Goal: Task Accomplishment & Management: Complete application form

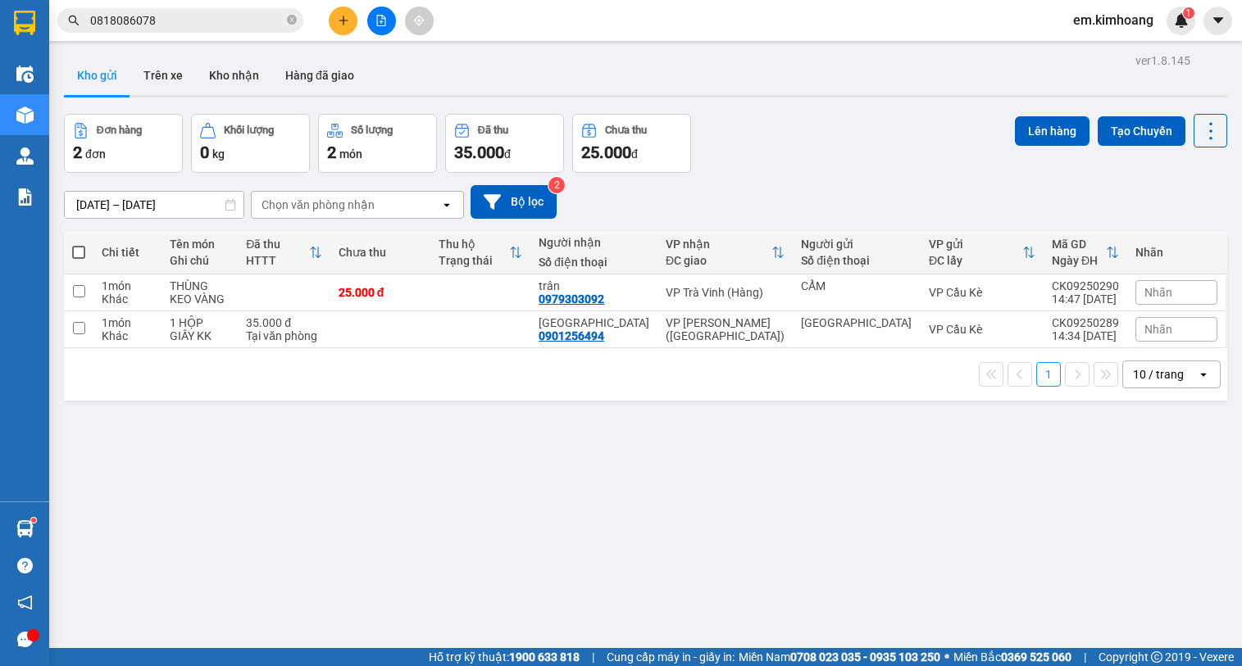
click at [79, 251] on span at bounding box center [78, 252] width 13 height 13
click at [79, 244] on input "checkbox" at bounding box center [79, 244] width 0 height 0
checkbox input "true"
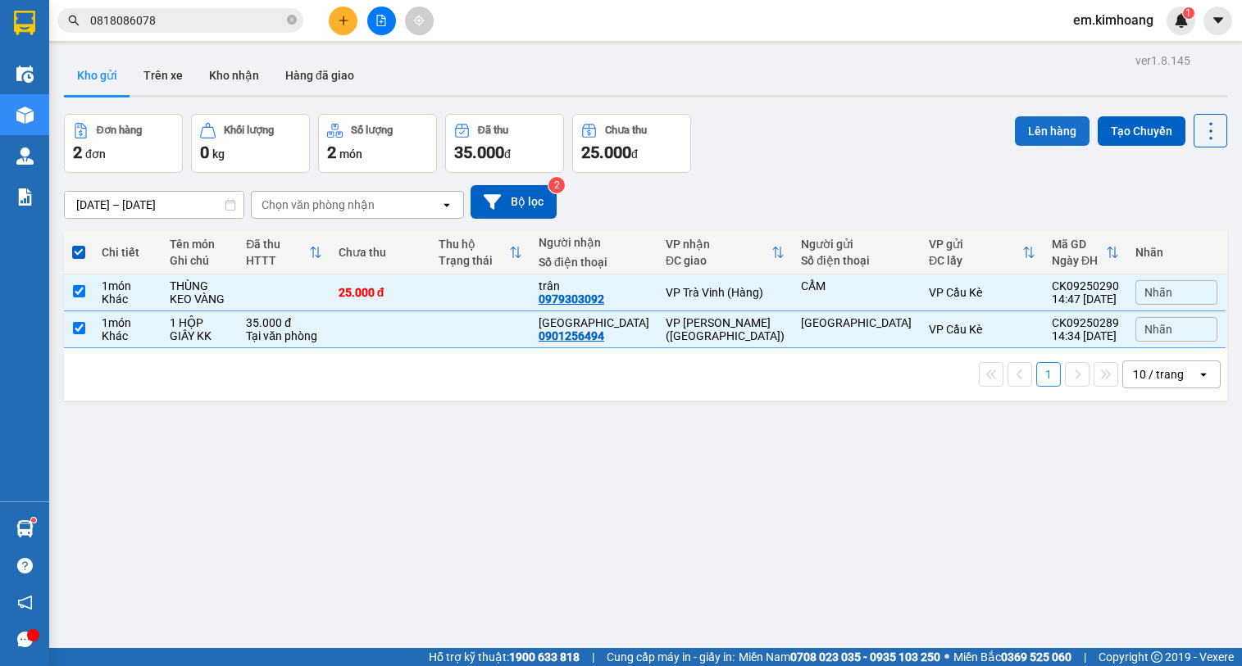
click at [1041, 125] on button "Lên hàng" at bounding box center [1052, 131] width 75 height 30
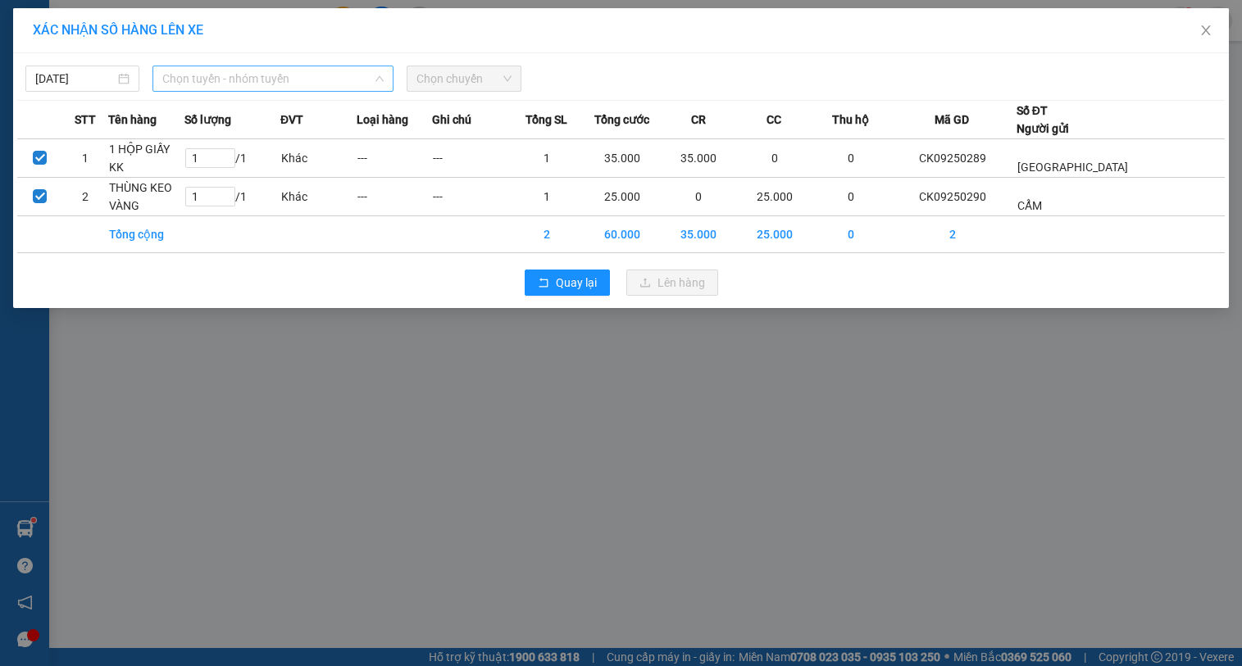
click at [280, 70] on span "Chọn tuyến - nhóm tuyến" at bounding box center [272, 78] width 221 height 25
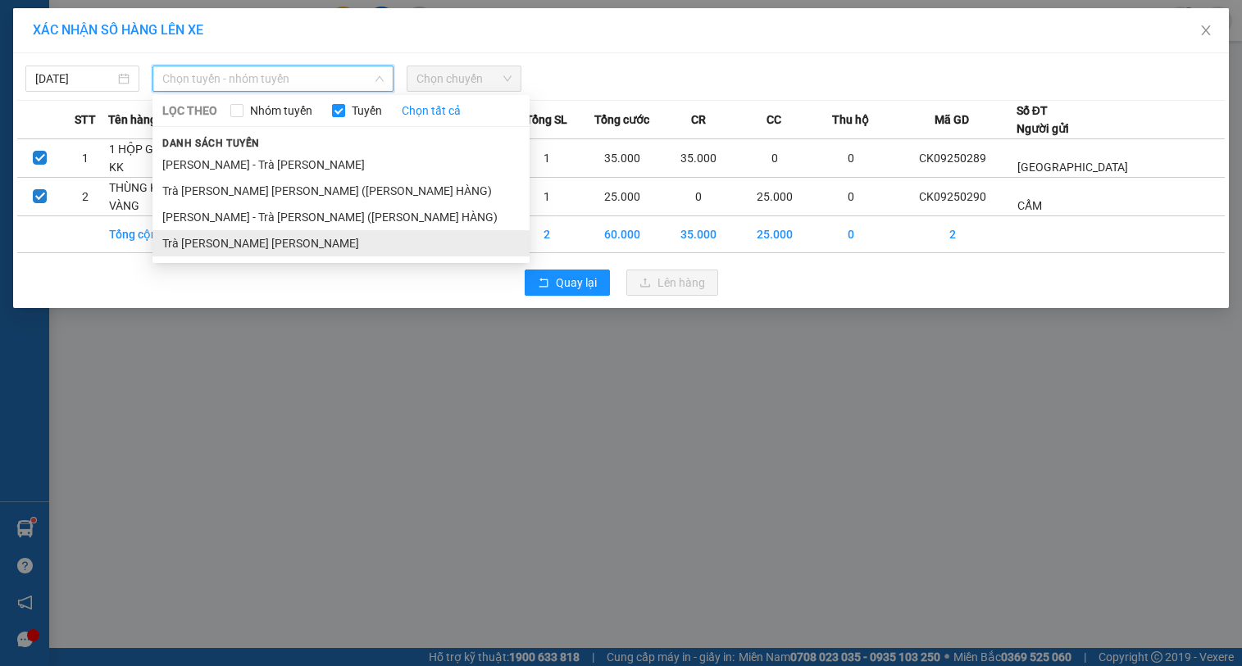
click at [274, 234] on li "Trà [PERSON_NAME] [PERSON_NAME]" at bounding box center [340, 243] width 377 height 26
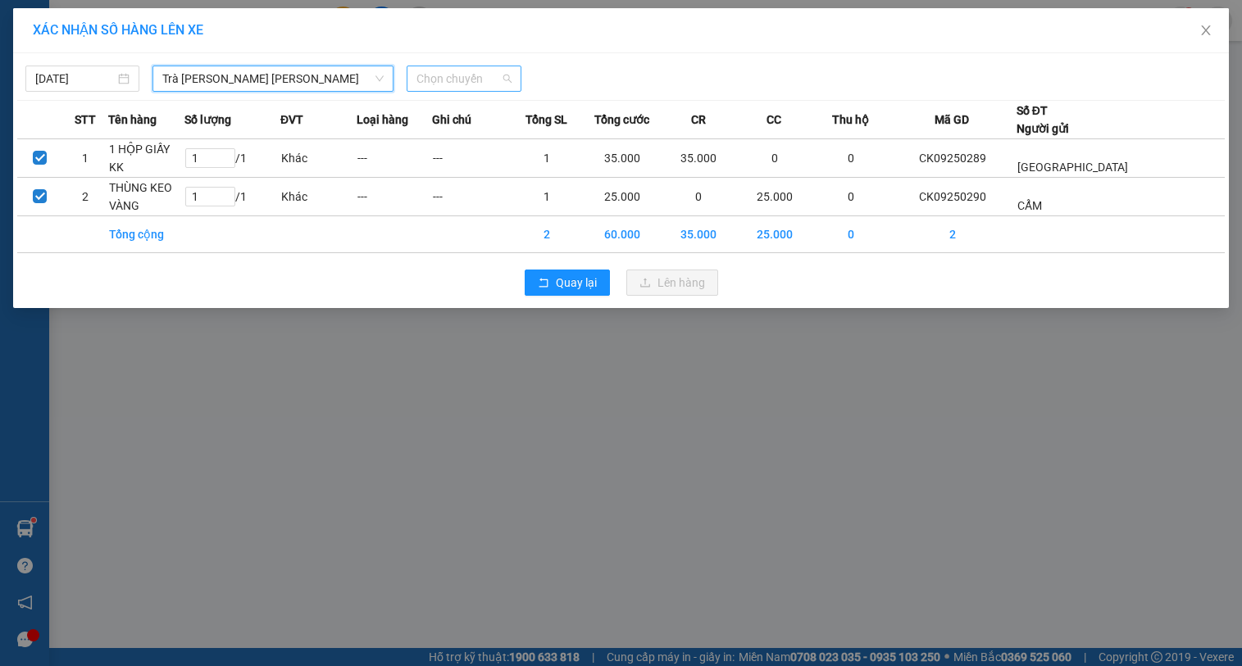
click at [460, 73] on span "Chọn chuyến" at bounding box center [463, 78] width 94 height 25
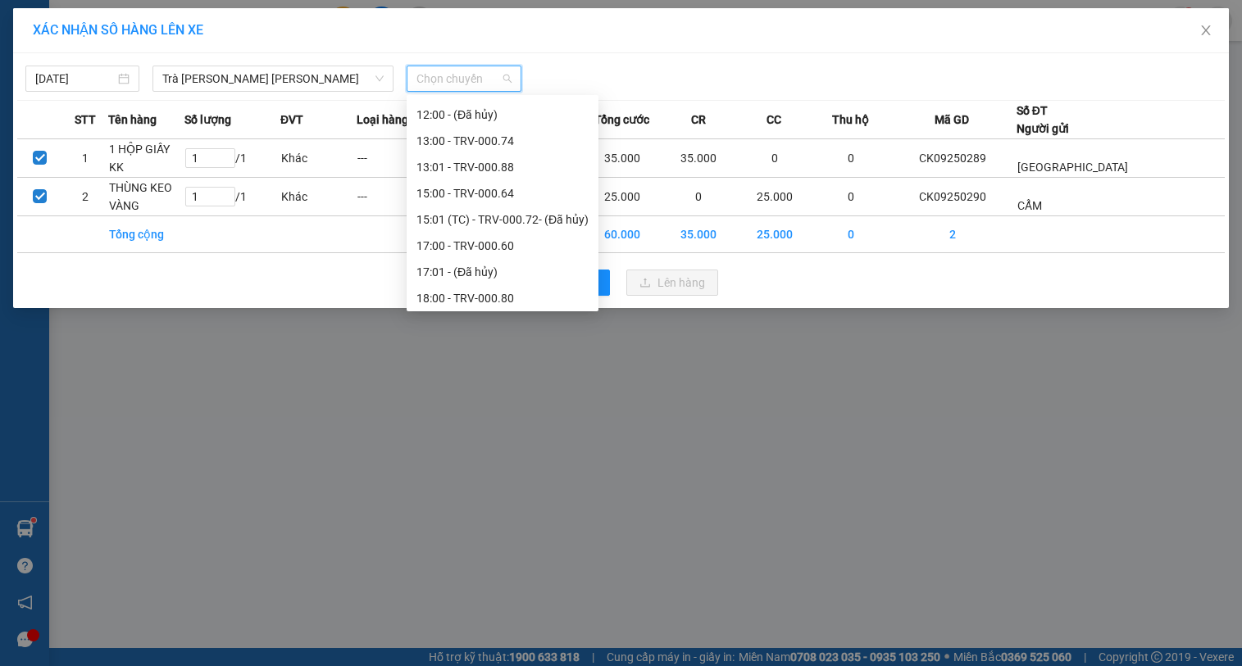
scroll to position [603, 0]
click at [531, 247] on div "17:00 - TRV-000.60" at bounding box center [502, 243] width 172 height 18
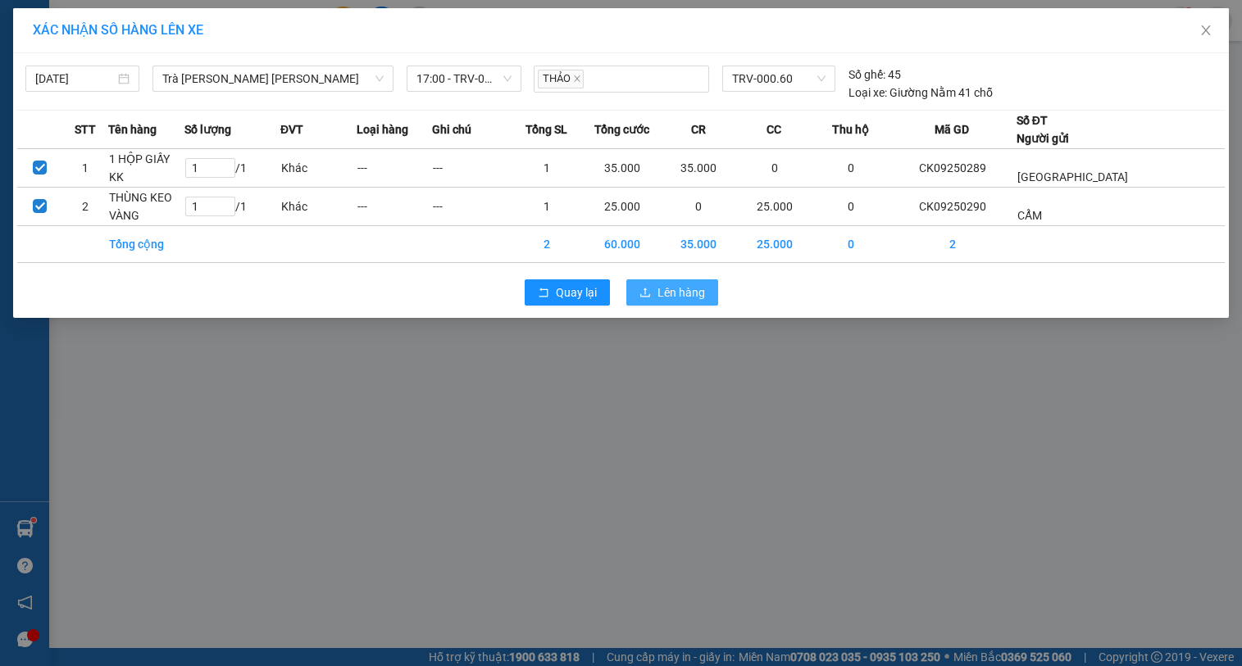
click at [670, 293] on span "Lên hàng" at bounding box center [681, 293] width 48 height 18
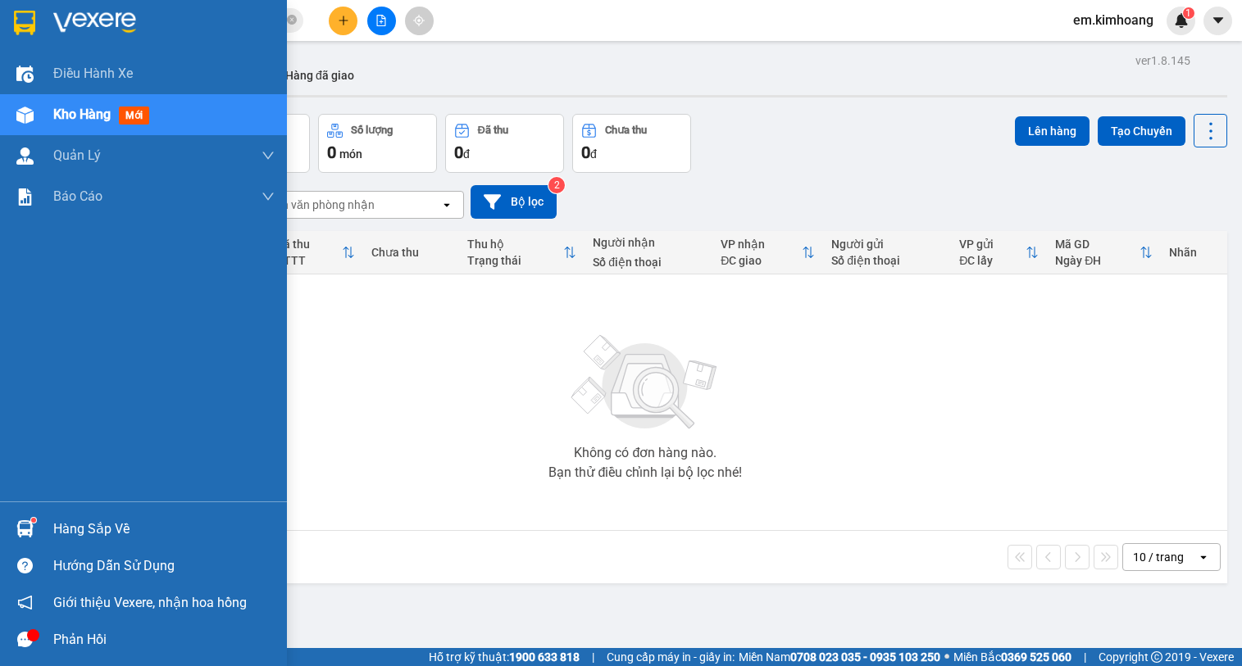
click at [93, 538] on div "Hàng sắp về" at bounding box center [163, 529] width 221 height 25
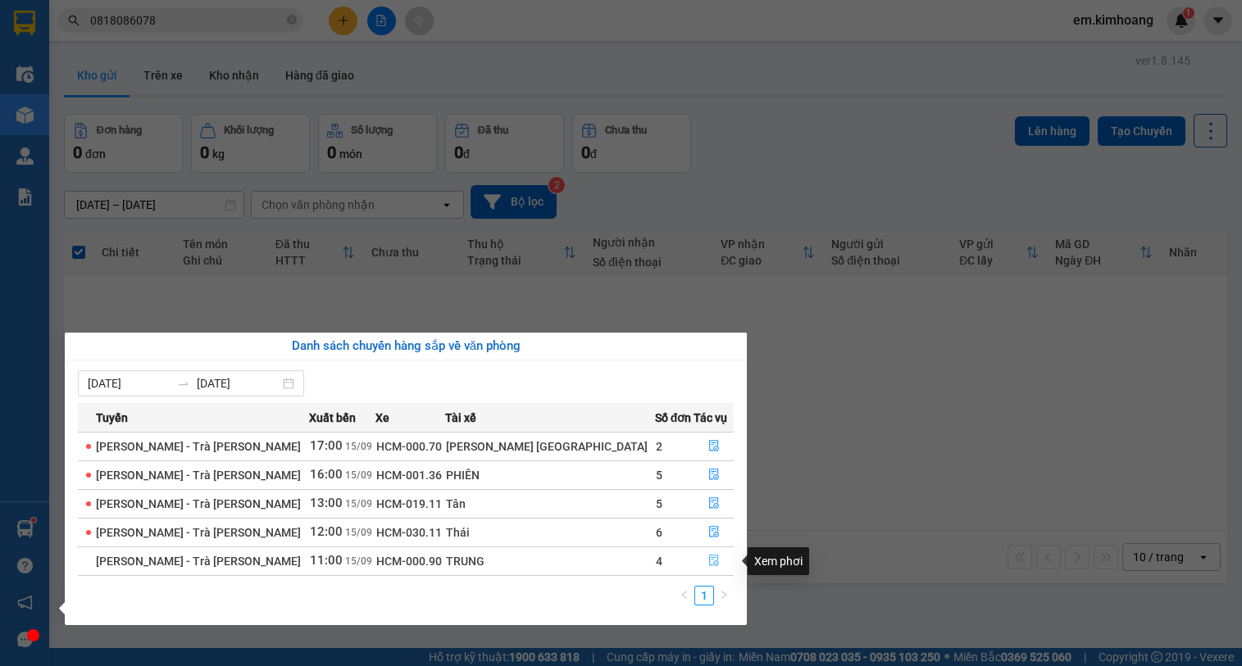
click at [708, 559] on icon "file-done" at bounding box center [713, 560] width 11 height 11
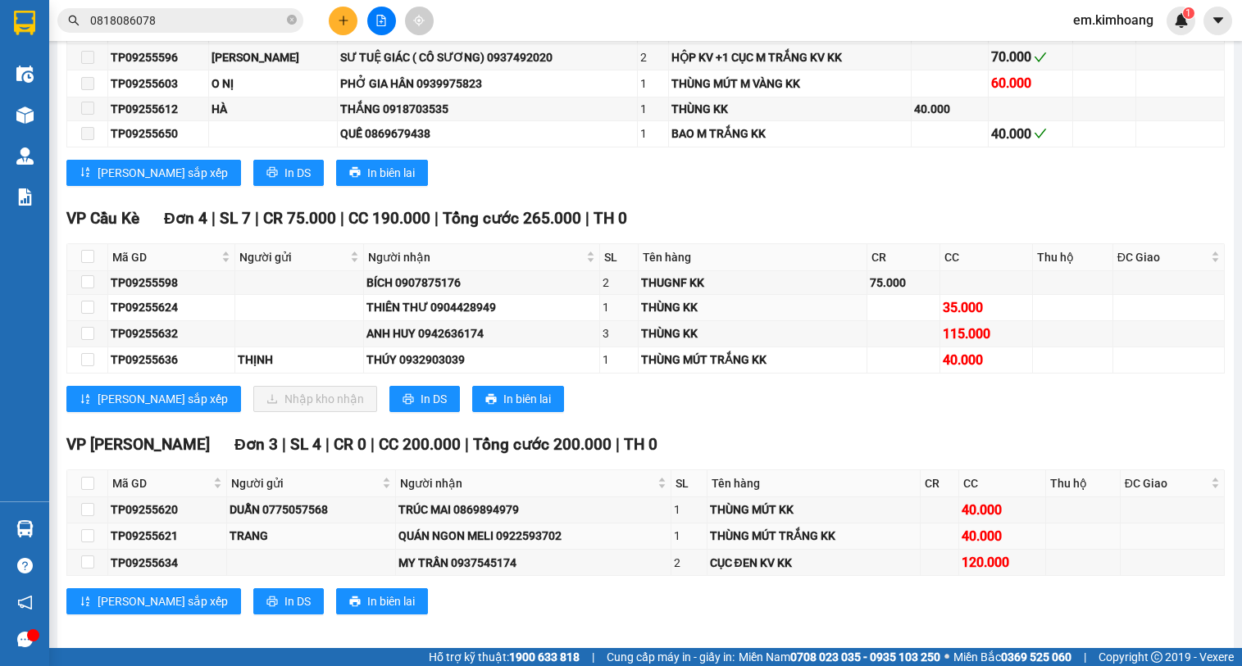
scroll to position [2417, 0]
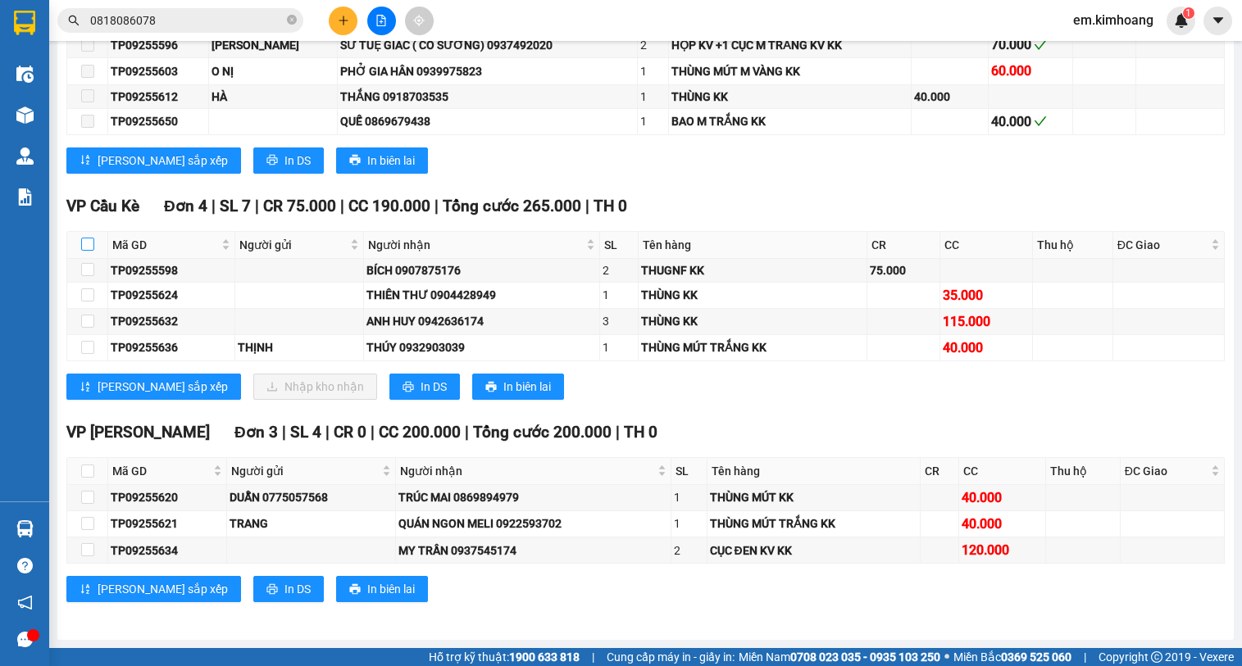
click at [87, 246] on input "checkbox" at bounding box center [87, 244] width 13 height 13
checkbox input "true"
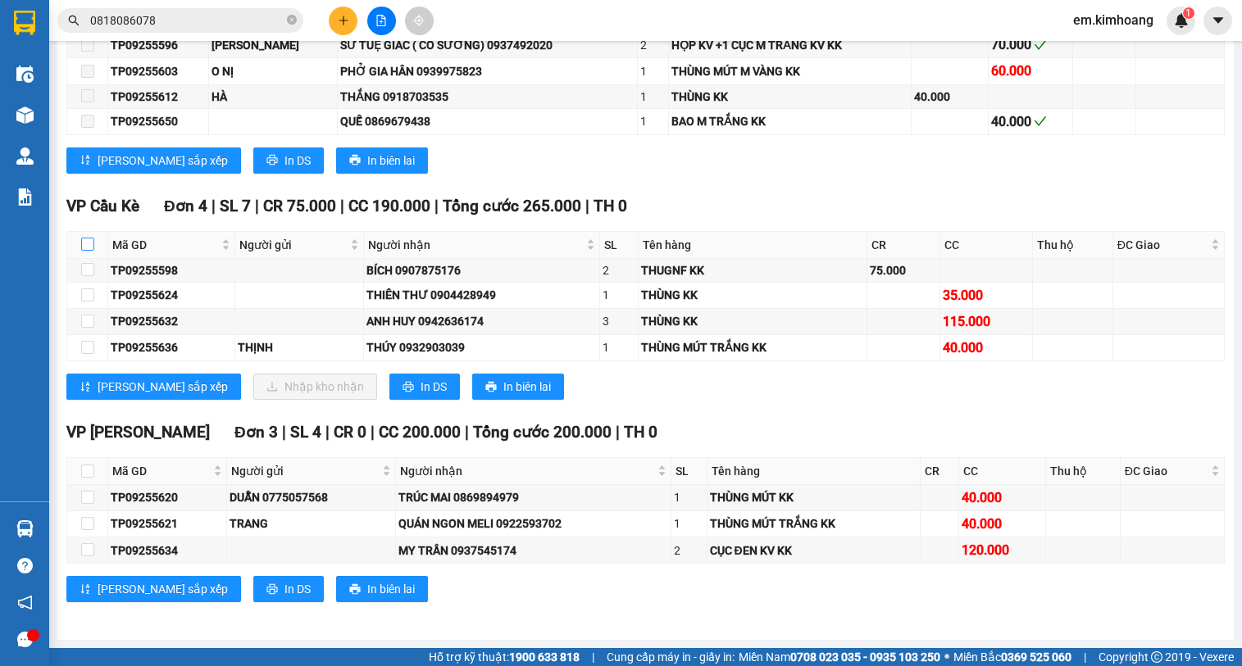
checkbox input "true"
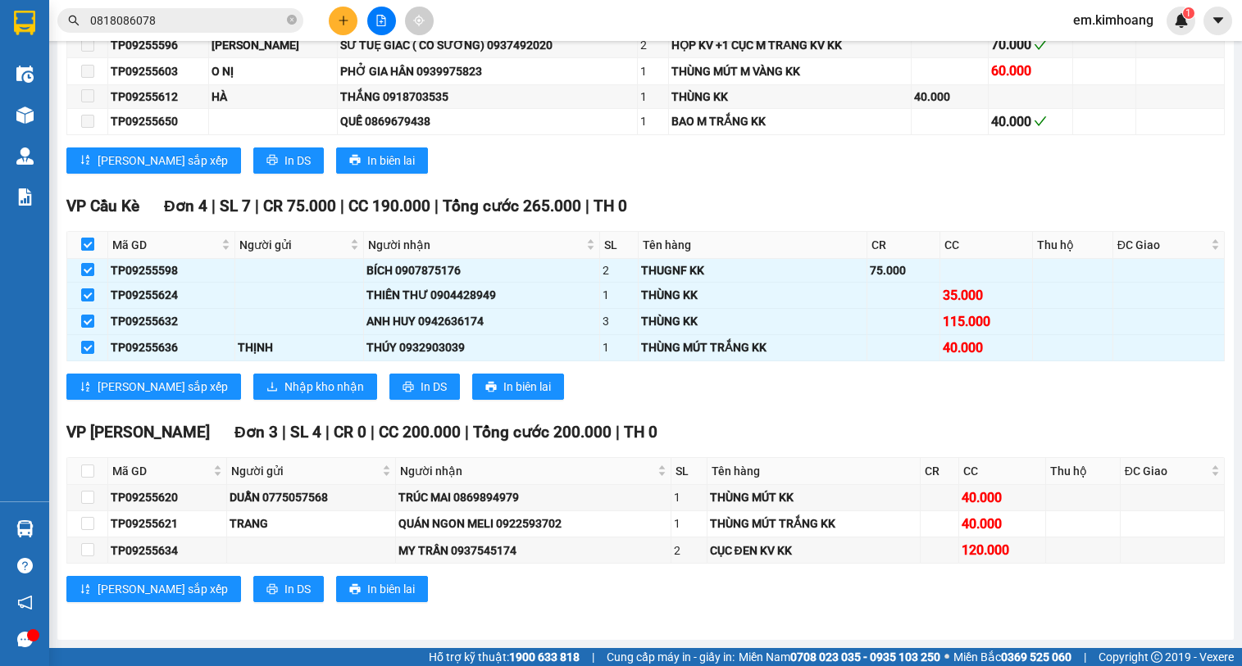
click at [87, 246] on input "checkbox" at bounding box center [87, 244] width 13 height 13
checkbox input "false"
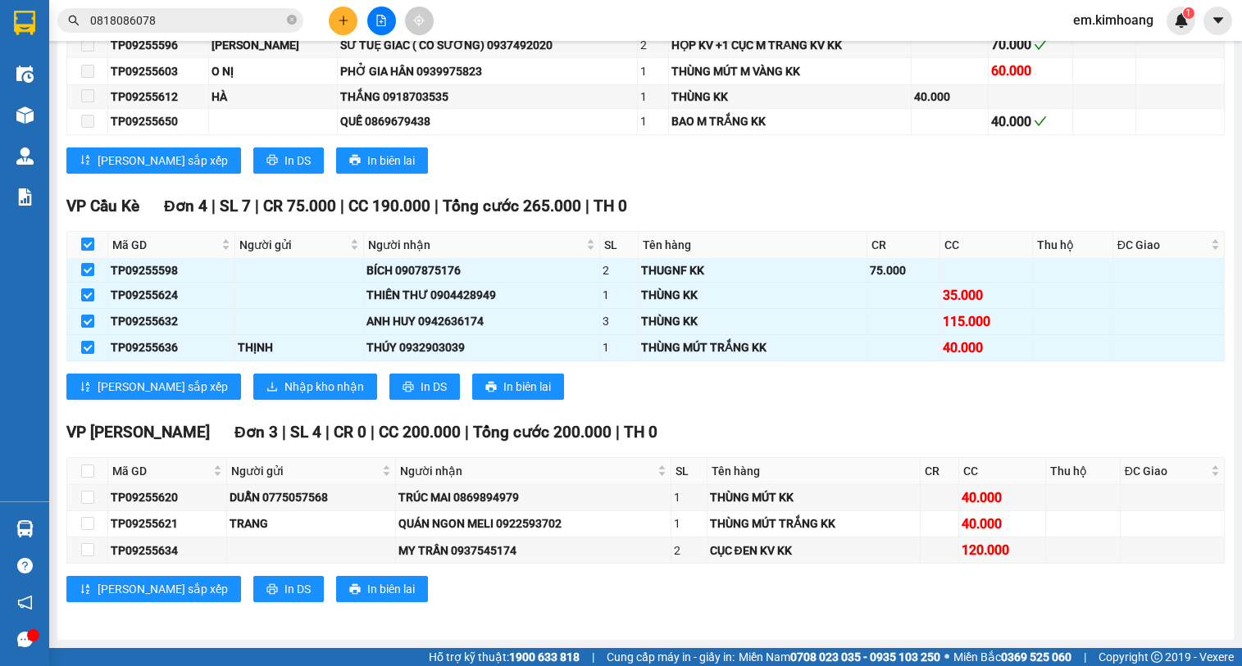
checkbox input "false"
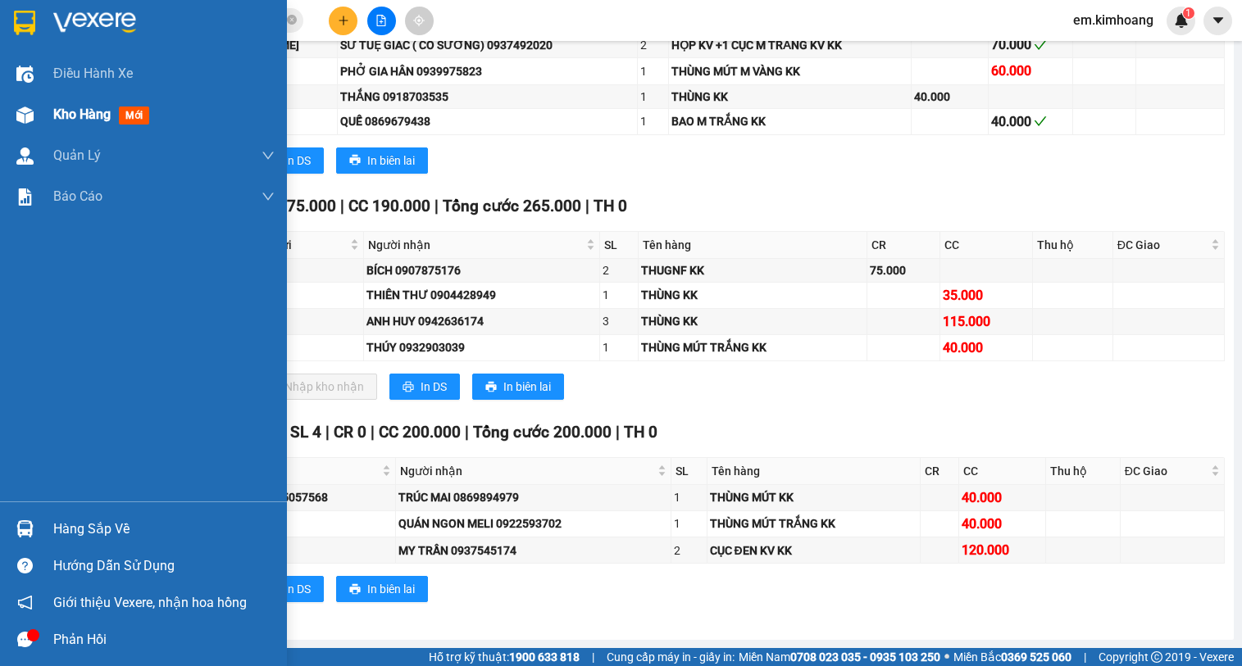
click at [85, 117] on span "Kho hàng" at bounding box center [81, 115] width 57 height 16
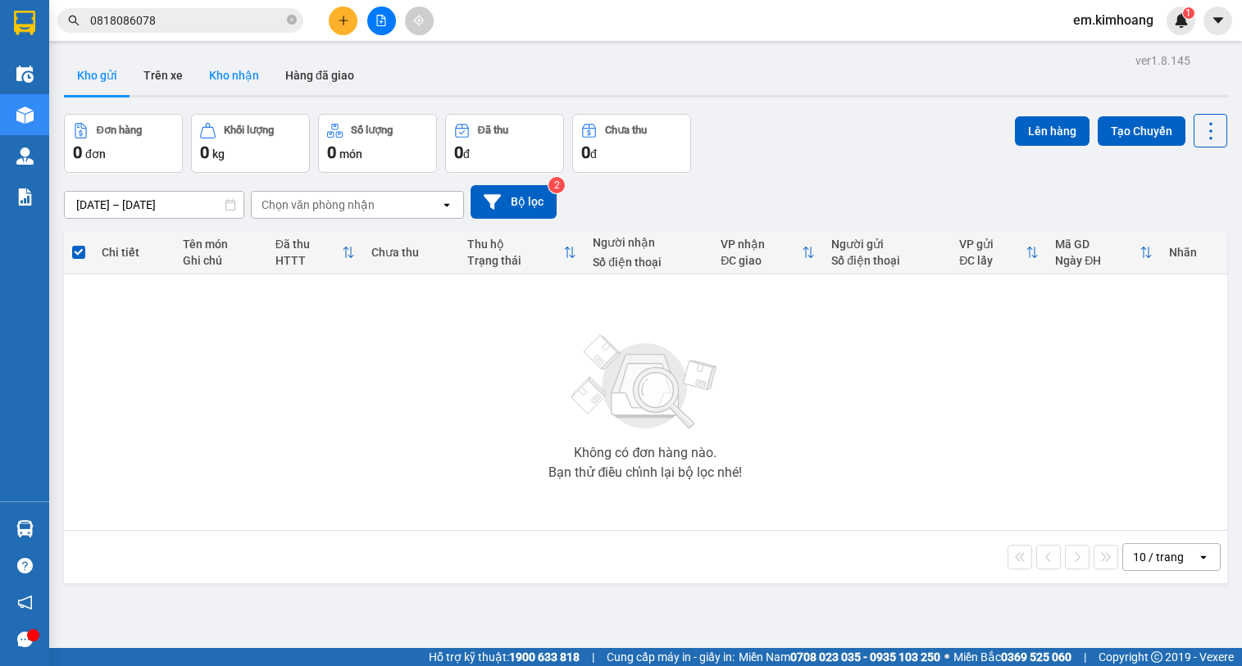
click at [237, 73] on button "Kho nhận" at bounding box center [234, 75] width 76 height 39
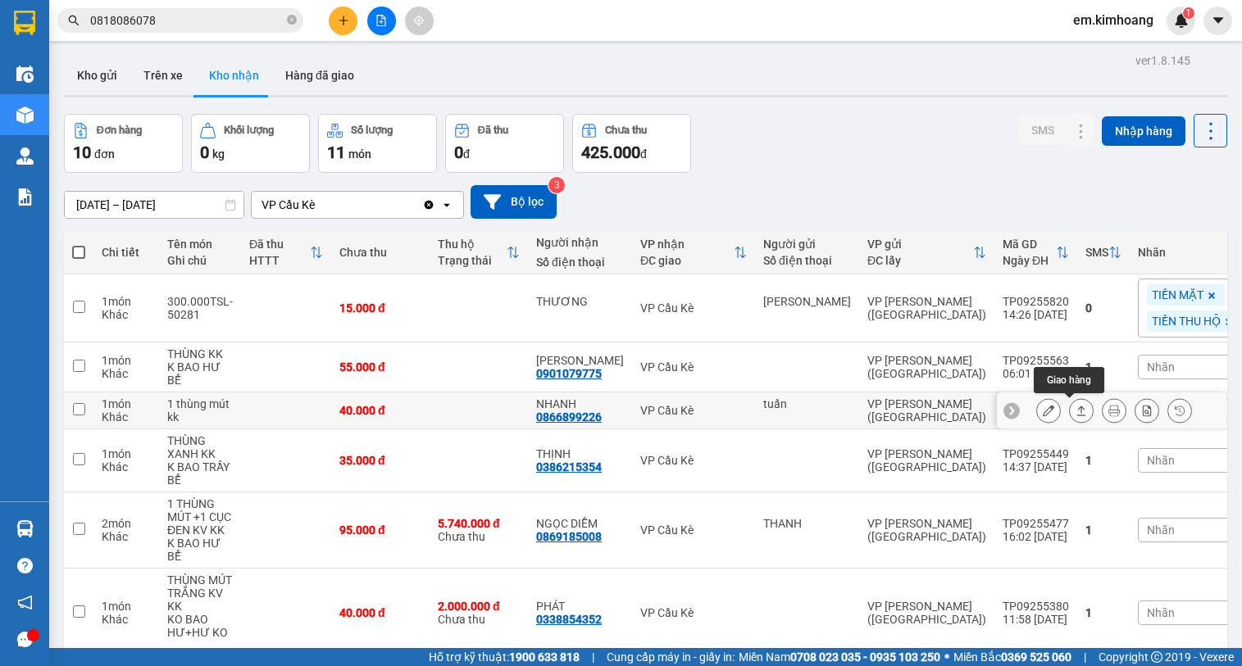
click at [1075, 414] on icon at bounding box center [1080, 410] width 11 height 11
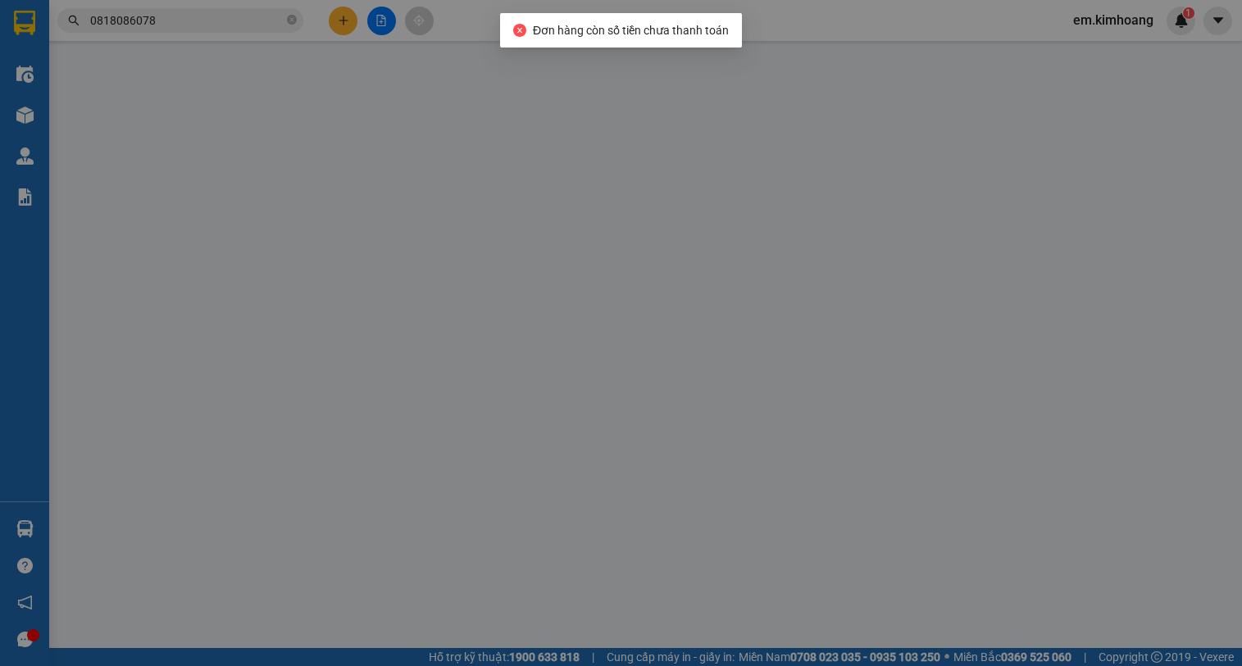
type input "tuấn"
type input "0866899226"
type input "NHANH"
type input "40.000"
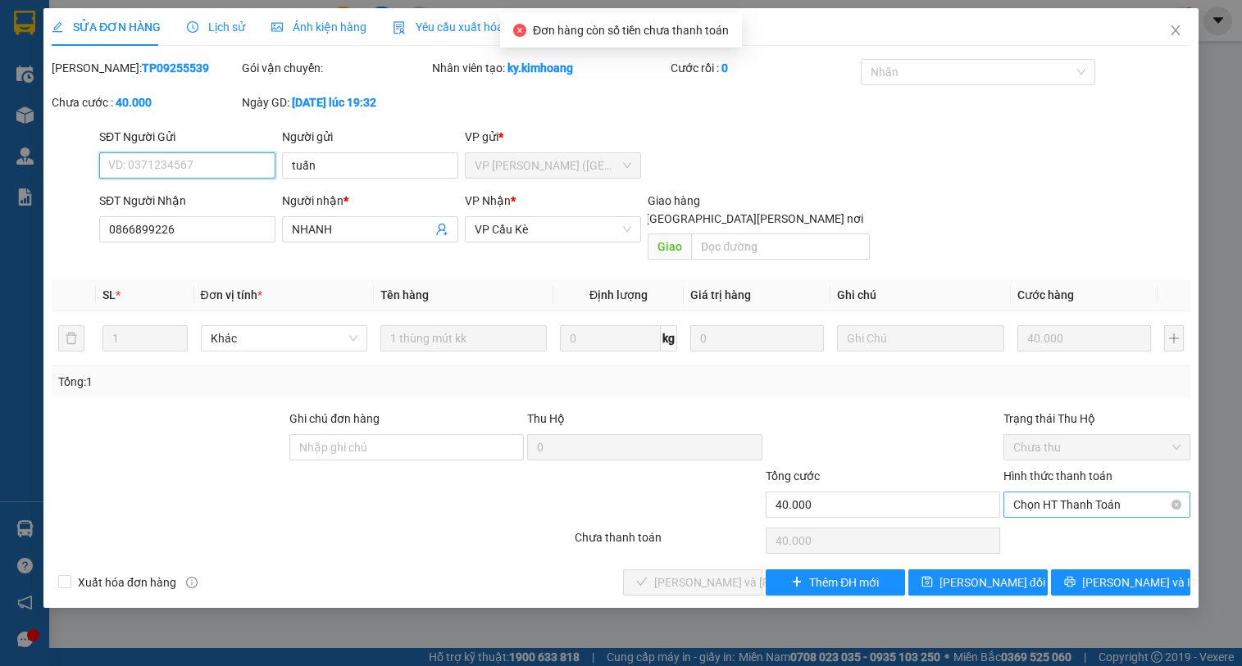
drag, startPoint x: 1050, startPoint y: 484, endPoint x: 1050, endPoint y: 502, distance: 18.0
click at [1050, 493] on span "Chọn HT Thanh Toán" at bounding box center [1096, 505] width 167 height 25
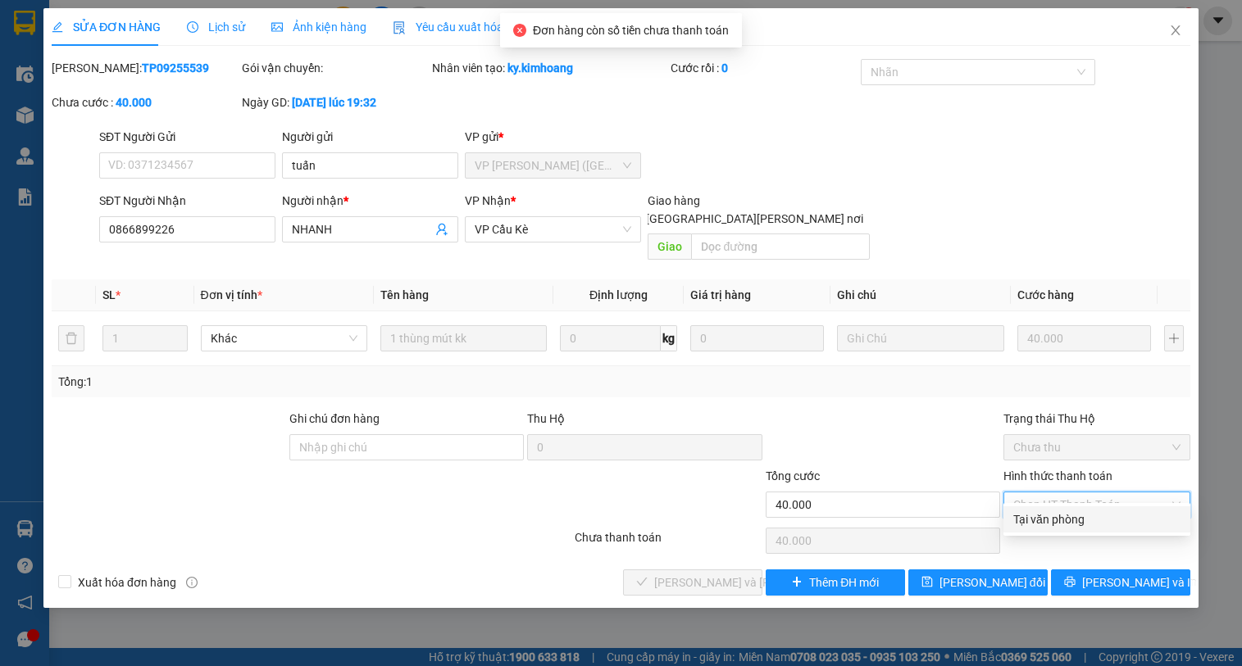
click at [1051, 512] on div "Tại văn phòng" at bounding box center [1096, 520] width 167 height 18
type input "0"
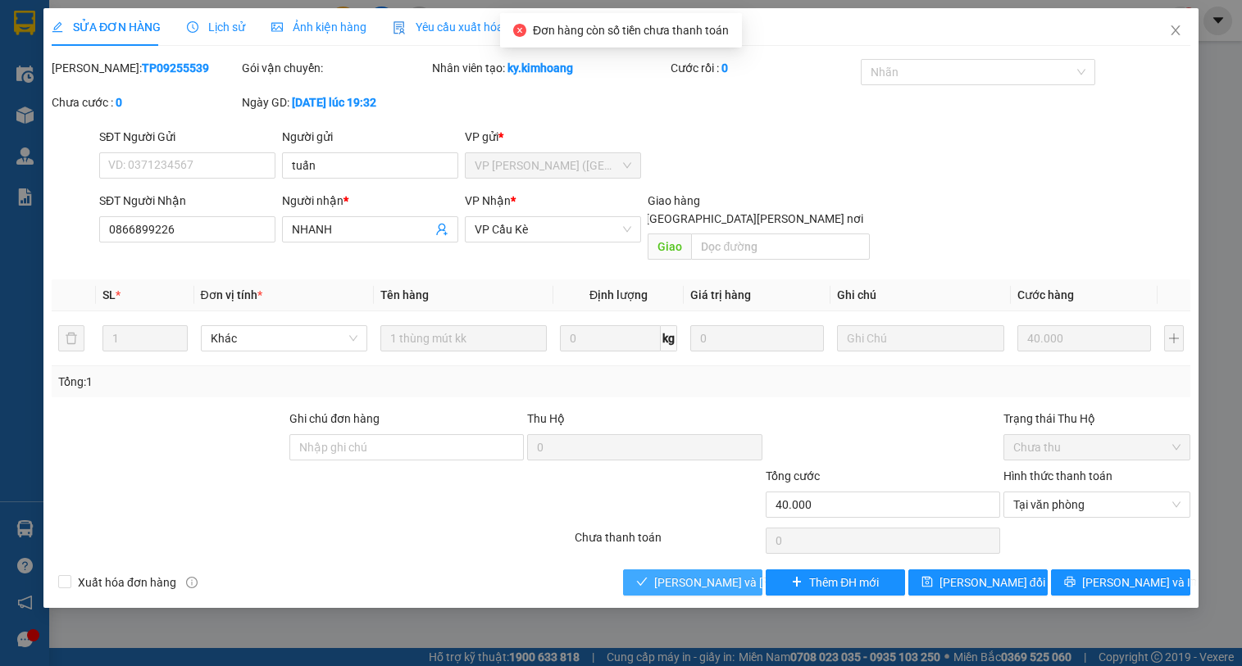
click at [738, 574] on span "[PERSON_NAME] và [PERSON_NAME] hàng" at bounding box center [764, 583] width 221 height 18
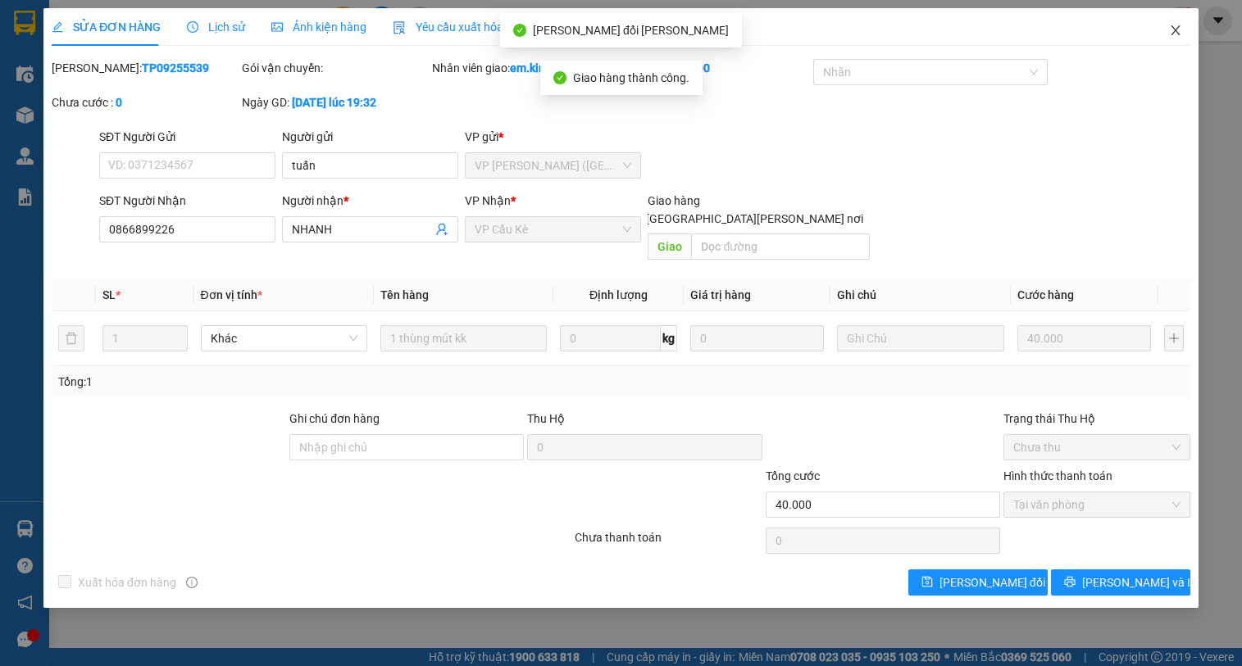
click at [1175, 31] on icon "close" at bounding box center [1175, 30] width 13 height 13
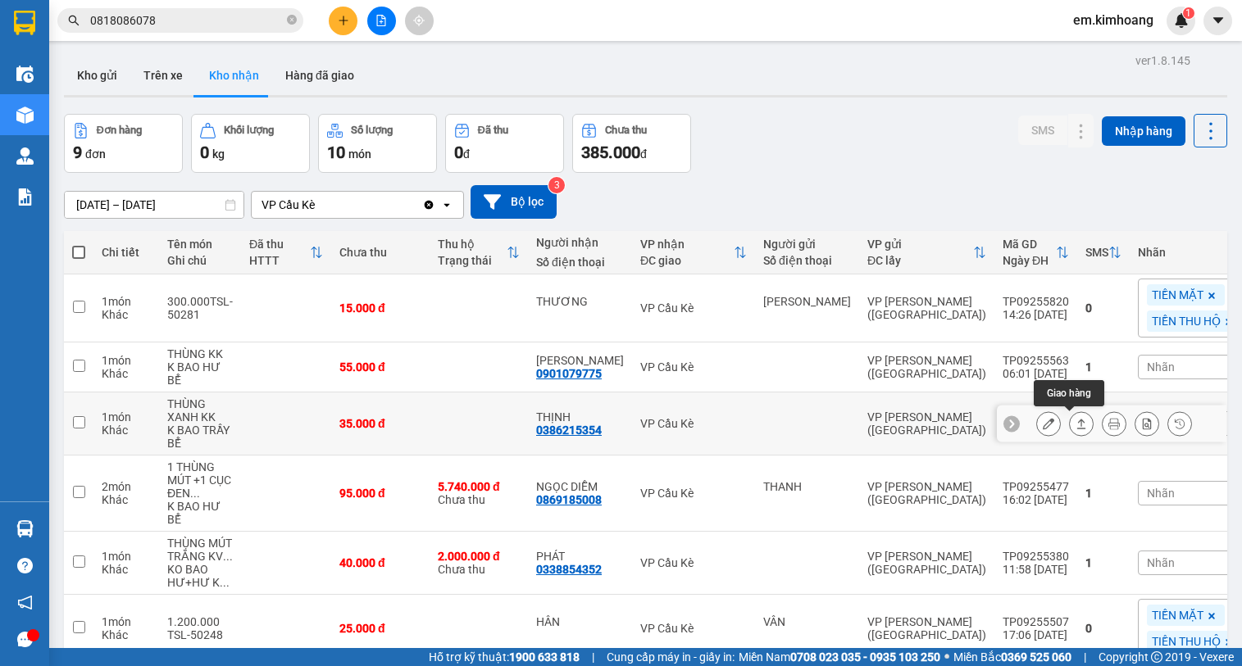
click at [1075, 421] on icon at bounding box center [1080, 423] width 11 height 11
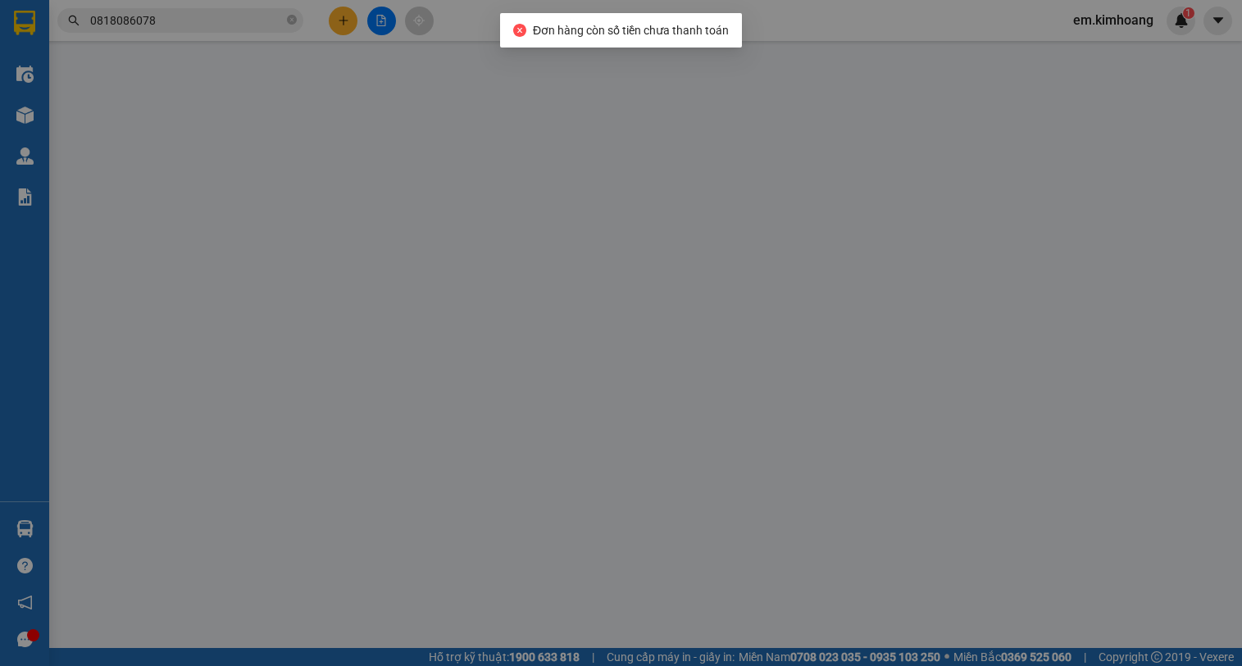
type input "0386215354"
type input "THỊNH"
type input "35.000"
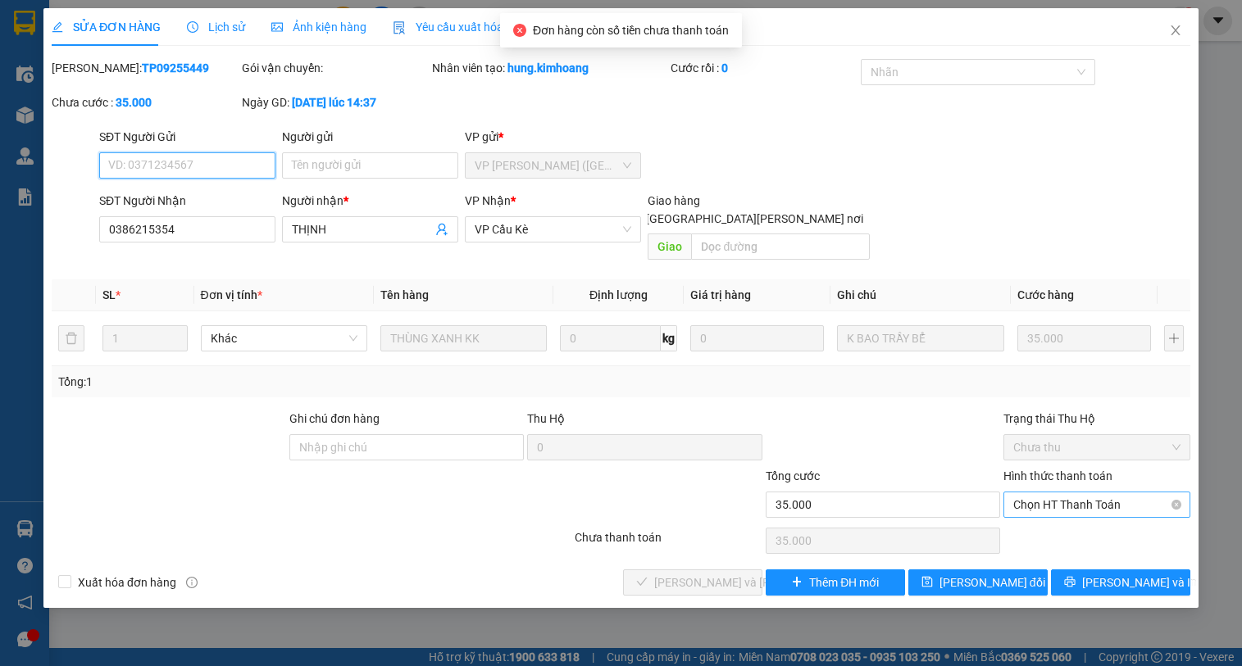
drag, startPoint x: 1065, startPoint y: 486, endPoint x: 1068, endPoint y: 515, distance: 28.9
click at [1065, 493] on span "Chọn HT Thanh Toán" at bounding box center [1096, 505] width 167 height 25
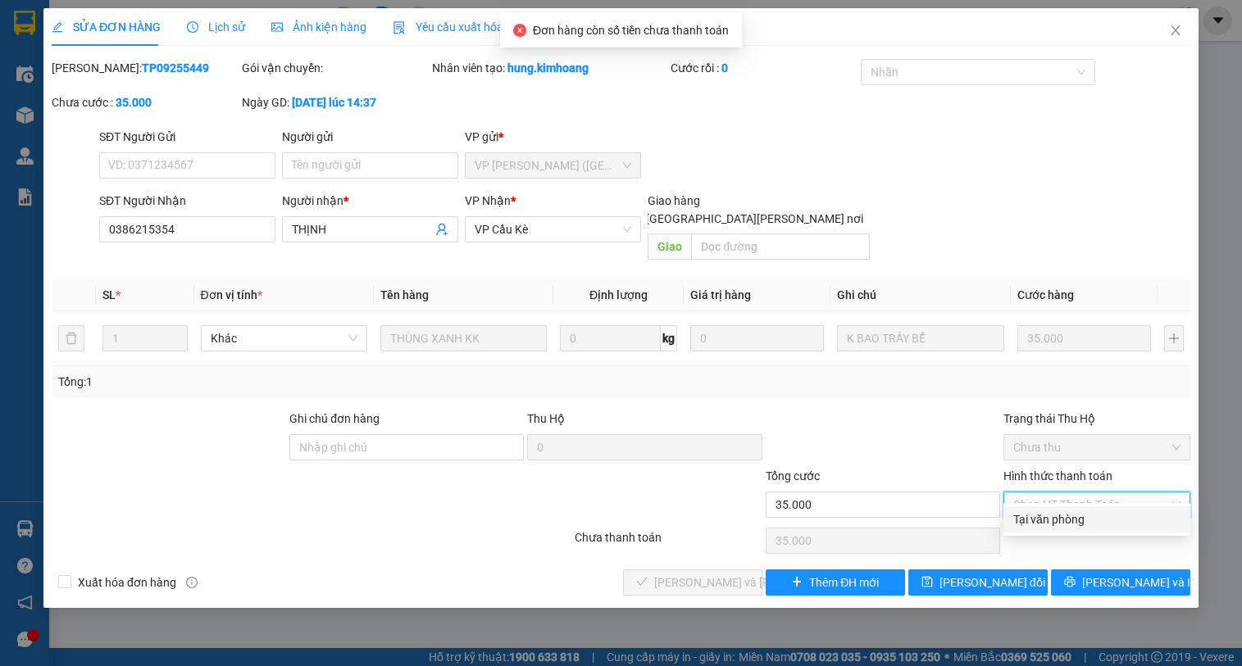
click at [1074, 517] on div "Tại văn phòng" at bounding box center [1096, 520] width 167 height 18
type input "0"
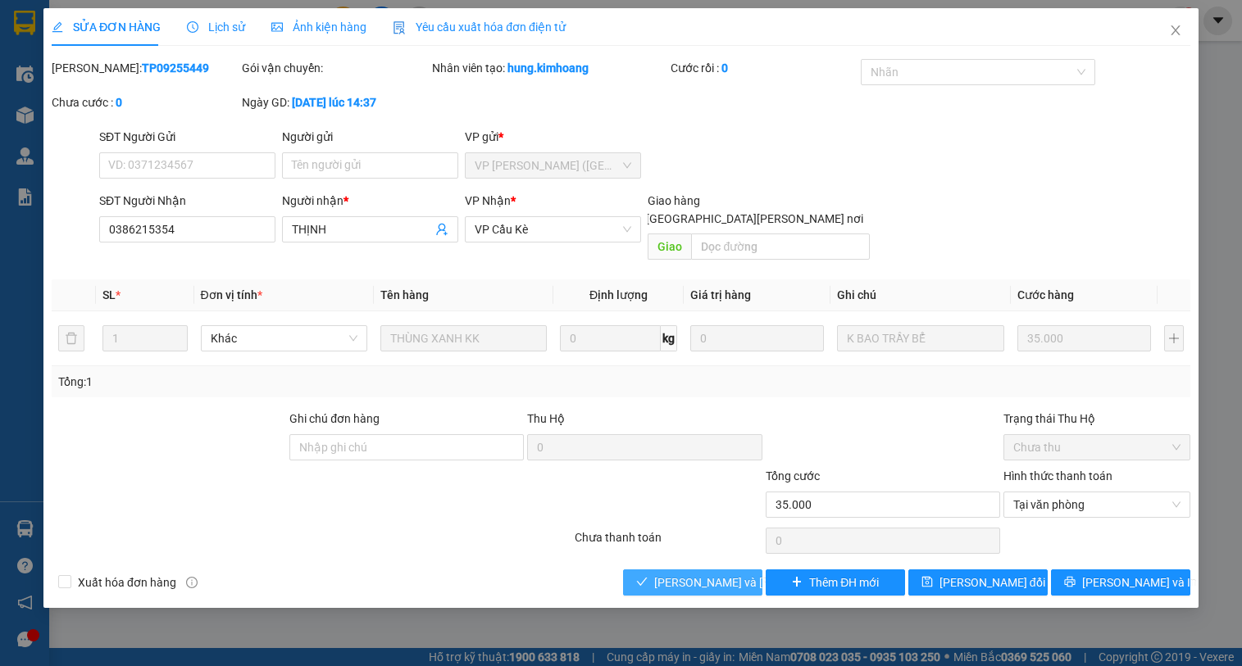
click at [670, 574] on span "[PERSON_NAME] và [PERSON_NAME] hàng" at bounding box center [764, 583] width 221 height 18
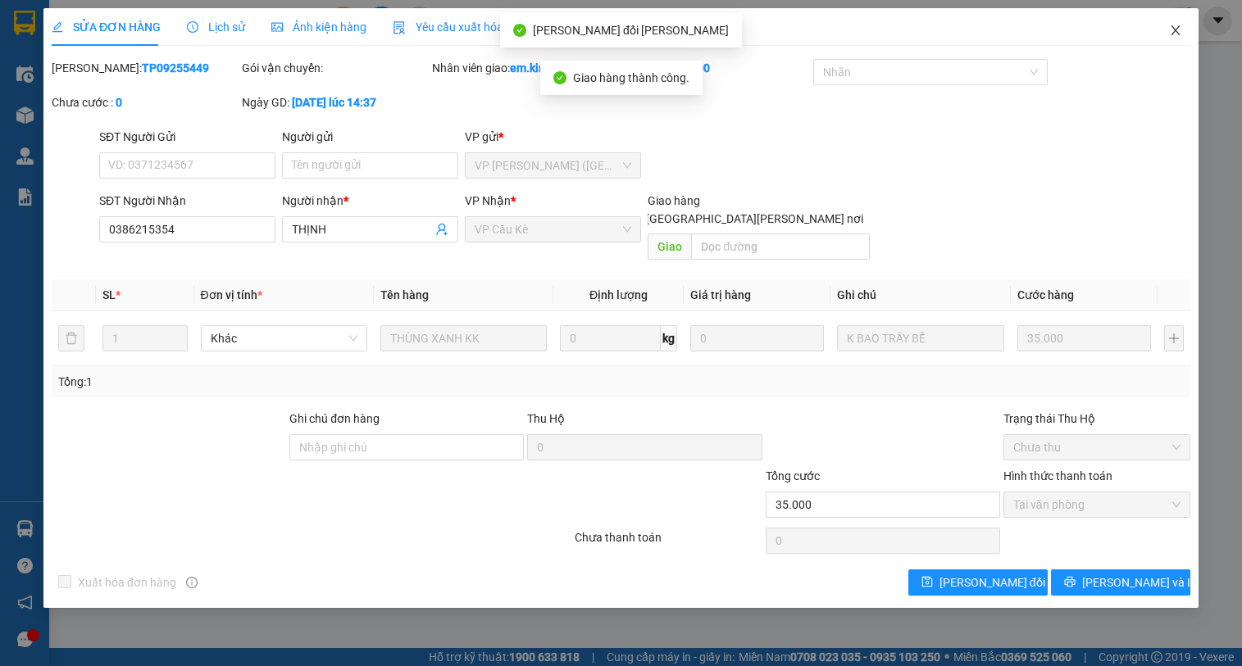
click at [1177, 20] on span "Close" at bounding box center [1175, 31] width 46 height 46
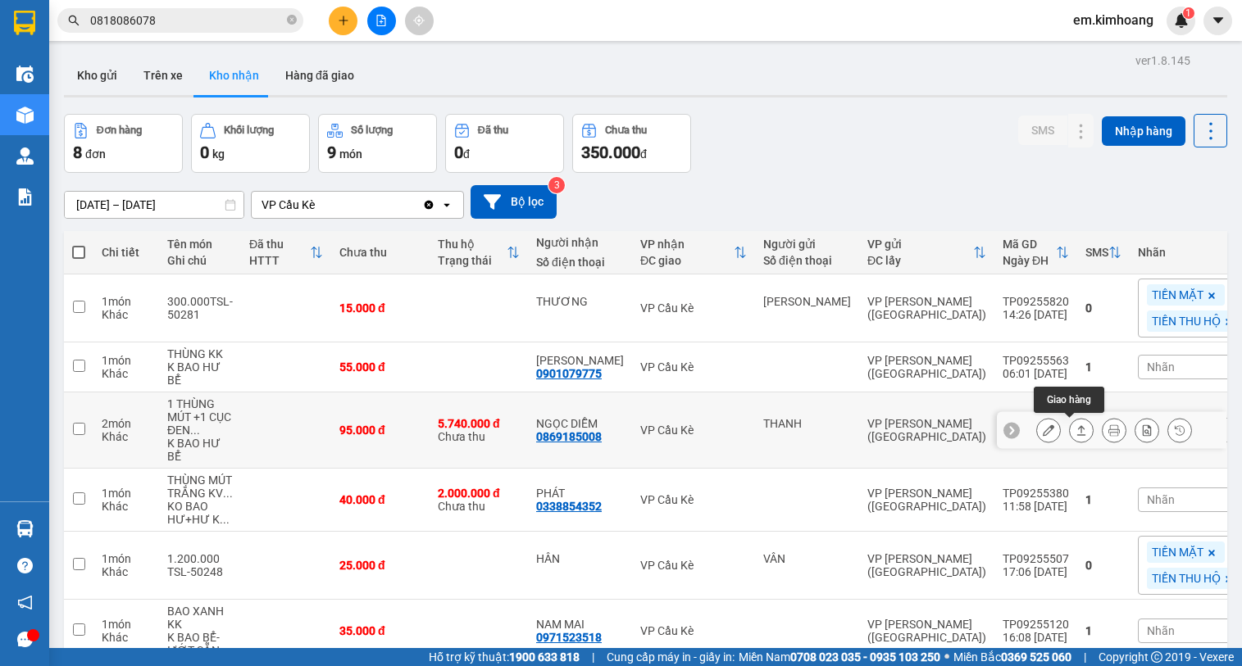
click at [1075, 430] on icon at bounding box center [1080, 430] width 11 height 11
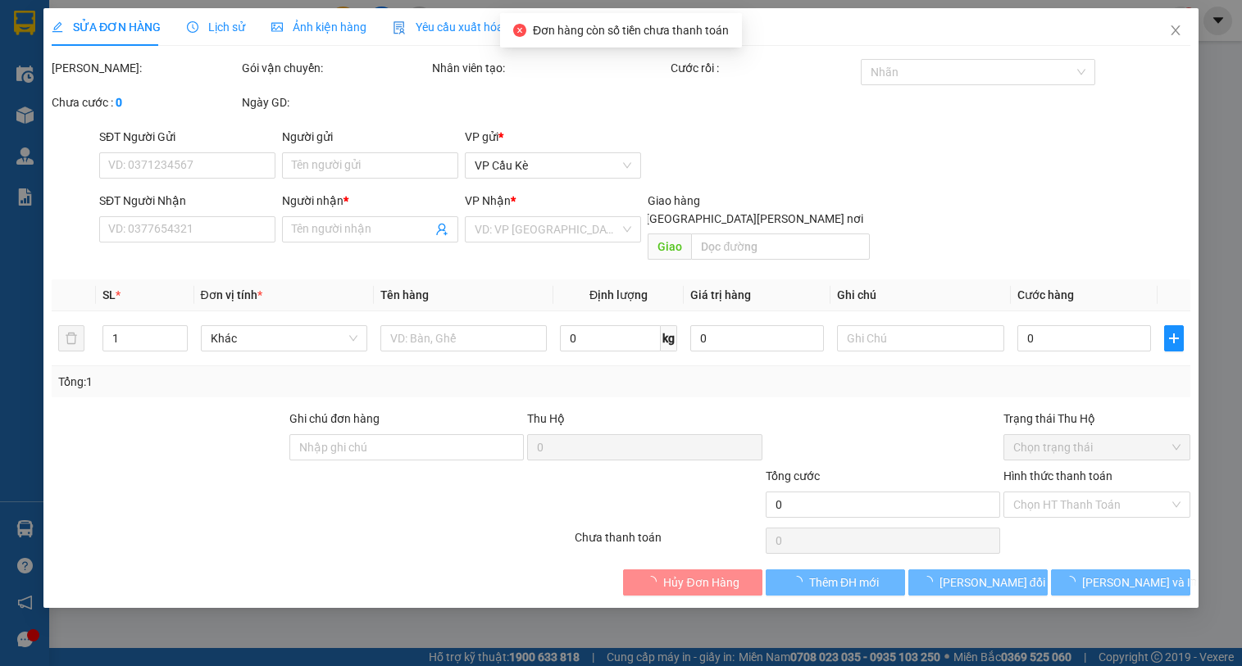
type input "THANH"
type input "0869185008"
type input "NGỌC DIỄM"
type input "5.740.000"
type input "95.000"
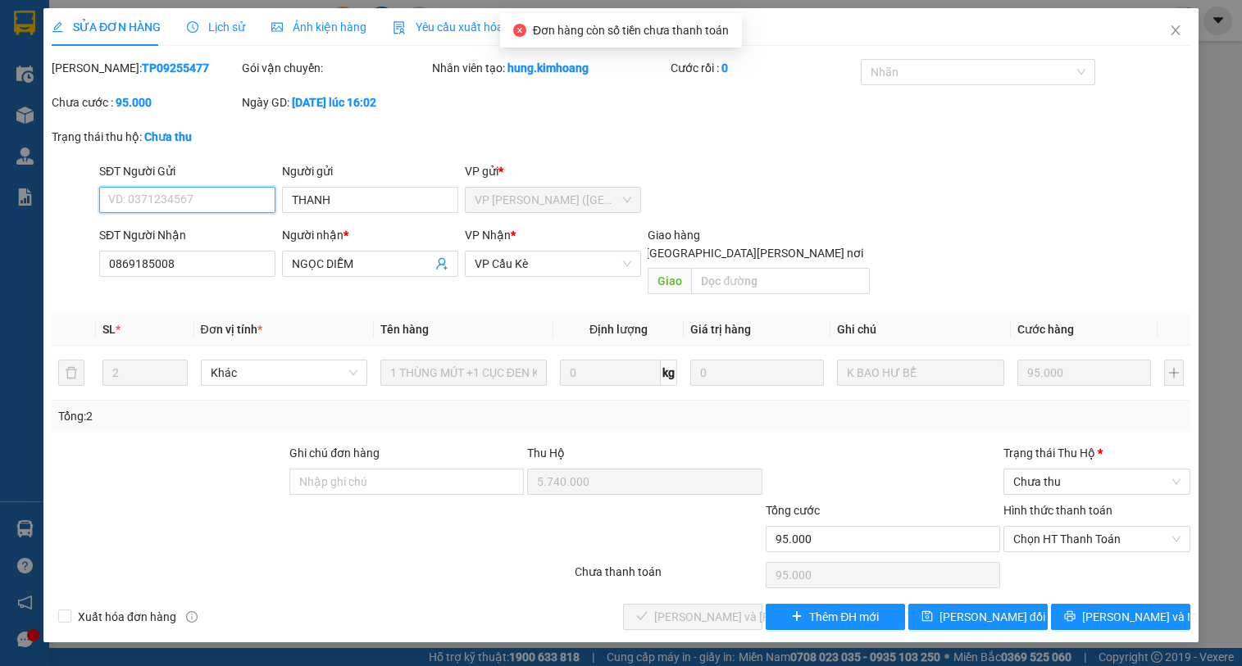
drag, startPoint x: 1063, startPoint y: 522, endPoint x: 1071, endPoint y: 481, distance: 41.8
click at [1068, 502] on div "Hình thức thanh toán Chọn HT Thanh Toán" at bounding box center [1096, 530] width 187 height 57
click at [1075, 470] on span "Chưa thu" at bounding box center [1096, 482] width 167 height 25
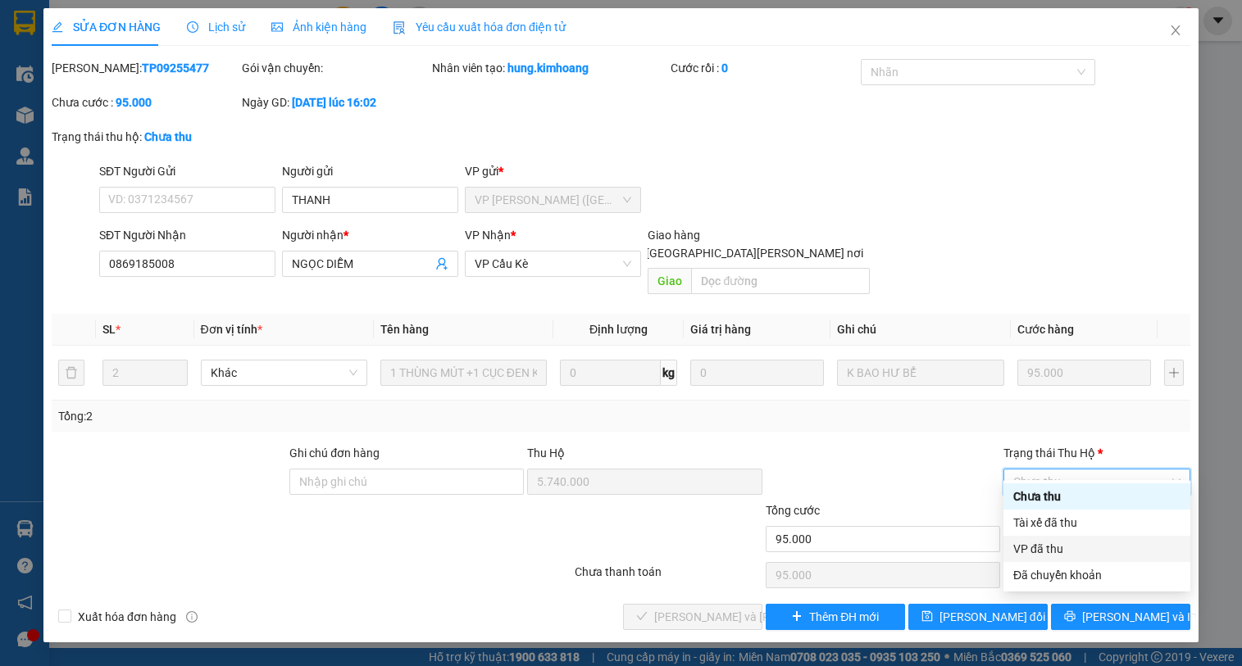
click at [1070, 545] on div "VP đã thu" at bounding box center [1096, 549] width 167 height 18
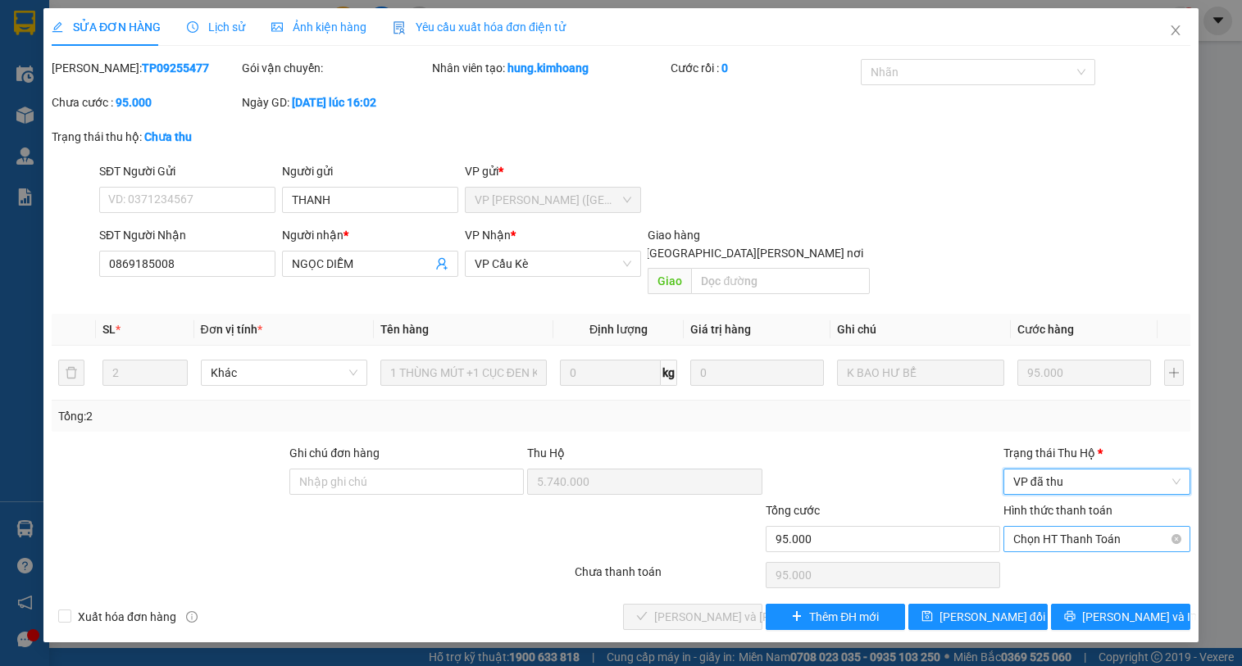
click at [1061, 527] on span "Chọn HT Thanh Toán" at bounding box center [1096, 539] width 167 height 25
drag, startPoint x: 1067, startPoint y: 555, endPoint x: 1001, endPoint y: 565, distance: 67.2
click at [1067, 554] on div "Tại văn phòng" at bounding box center [1096, 554] width 167 height 18
type input "0"
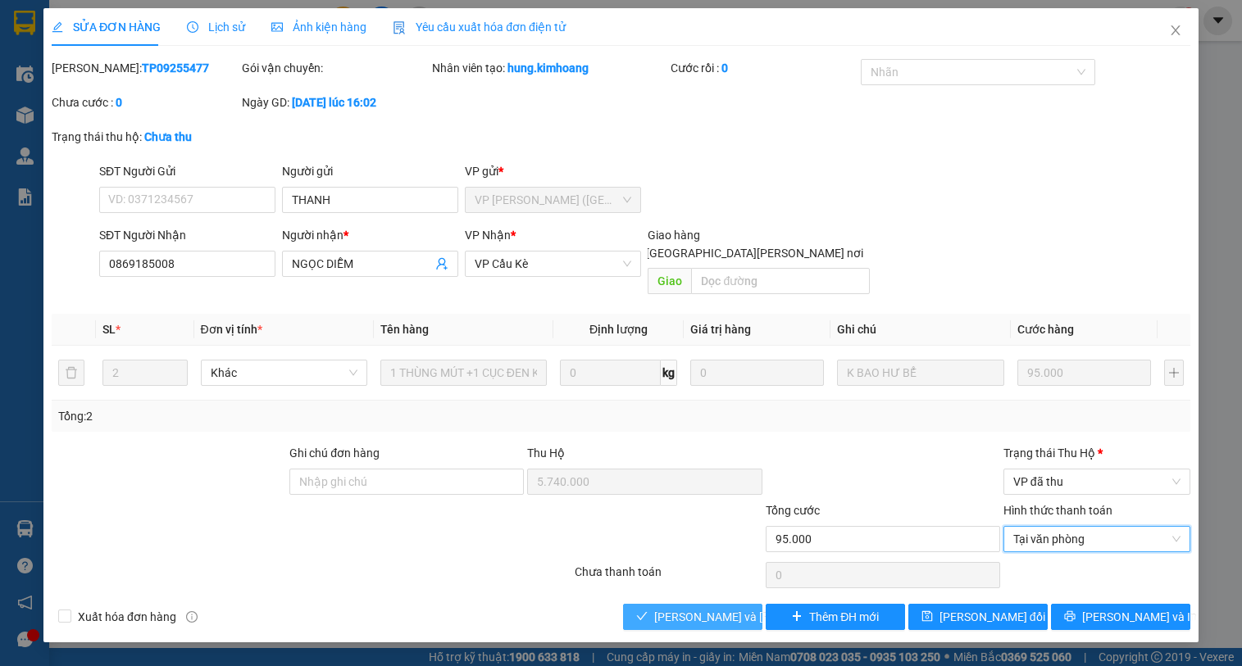
click at [682, 608] on span "[PERSON_NAME] và [PERSON_NAME] hàng" at bounding box center [764, 617] width 221 height 18
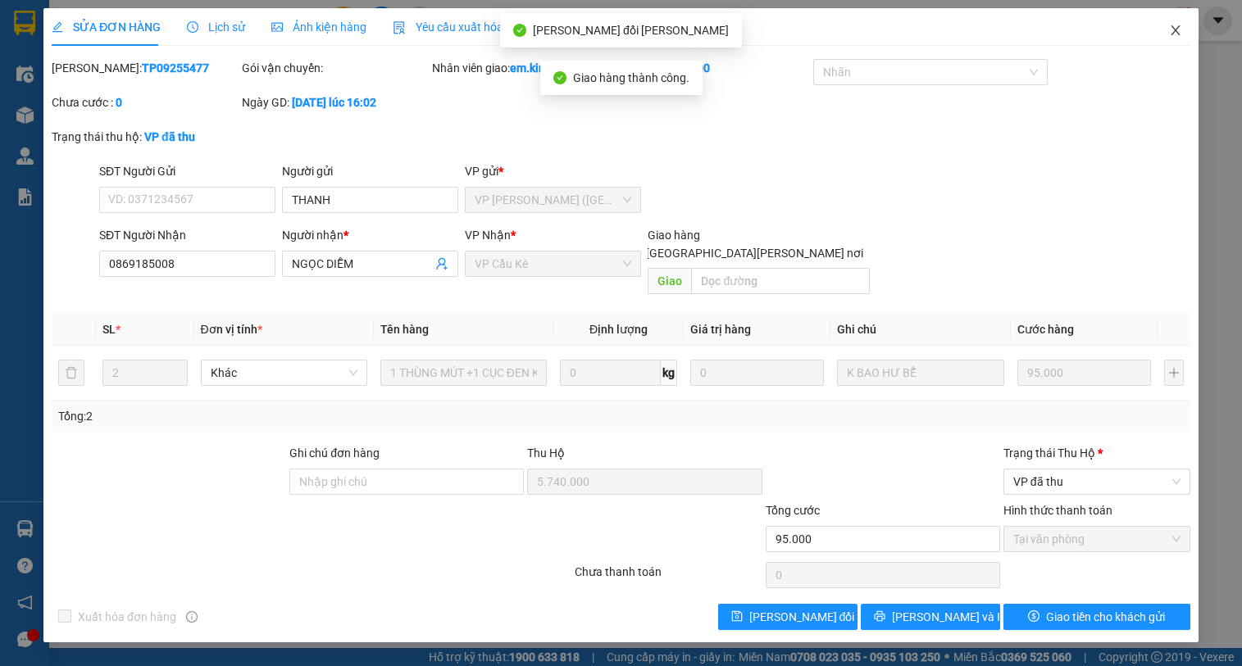
click at [1165, 34] on span "Close" at bounding box center [1175, 31] width 46 height 46
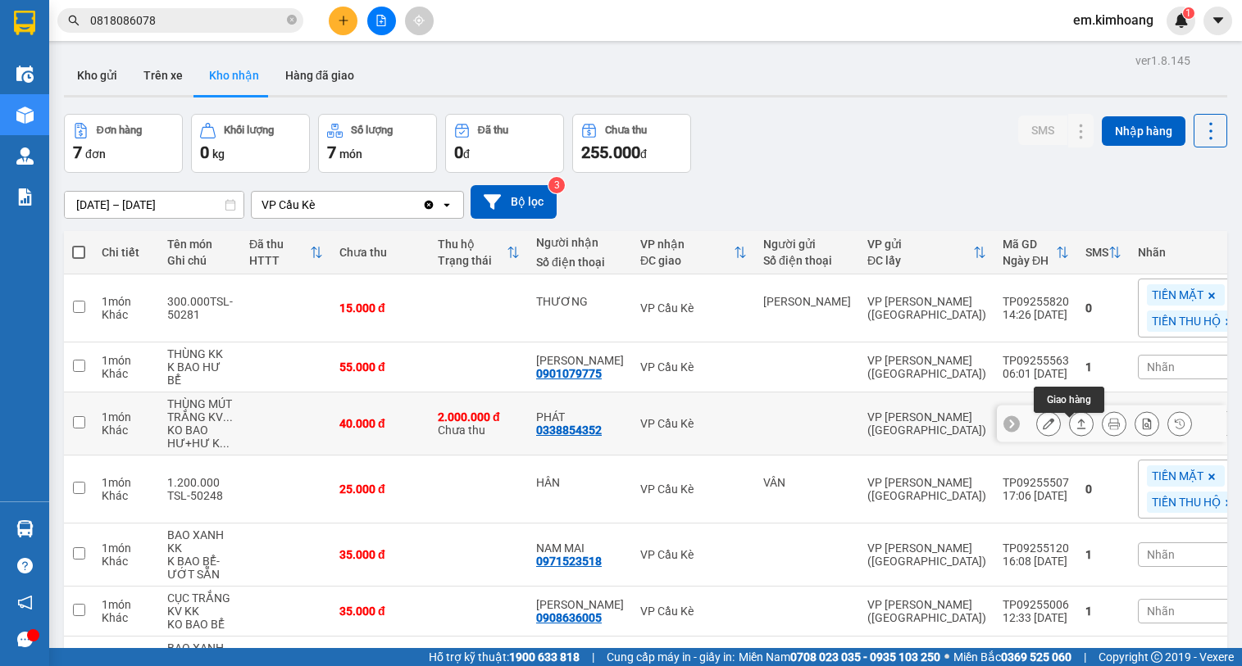
click at [1075, 429] on icon at bounding box center [1080, 423] width 11 height 11
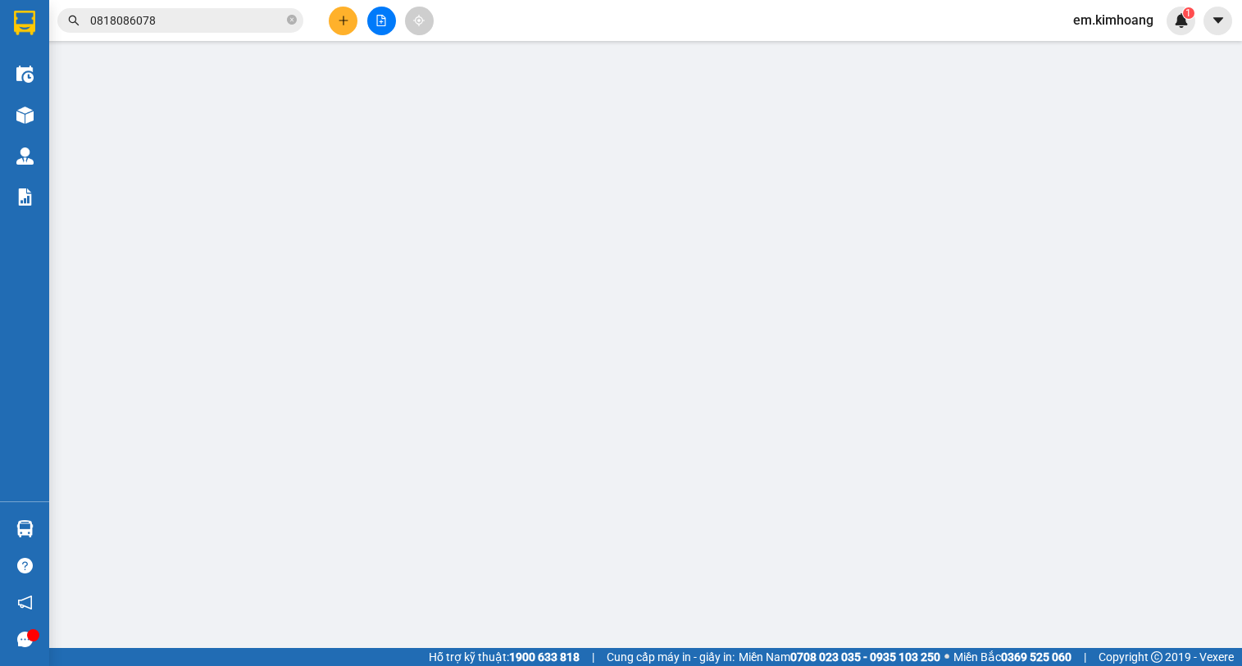
type input "0338854352"
type input "PHÁT"
type input "2.000.000"
type input "40.000"
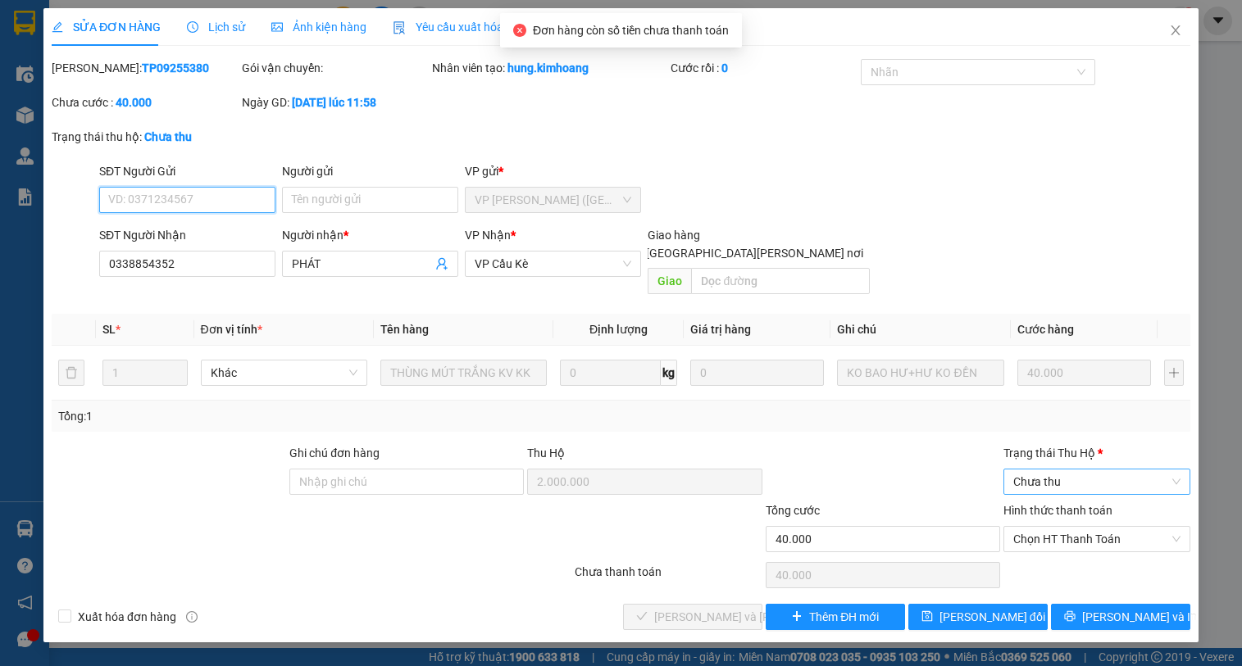
click at [1065, 470] on span "Chưa thu" at bounding box center [1096, 482] width 167 height 25
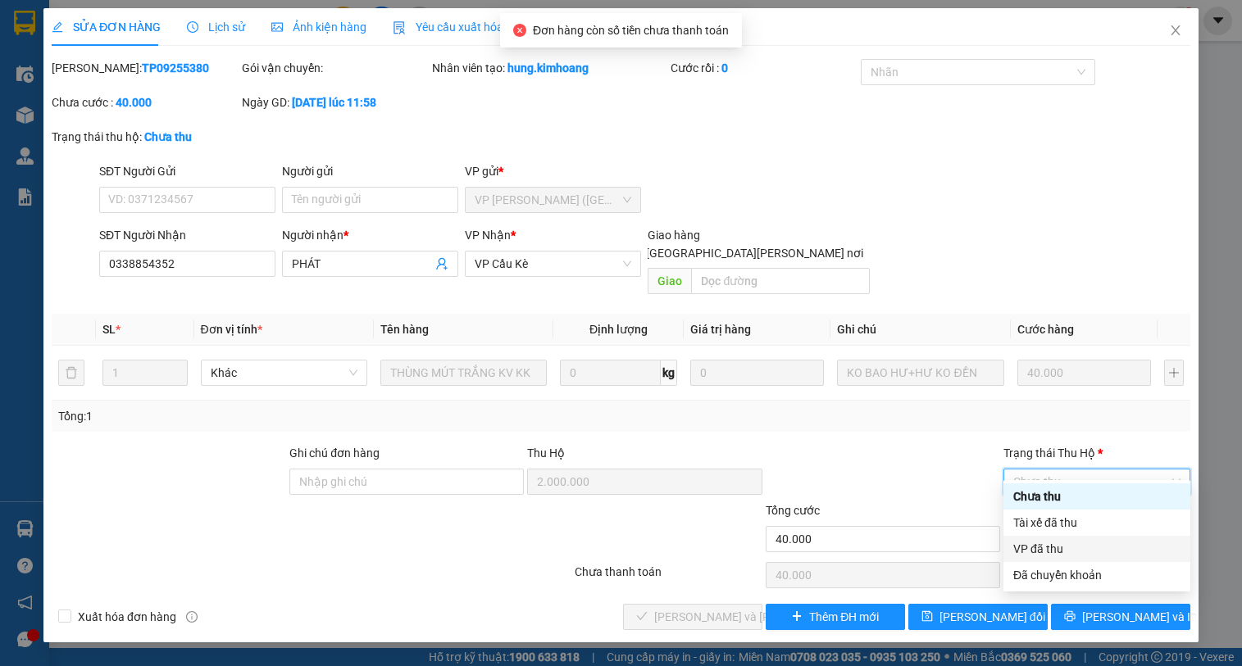
click at [1057, 552] on div "VP đã thu" at bounding box center [1096, 549] width 167 height 18
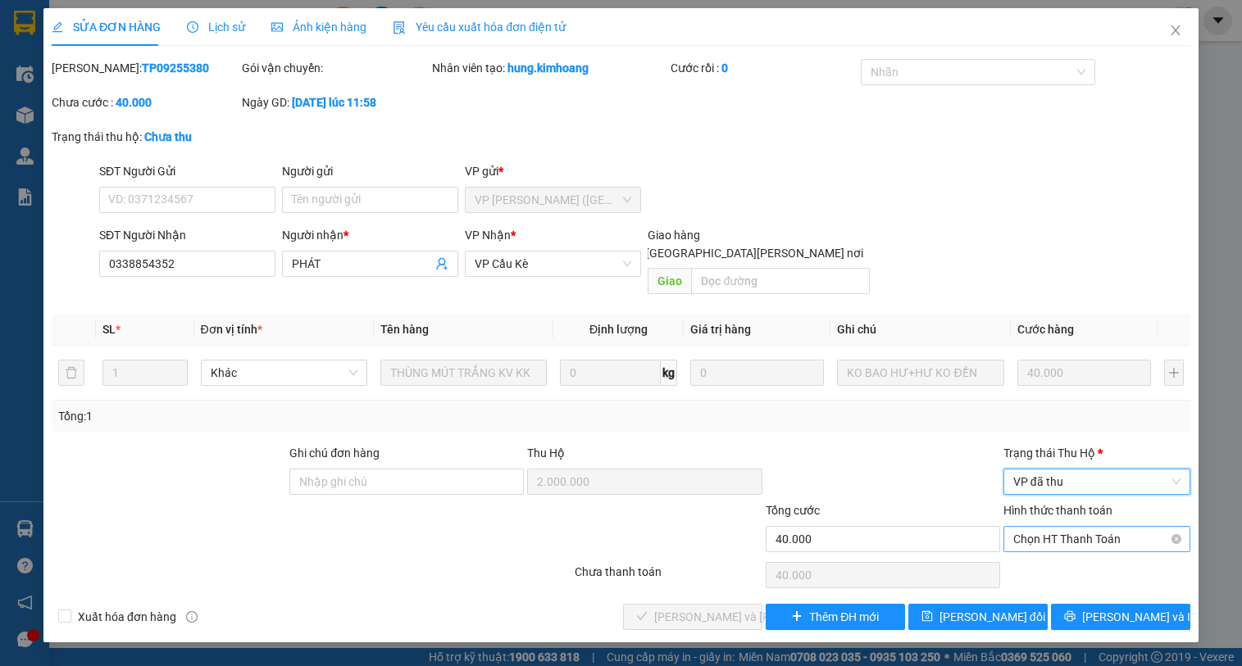
drag, startPoint x: 1090, startPoint y: 520, endPoint x: 1081, endPoint y: 529, distance: 12.7
click at [1088, 527] on span "Chọn HT Thanh Toán" at bounding box center [1096, 539] width 167 height 25
click at [1076, 547] on div "Tại văn phòng" at bounding box center [1096, 554] width 167 height 18
type input "0"
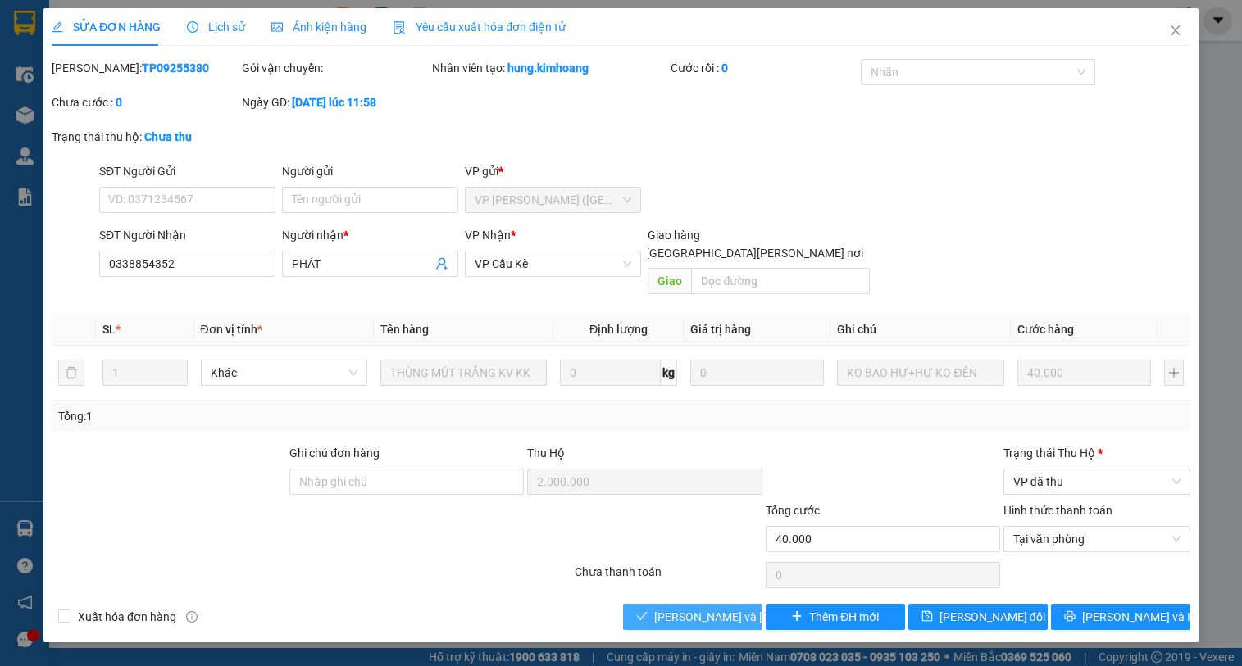
click at [697, 608] on span "[PERSON_NAME] và [PERSON_NAME] hàng" at bounding box center [764, 617] width 221 height 18
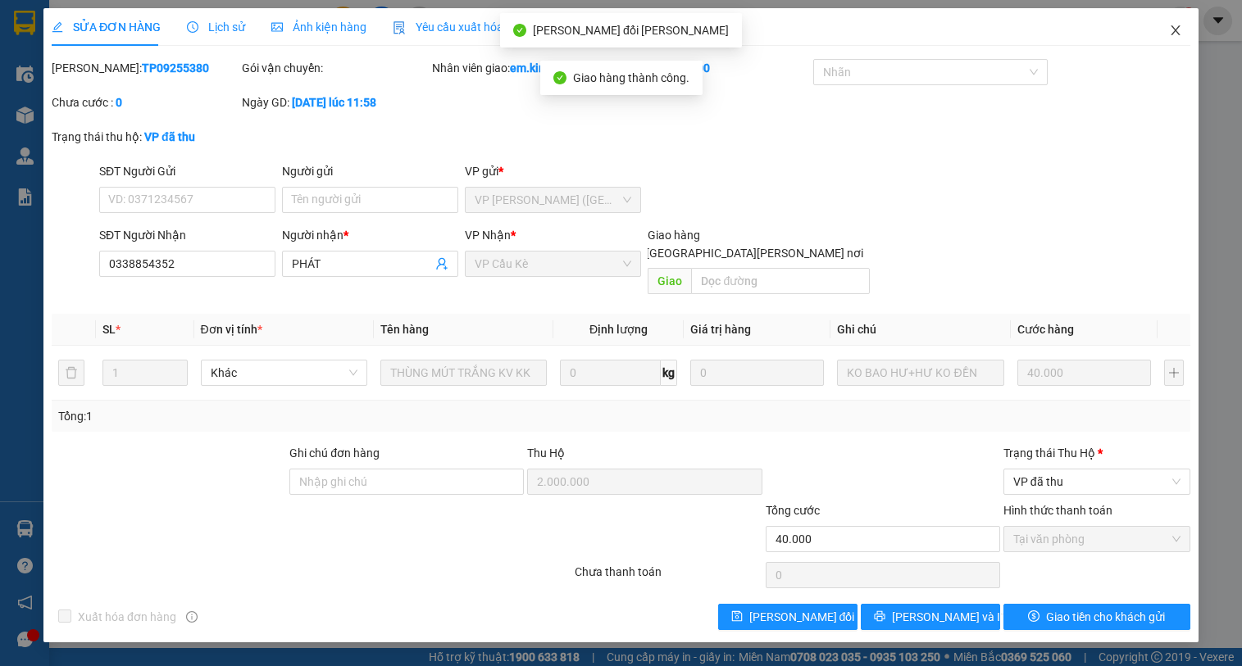
click at [1171, 30] on span "Close" at bounding box center [1175, 31] width 46 height 46
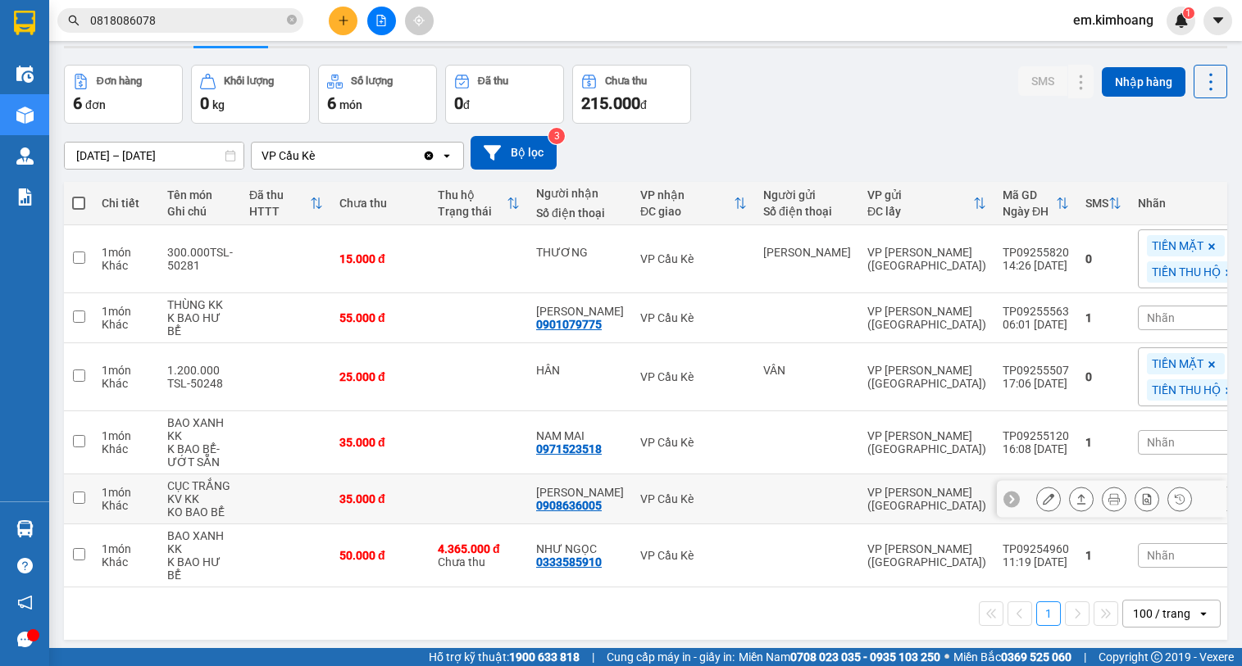
scroll to position [75, 0]
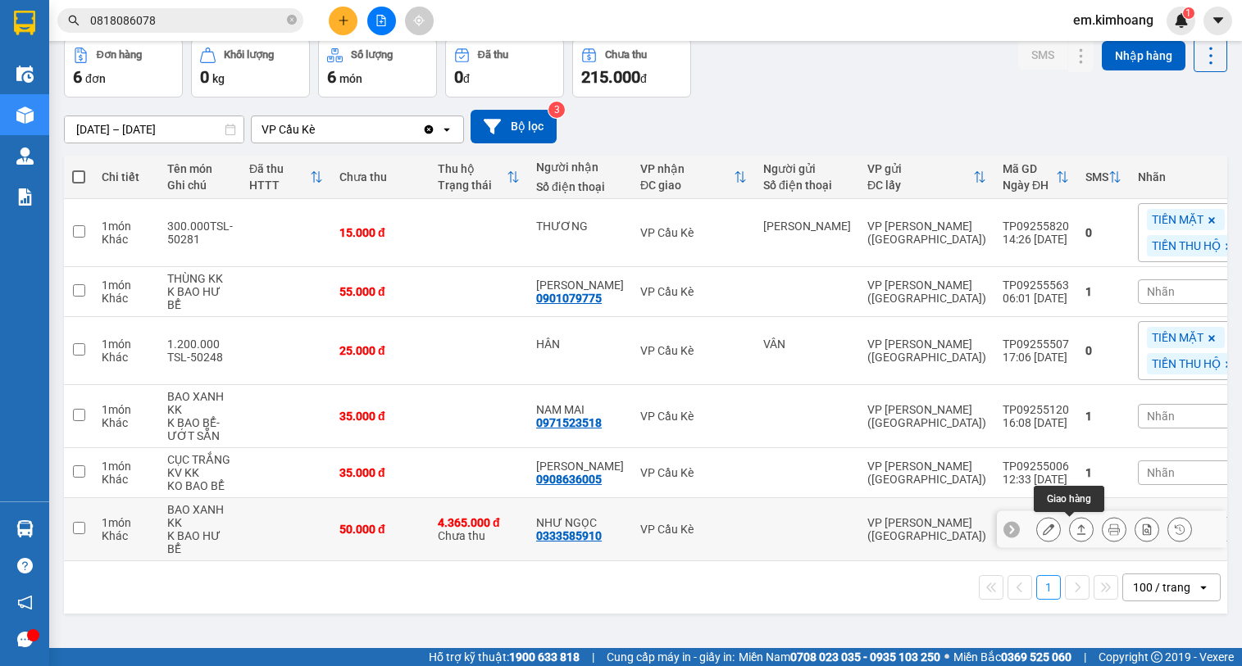
click at [1075, 533] on icon at bounding box center [1080, 529] width 11 height 11
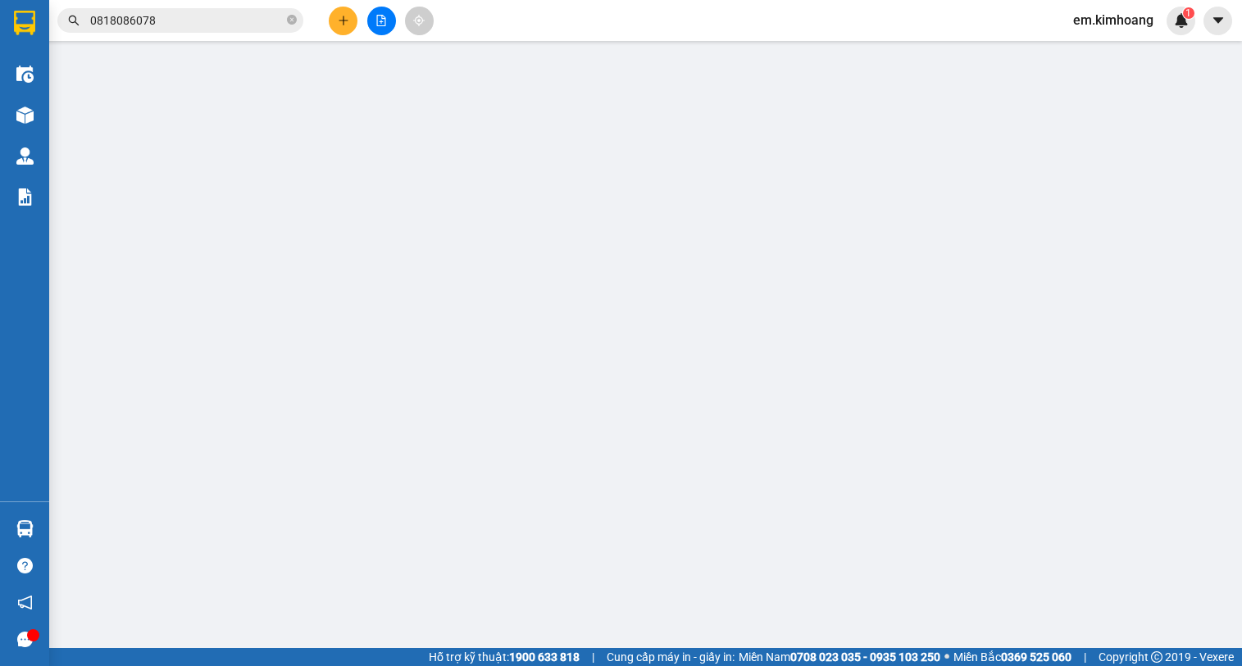
type input "0333585910"
type input "NHƯ NGỌC"
type input "4.365.000"
type input "50.000"
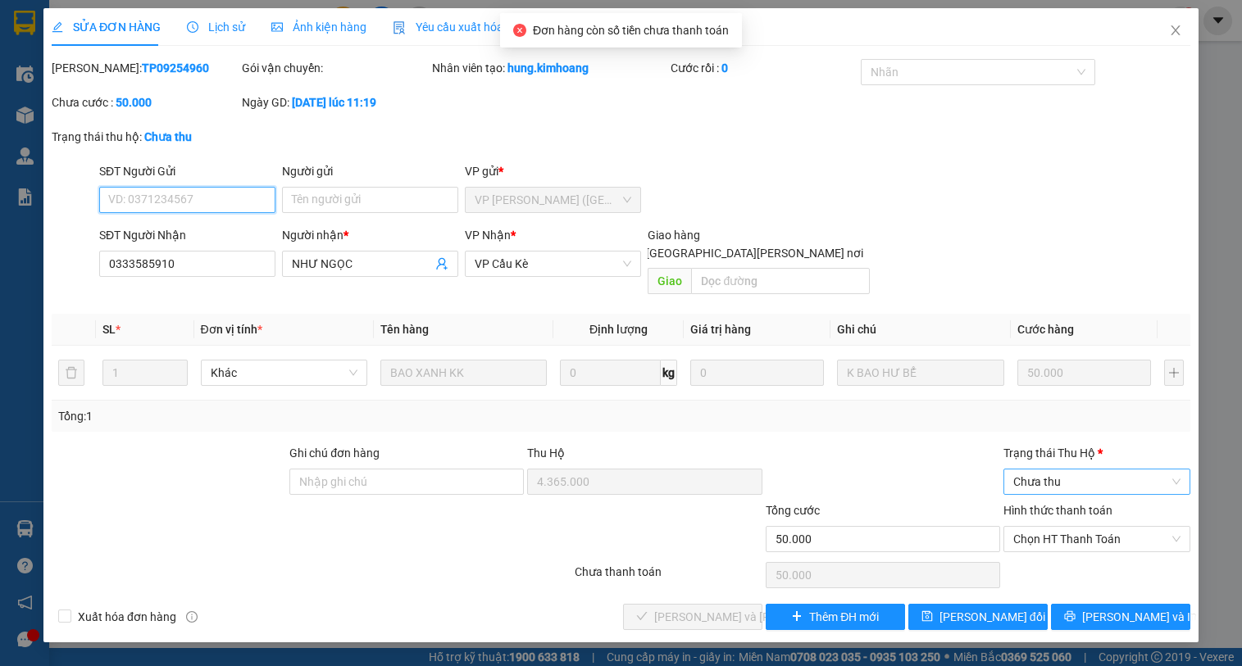
click at [1058, 470] on span "Chưa thu" at bounding box center [1096, 482] width 167 height 25
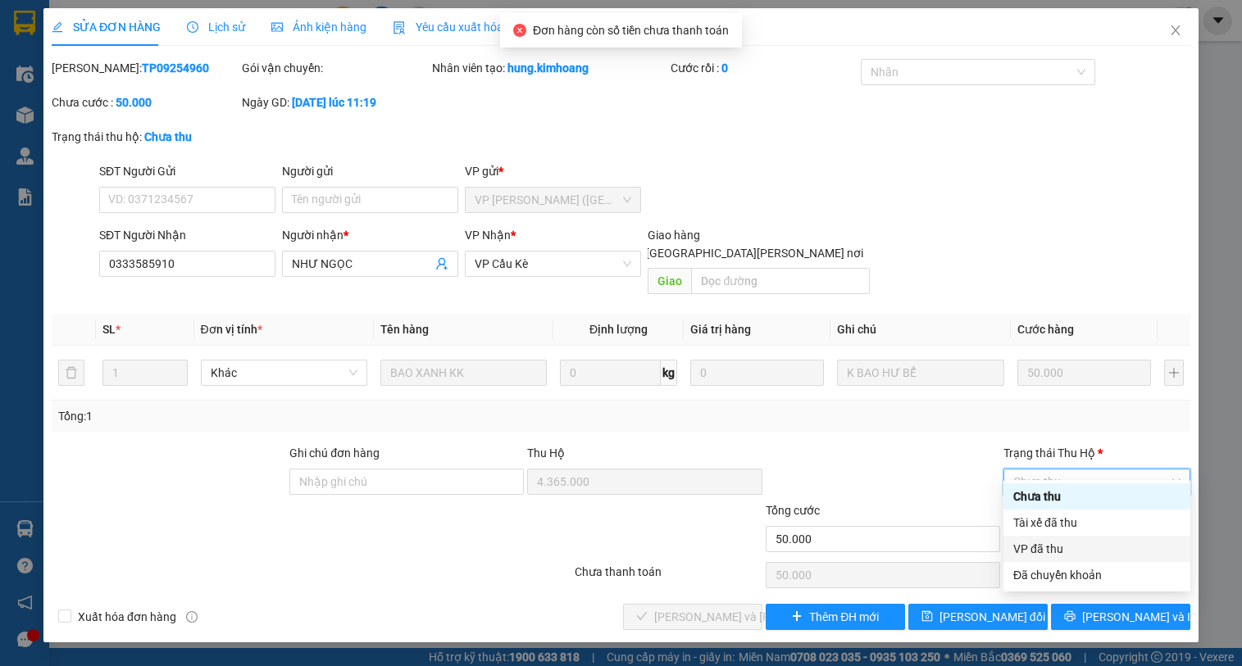
click at [1056, 548] on div "VP đã thu" at bounding box center [1096, 549] width 167 height 18
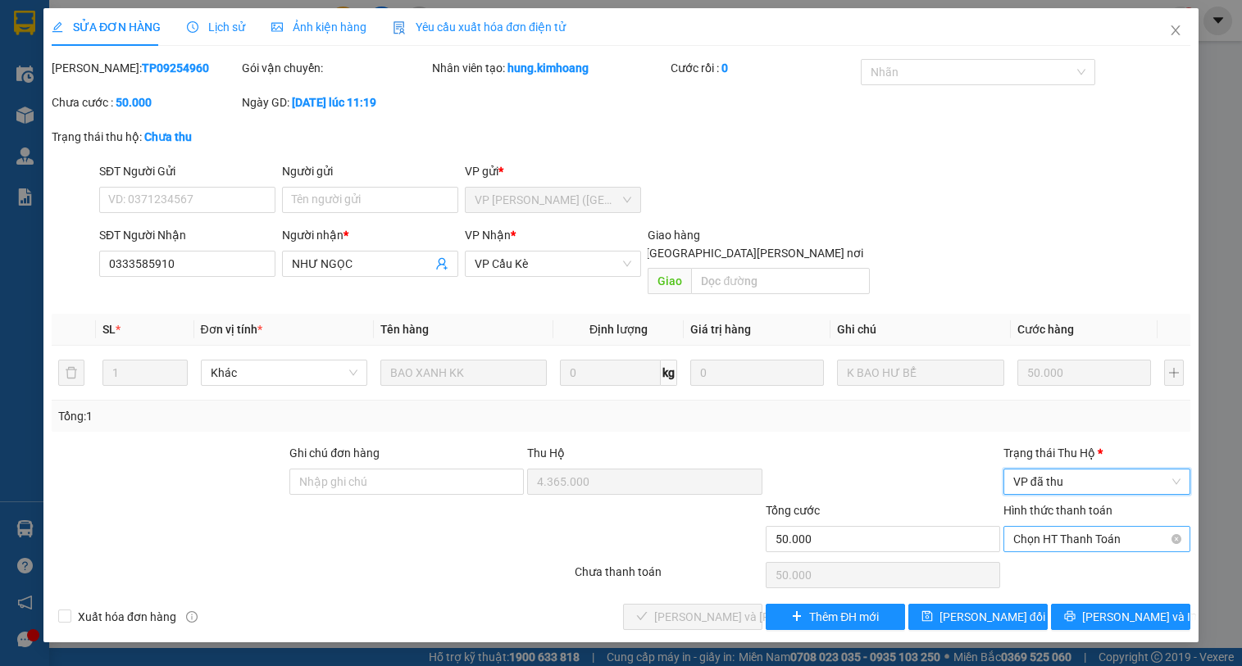
click at [1069, 527] on span "Chọn HT Thanh Toán" at bounding box center [1096, 539] width 167 height 25
click at [1063, 553] on div "Tại văn phòng" at bounding box center [1096, 554] width 167 height 18
type input "0"
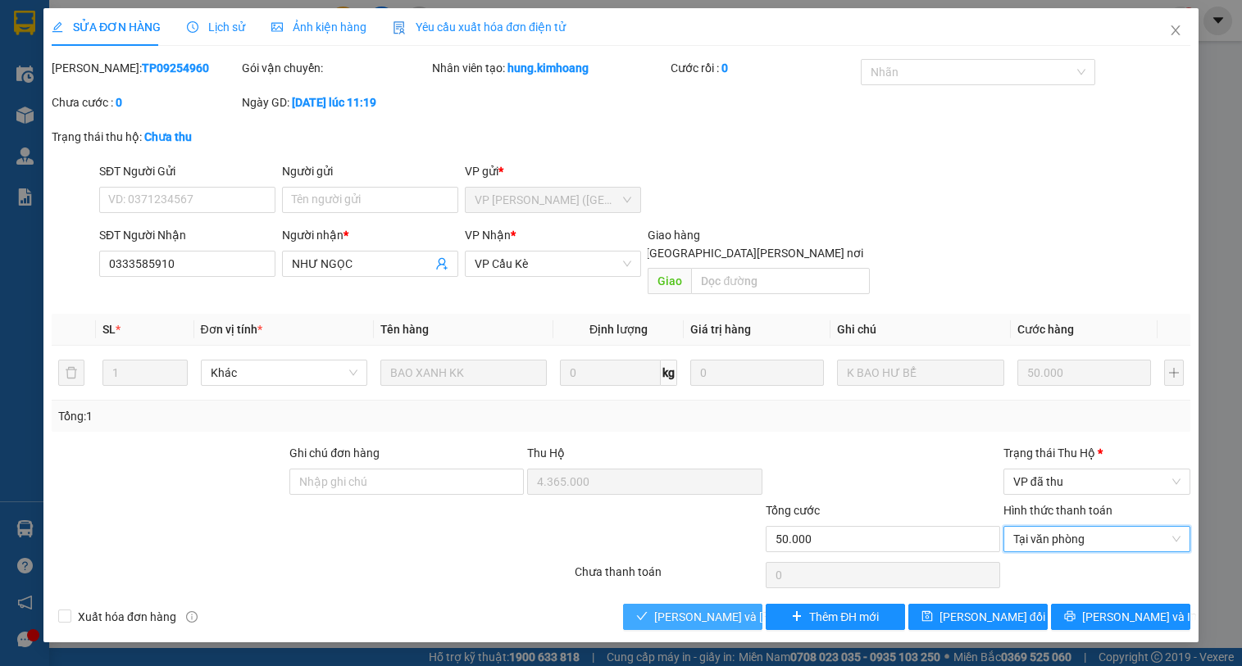
click at [734, 608] on span "[PERSON_NAME] và [PERSON_NAME] hàng" at bounding box center [764, 617] width 221 height 18
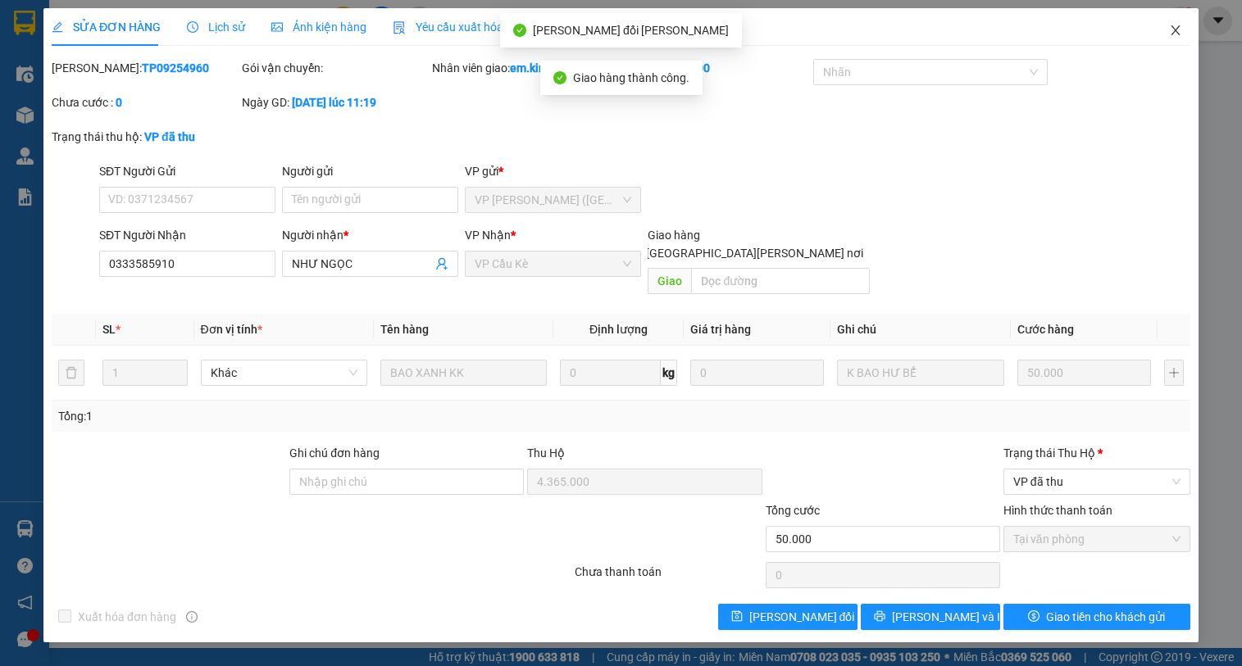
click at [1169, 30] on icon "close" at bounding box center [1175, 30] width 13 height 13
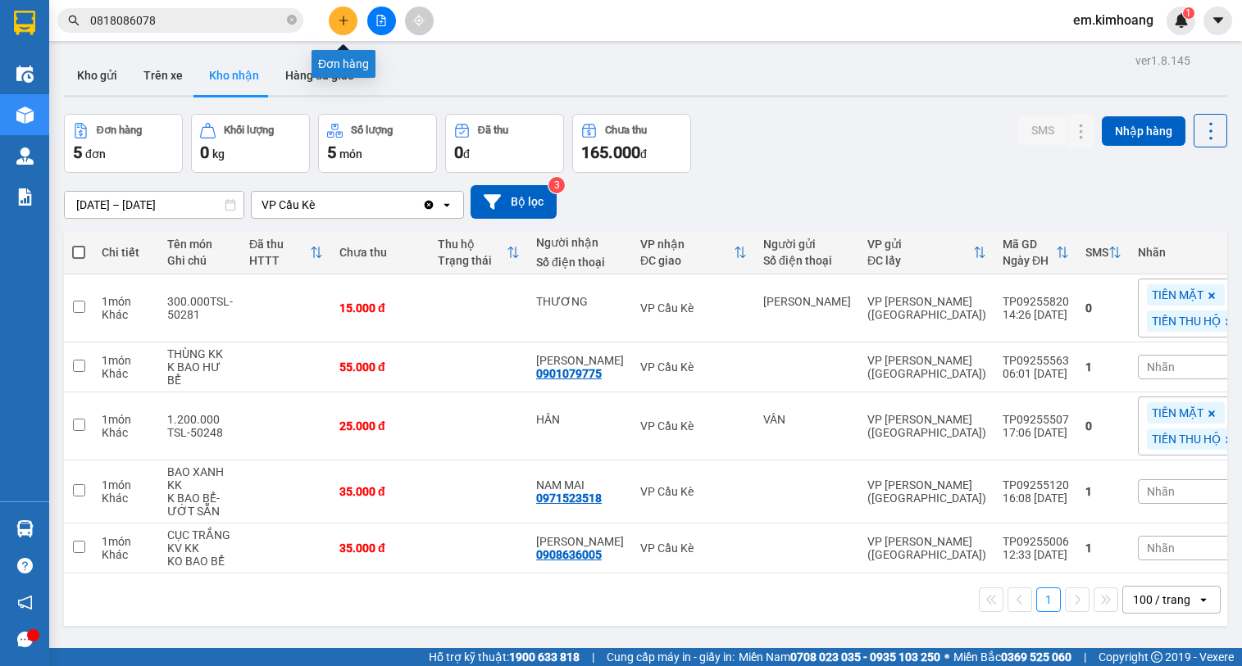
click at [340, 21] on icon "plus" at bounding box center [343, 20] width 11 height 11
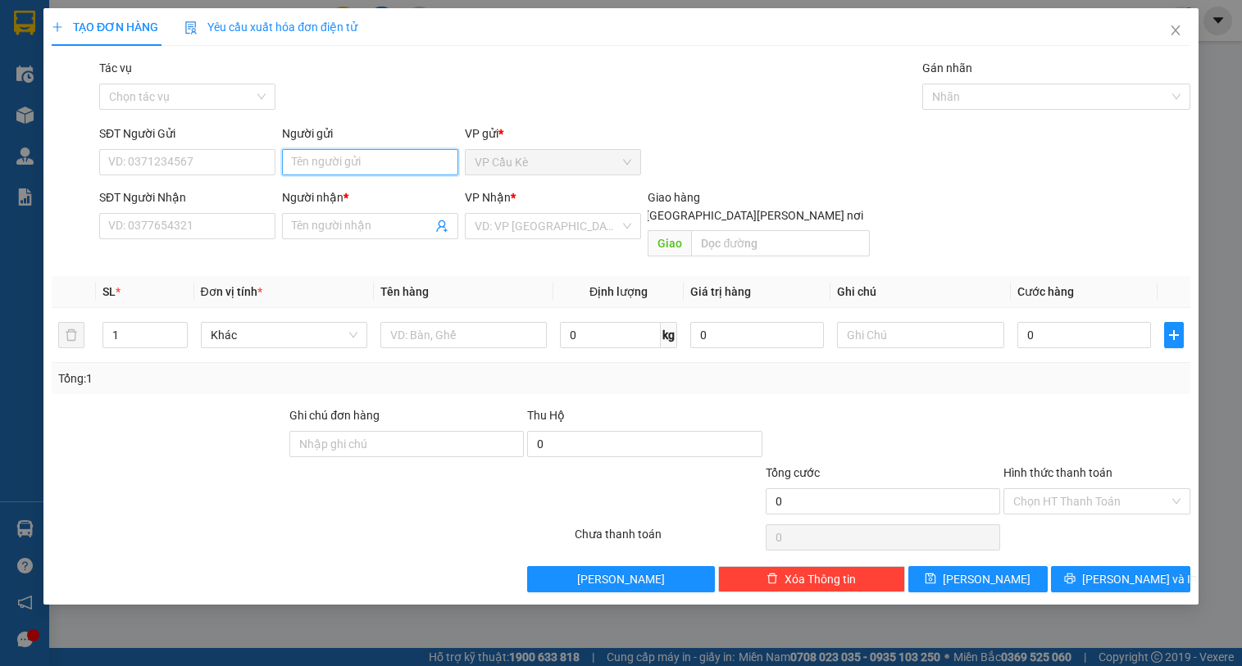
click at [407, 168] on input "Người gửi" at bounding box center [370, 162] width 176 height 26
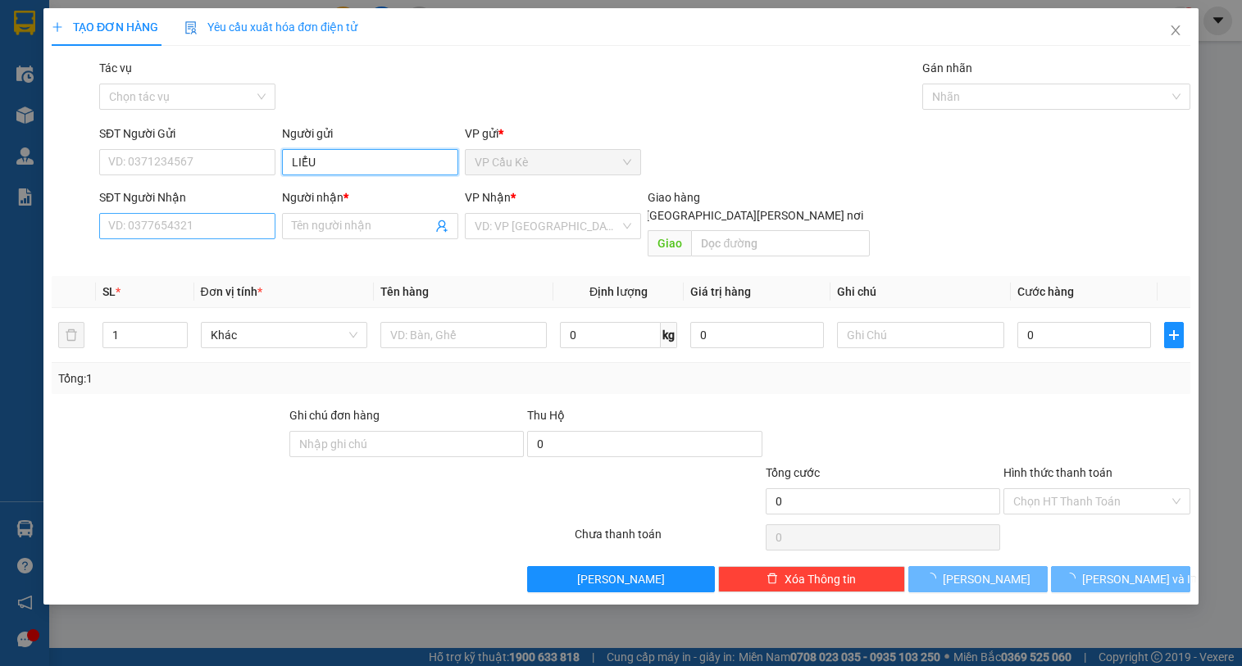
type input "LIỂU"
click at [238, 225] on input "SĐT Người Nhận" at bounding box center [187, 226] width 176 height 26
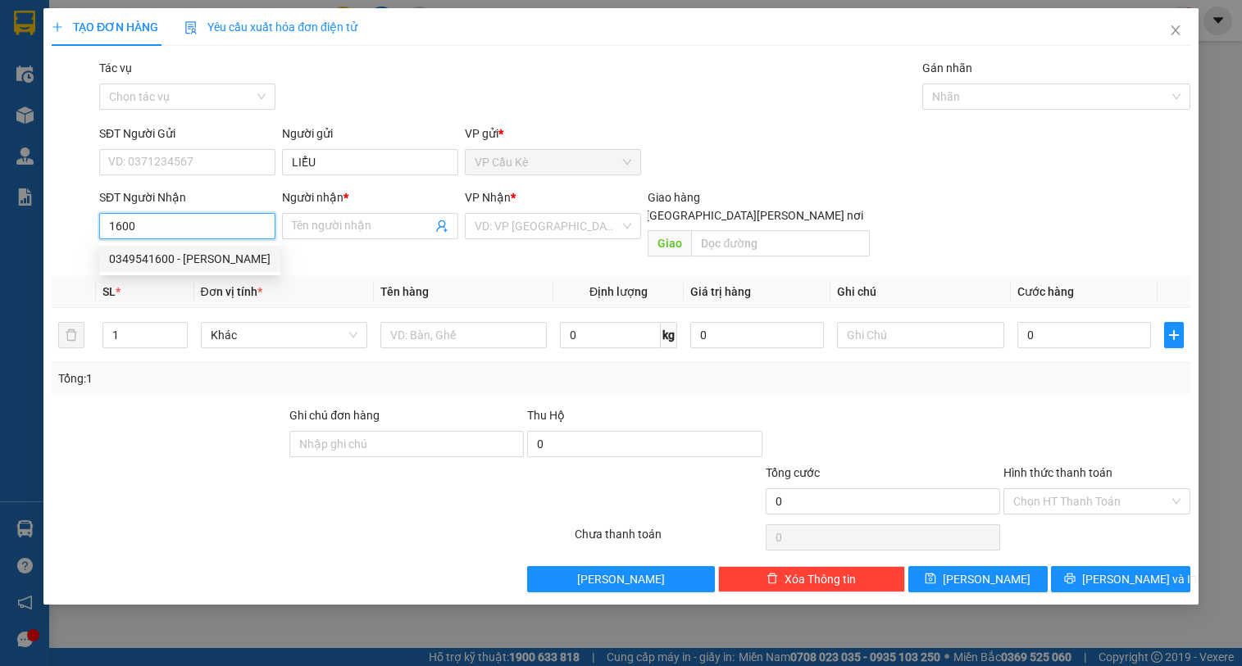
click at [230, 252] on div "0349541600 - [PERSON_NAME]" at bounding box center [189, 259] width 161 height 18
type input "0349541600"
type input "THUỶ"
type input "2.000.000"
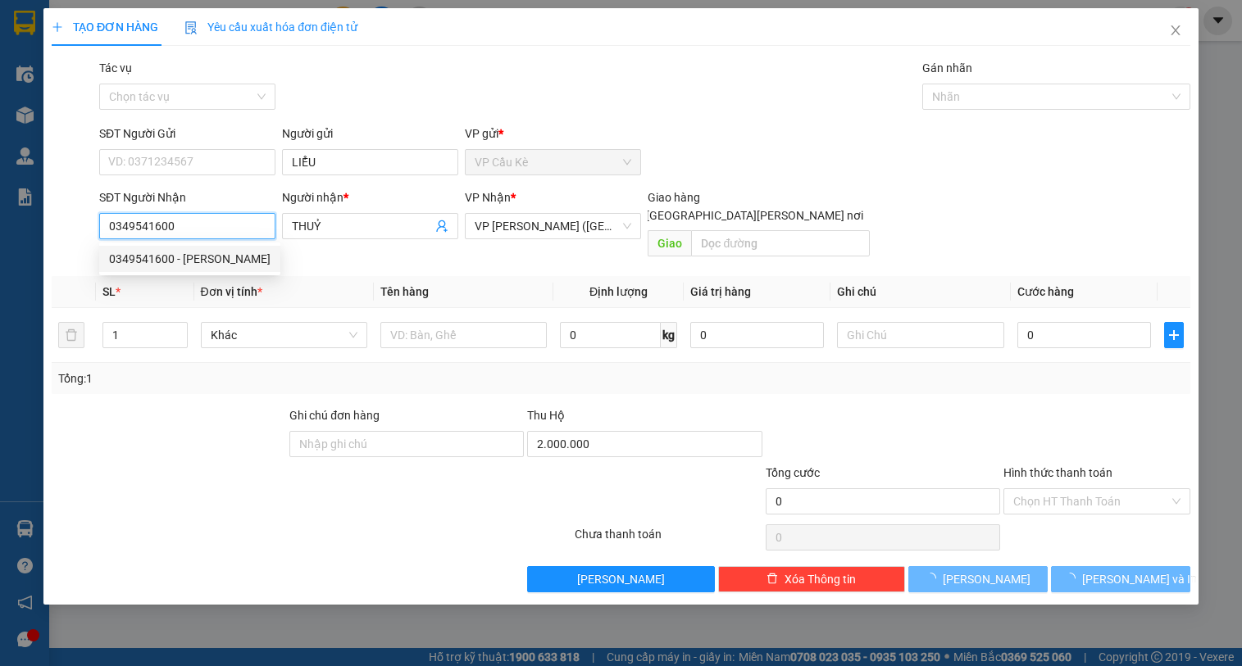
type input "120.000"
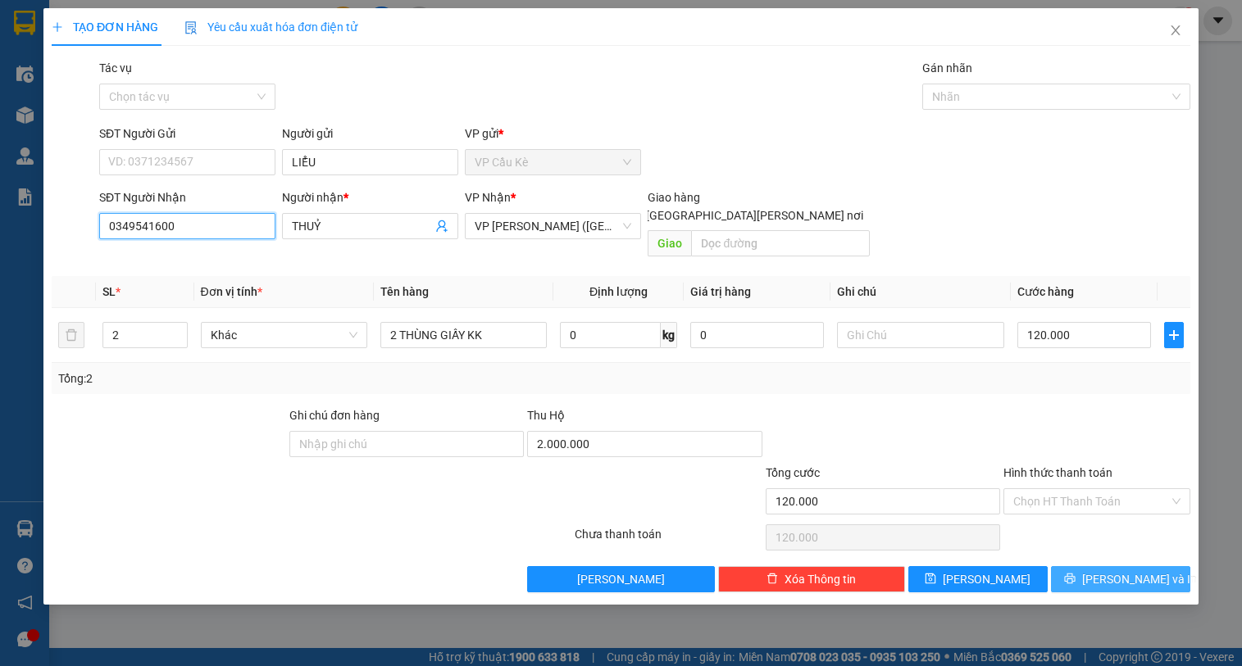
type input "0349541600"
click at [1142, 570] on span "[PERSON_NAME] và In" at bounding box center [1139, 579] width 115 height 18
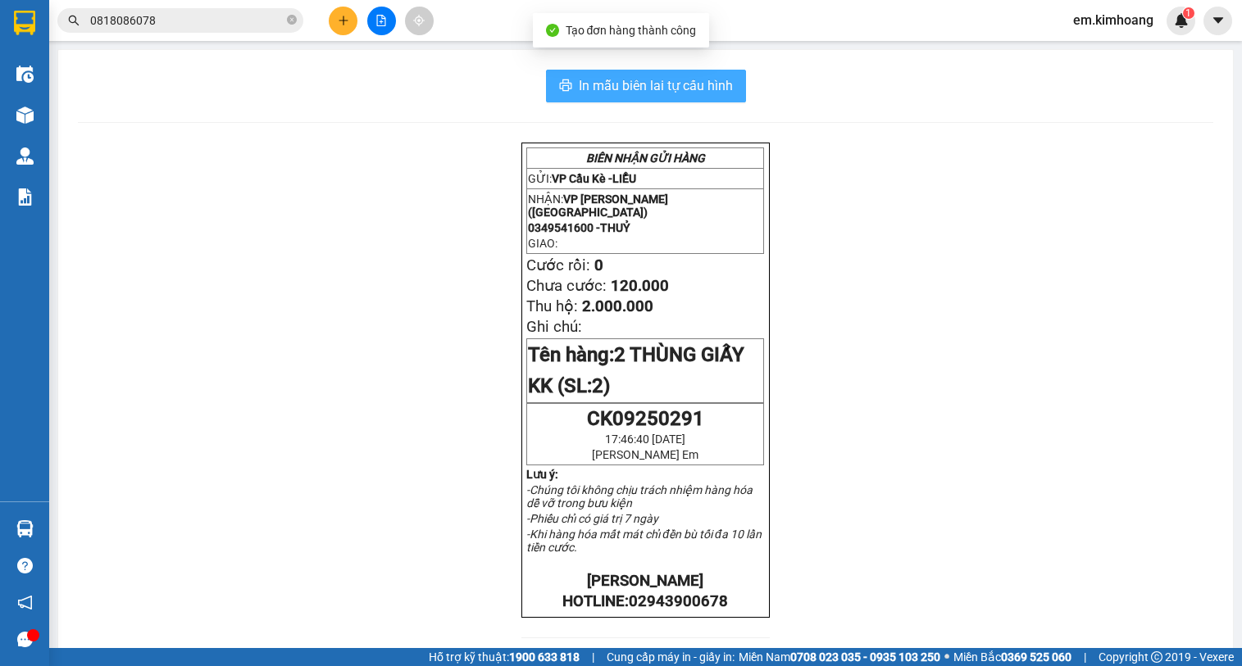
click at [568, 81] on button "In mẫu biên lai tự cấu hình" at bounding box center [646, 86] width 200 height 33
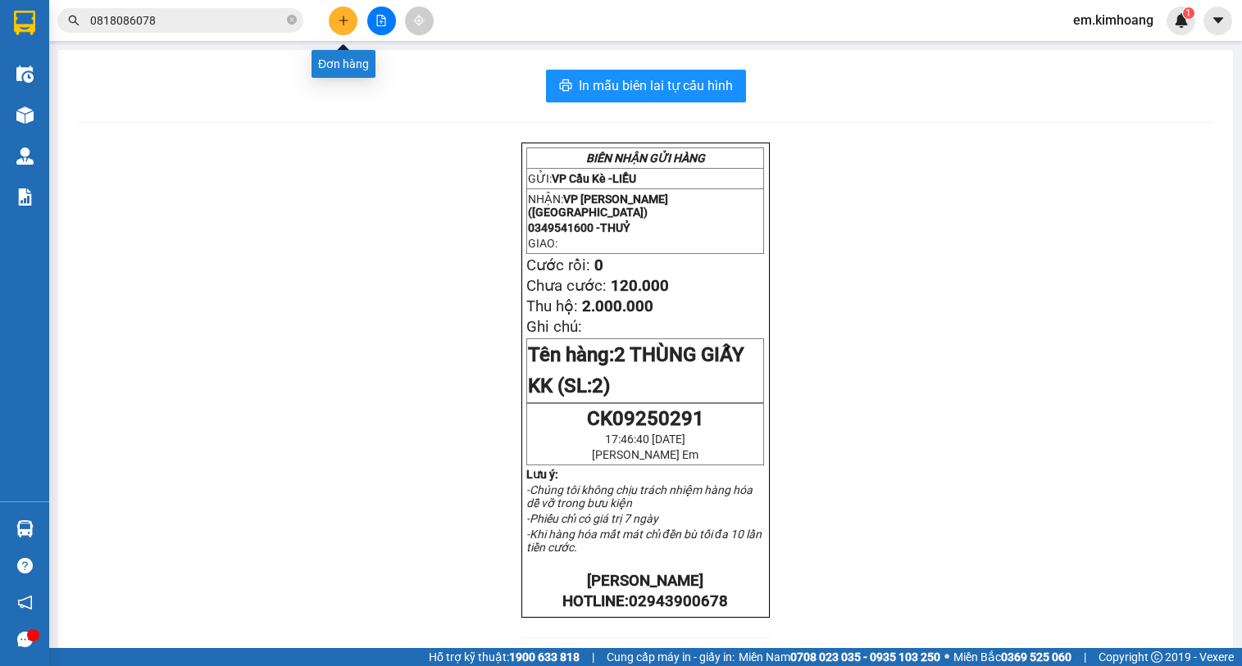
click at [343, 25] on icon "plus" at bounding box center [343, 20] width 11 height 11
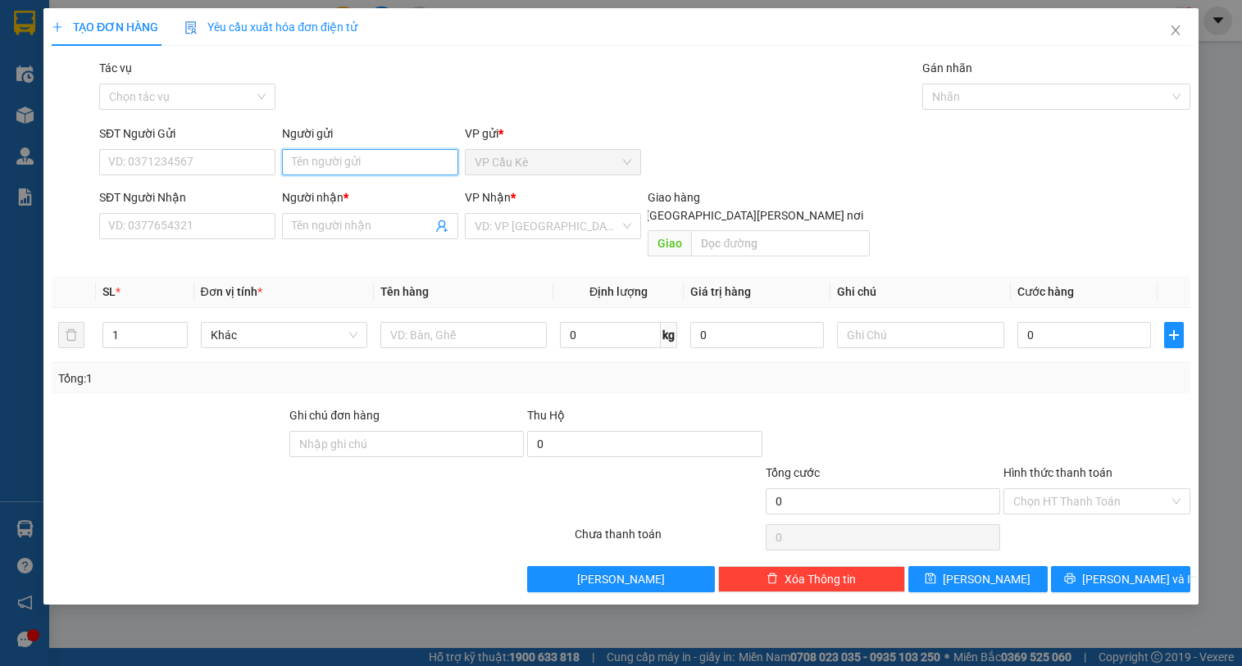
click at [388, 166] on input "Người gửi" at bounding box center [370, 162] width 176 height 26
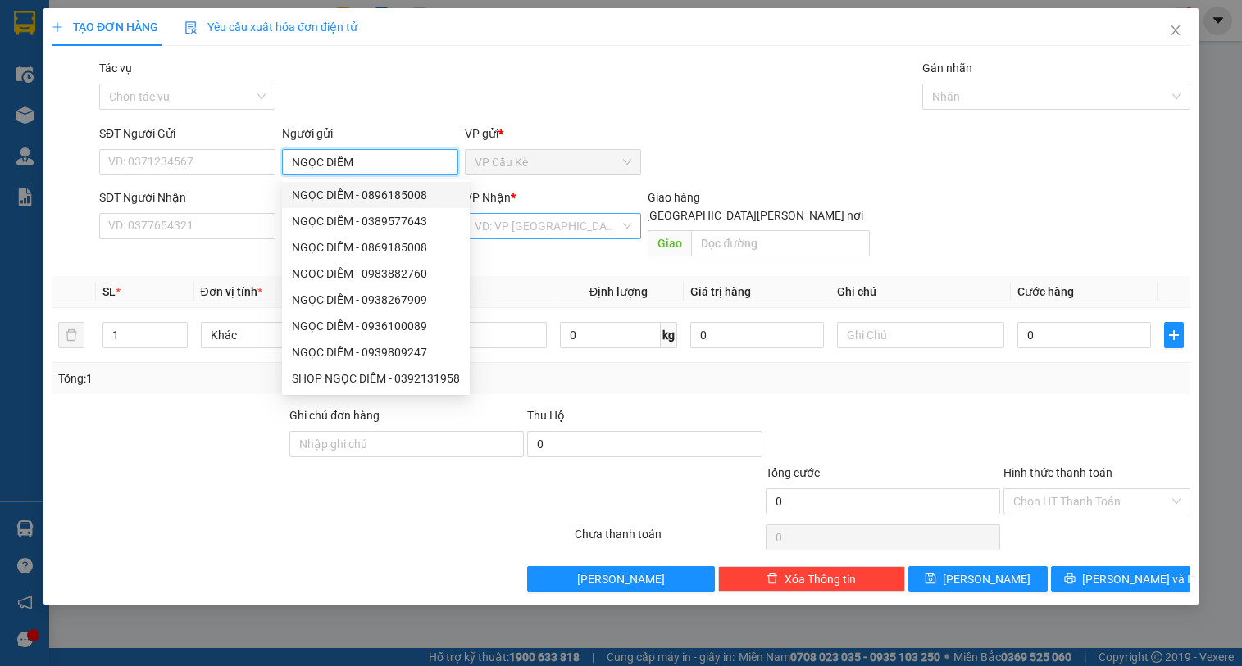
type input "NGỌC DIỄM"
click at [501, 227] on input "search" at bounding box center [547, 226] width 145 height 25
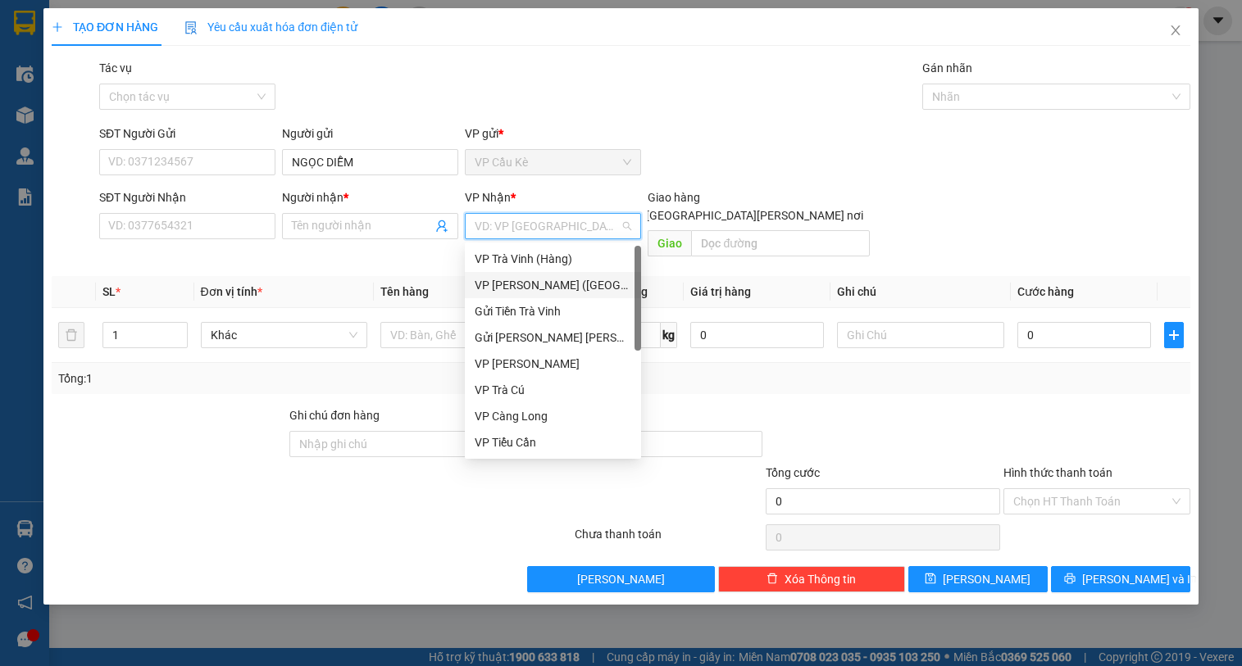
click at [550, 279] on div "VP [PERSON_NAME] ([GEOGRAPHIC_DATA])" at bounding box center [553, 285] width 157 height 18
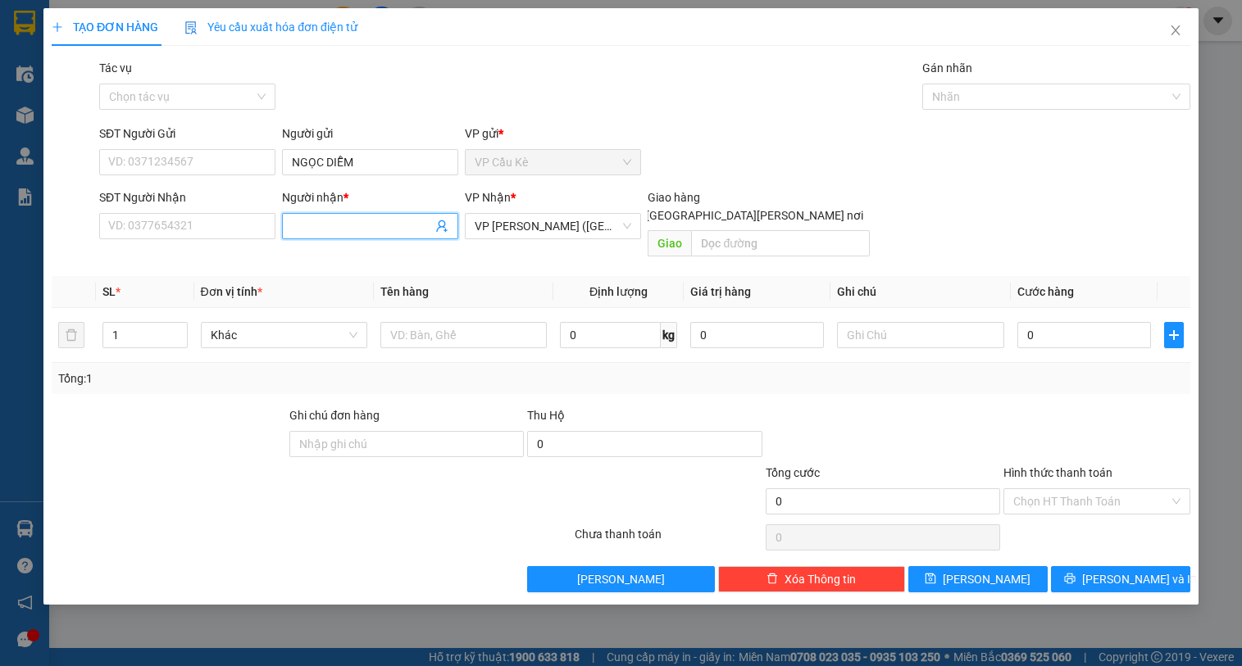
click at [331, 223] on input "Người nhận *" at bounding box center [362, 226] width 140 height 18
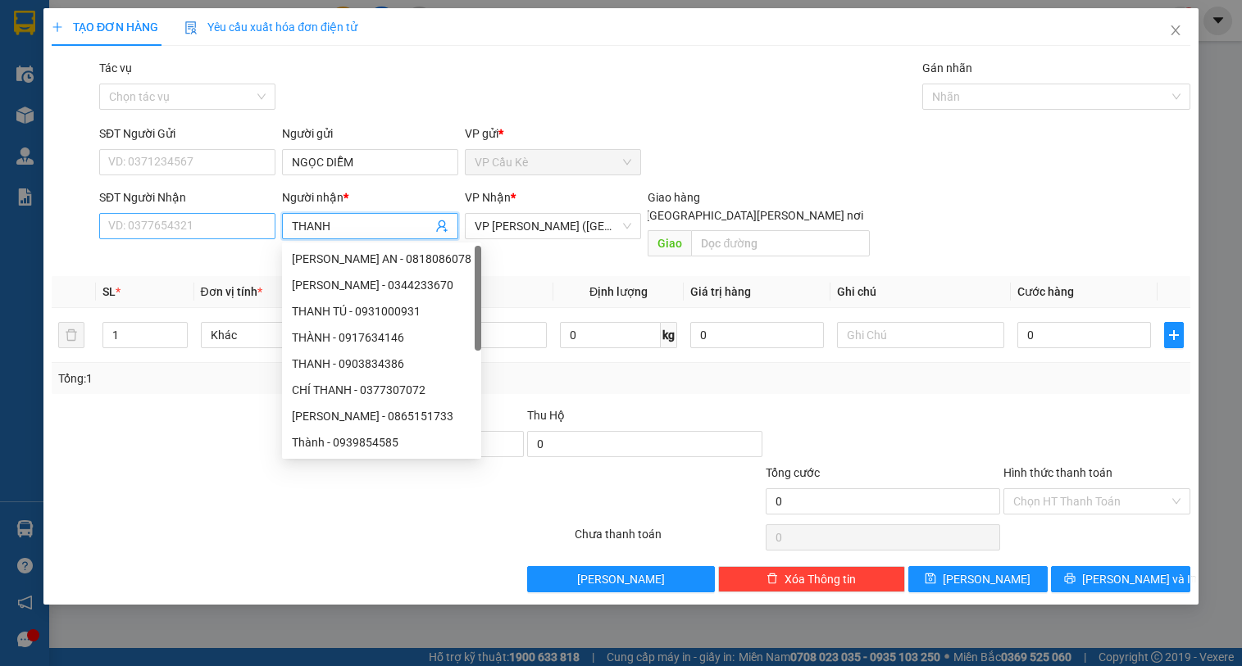
type input "THANH"
click at [166, 230] on input "SĐT Người Nhận" at bounding box center [187, 226] width 176 height 26
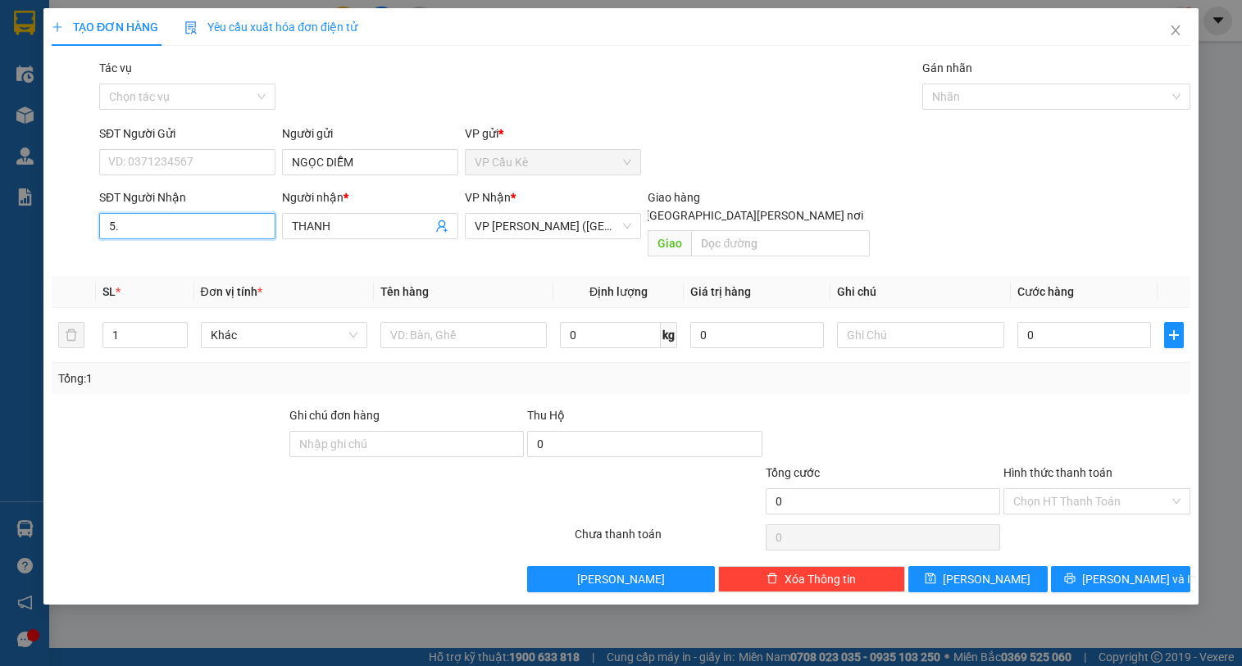
type input "5"
click at [229, 85] on input "Tác vụ" at bounding box center [181, 96] width 145 height 25
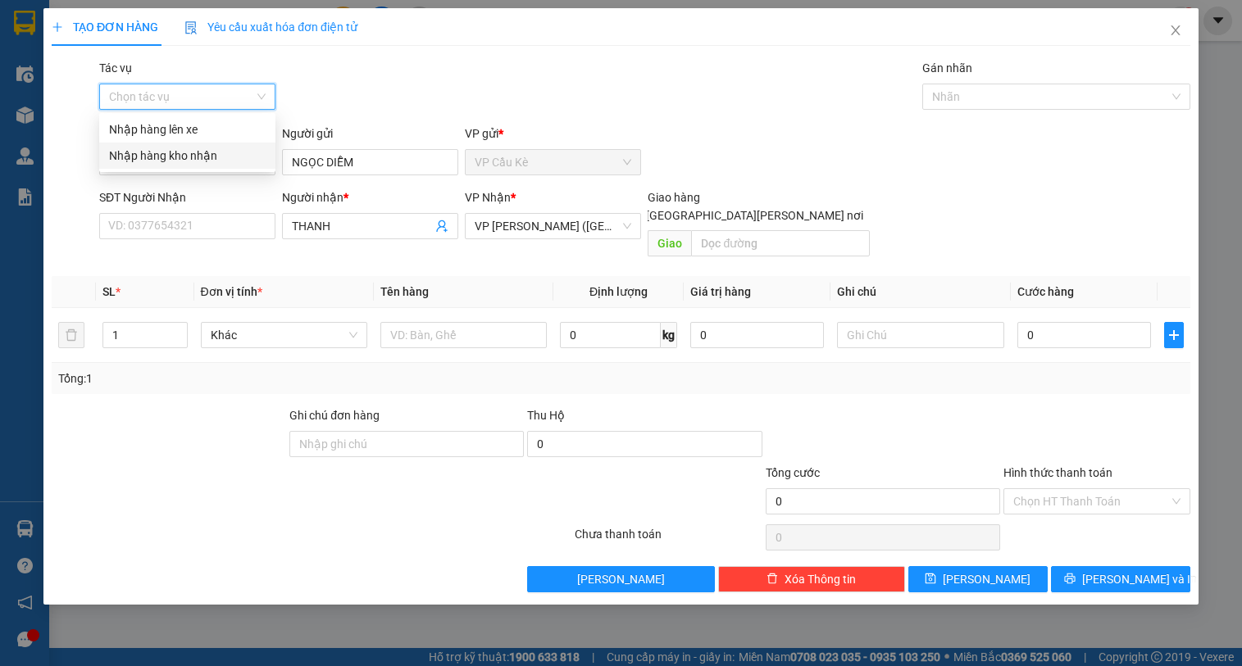
click at [247, 150] on div "Nhập hàng kho nhận" at bounding box center [187, 156] width 157 height 18
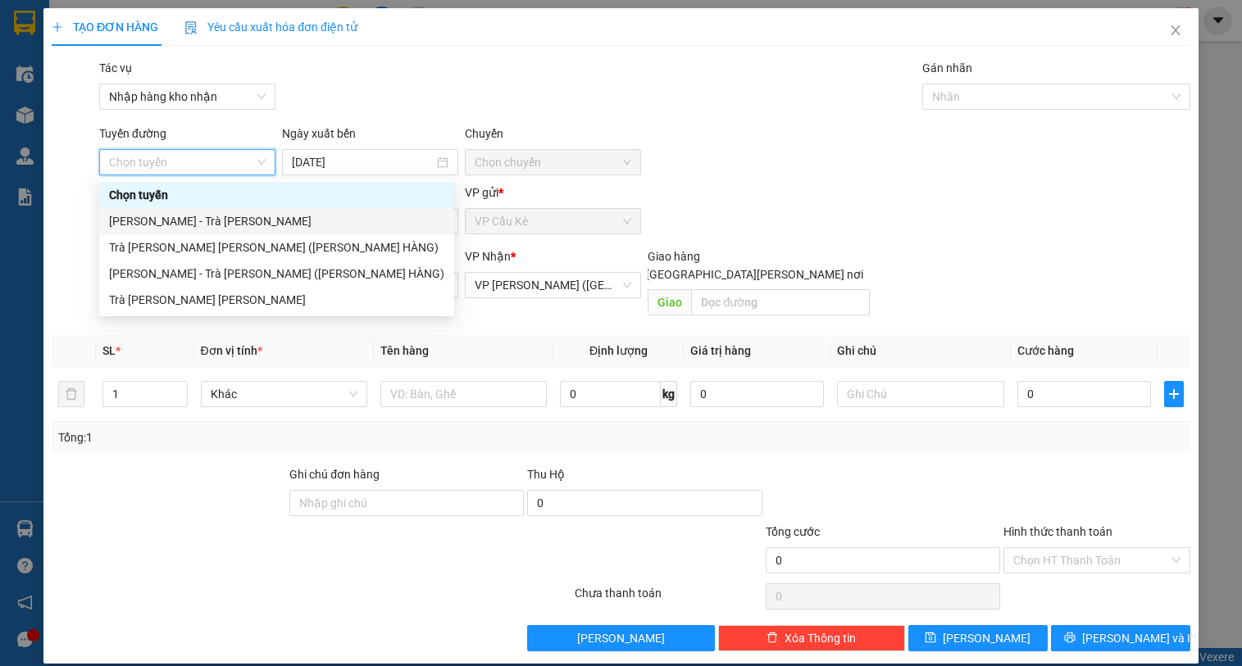
drag, startPoint x: 264, startPoint y: 211, endPoint x: 267, endPoint y: 242, distance: 31.3
click at [267, 234] on div "[PERSON_NAME] [GEOGRAPHIC_DATA][PERSON_NAME] - [GEOGRAPHIC_DATA][PERSON_NAME][P…" at bounding box center [276, 247] width 355 height 131
click at [268, 247] on div "Trà [PERSON_NAME] [PERSON_NAME] ([PERSON_NAME] HÀNG)" at bounding box center [276, 247] width 335 height 18
type input "[DATE]"
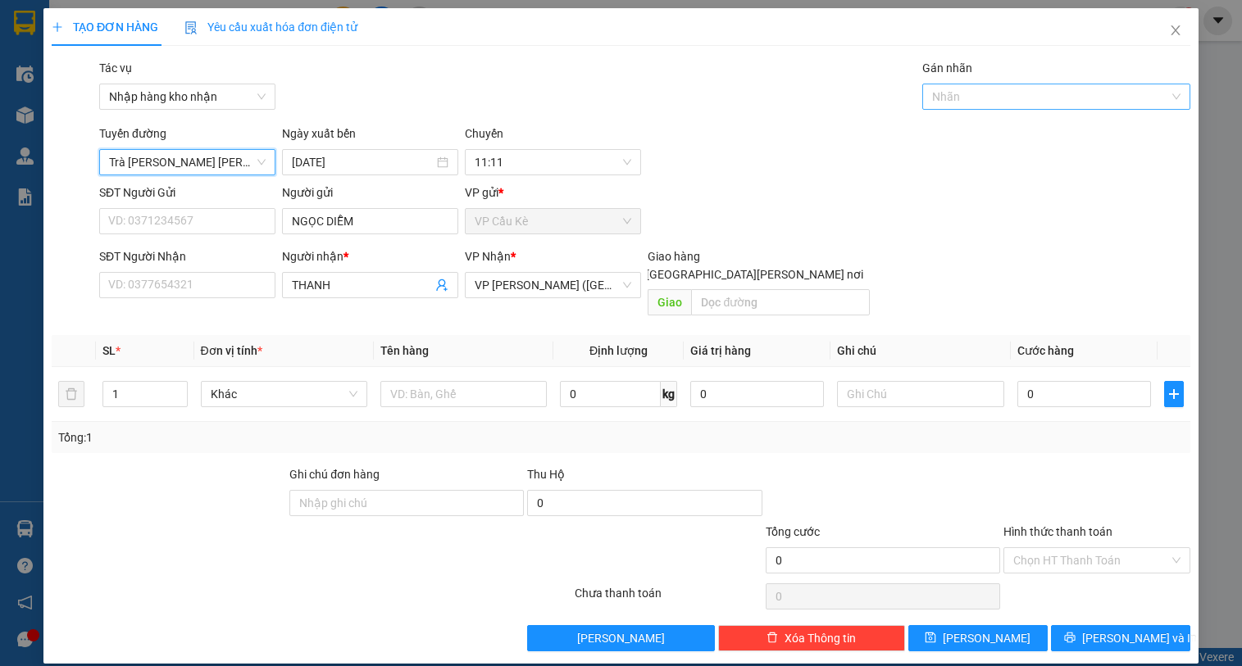
click at [1048, 98] on div at bounding box center [1047, 97] width 243 height 20
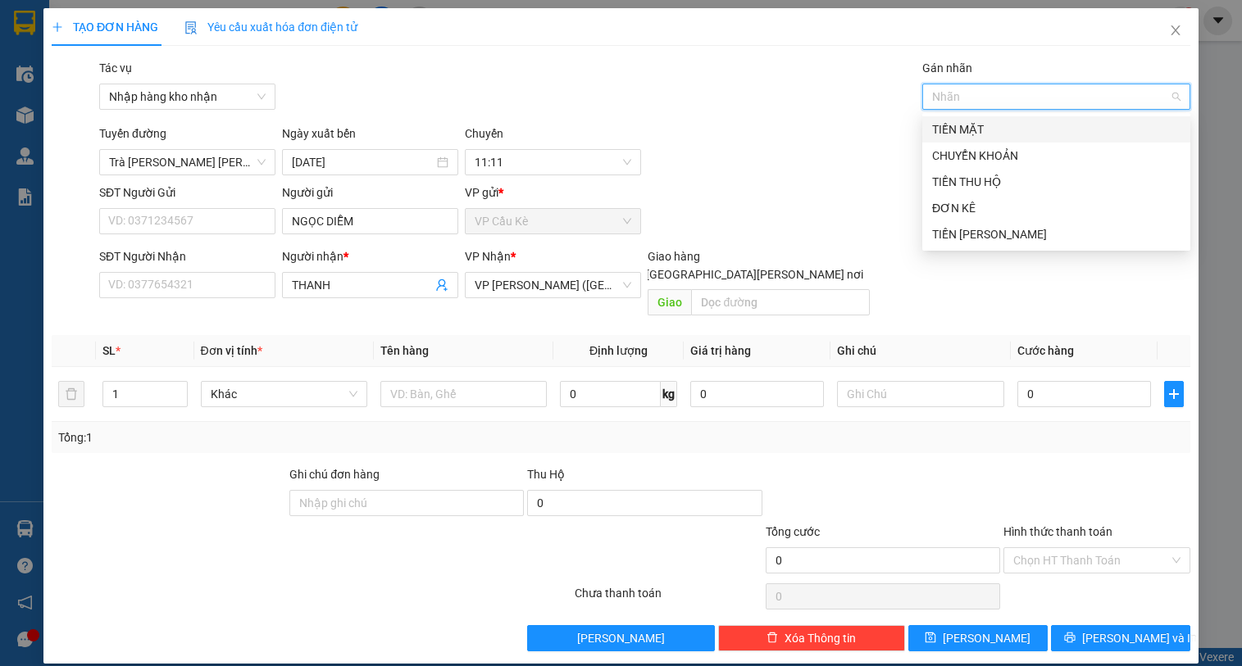
click at [1048, 125] on div "TIỀN MẶT" at bounding box center [1056, 129] width 248 height 18
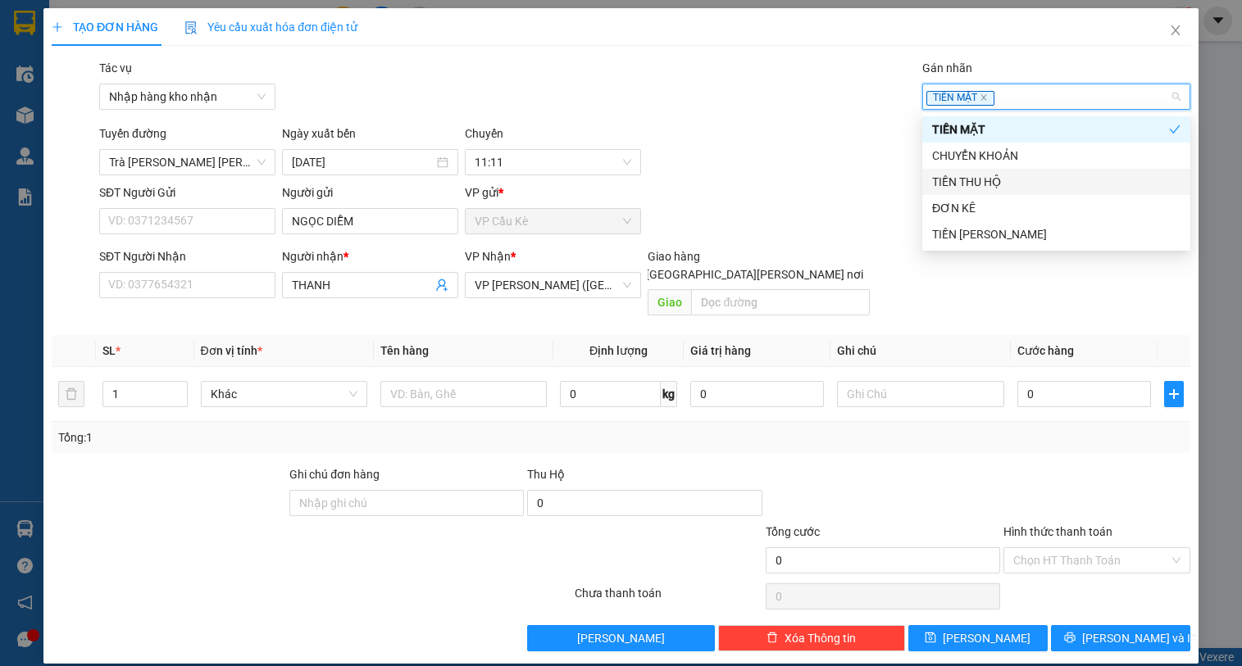
click at [1059, 182] on div "TIỀN THU HỘ" at bounding box center [1056, 182] width 248 height 18
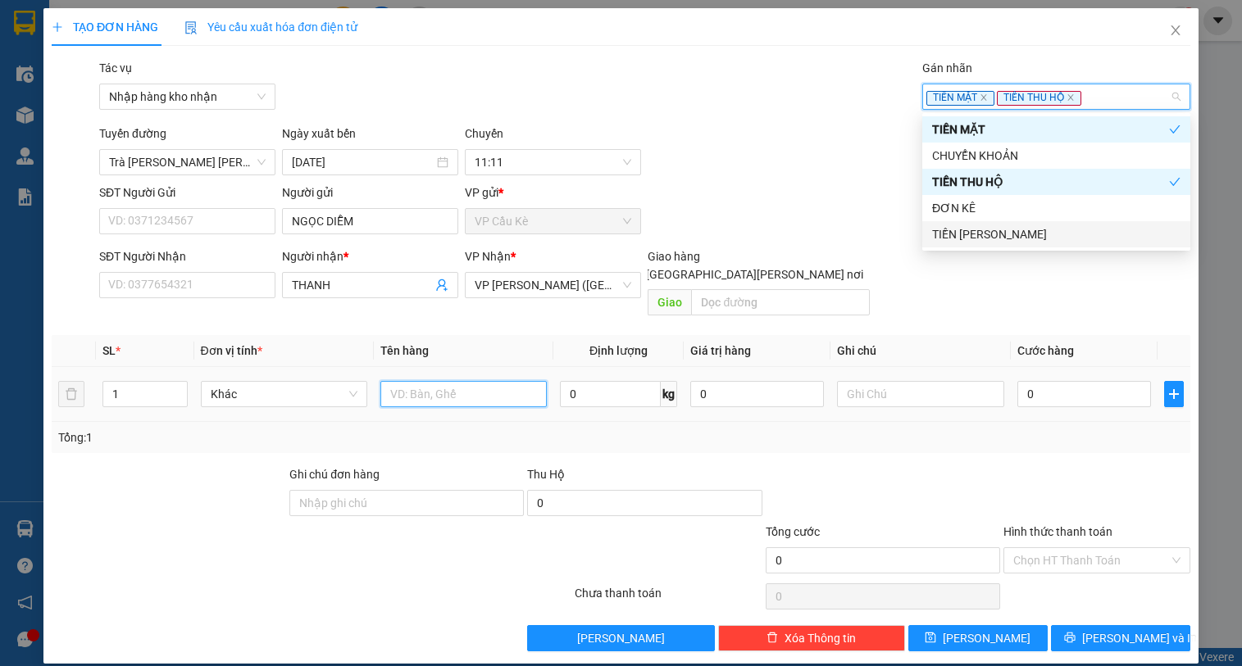
click at [433, 381] on input "text" at bounding box center [463, 394] width 166 height 26
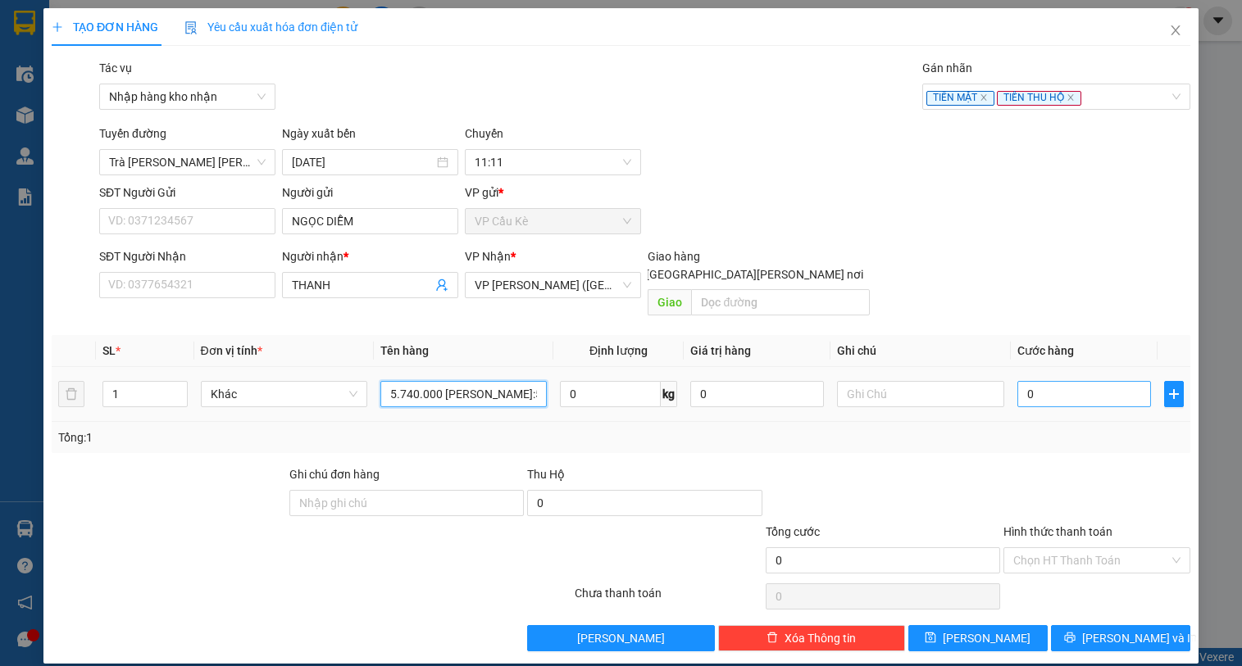
type input "5.740.000 [PERSON_NAME]:55477"
click at [1135, 381] on input "0" at bounding box center [1084, 394] width 134 height 26
type input "5"
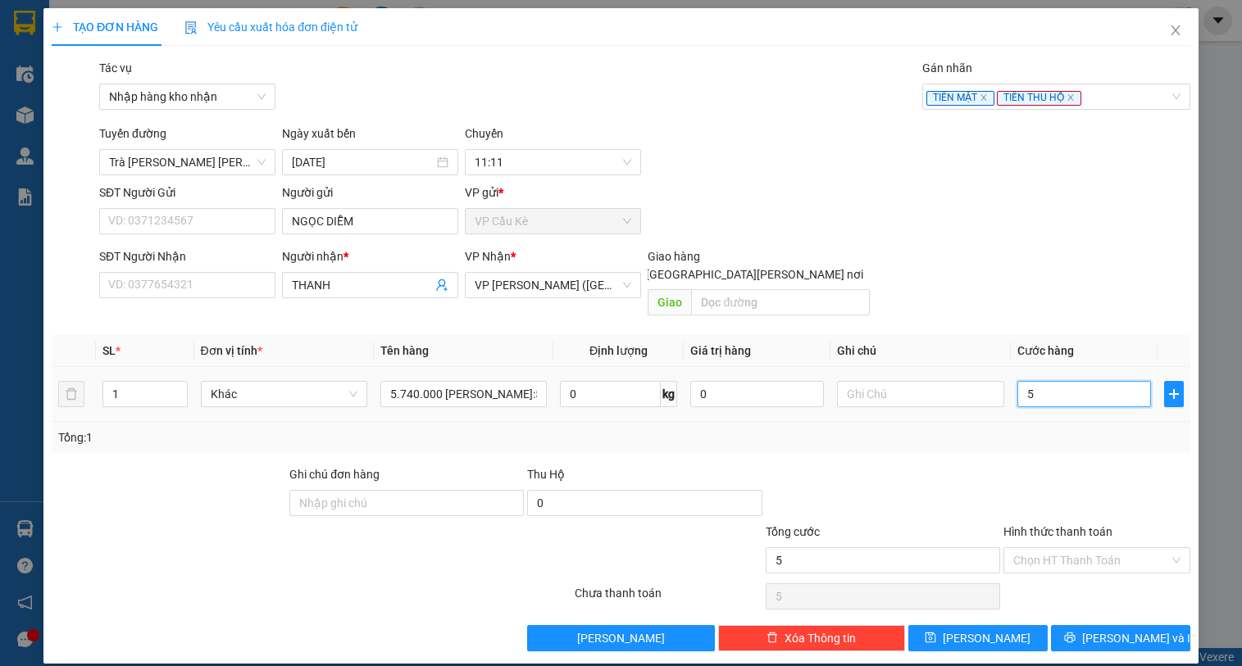
type input "50"
type input "50.000"
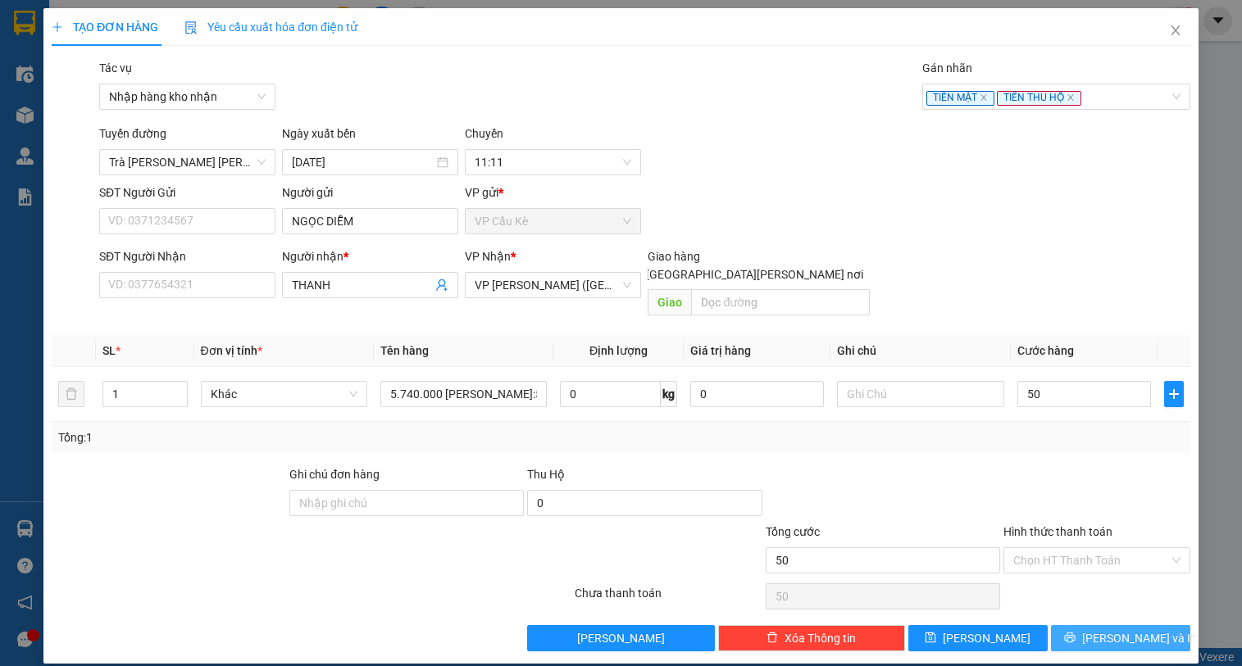
type input "50.000"
click at [1116, 629] on span "[PERSON_NAME] và In" at bounding box center [1139, 638] width 115 height 18
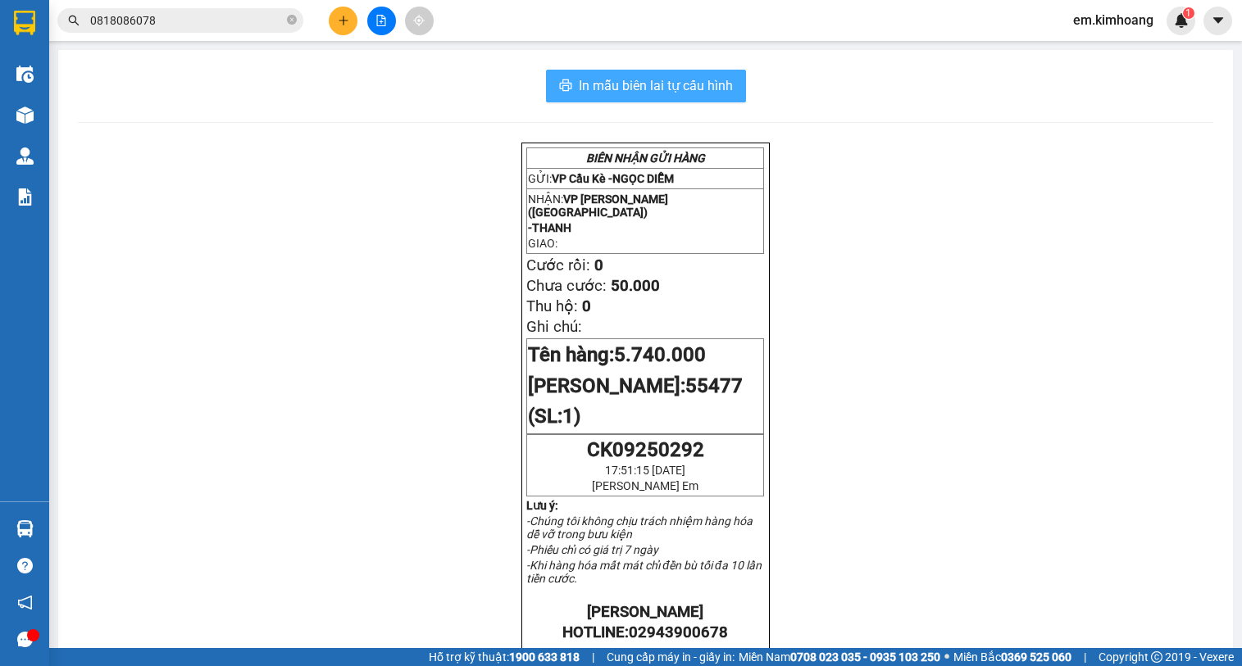
click at [651, 71] on button "In mẫu biên lai tự cấu hình" at bounding box center [646, 86] width 200 height 33
click at [342, 20] on icon "plus" at bounding box center [342, 20] width 9 height 1
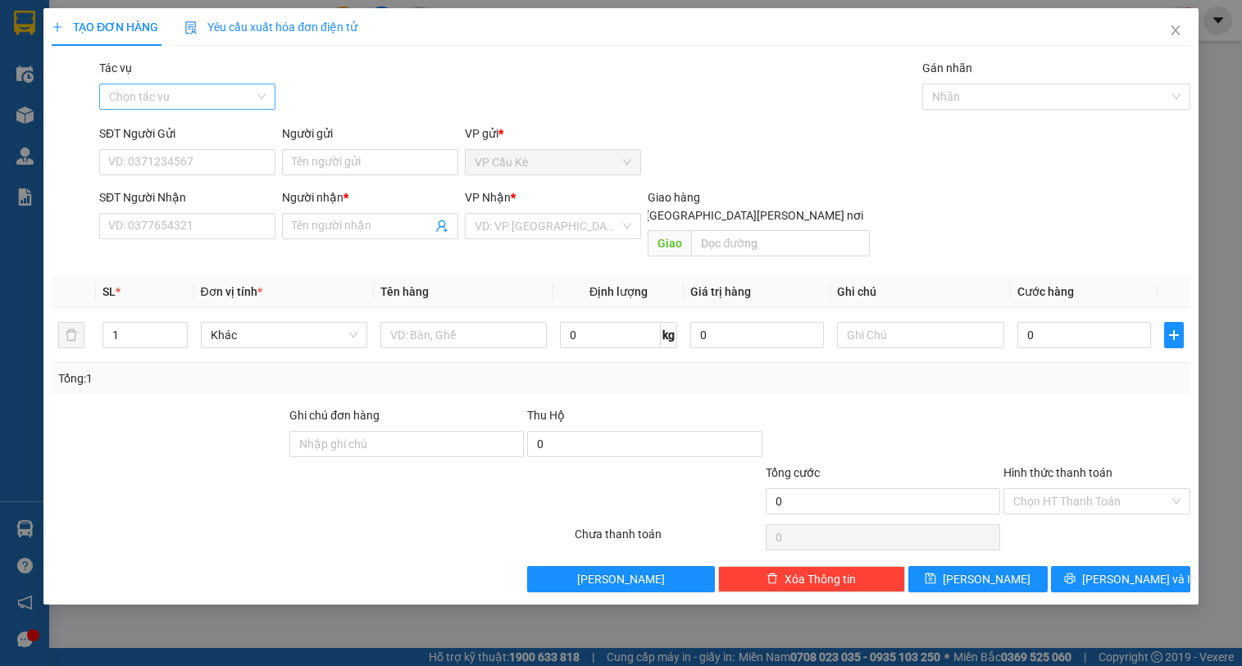
click at [237, 87] on input "Tác vụ" at bounding box center [181, 96] width 145 height 25
click at [237, 157] on div "Nhập hàng kho nhận" at bounding box center [187, 156] width 157 height 18
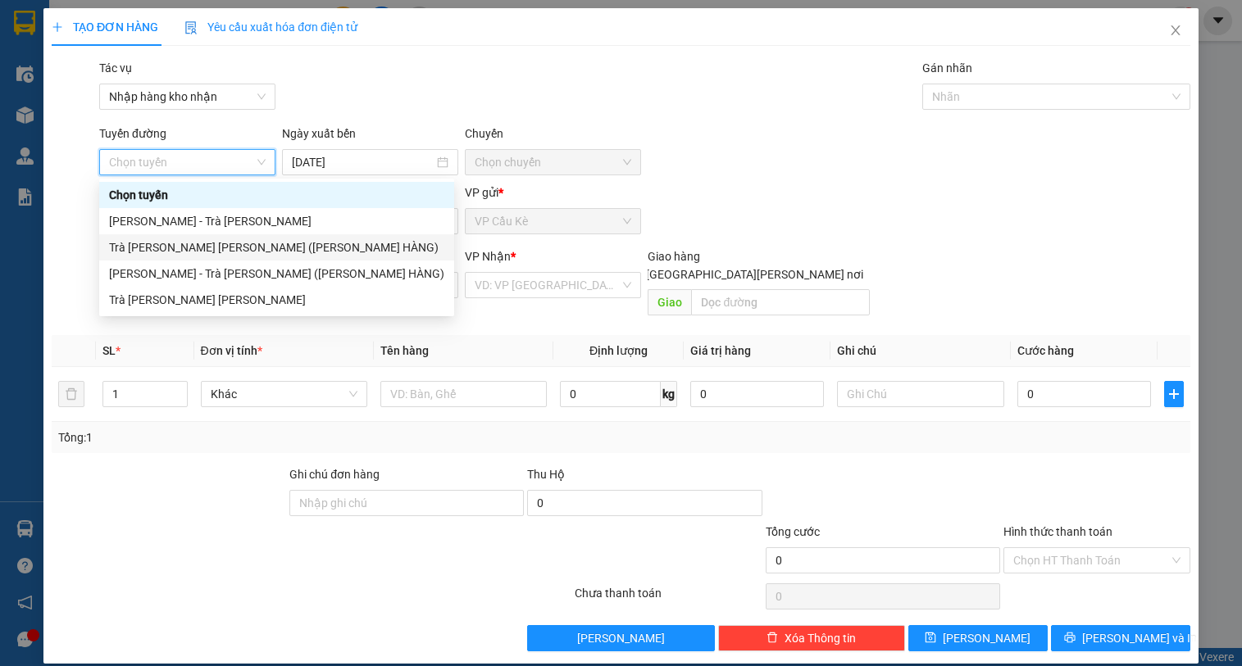
click at [268, 250] on div "Trà [PERSON_NAME] [PERSON_NAME] ([PERSON_NAME] HÀNG)" at bounding box center [276, 247] width 335 height 18
type input "[DATE]"
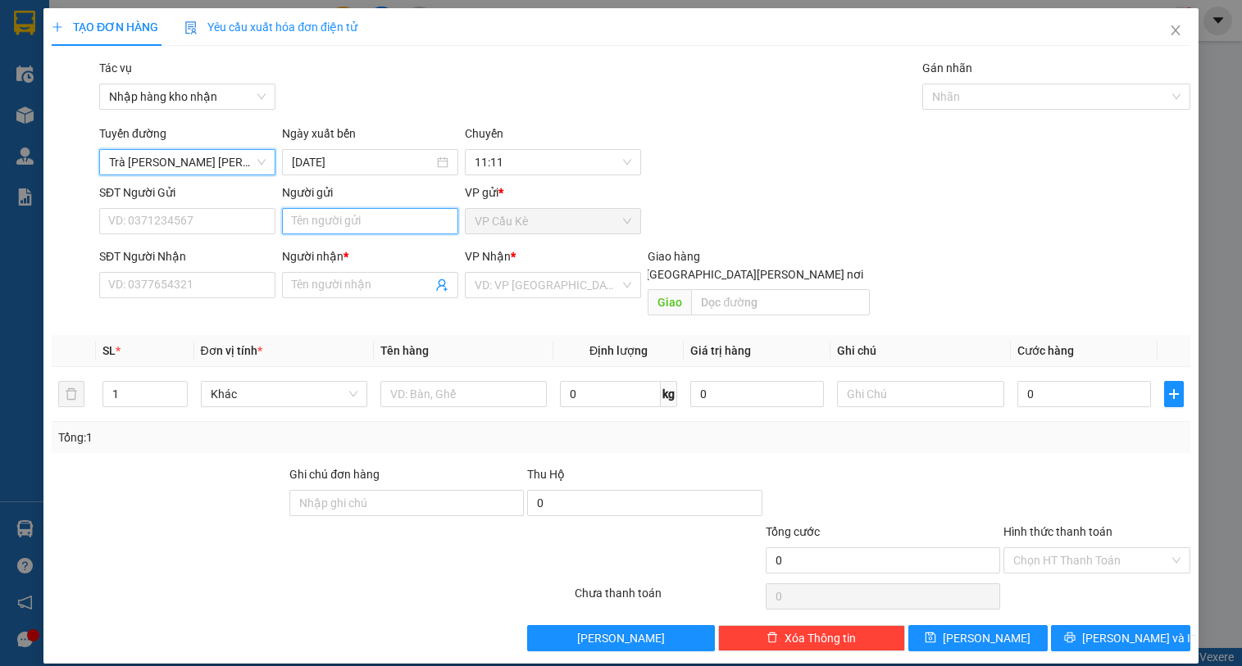
click at [385, 229] on input "Người gửi" at bounding box center [370, 221] width 176 height 26
type input "O"
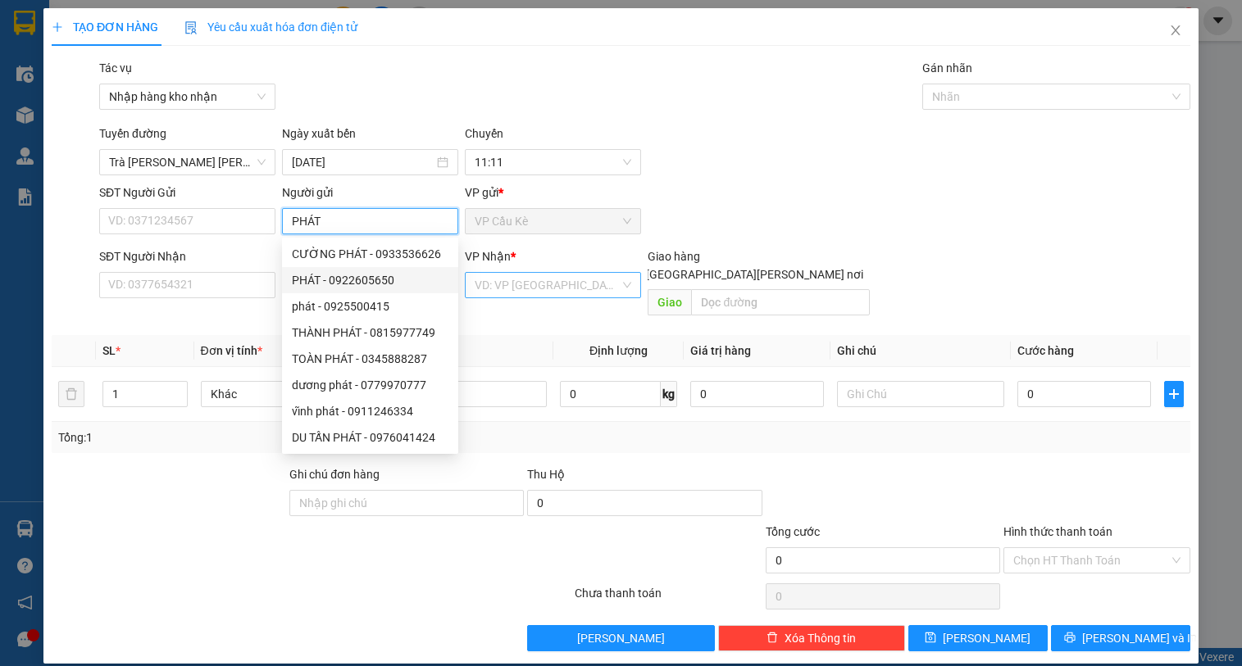
type input "PHÁT"
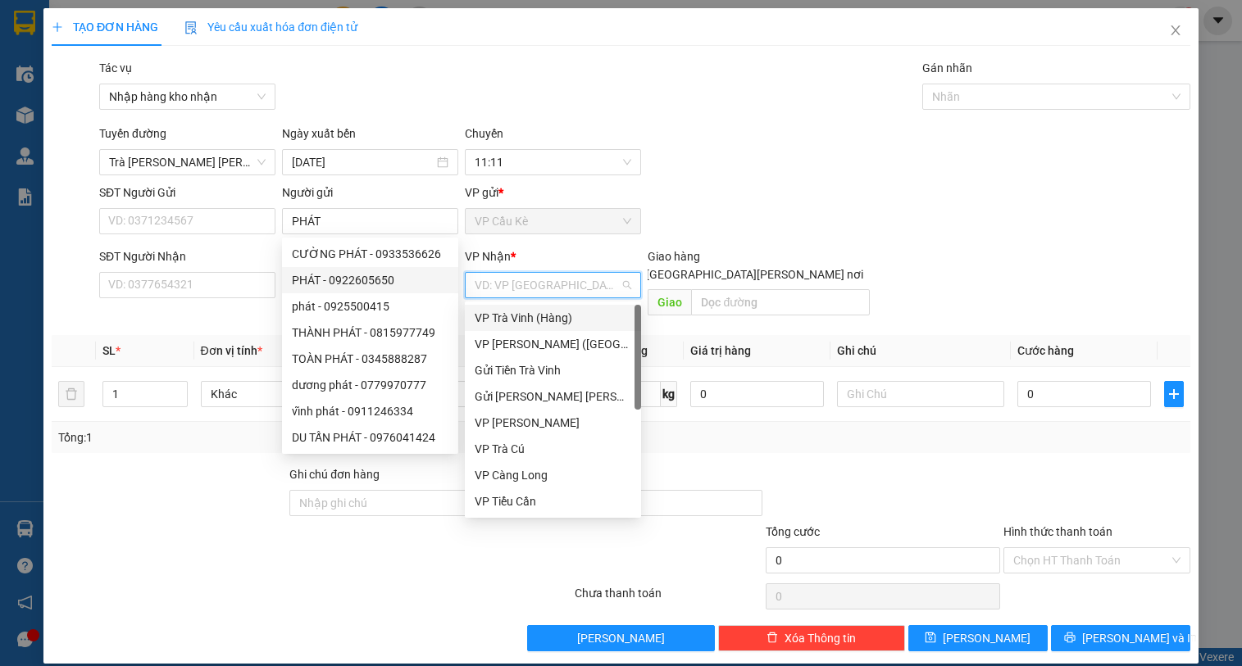
click at [503, 292] on input "search" at bounding box center [547, 285] width 145 height 25
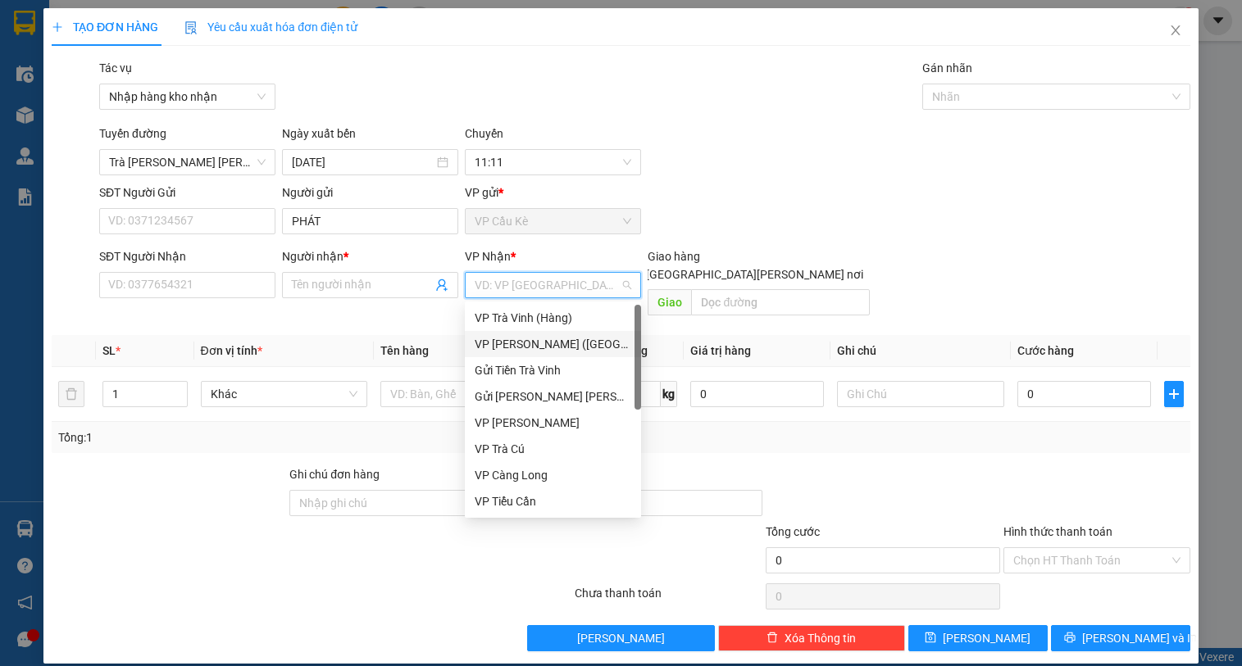
click at [524, 345] on div "VP [PERSON_NAME] ([GEOGRAPHIC_DATA])" at bounding box center [553, 344] width 157 height 18
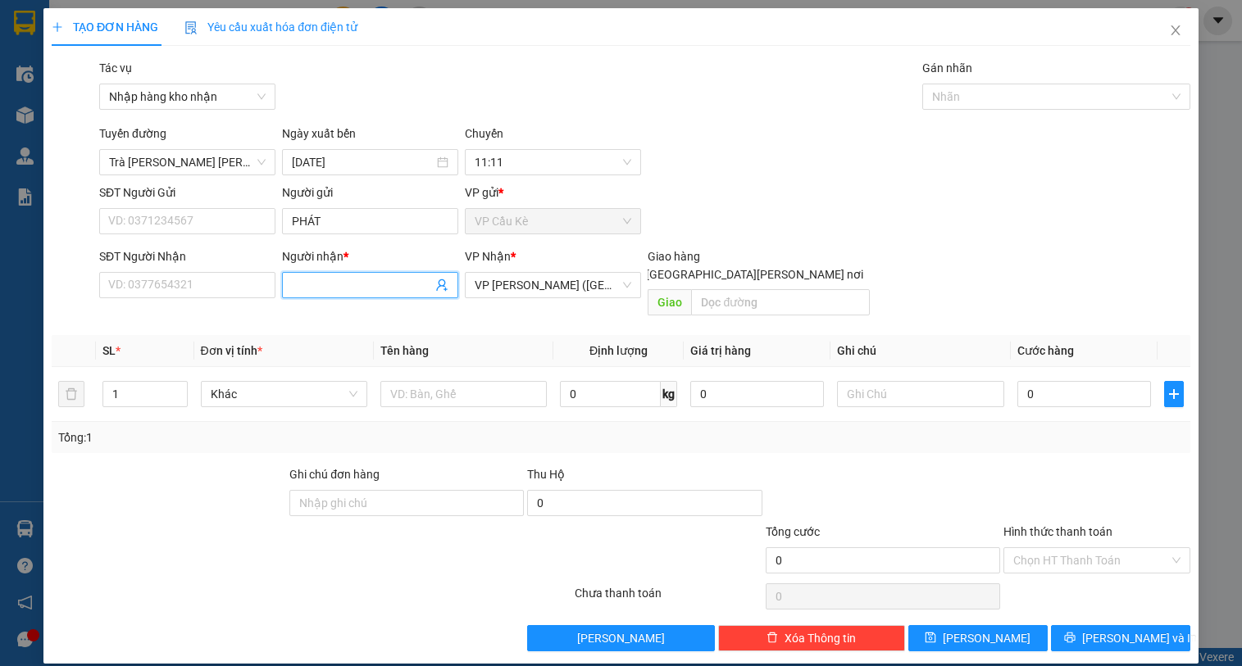
click at [388, 288] on input "Người nhận *" at bounding box center [362, 285] width 140 height 18
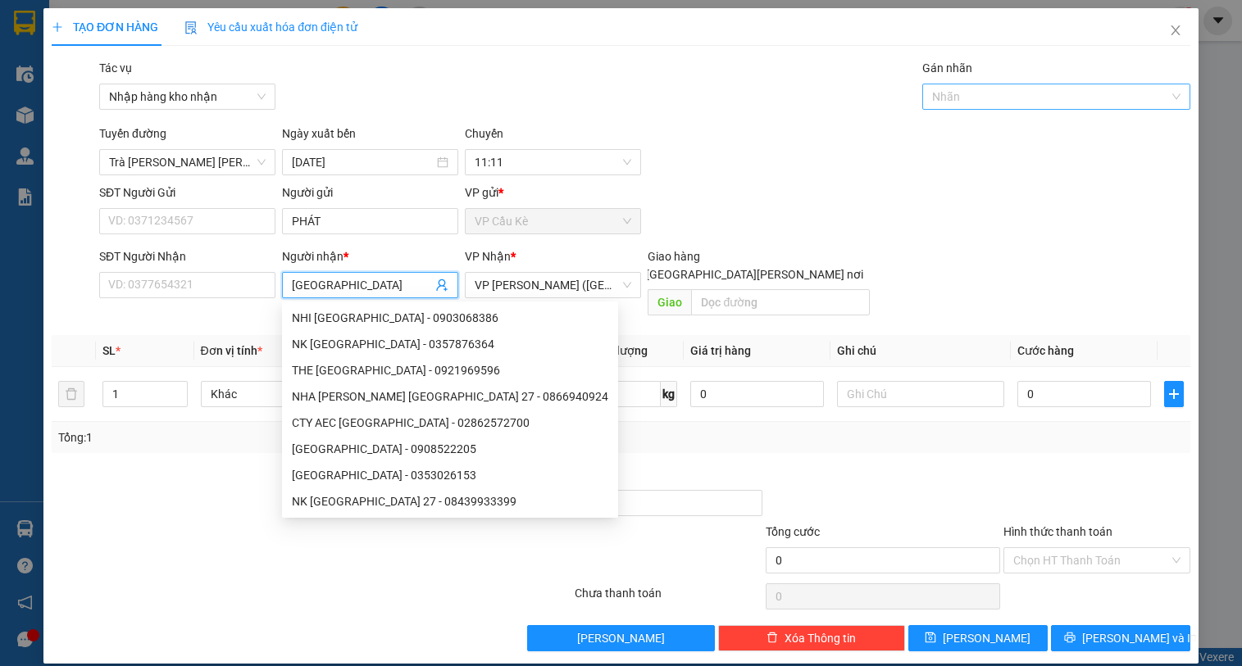
click at [1042, 98] on div at bounding box center [1047, 97] width 243 height 20
type input "[GEOGRAPHIC_DATA]"
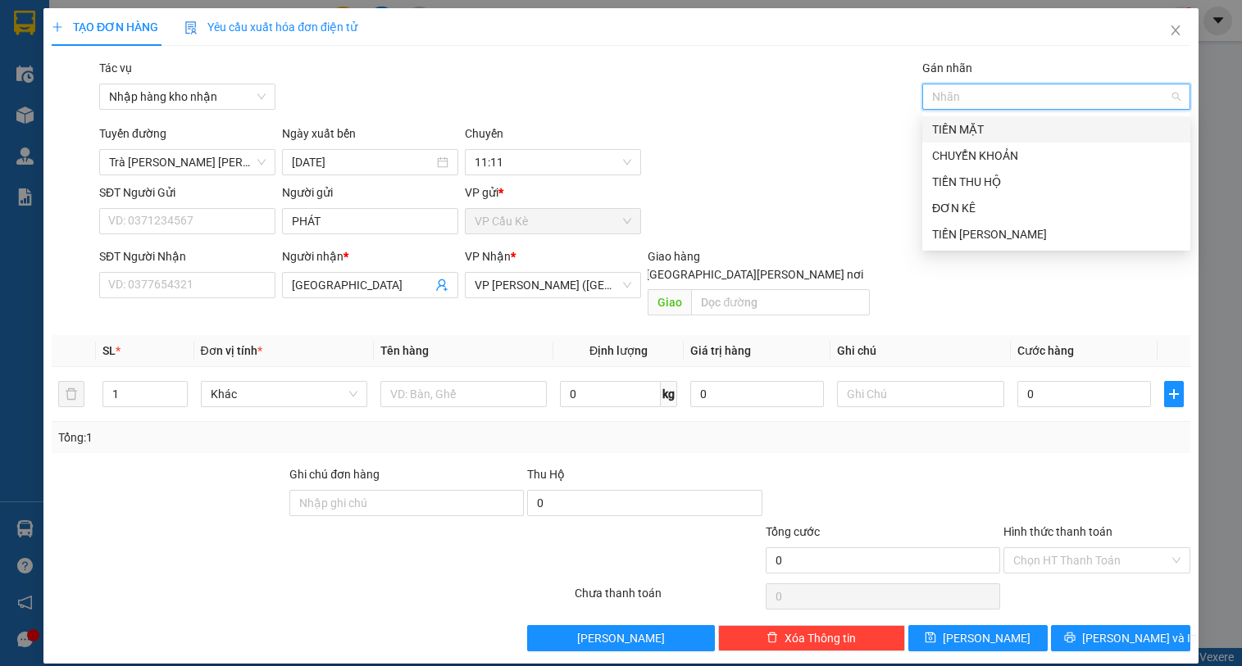
click at [1042, 122] on div "TIỀN MẶT" at bounding box center [1056, 129] width 248 height 18
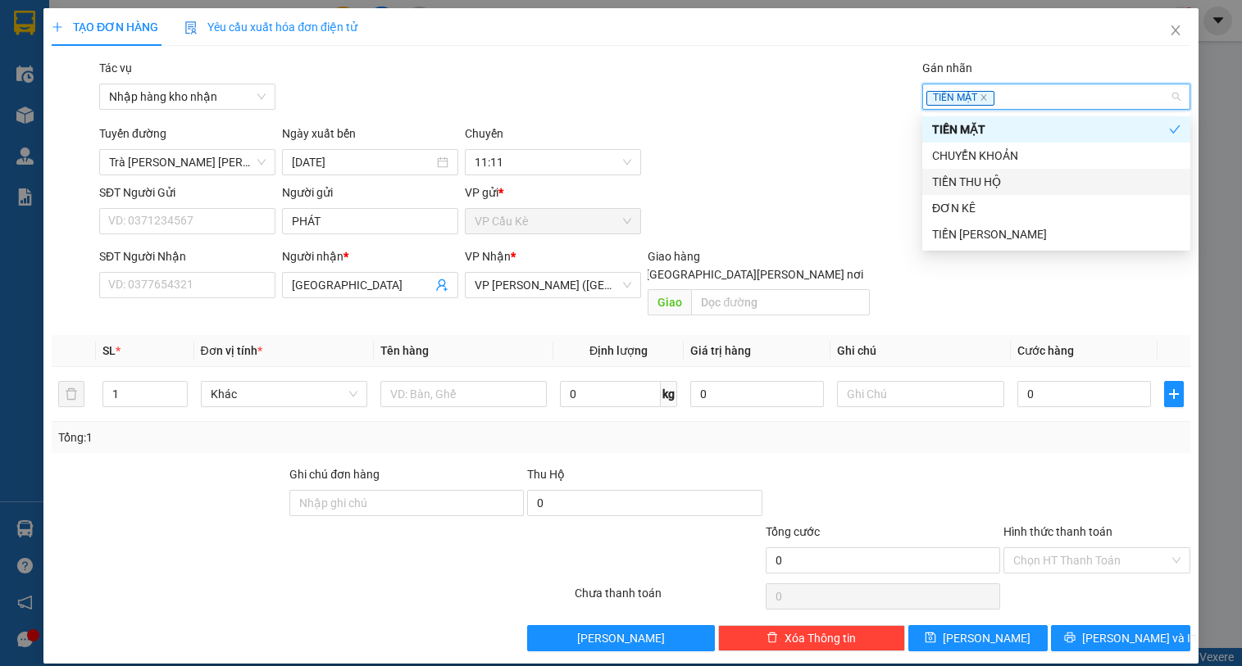
click at [1058, 177] on div "TIỀN THU HỘ" at bounding box center [1056, 182] width 248 height 18
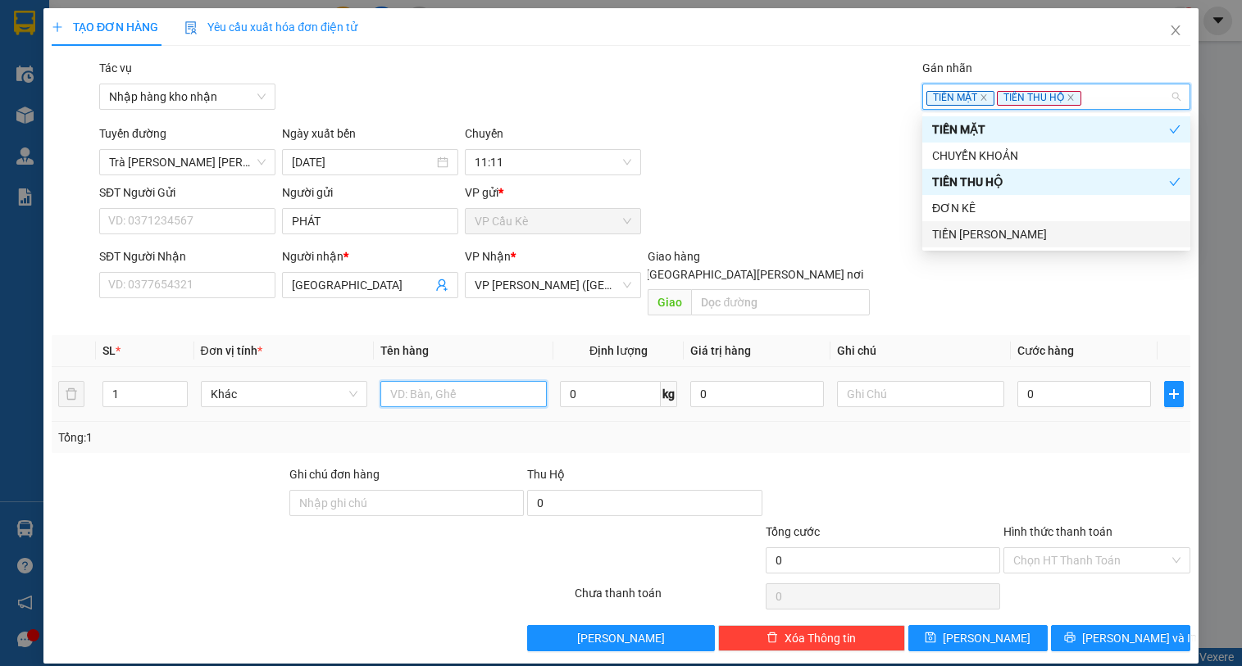
click at [466, 381] on input "text" at bounding box center [463, 394] width 166 height 26
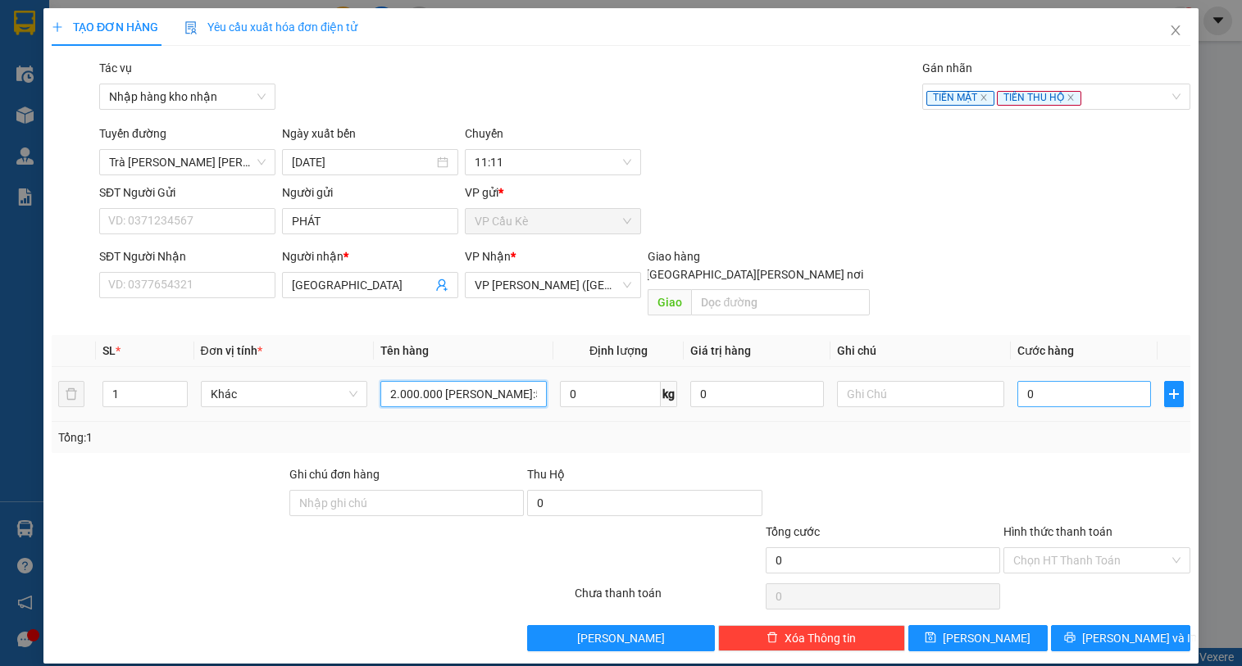
type input "2.000.000 [PERSON_NAME]:55380"
click at [1128, 381] on input "0" at bounding box center [1084, 394] width 134 height 26
type input "3"
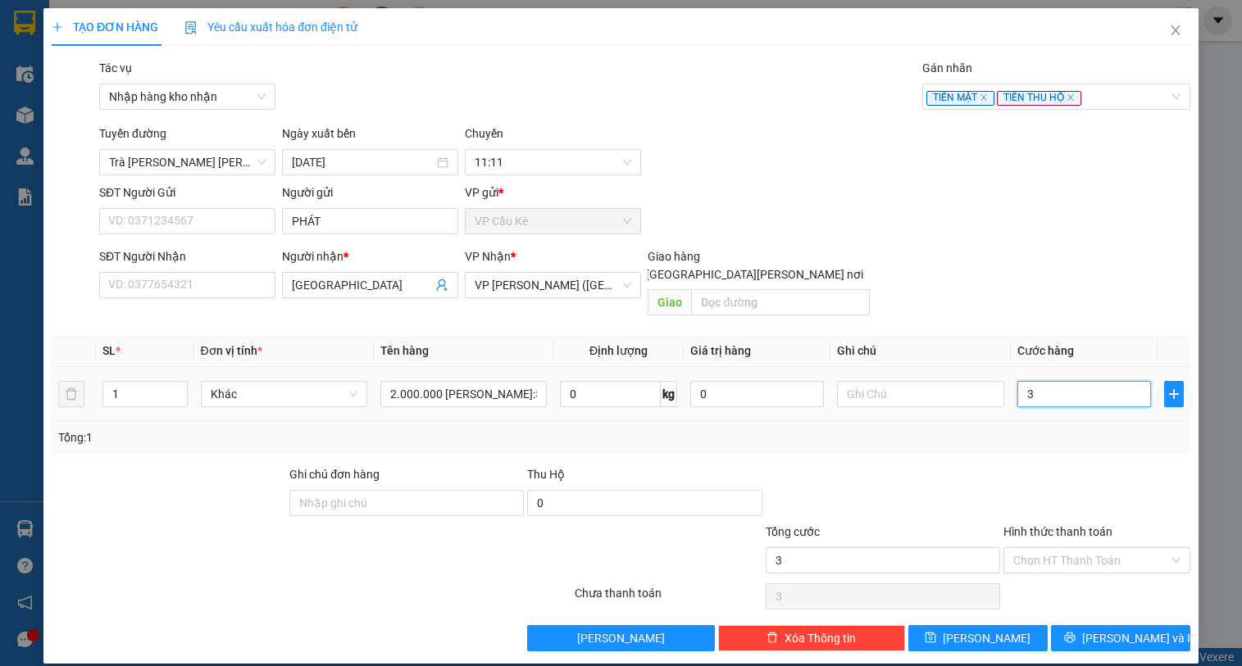
type input "30"
type input "30.000"
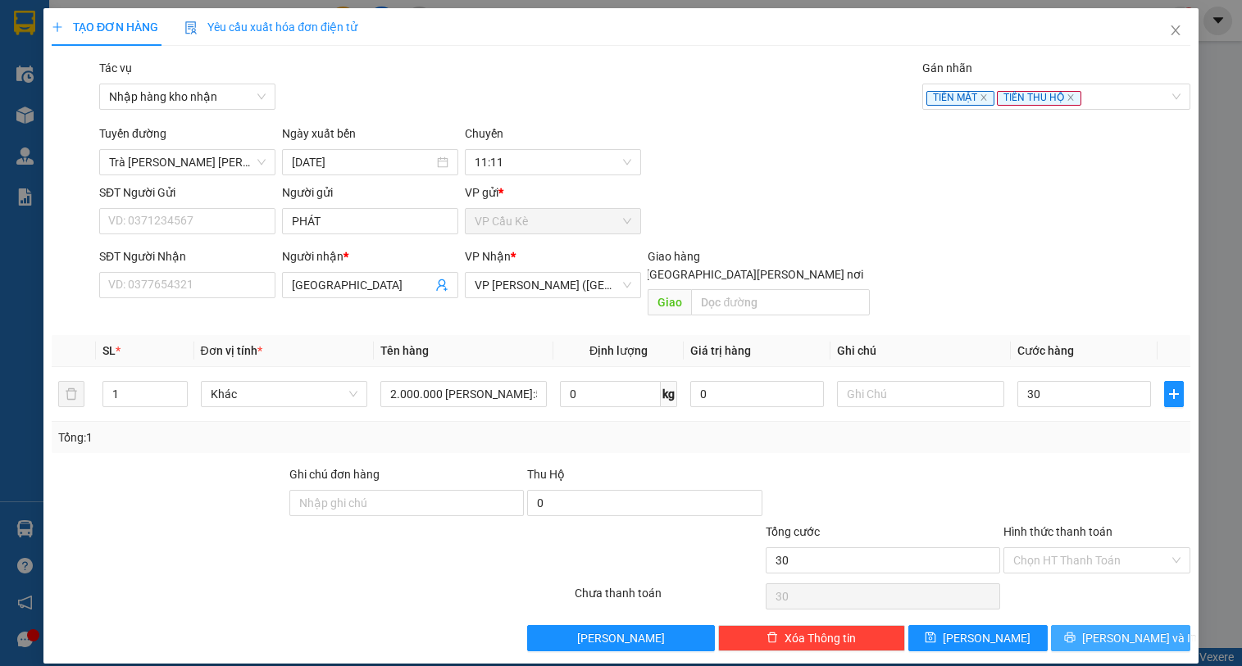
type input "30.000"
click at [1109, 629] on span "[PERSON_NAME] và In" at bounding box center [1139, 638] width 115 height 18
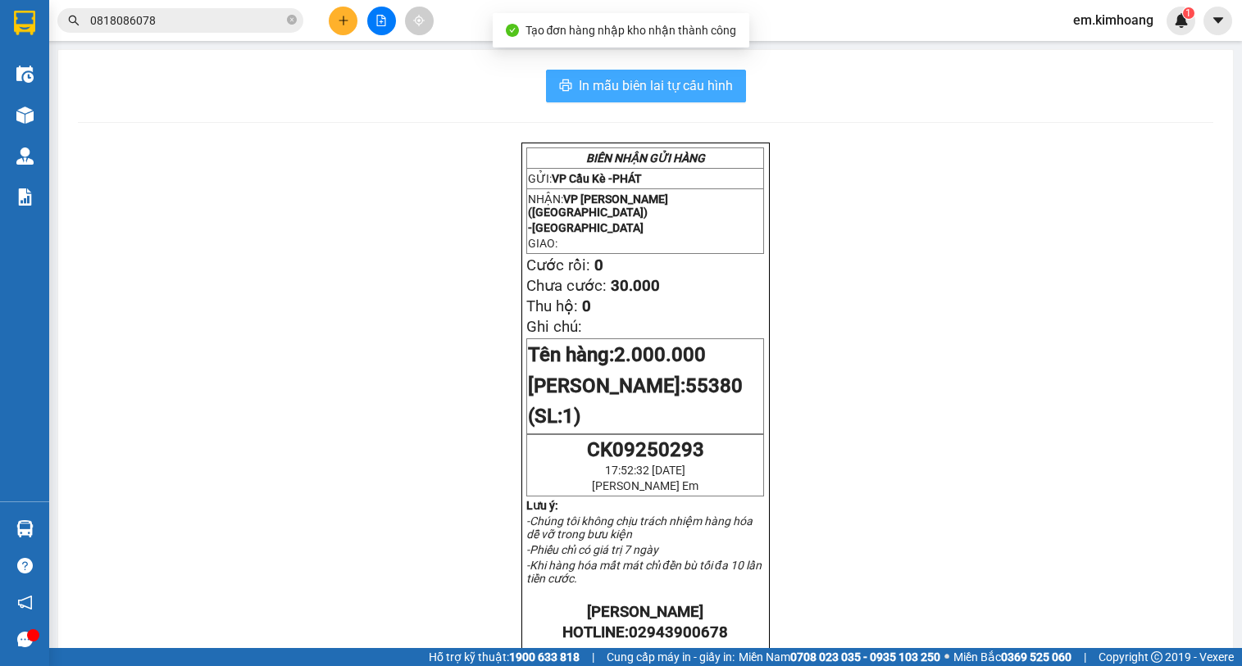
click at [608, 84] on span "In mẫu biên lai tự cấu hình" at bounding box center [656, 85] width 154 height 20
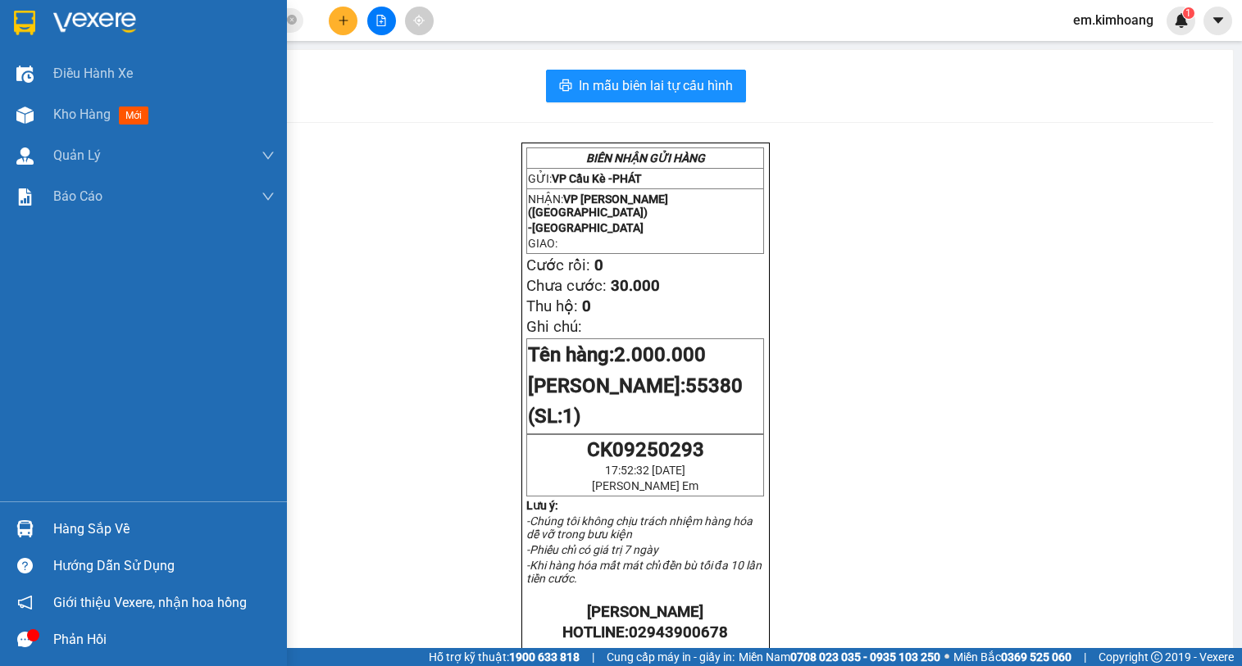
click at [90, 527] on div "Hàng sắp về" at bounding box center [163, 529] width 221 height 25
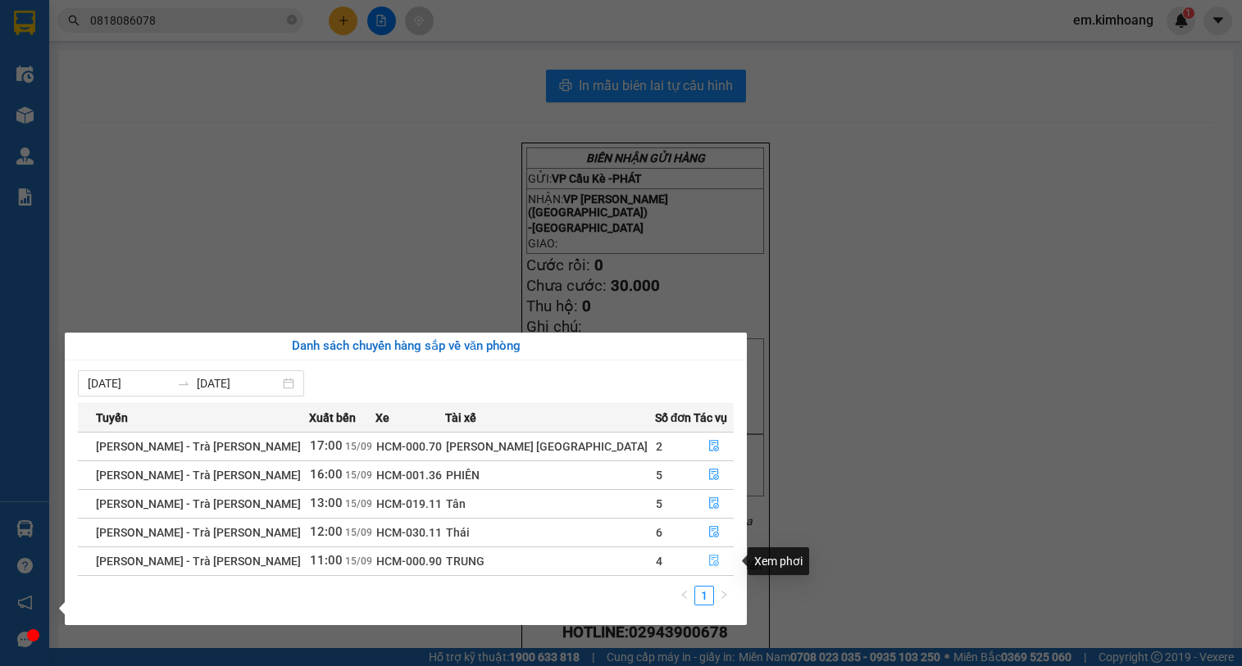
click at [709, 556] on icon "file-done" at bounding box center [714, 561] width 10 height 11
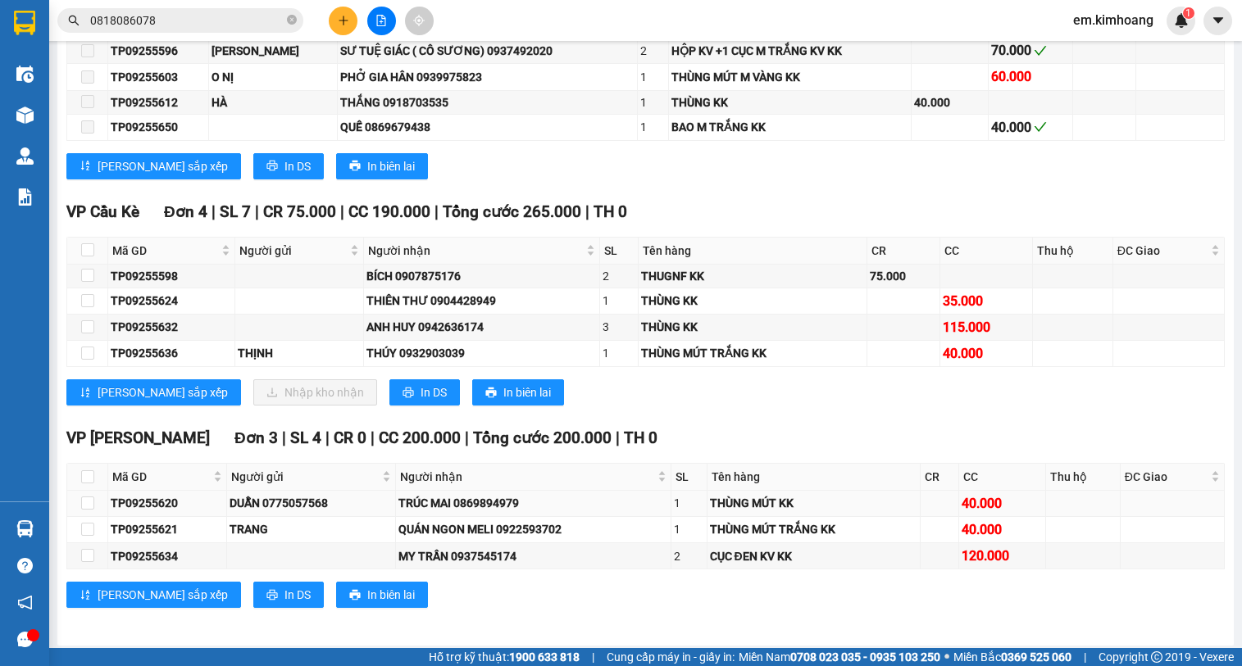
scroll to position [2417, 0]
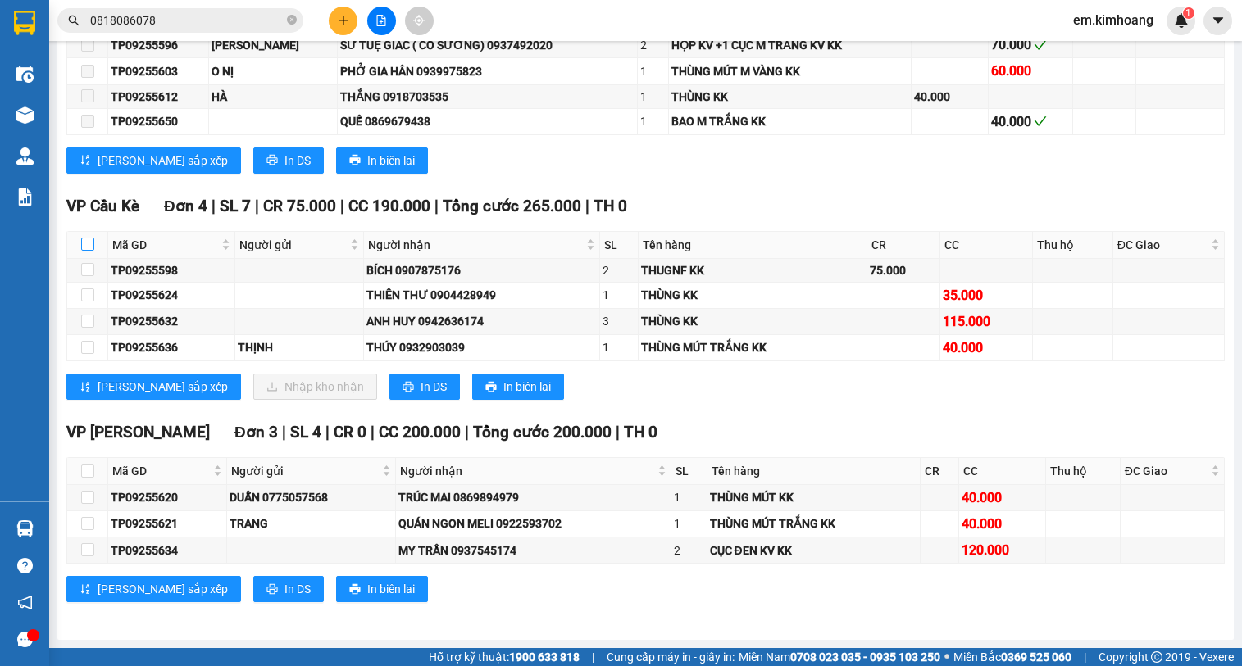
click at [89, 238] on input "checkbox" at bounding box center [87, 244] width 13 height 13
checkbox input "true"
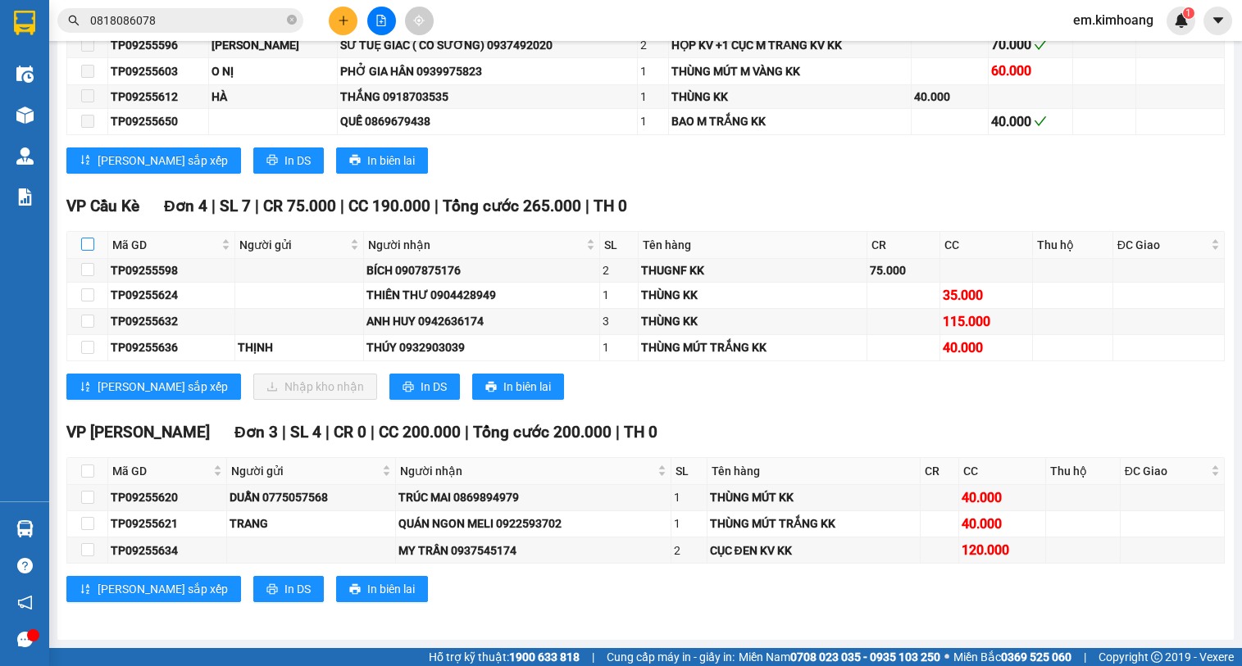
checkbox input "true"
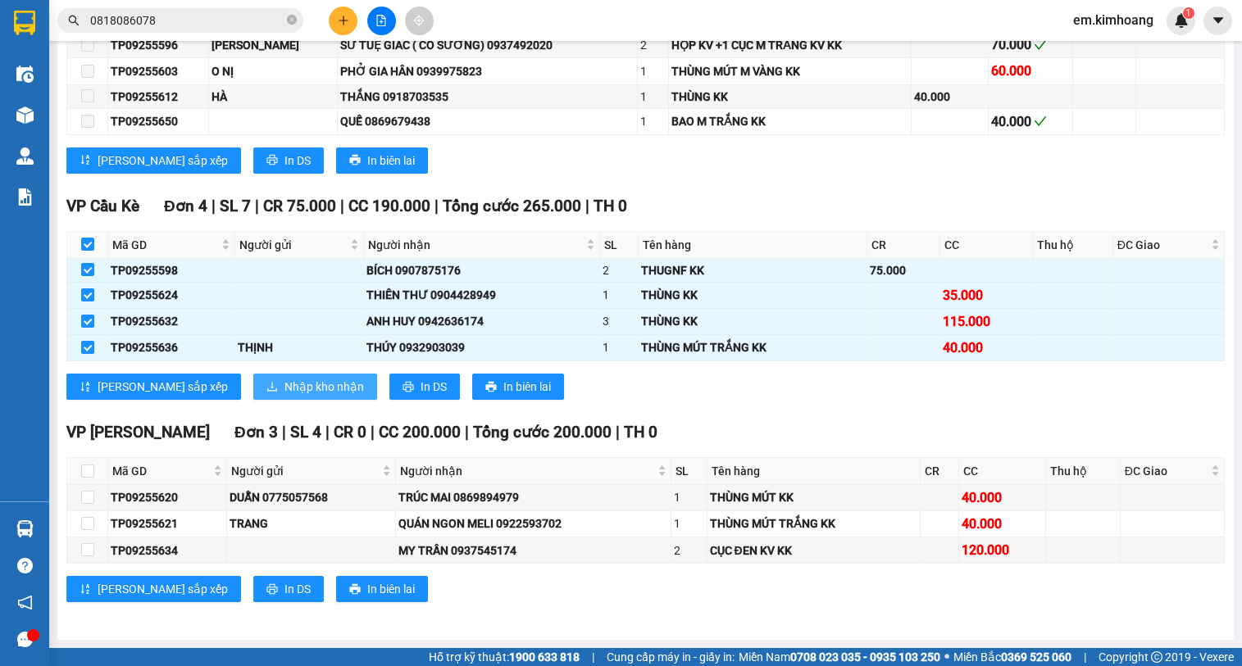
click at [288, 378] on span "Nhập kho nhận" at bounding box center [323, 387] width 79 height 18
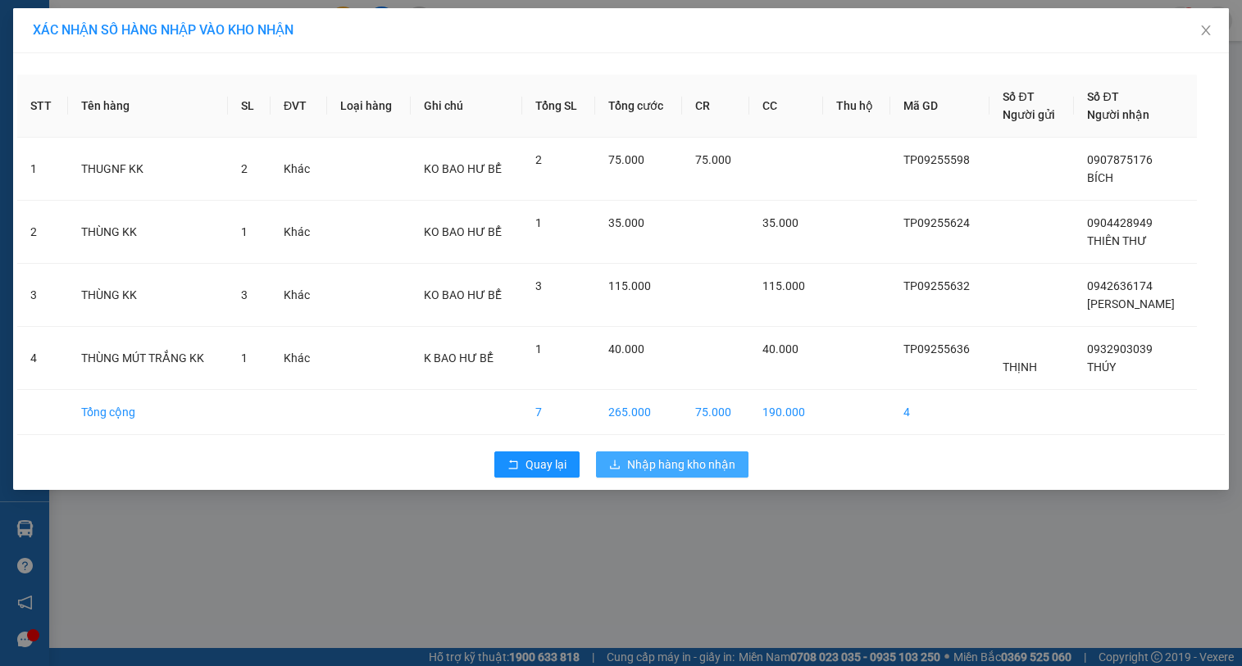
click at [643, 467] on span "Nhập hàng kho nhận" at bounding box center [681, 465] width 108 height 18
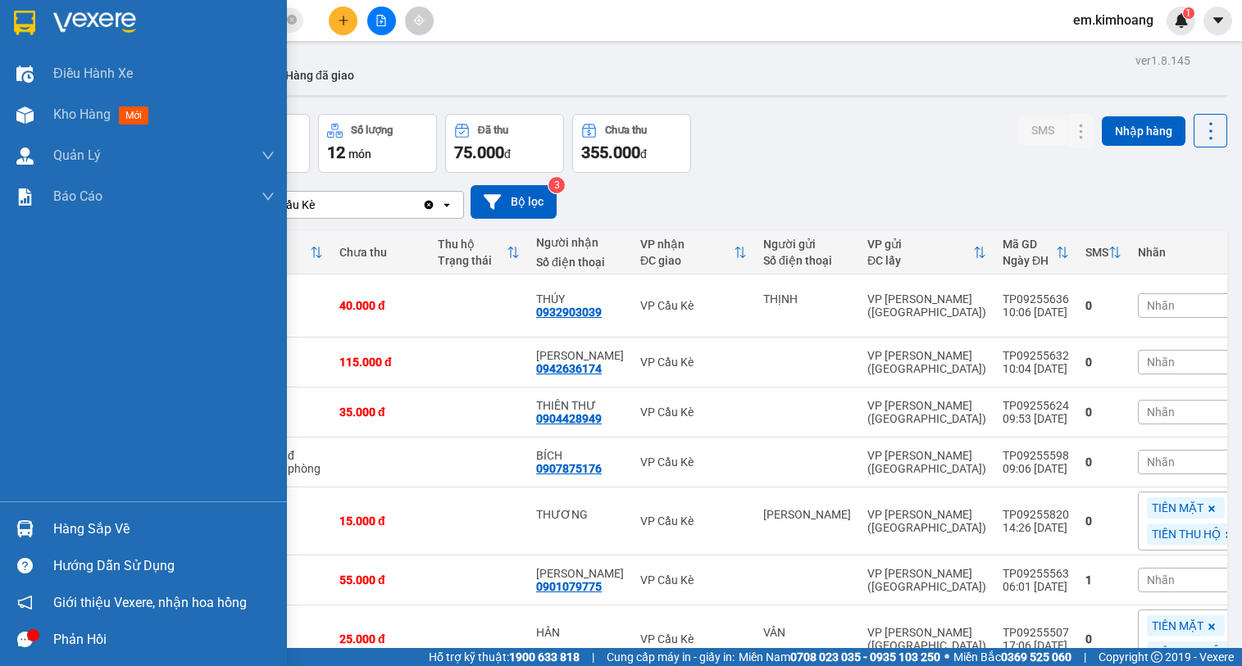
click at [39, 532] on div "Hàng sắp về" at bounding box center [143, 529] width 287 height 37
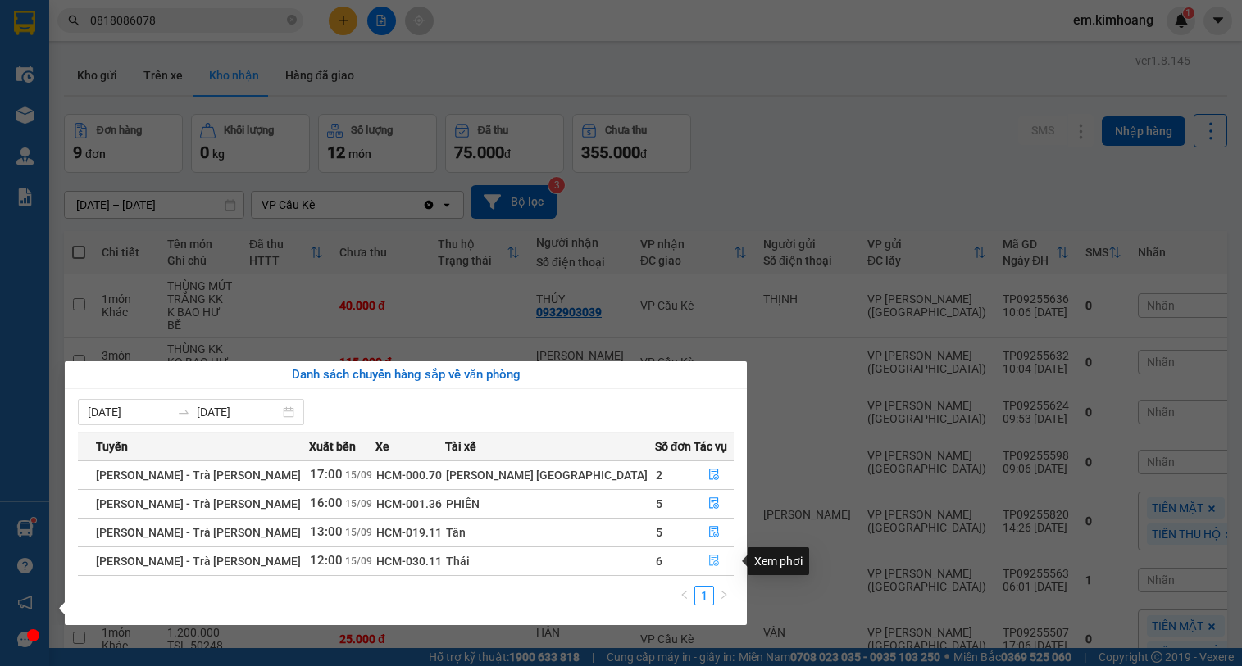
click at [708, 562] on icon "file-done" at bounding box center [713, 560] width 11 height 11
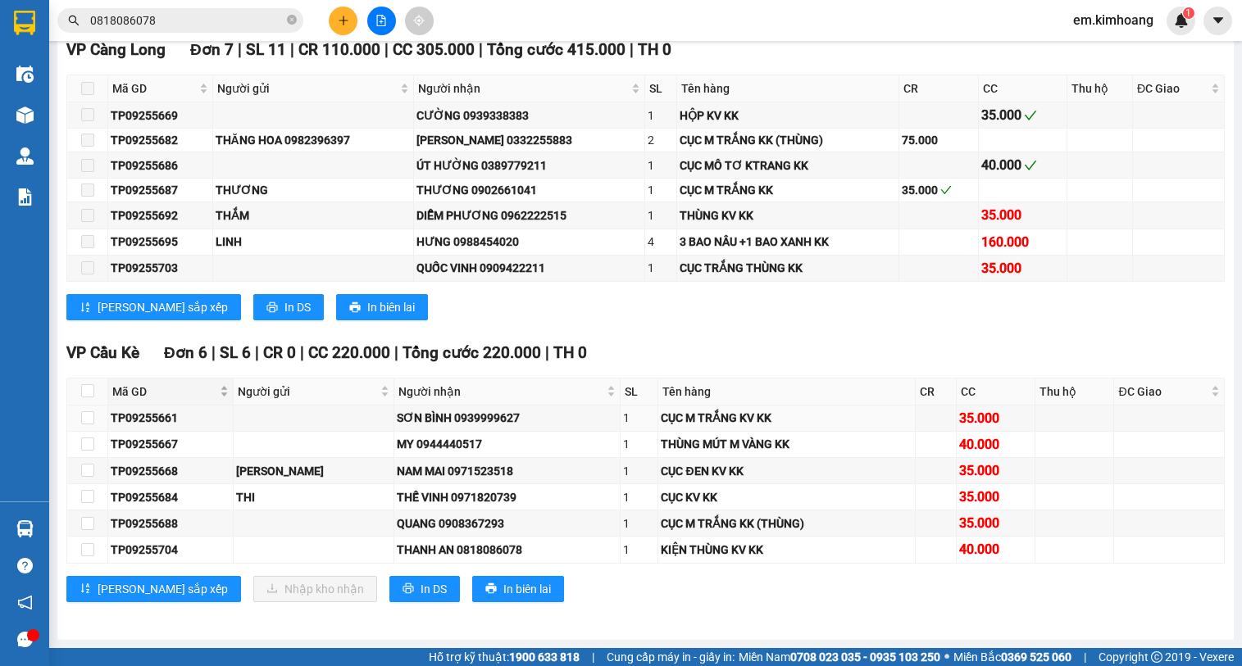
scroll to position [2136, 0]
click at [87, 443] on input "checkbox" at bounding box center [87, 444] width 13 height 13
checkbox input "true"
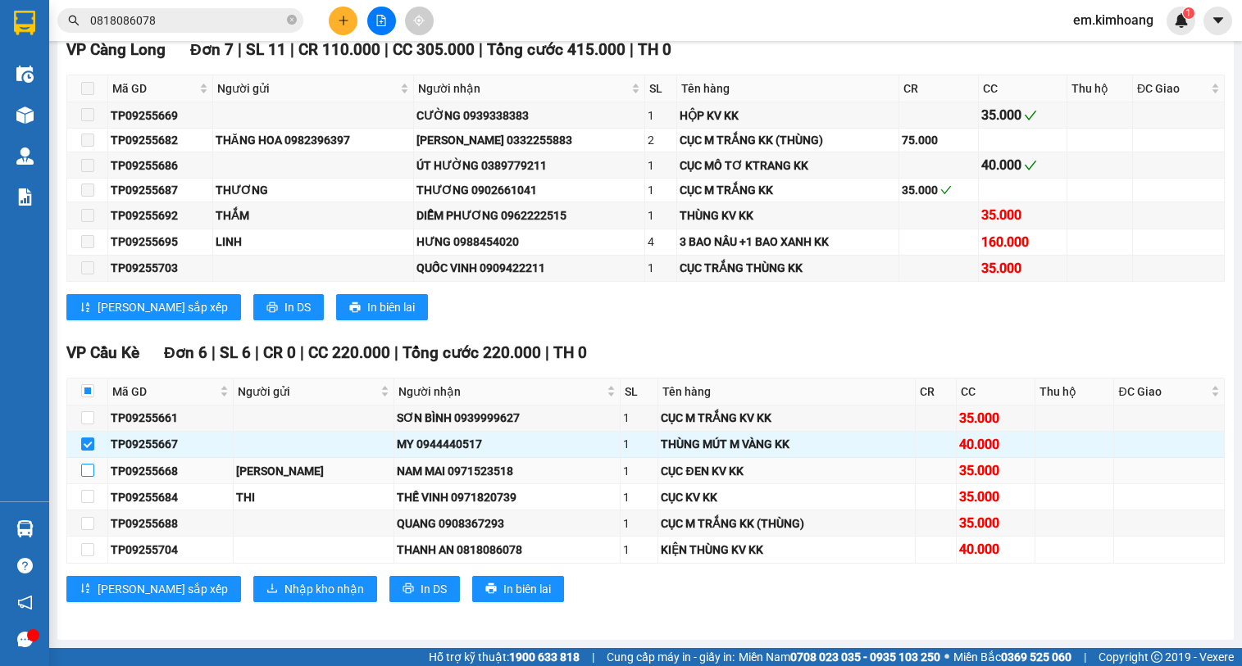
click at [87, 473] on input "checkbox" at bounding box center [87, 470] width 13 height 13
checkbox input "true"
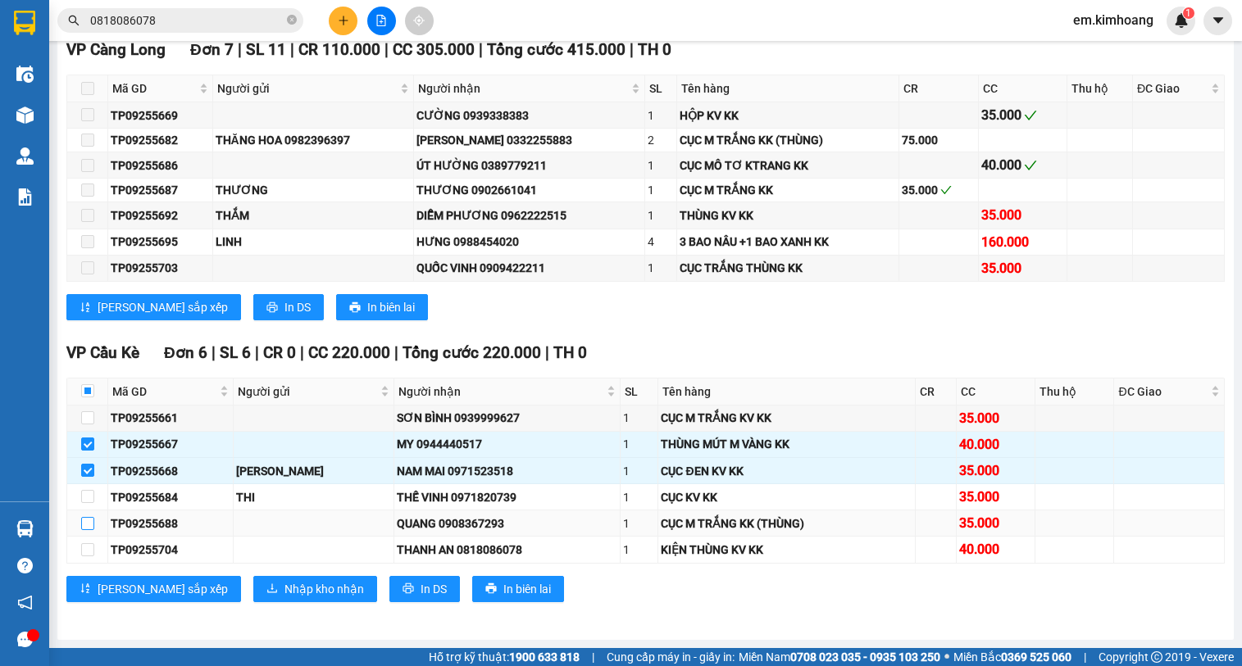
click at [89, 521] on input "checkbox" at bounding box center [87, 523] width 13 height 13
checkbox input "true"
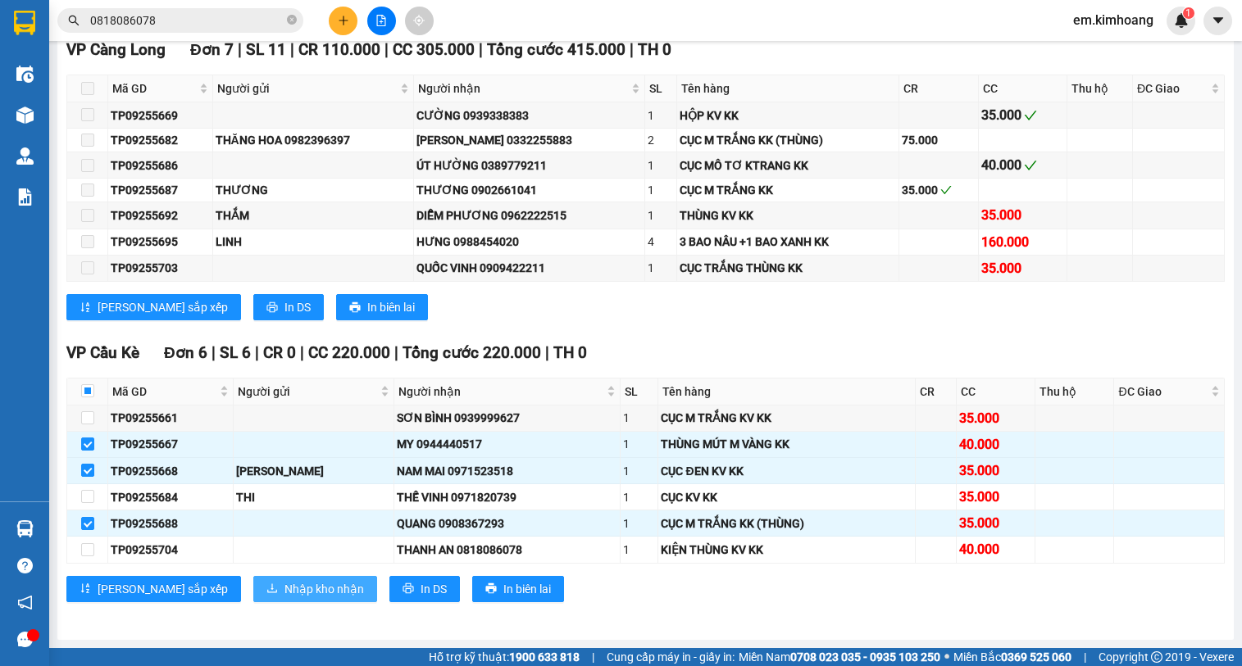
click at [284, 595] on span "Nhập kho nhận" at bounding box center [323, 589] width 79 height 18
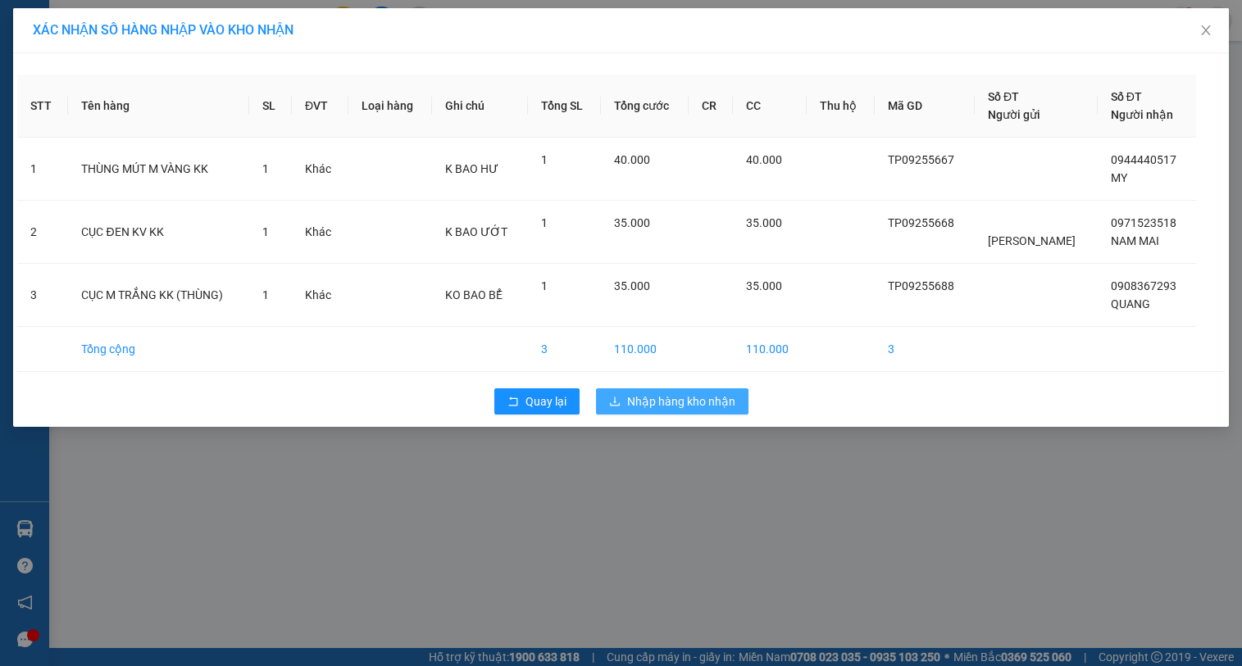
click at [628, 393] on span "Nhập hàng kho nhận" at bounding box center [681, 402] width 108 height 18
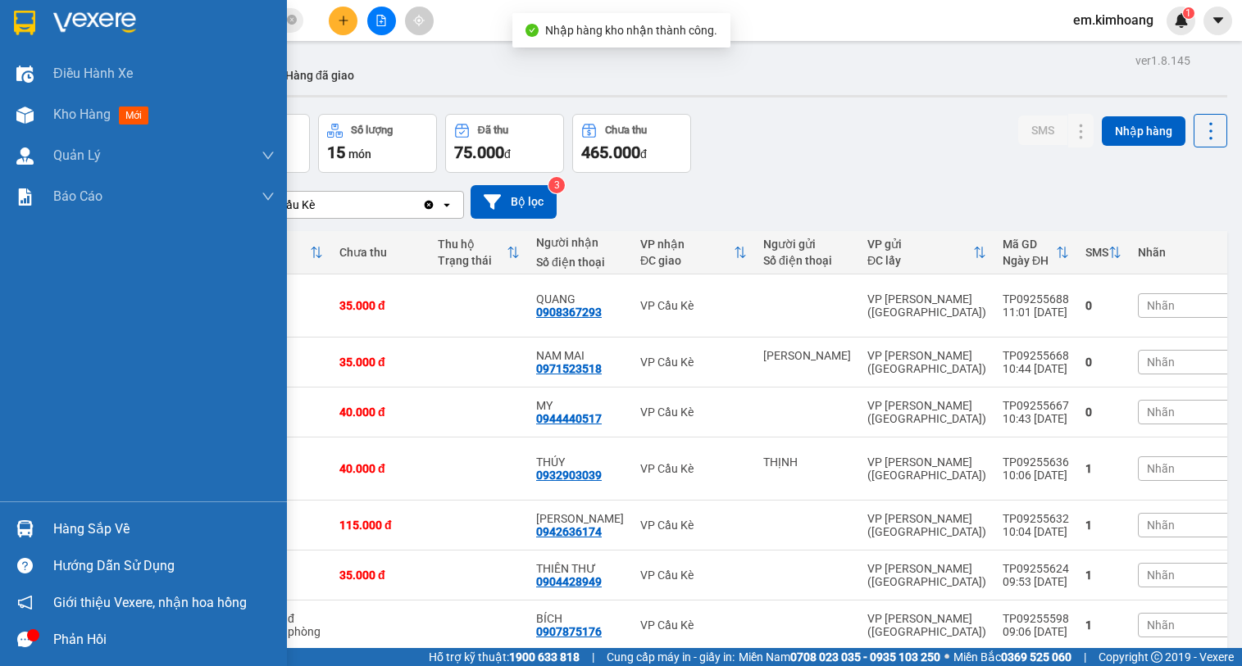
click at [23, 538] on div at bounding box center [25, 529] width 29 height 29
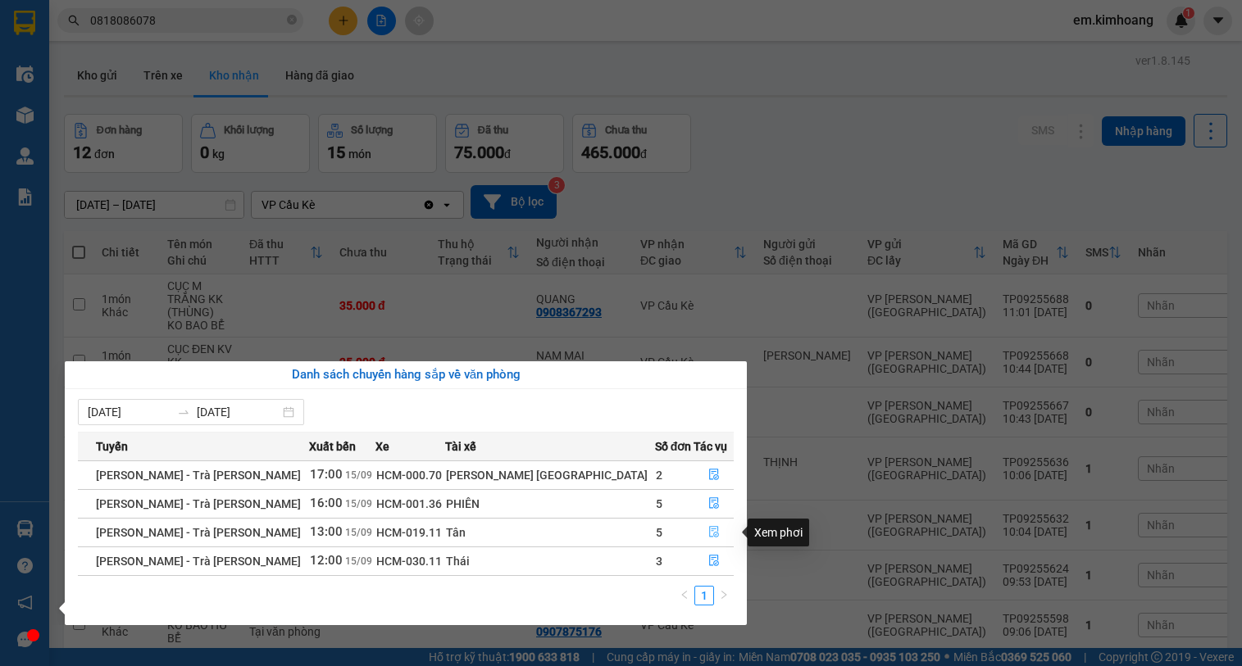
click at [708, 538] on icon "file-done" at bounding box center [713, 531] width 11 height 11
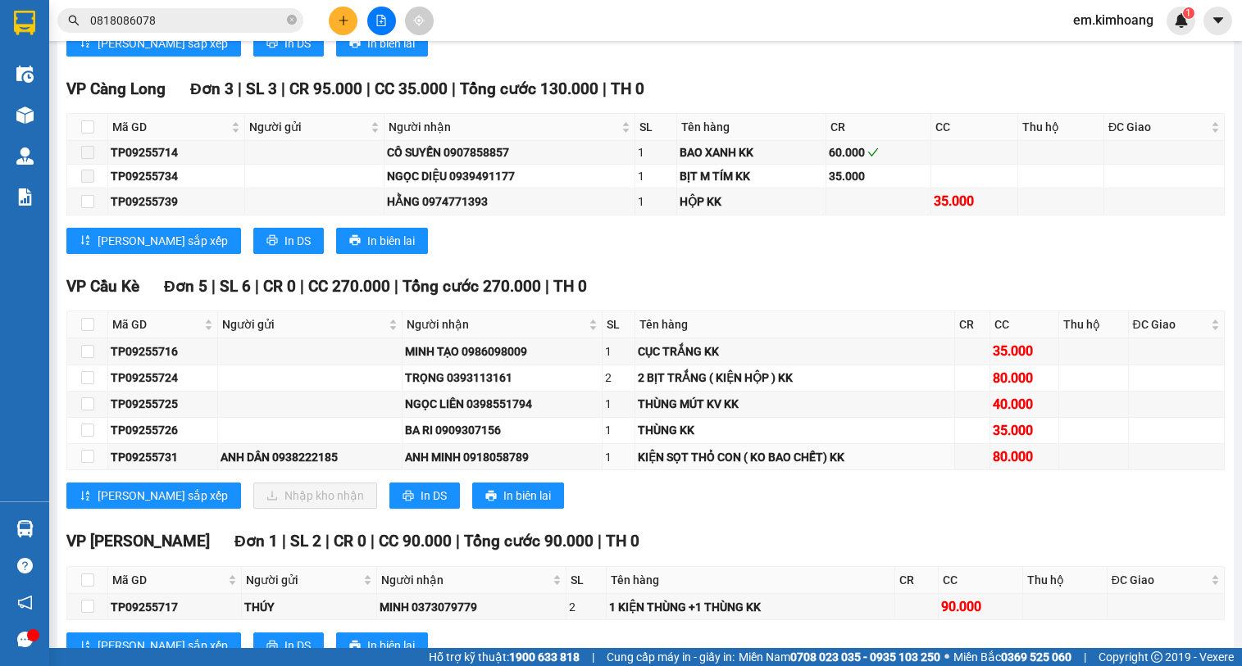
scroll to position [1331, 0]
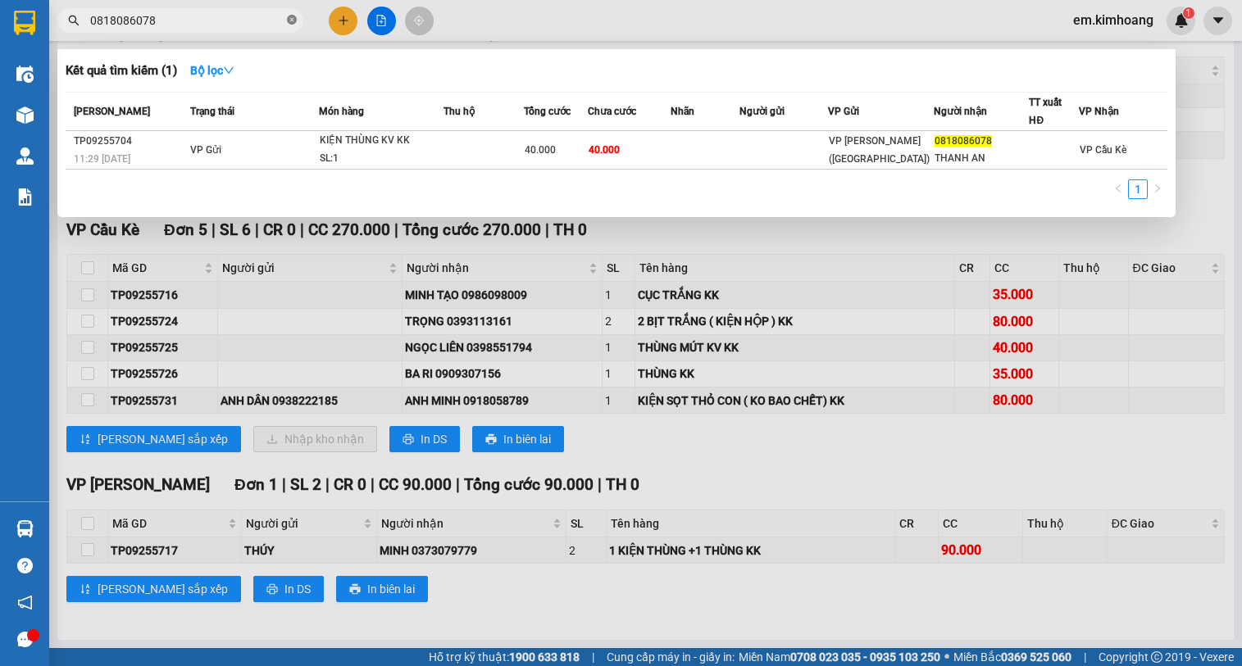
click at [292, 21] on icon "close-circle" at bounding box center [292, 20] width 10 height 10
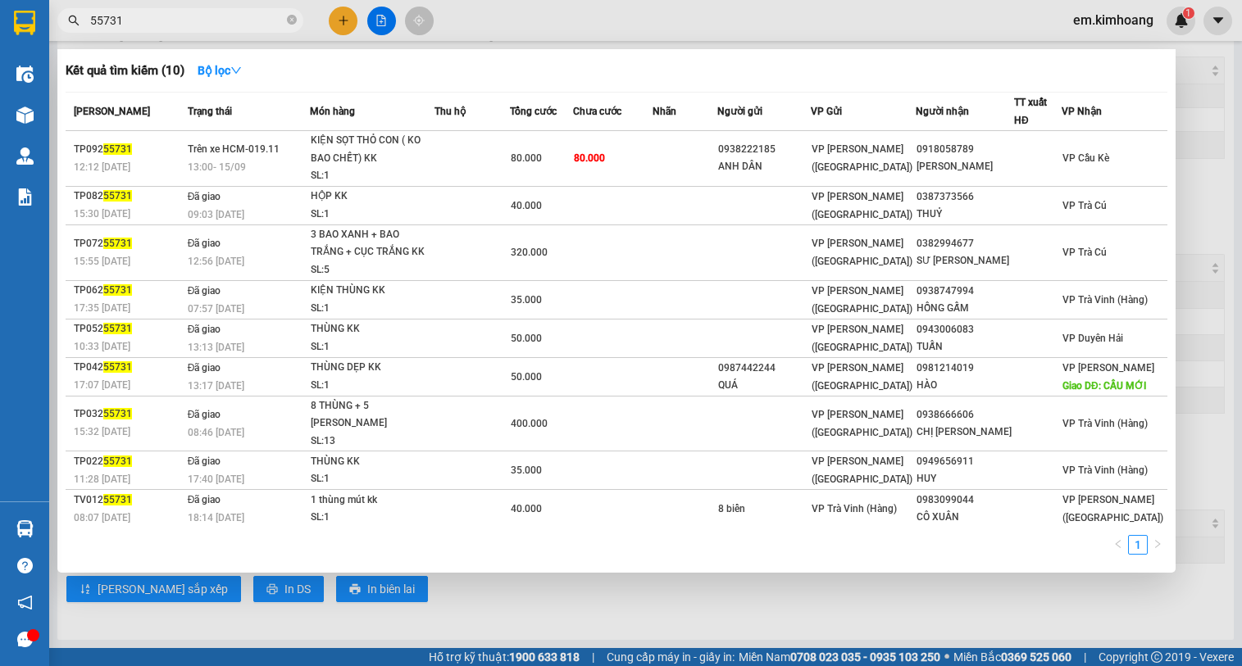
type input "55731"
drag, startPoint x: 513, startPoint y: 593, endPoint x: 505, endPoint y: 579, distance: 16.2
click at [512, 593] on div at bounding box center [621, 333] width 1242 height 666
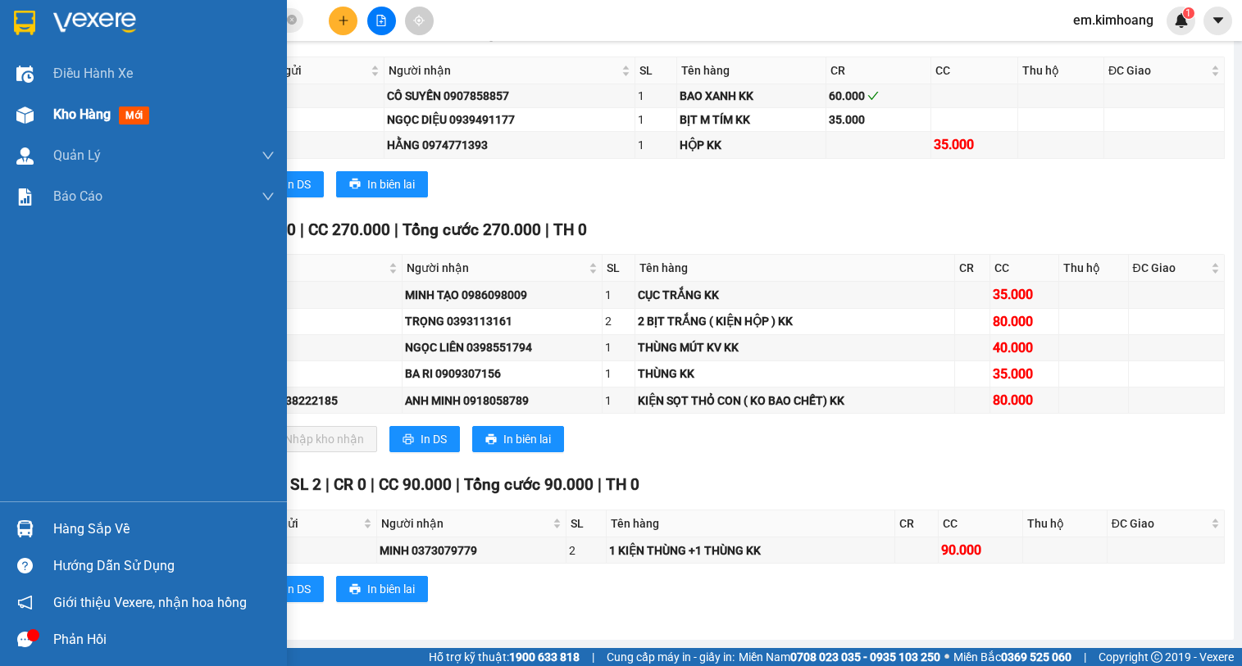
click at [62, 105] on div "Kho hàng mới" at bounding box center [104, 114] width 102 height 20
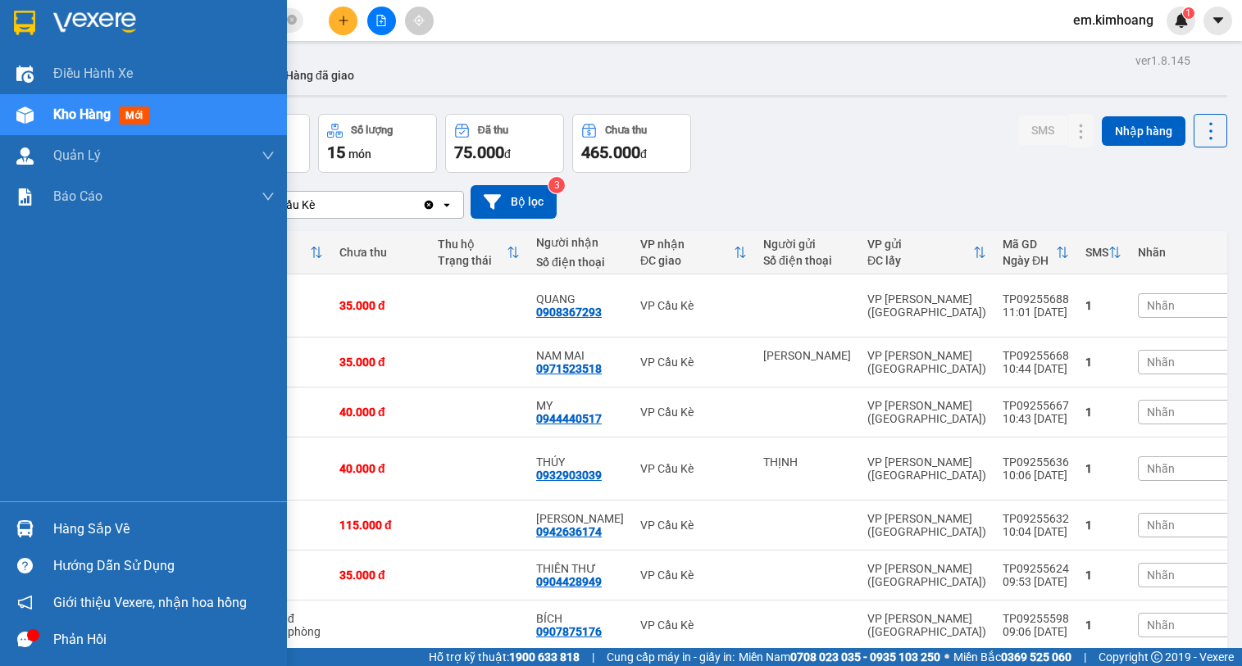
click at [62, 520] on div "Hàng sắp về" at bounding box center [163, 529] width 221 height 25
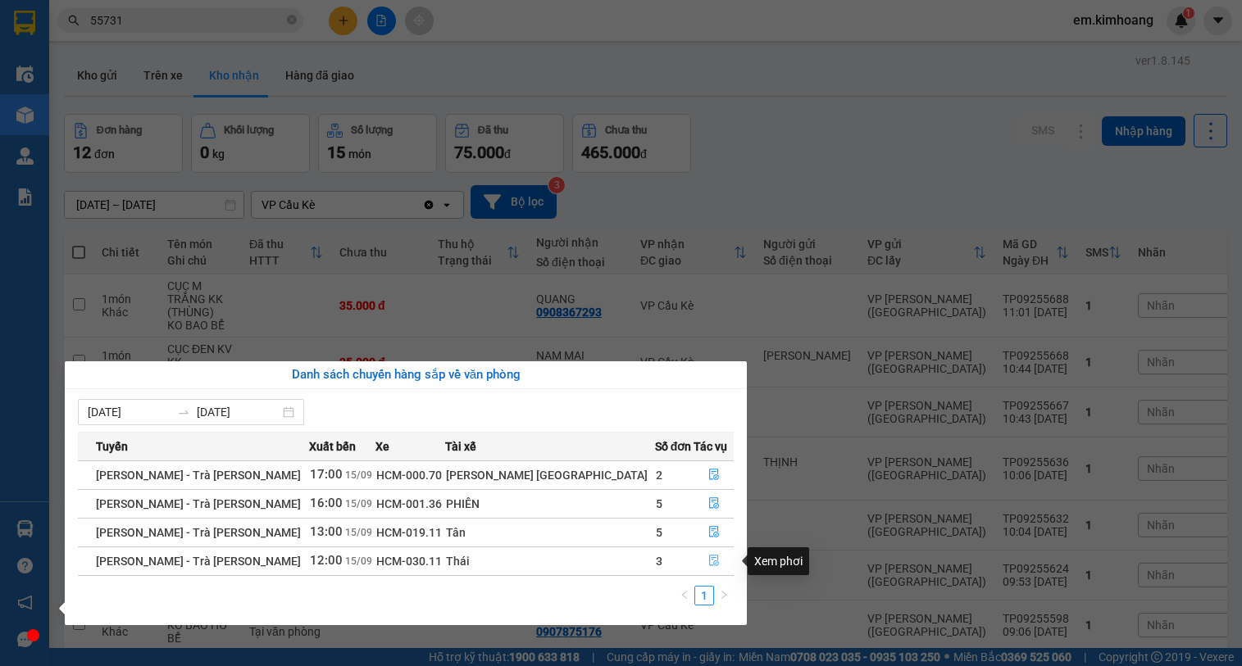
click at [708, 559] on button "button" at bounding box center [713, 561] width 39 height 26
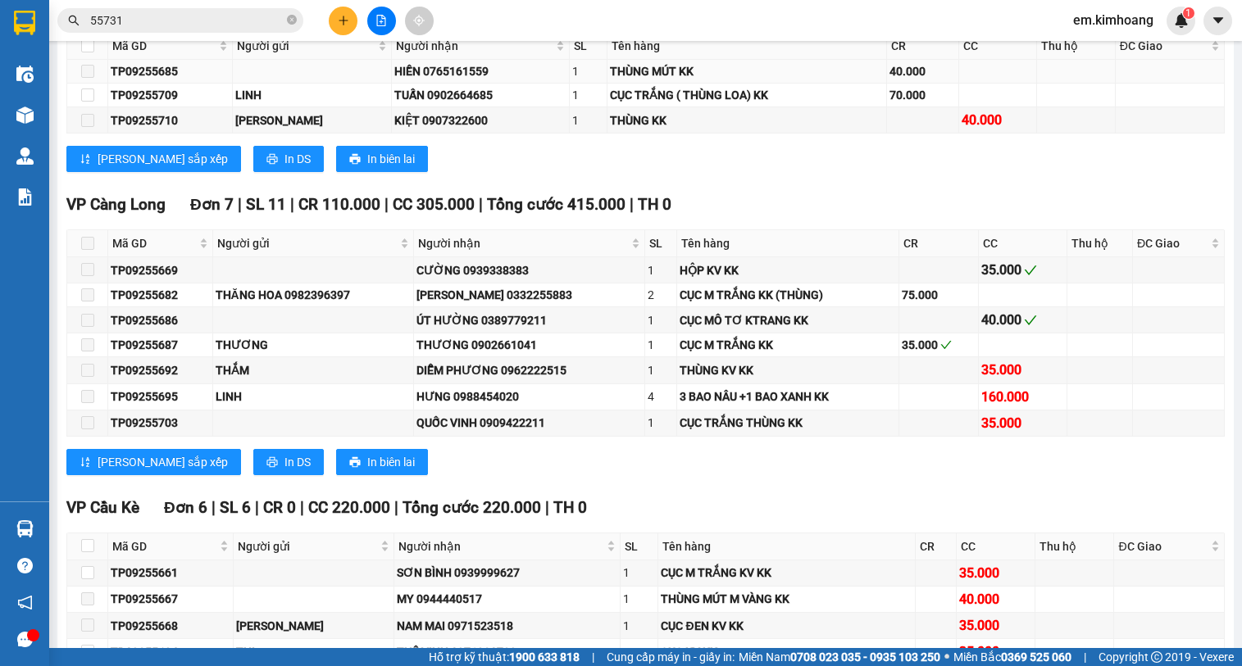
scroll to position [2136, 0]
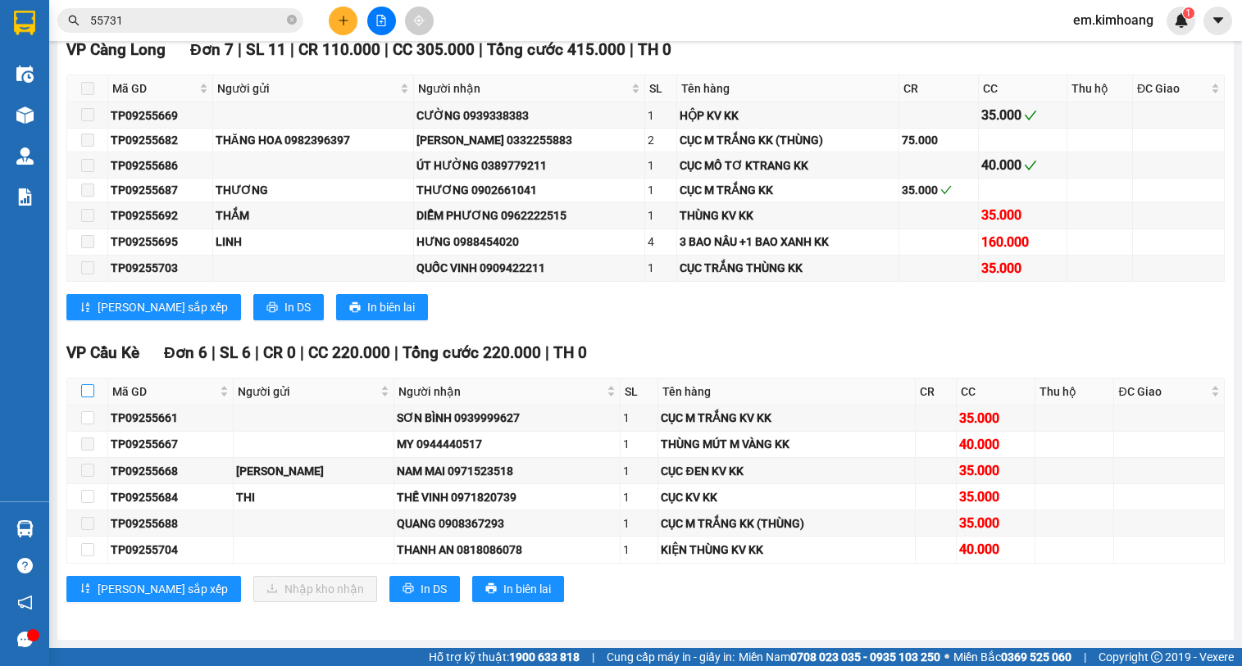
click at [85, 387] on input "checkbox" at bounding box center [87, 390] width 13 height 13
checkbox input "true"
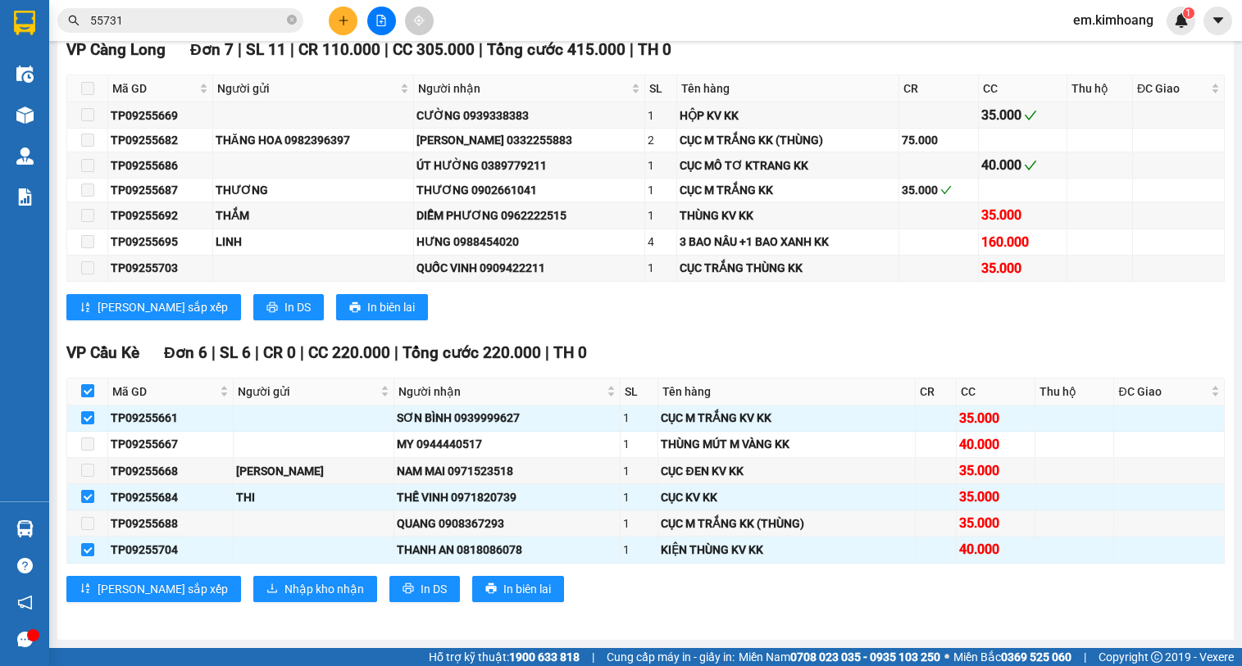
click at [85, 387] on input "checkbox" at bounding box center [87, 390] width 13 height 13
checkbox input "false"
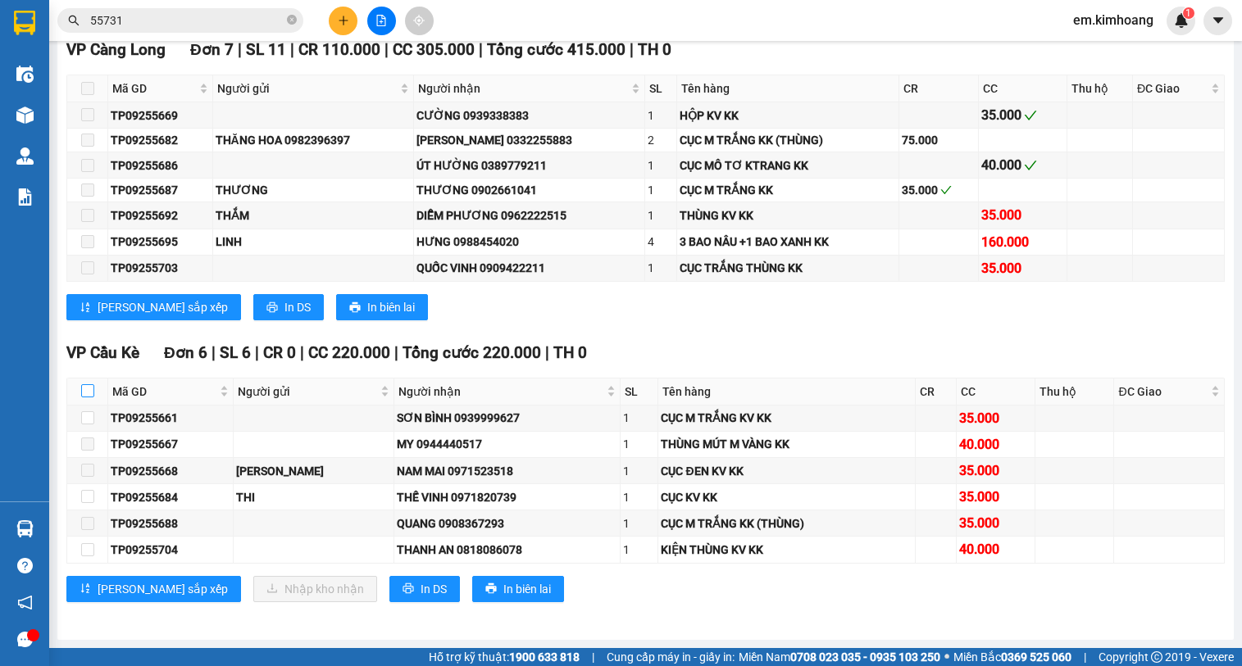
checkbox input "false"
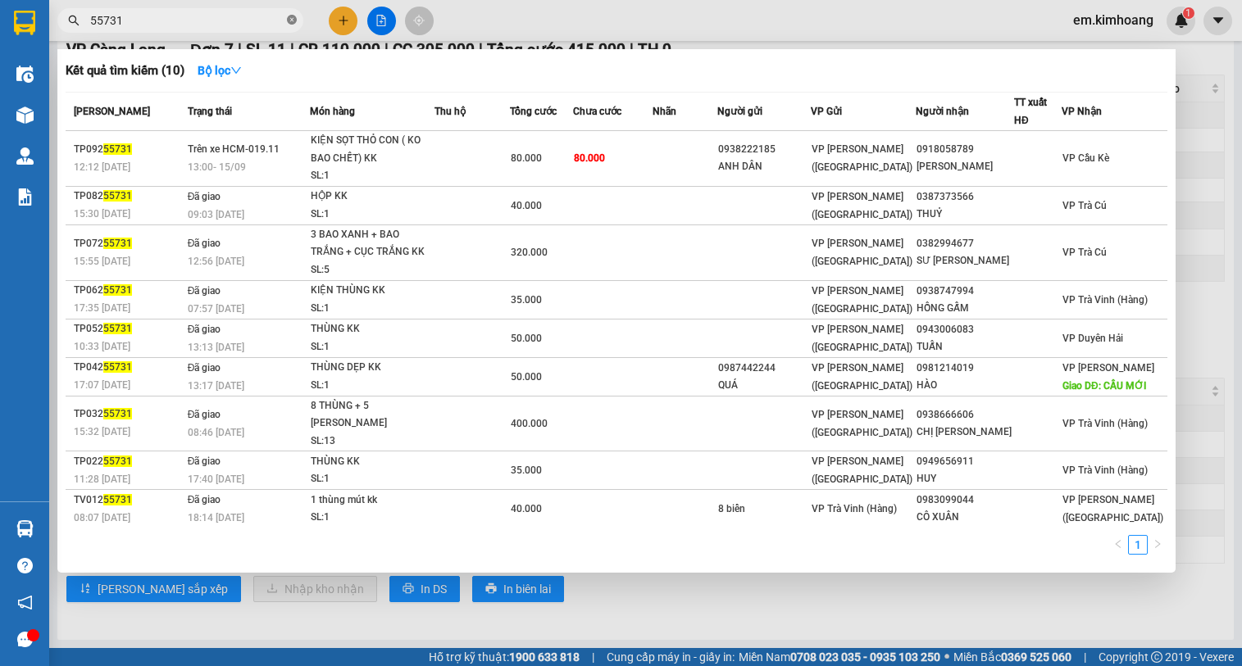
click at [288, 17] on icon "close-circle" at bounding box center [292, 20] width 10 height 10
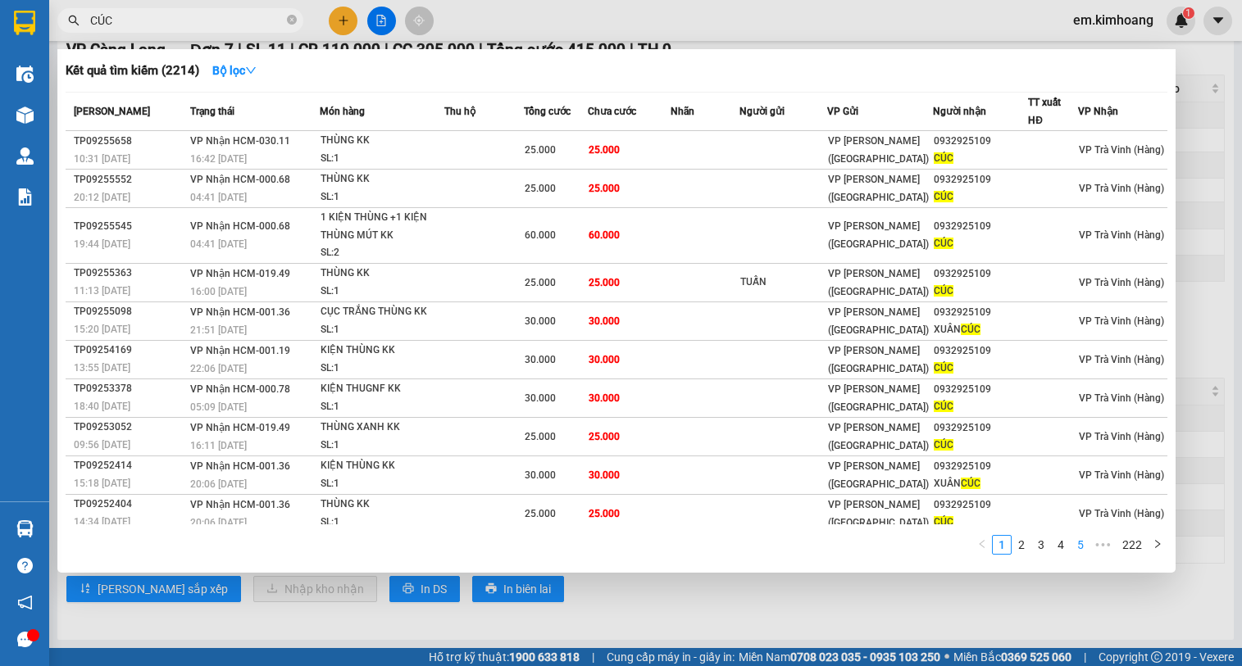
type input "CÚC"
click at [1079, 545] on link "5" at bounding box center [1080, 545] width 18 height 18
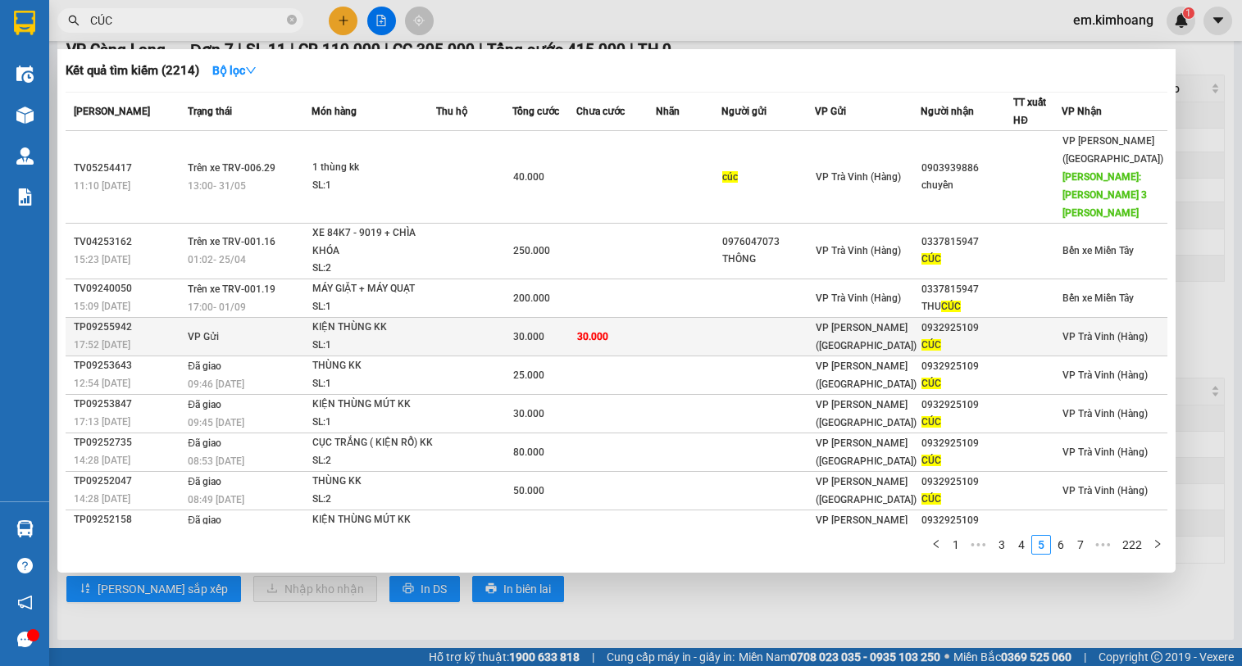
scroll to position [43, 0]
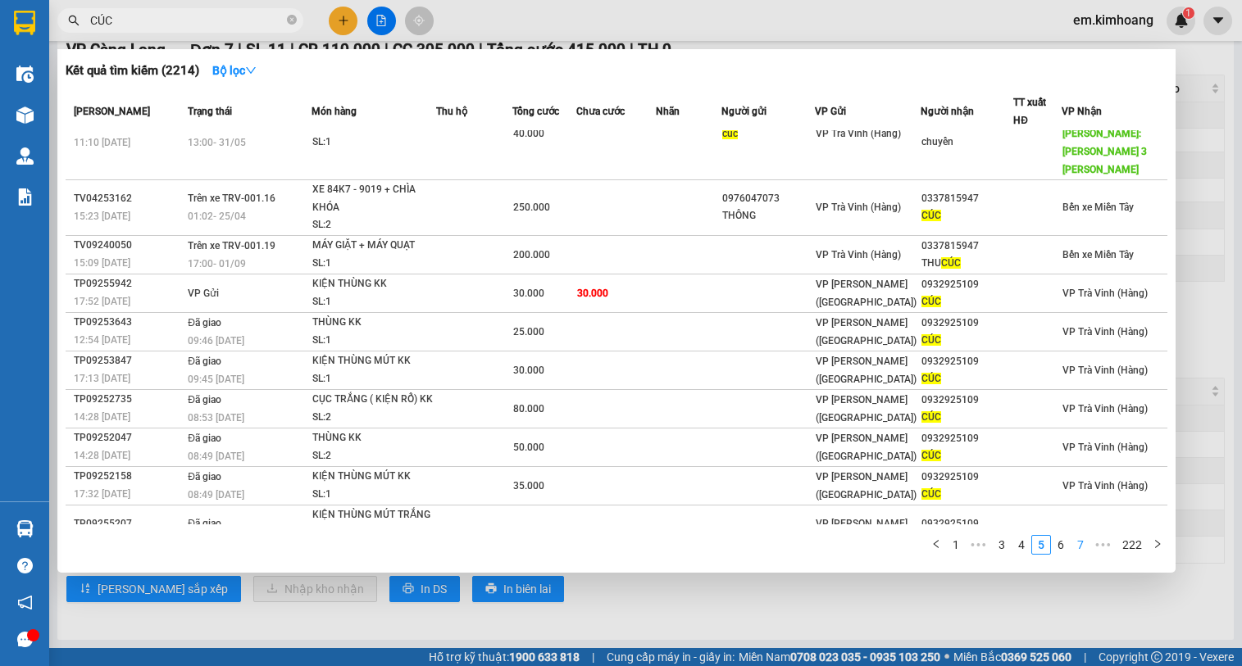
click at [1078, 539] on link "7" at bounding box center [1080, 545] width 18 height 18
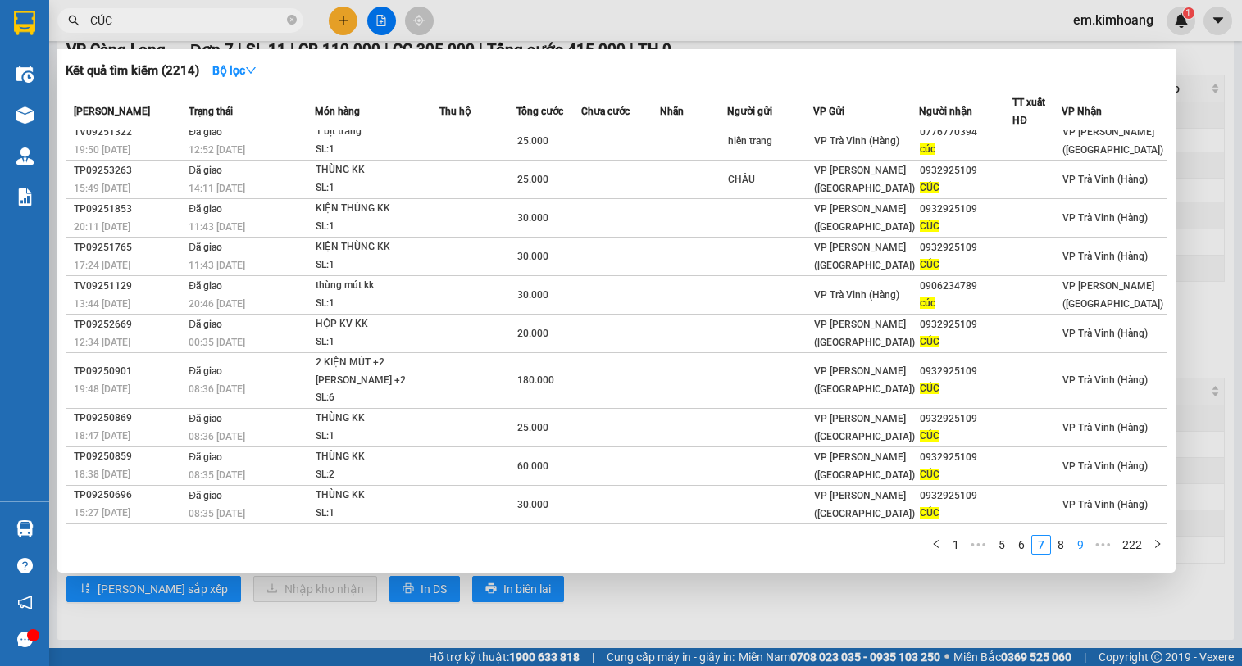
scroll to position [9, 0]
click at [1086, 547] on link "9" at bounding box center [1080, 545] width 18 height 18
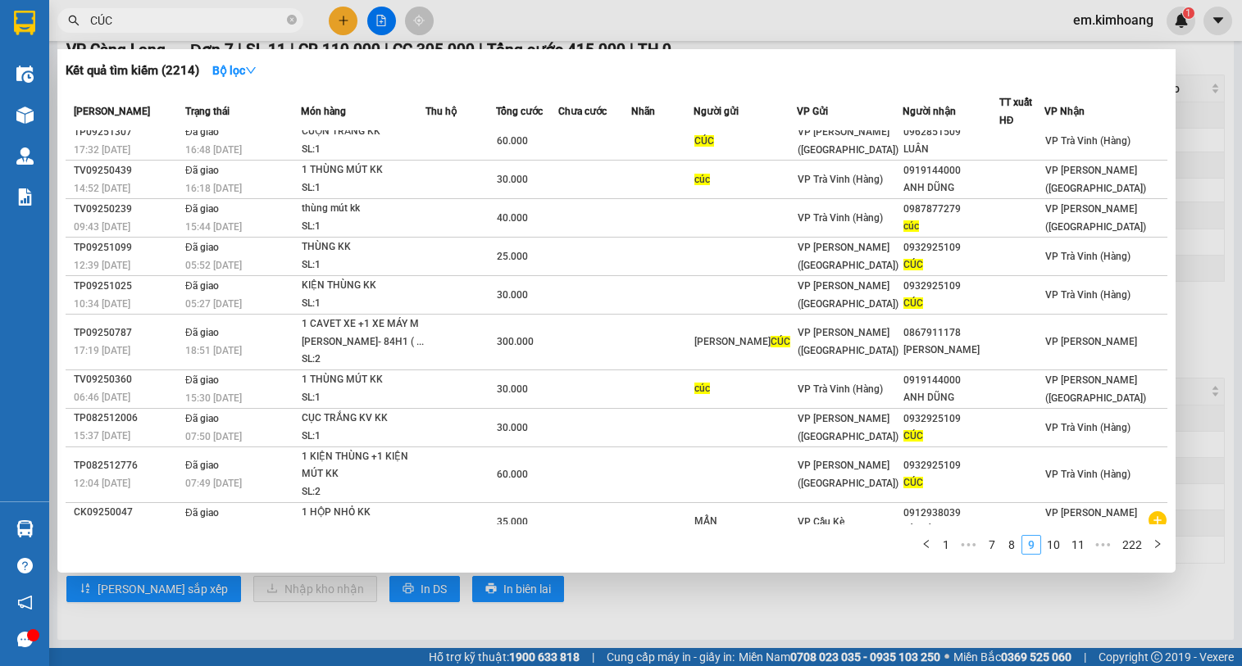
scroll to position [26, 0]
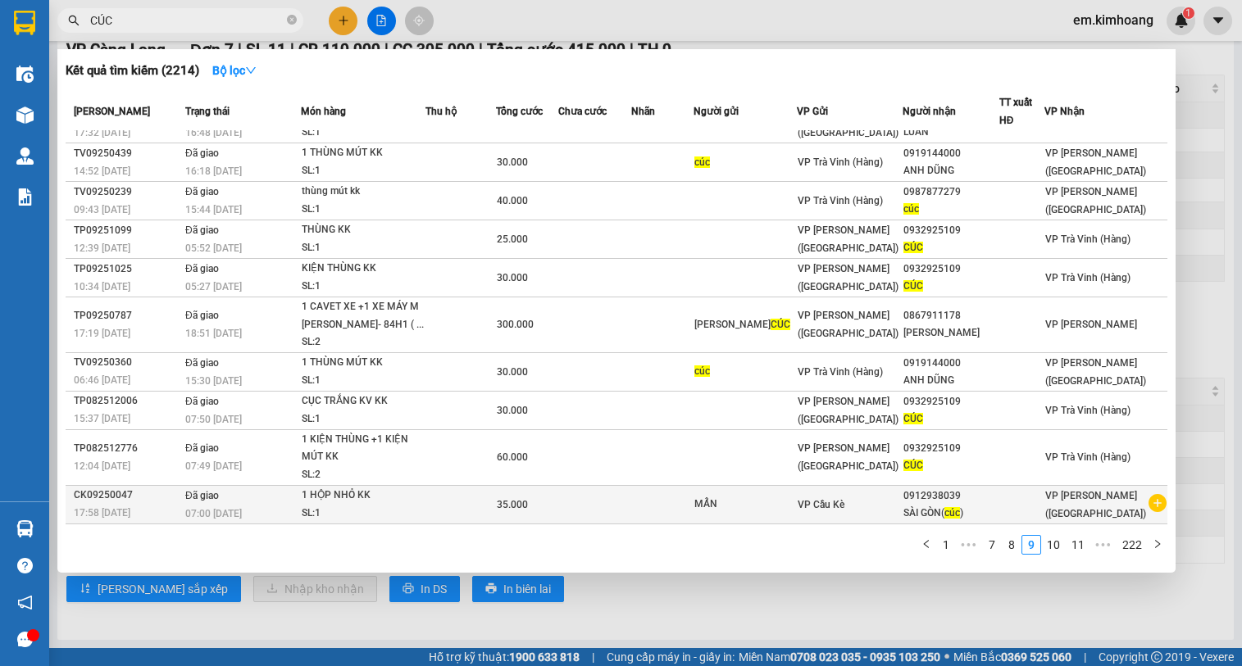
click at [1148, 506] on icon "plus-circle" at bounding box center [1157, 503] width 18 height 18
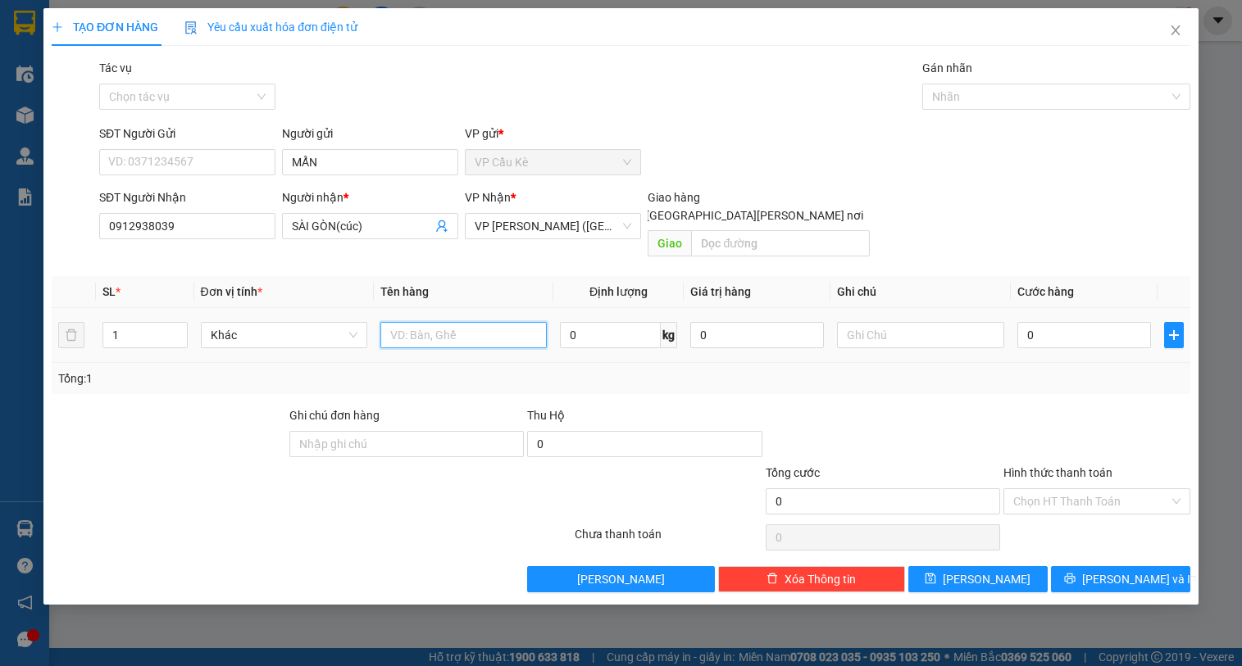
click at [473, 322] on input "text" at bounding box center [463, 335] width 166 height 26
type input "1 HỘP NHỎ KK"
click at [1113, 322] on input "0" at bounding box center [1084, 335] width 134 height 26
type input "3"
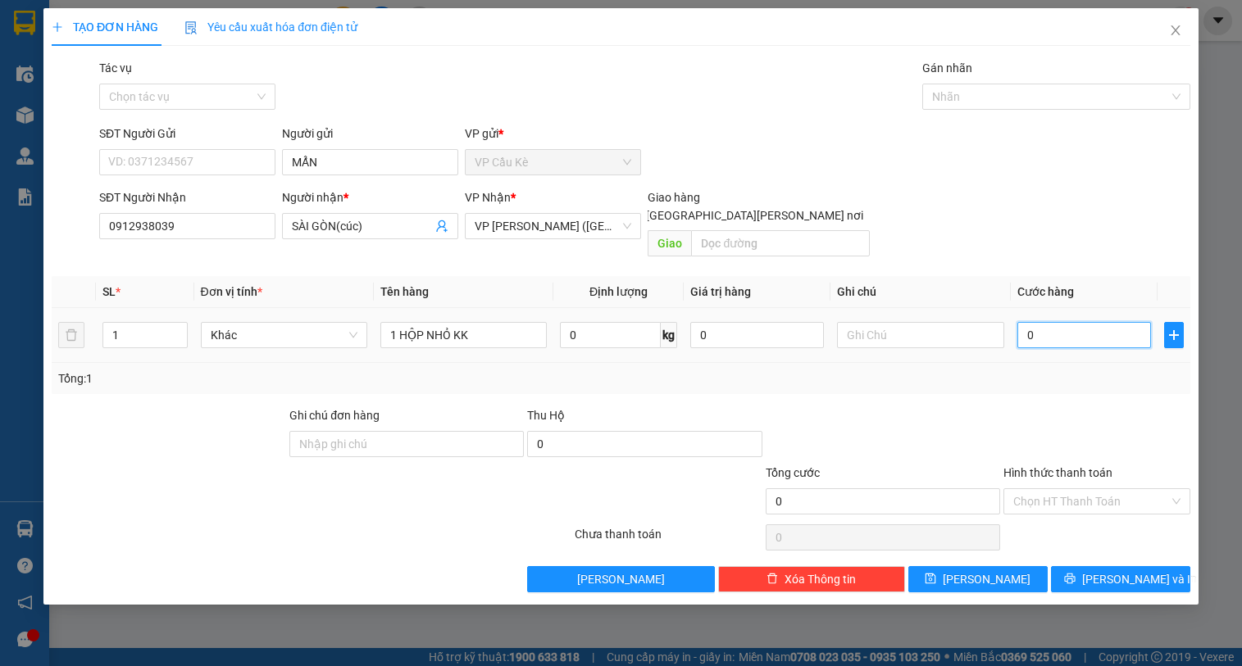
type input "3"
type input "35"
type input "35.000"
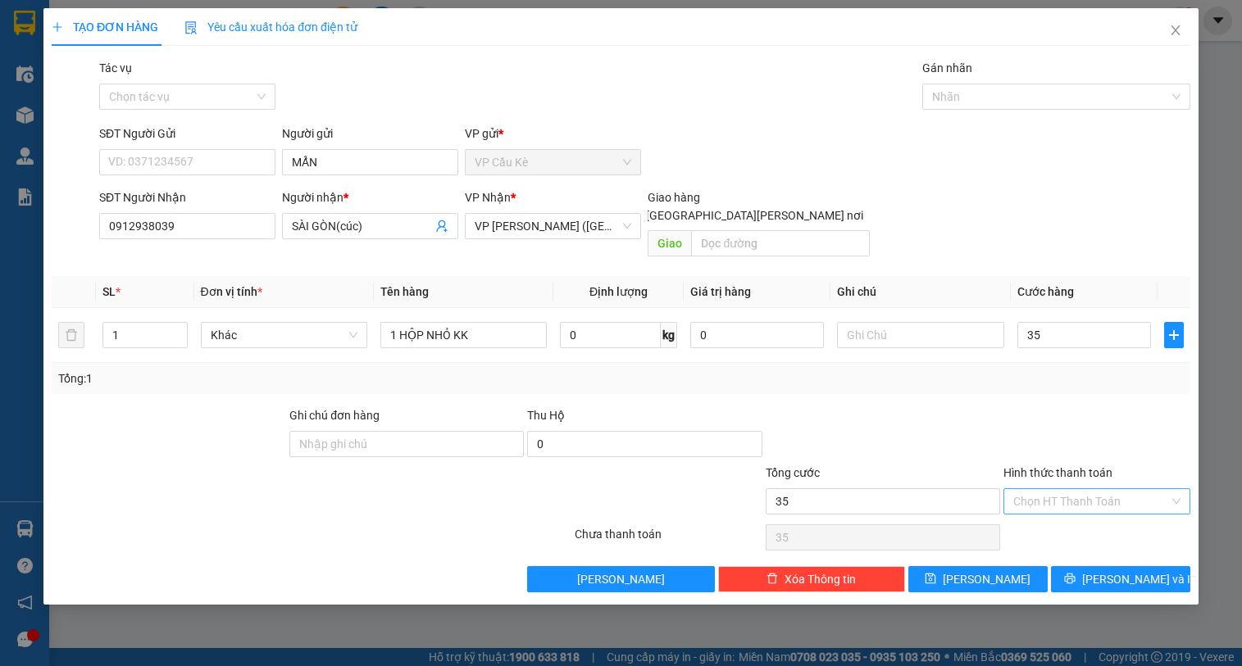
type input "35.000"
click at [1117, 489] on input "Hình thức thanh toán" at bounding box center [1091, 501] width 156 height 25
click at [1119, 518] on div "Tại văn phòng" at bounding box center [1096, 516] width 167 height 18
type input "0"
click at [1118, 570] on span "[PERSON_NAME] và In" at bounding box center [1139, 579] width 115 height 18
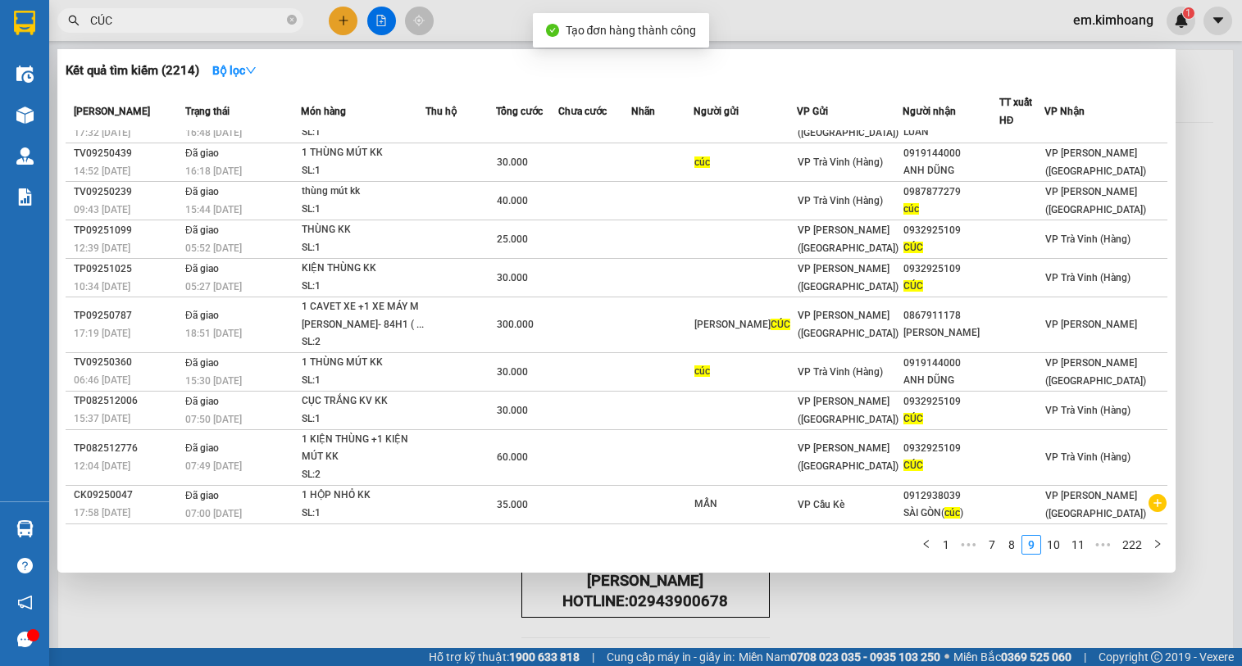
click at [379, 597] on div at bounding box center [621, 333] width 1242 height 666
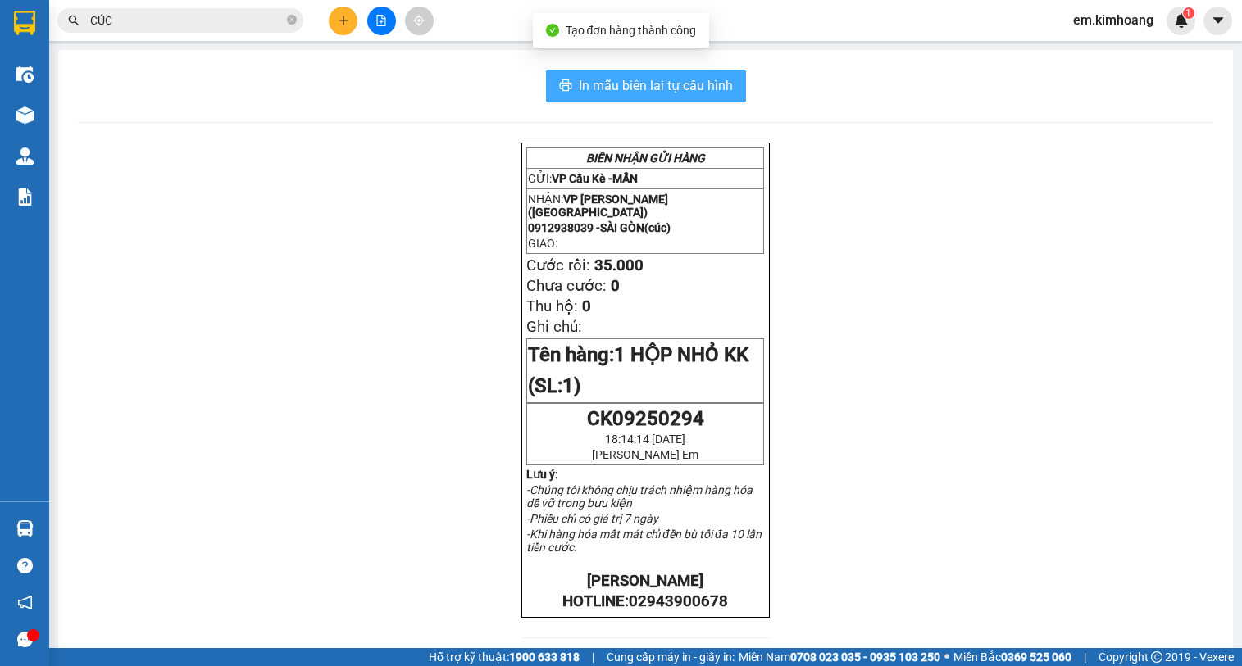
click at [565, 86] on icon "printer" at bounding box center [565, 85] width 13 height 13
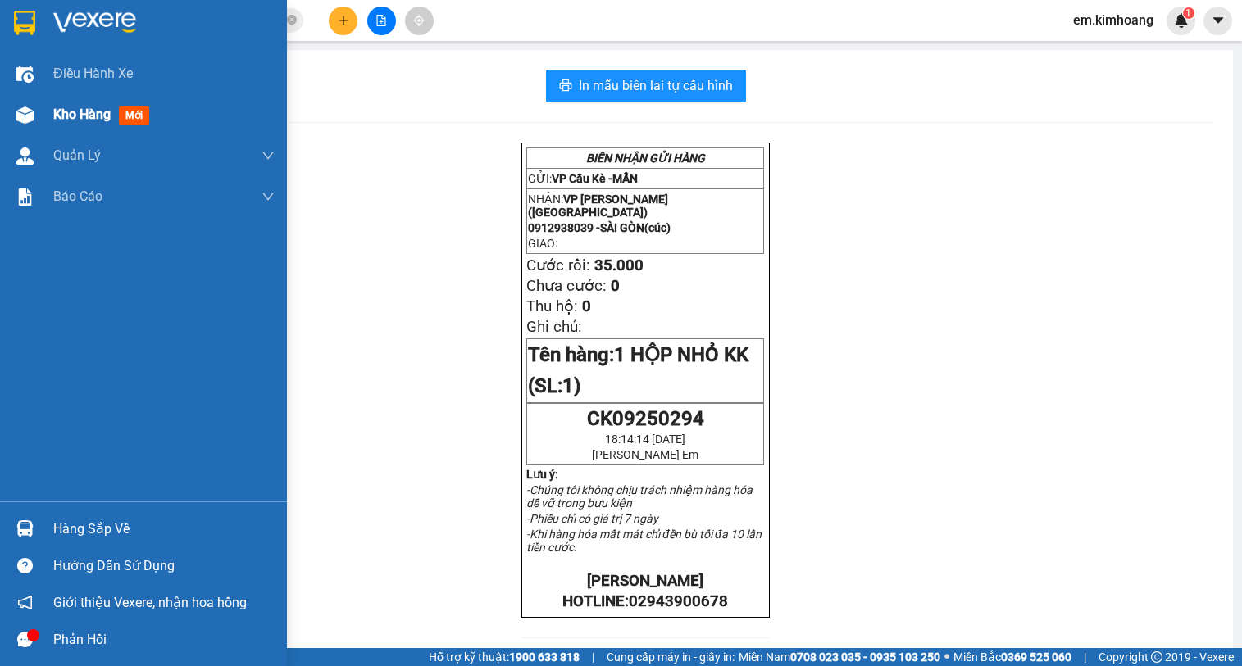
click at [64, 103] on div "Kho hàng mới" at bounding box center [163, 114] width 221 height 41
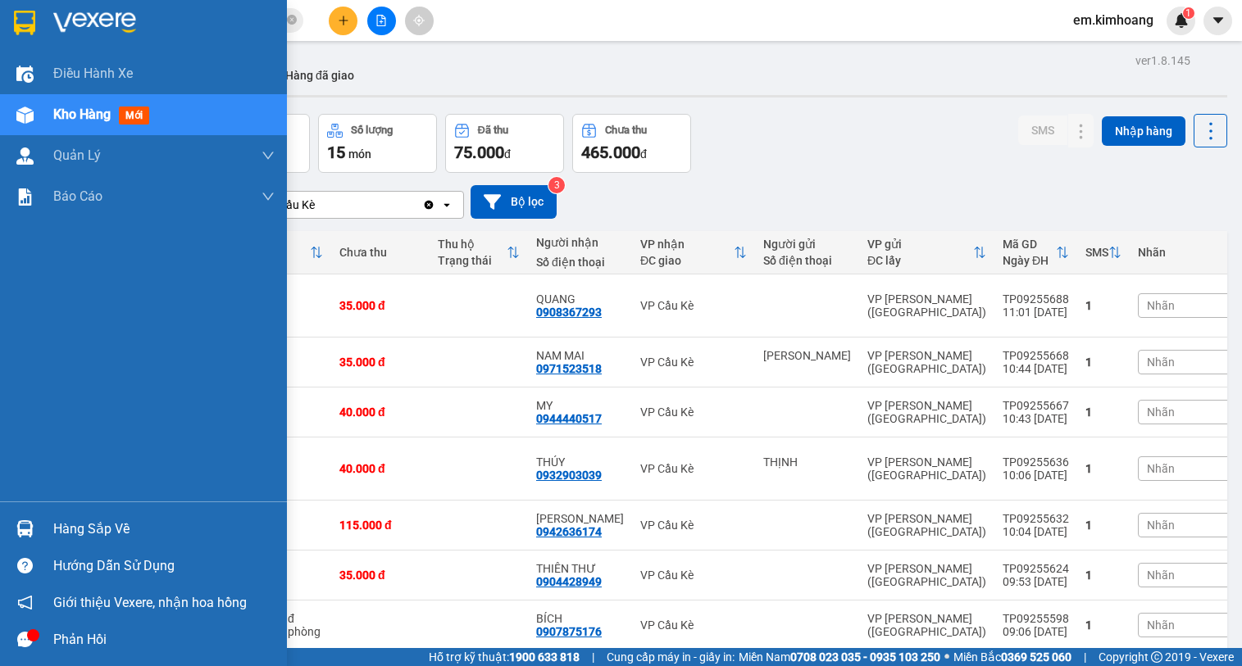
click at [111, 521] on div "Hàng sắp về" at bounding box center [163, 529] width 221 height 25
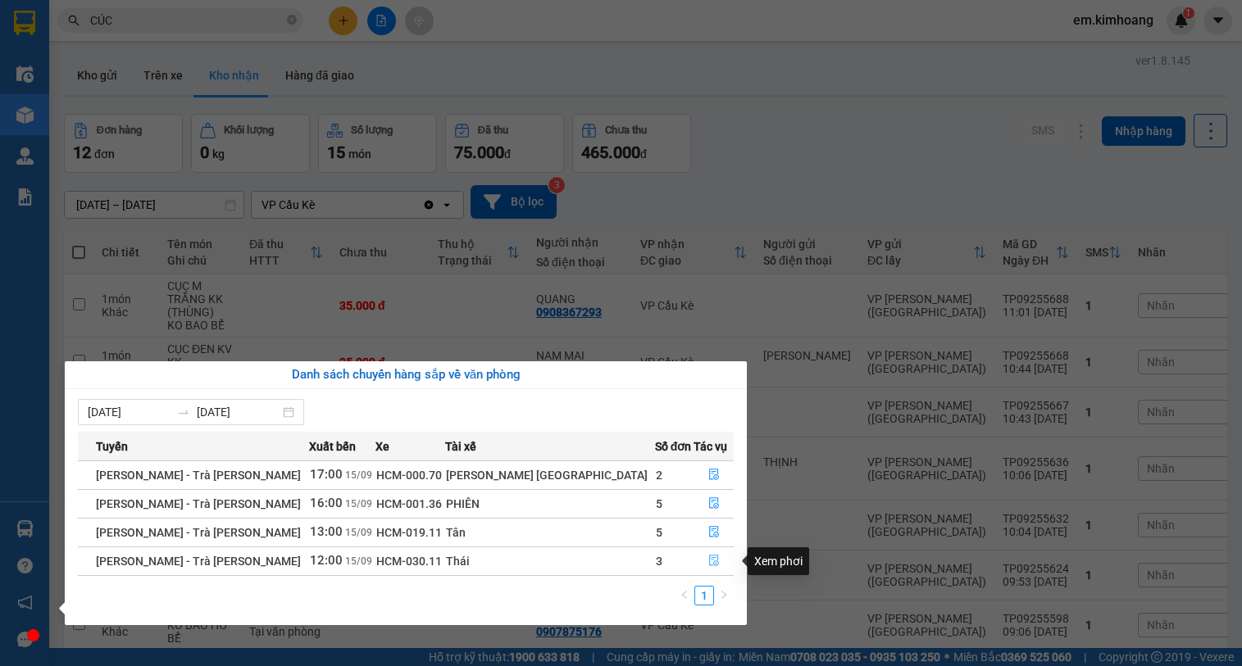
click at [708, 561] on icon "file-done" at bounding box center [713, 560] width 11 height 11
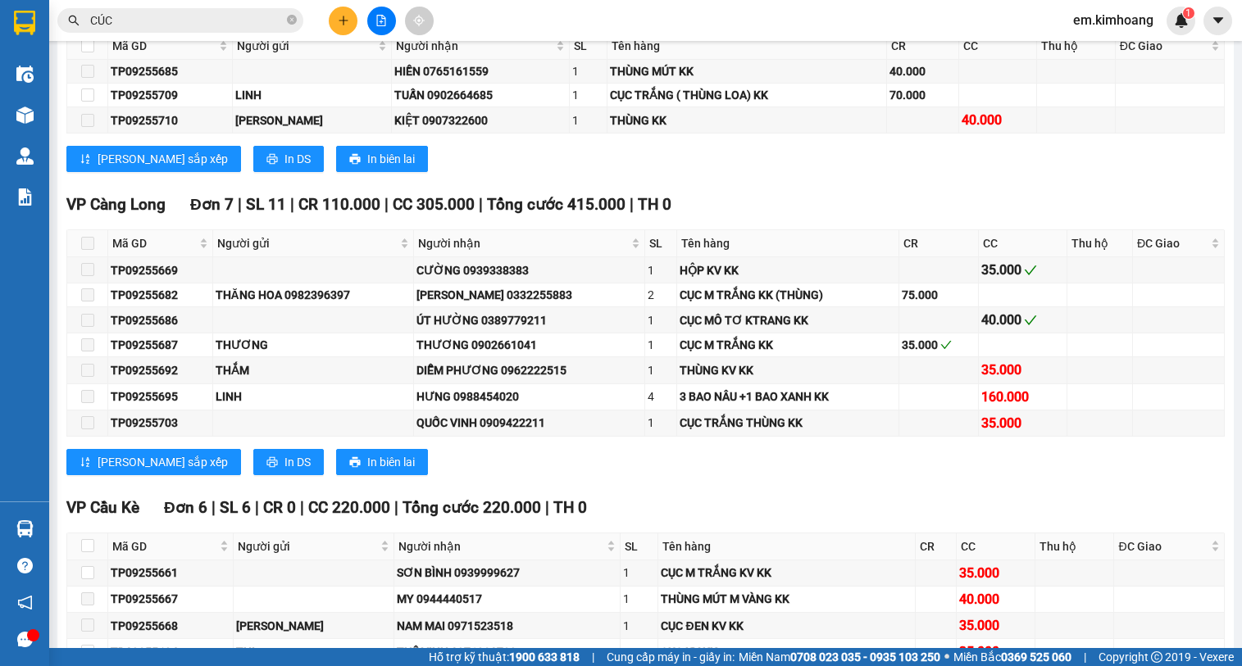
scroll to position [2136, 0]
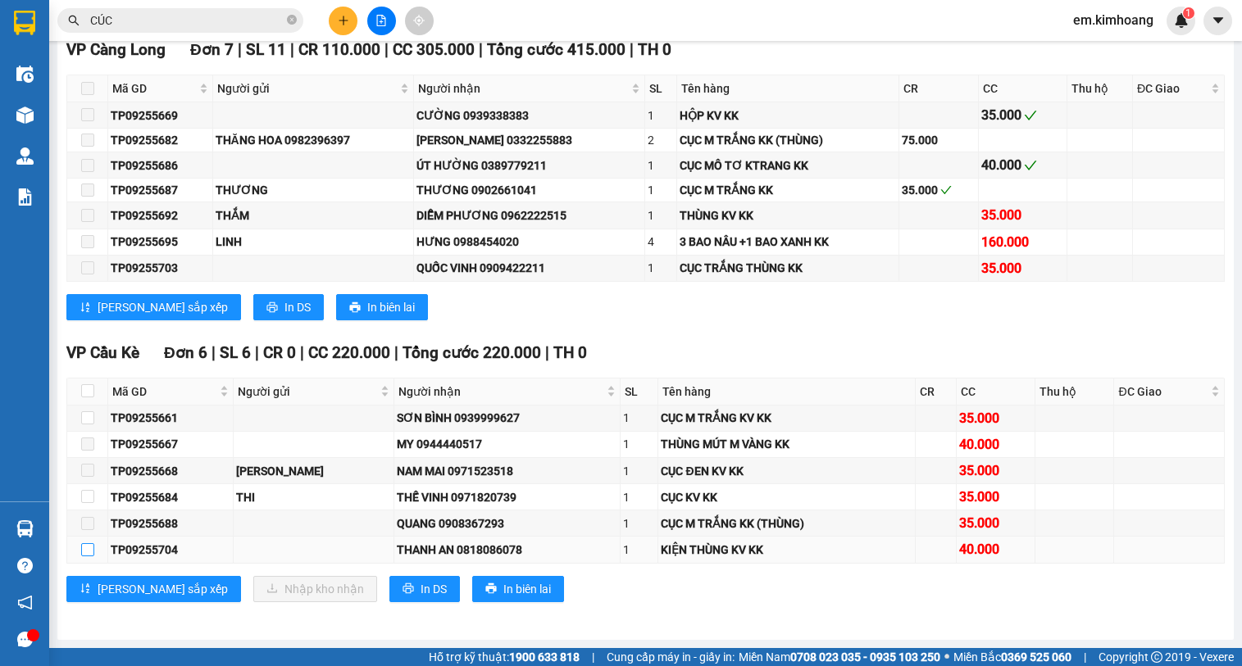
click at [85, 548] on input "checkbox" at bounding box center [87, 549] width 13 height 13
checkbox input "true"
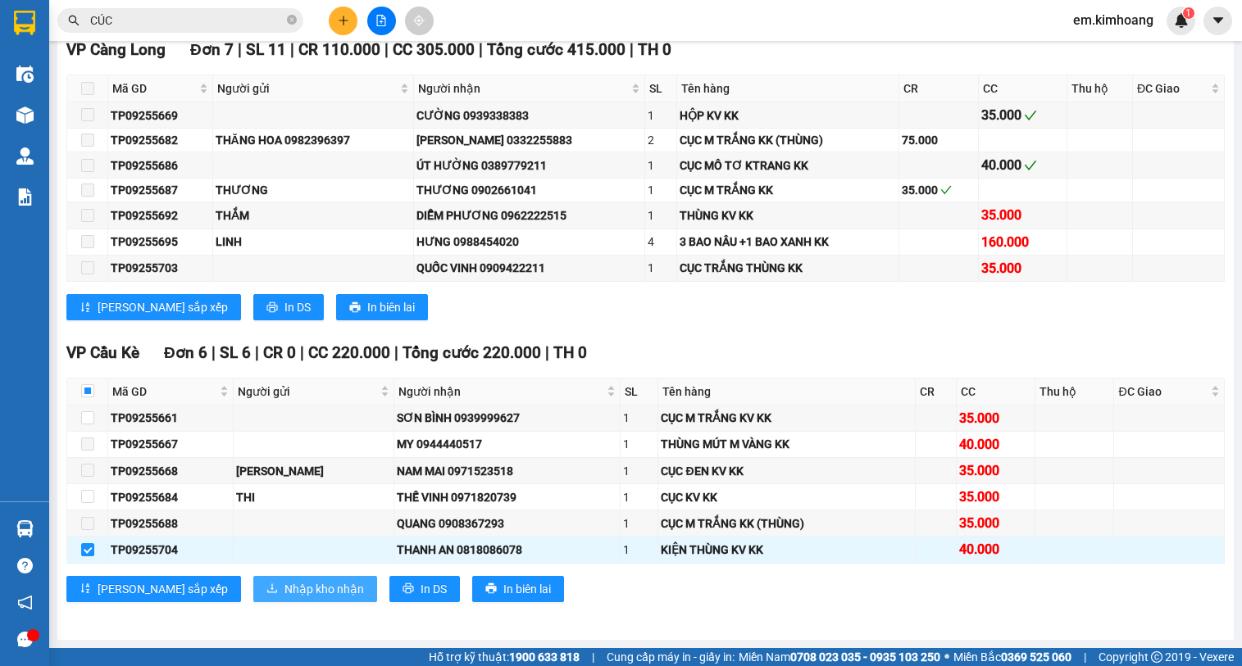
click at [253, 587] on button "Nhập kho nhận" at bounding box center [315, 589] width 124 height 26
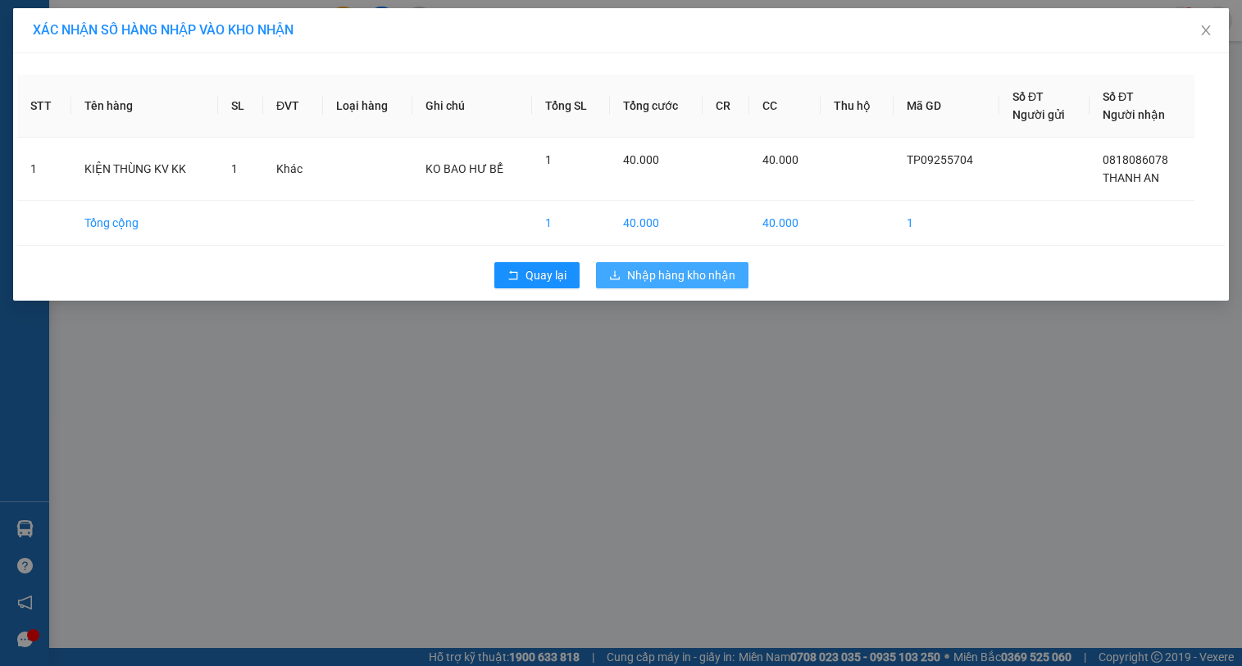
click at [671, 275] on span "Nhập hàng kho nhận" at bounding box center [681, 275] width 108 height 18
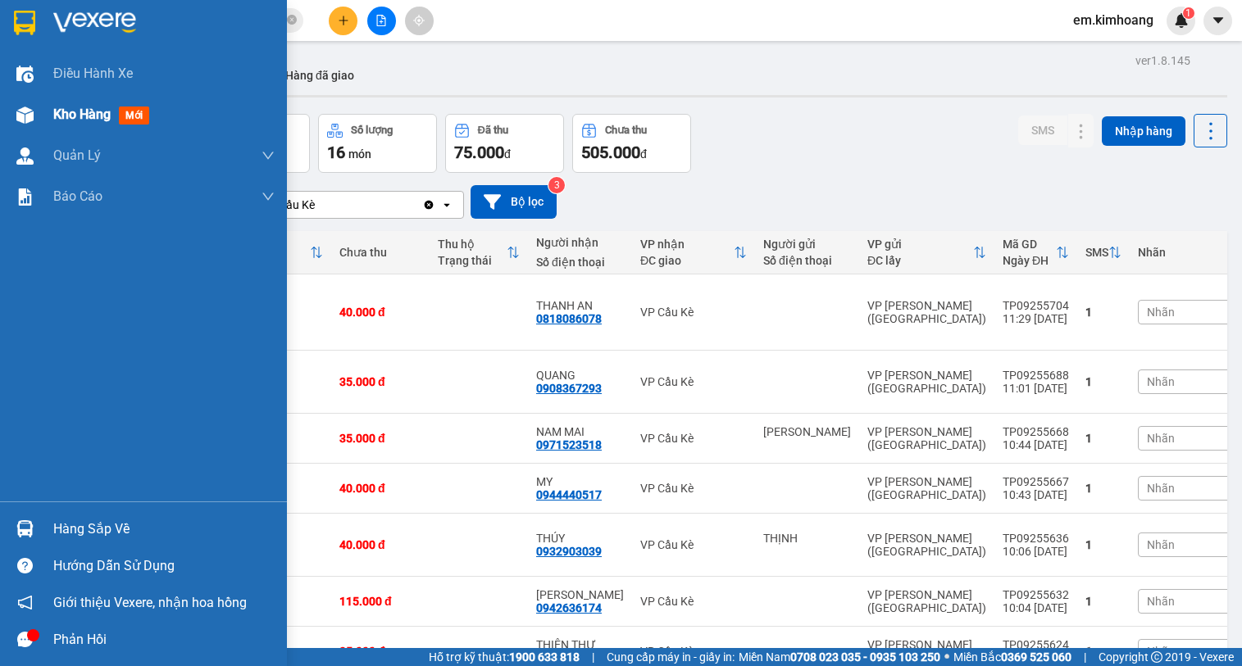
click at [84, 114] on span "Kho hàng" at bounding box center [81, 115] width 57 height 16
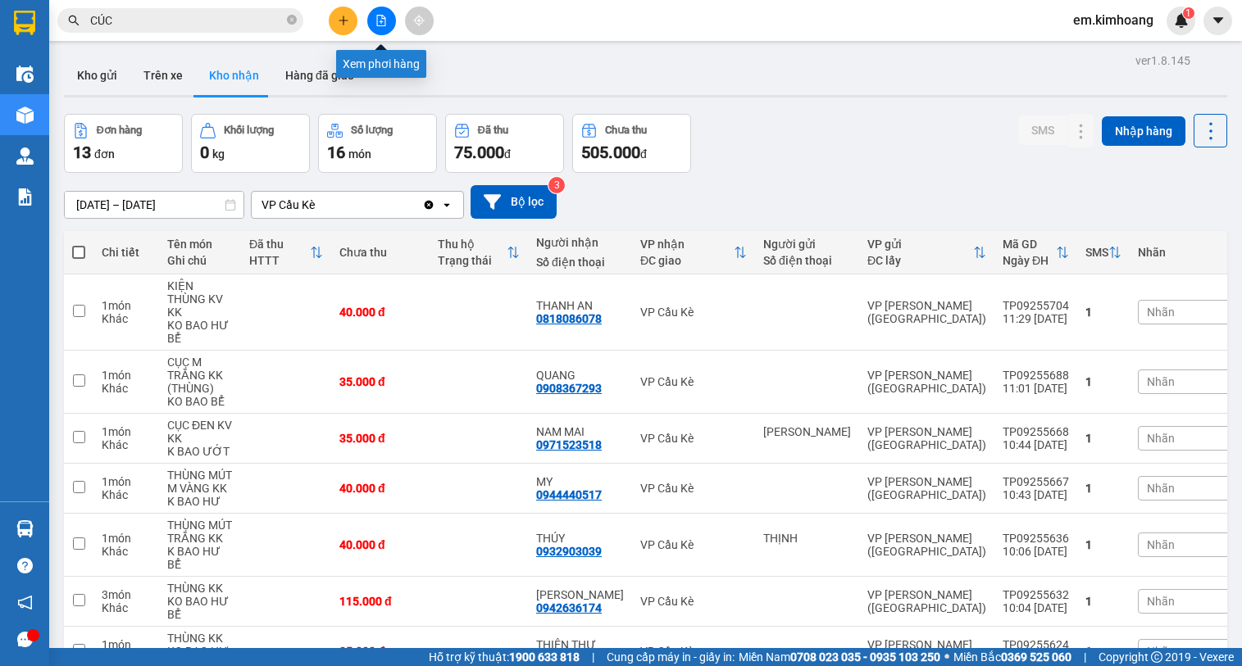
click at [380, 23] on icon "file-add" at bounding box center [380, 20] width 11 height 11
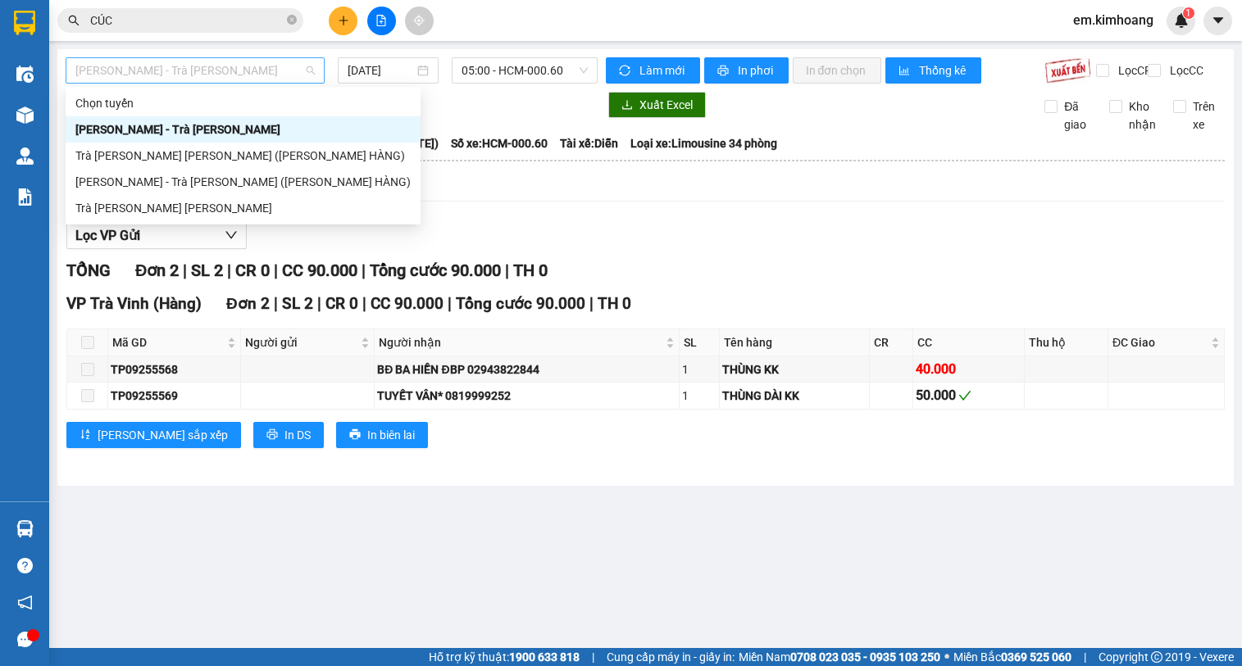
click at [275, 67] on span "[PERSON_NAME] - Trà [PERSON_NAME]" at bounding box center [194, 70] width 239 height 25
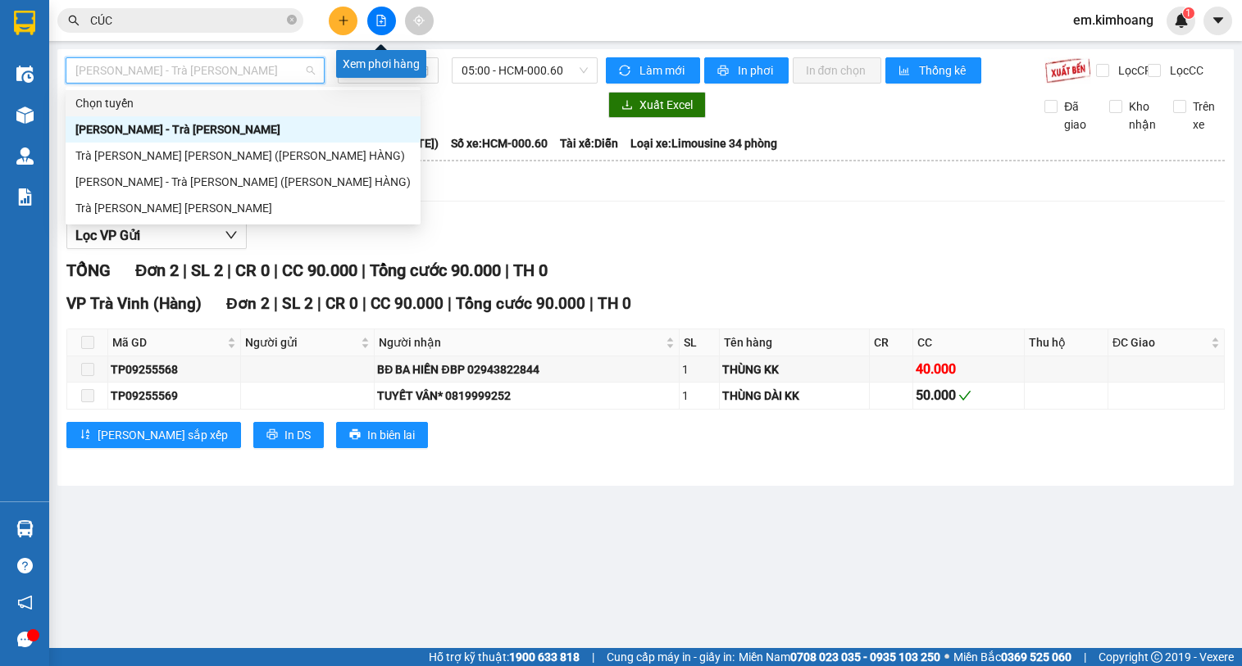
click at [378, 20] on icon "file-add" at bounding box center [380, 20] width 11 height 11
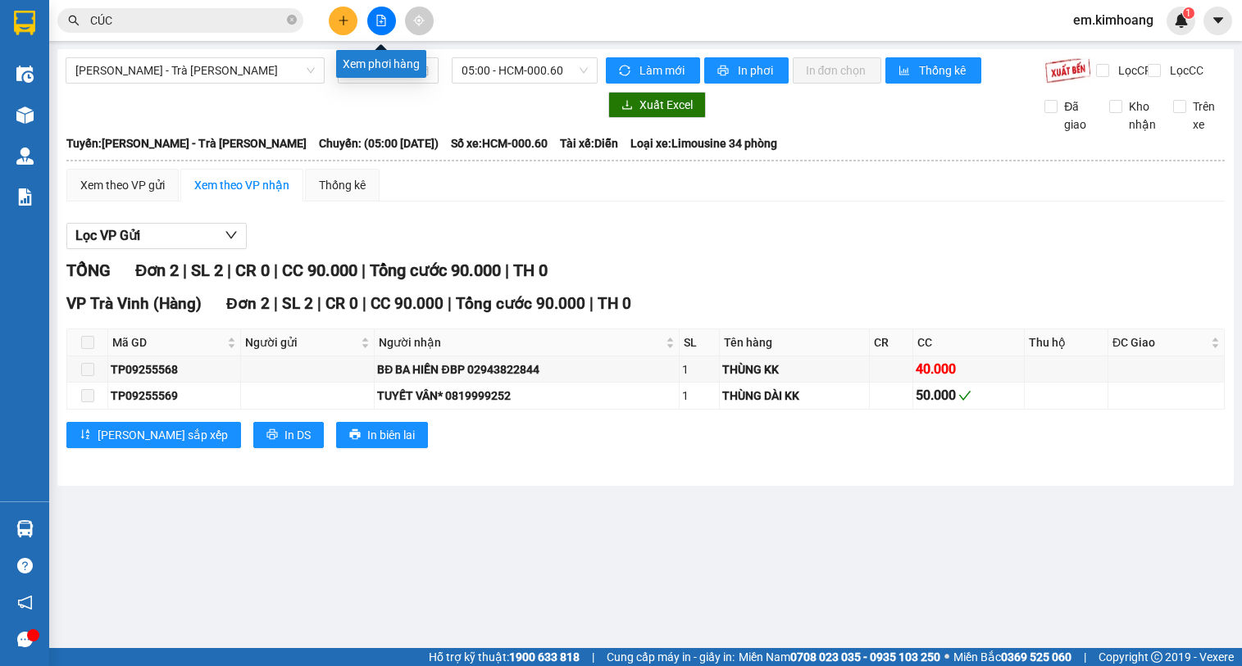
click at [381, 18] on icon "file-add" at bounding box center [380, 20] width 11 height 11
drag, startPoint x: 211, startPoint y: 79, endPoint x: 211, endPoint y: 121, distance: 42.6
click at [211, 82] on span "[PERSON_NAME] - Trà [PERSON_NAME]" at bounding box center [194, 70] width 239 height 25
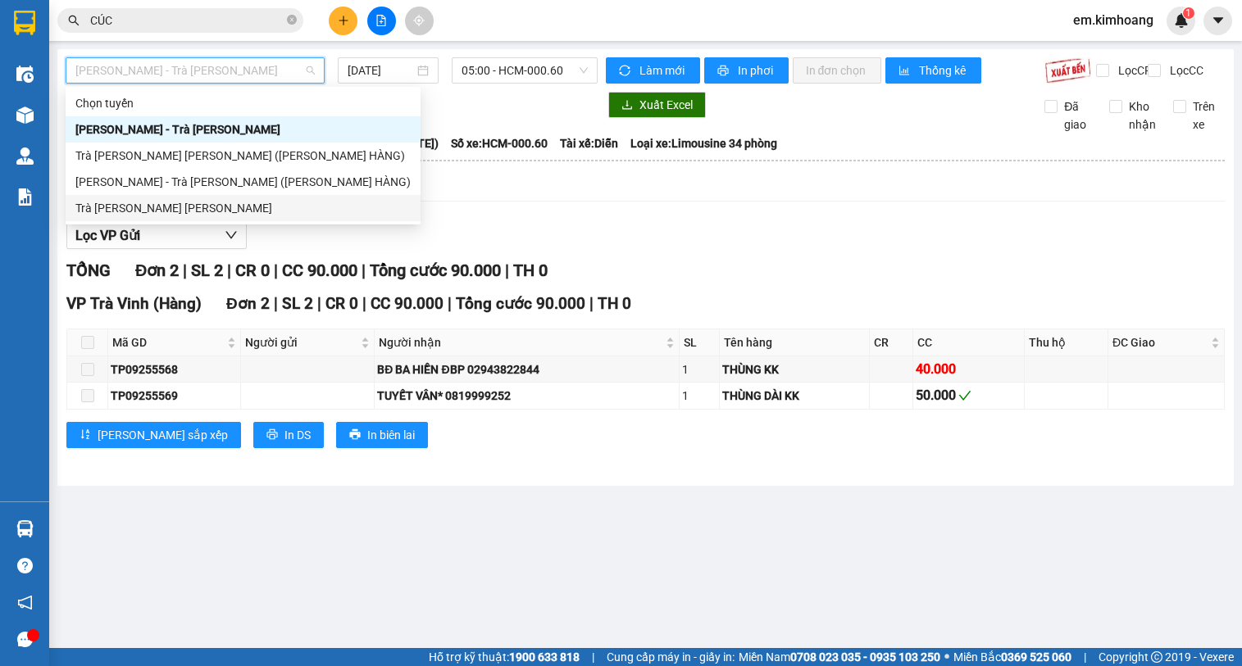
drag, startPoint x: 214, startPoint y: 209, endPoint x: 411, endPoint y: 146, distance: 207.3
click at [229, 198] on div "Trà [PERSON_NAME] [PERSON_NAME]" at bounding box center [243, 208] width 355 height 26
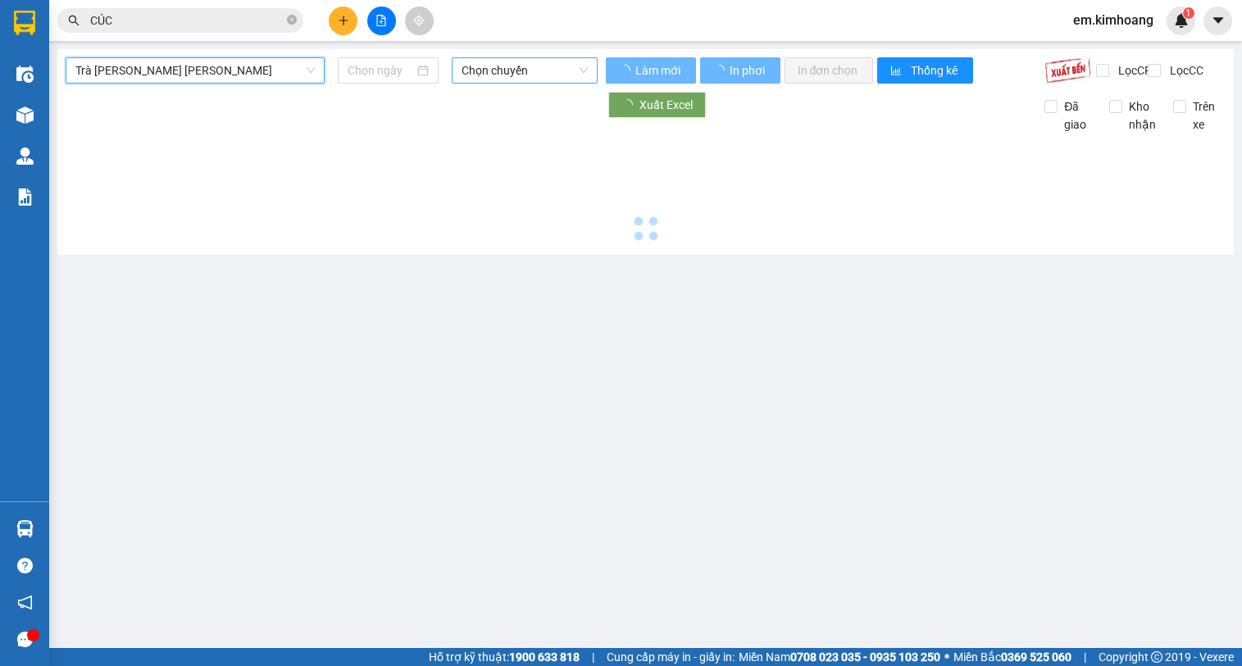
type input "[DATE]"
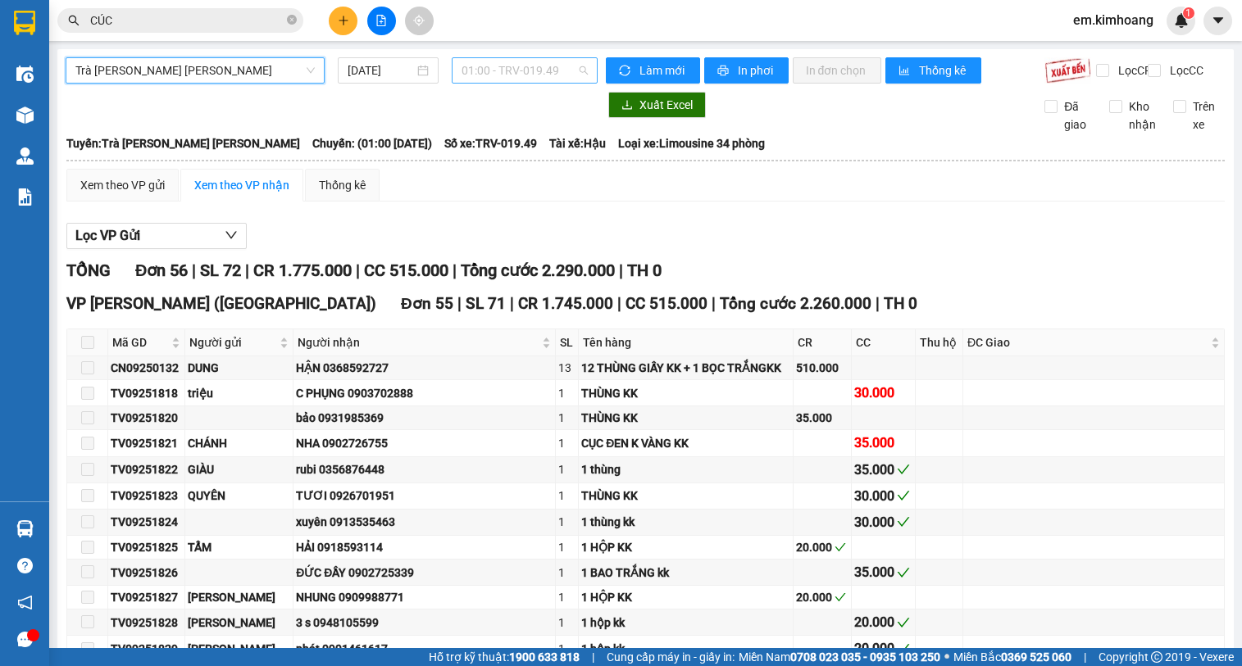
click at [531, 66] on span "01:00 - TRV-019.49" at bounding box center [524, 70] width 126 height 25
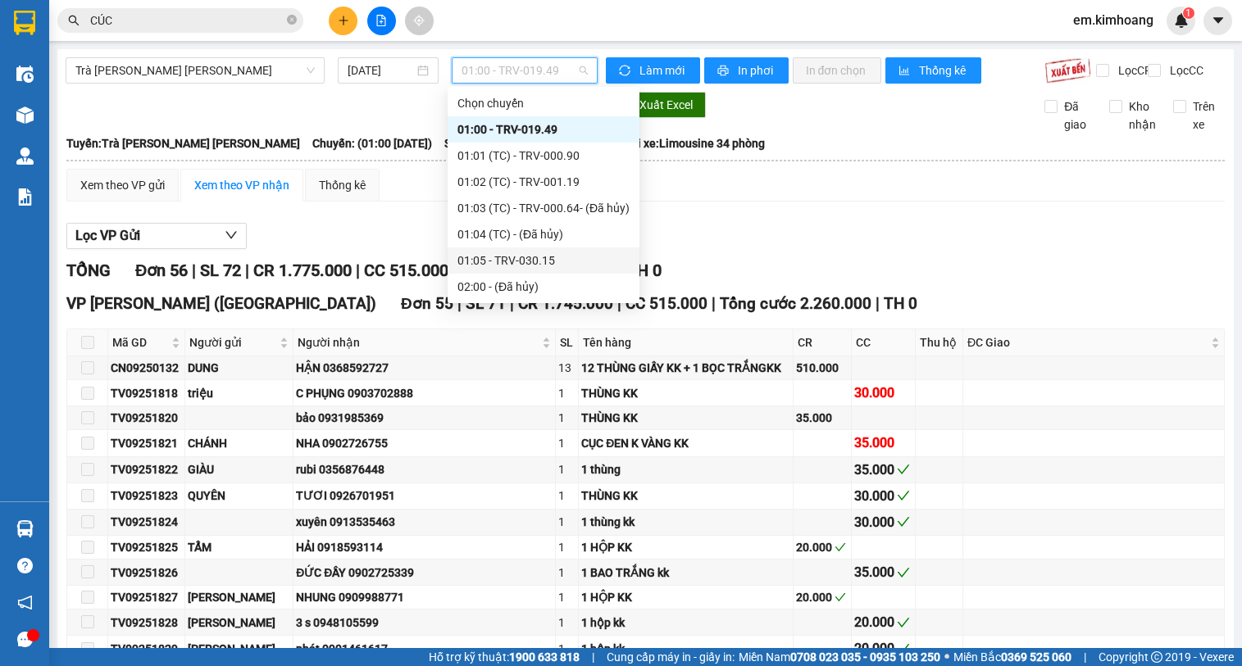
scroll to position [246, 0]
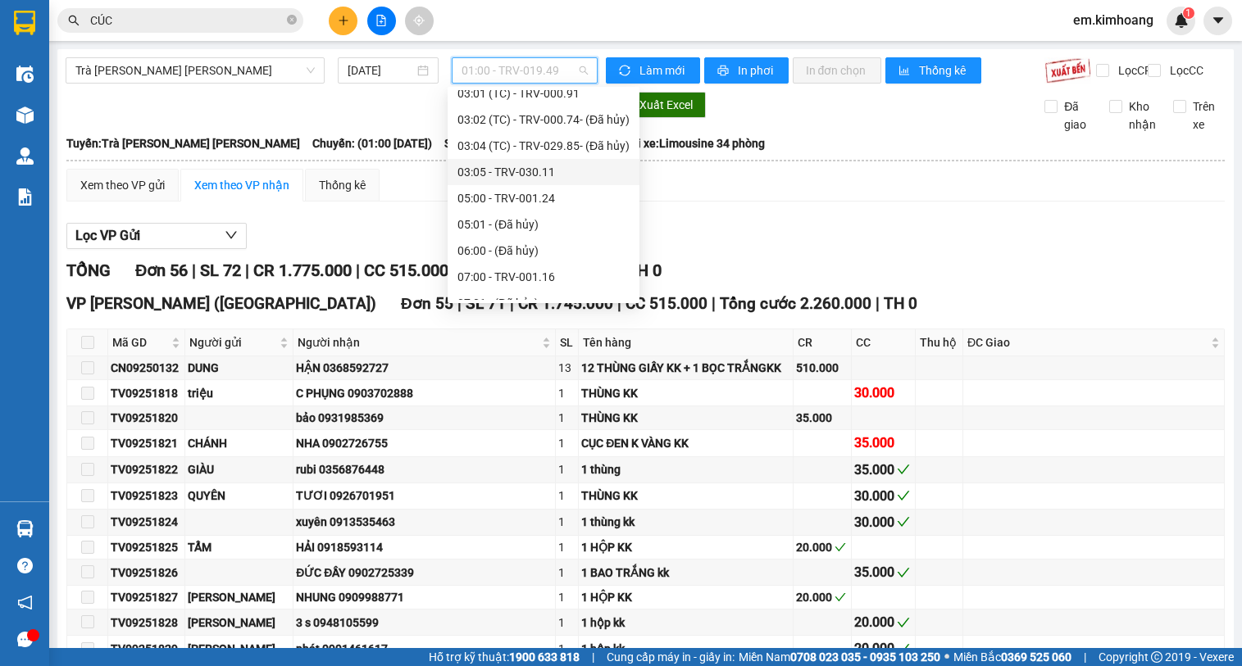
click at [537, 170] on div "03:05 - TRV-030.11" at bounding box center [543, 172] width 172 height 18
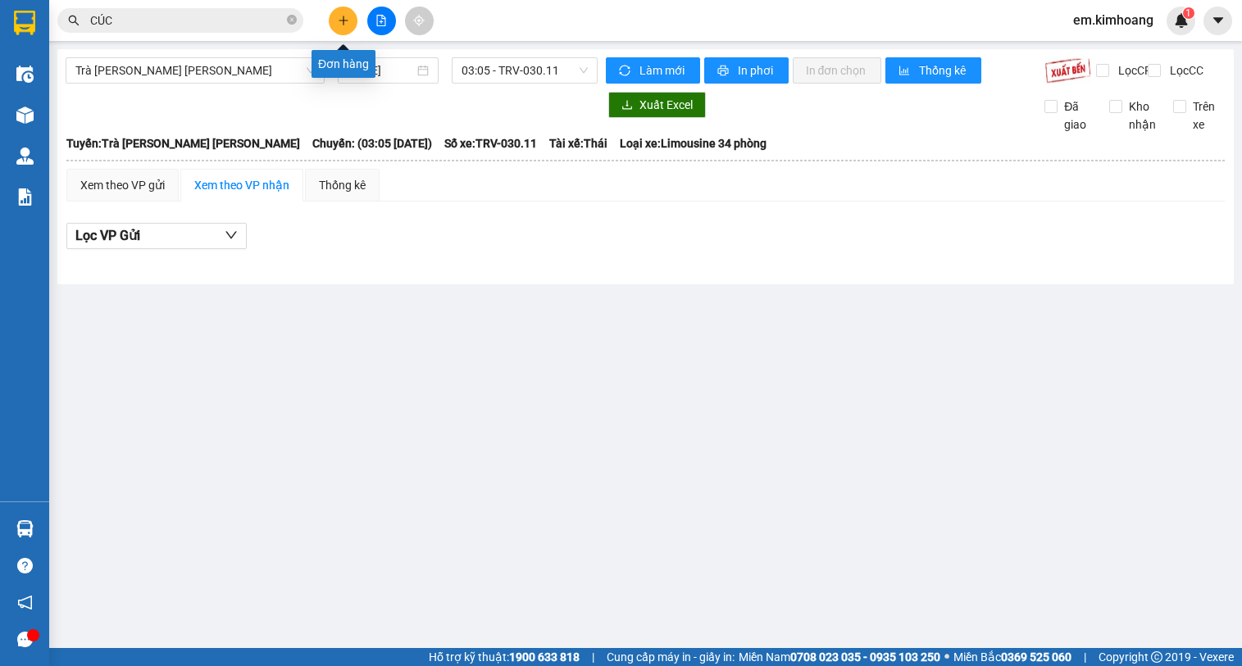
click at [339, 10] on button at bounding box center [343, 21] width 29 height 29
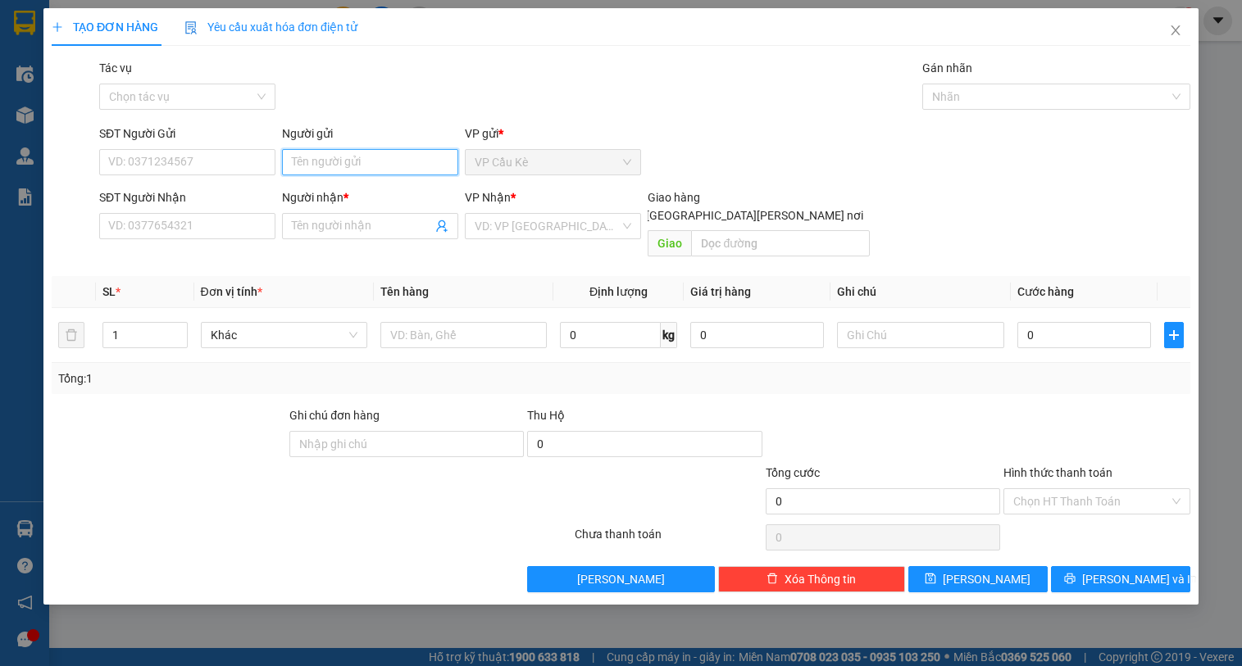
click at [352, 162] on input "Người gửi" at bounding box center [370, 162] width 176 height 26
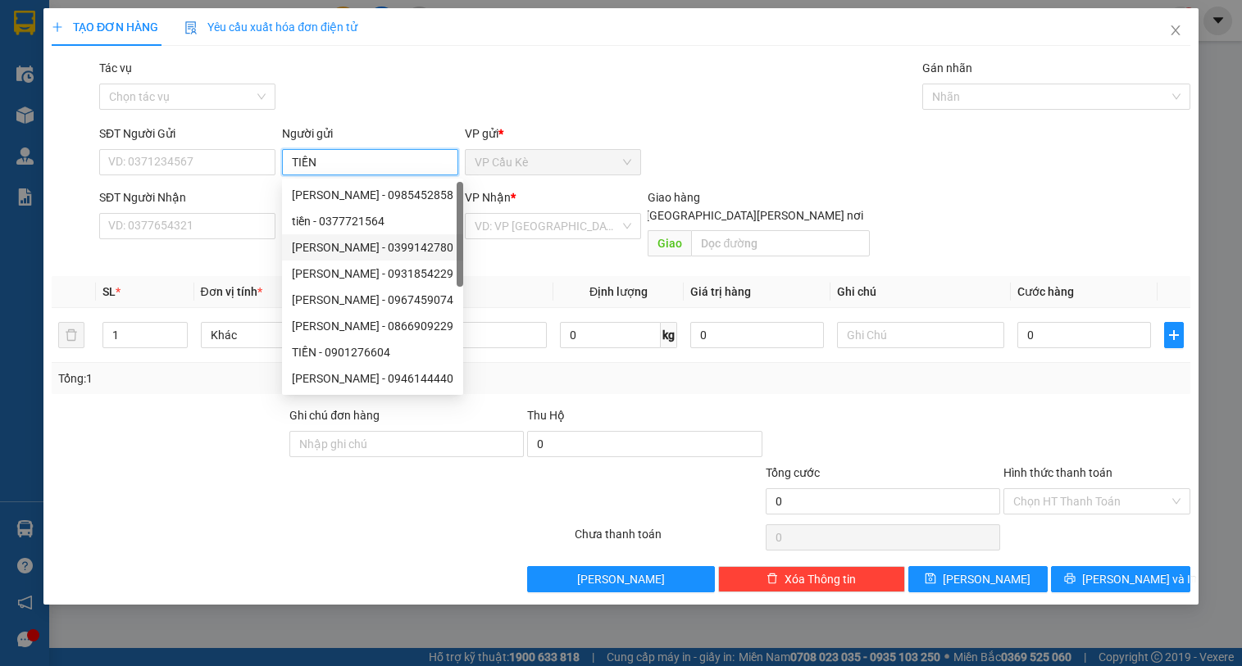
type input "TIỀN"
click at [565, 211] on div "VP Nhận *" at bounding box center [553, 200] width 176 height 25
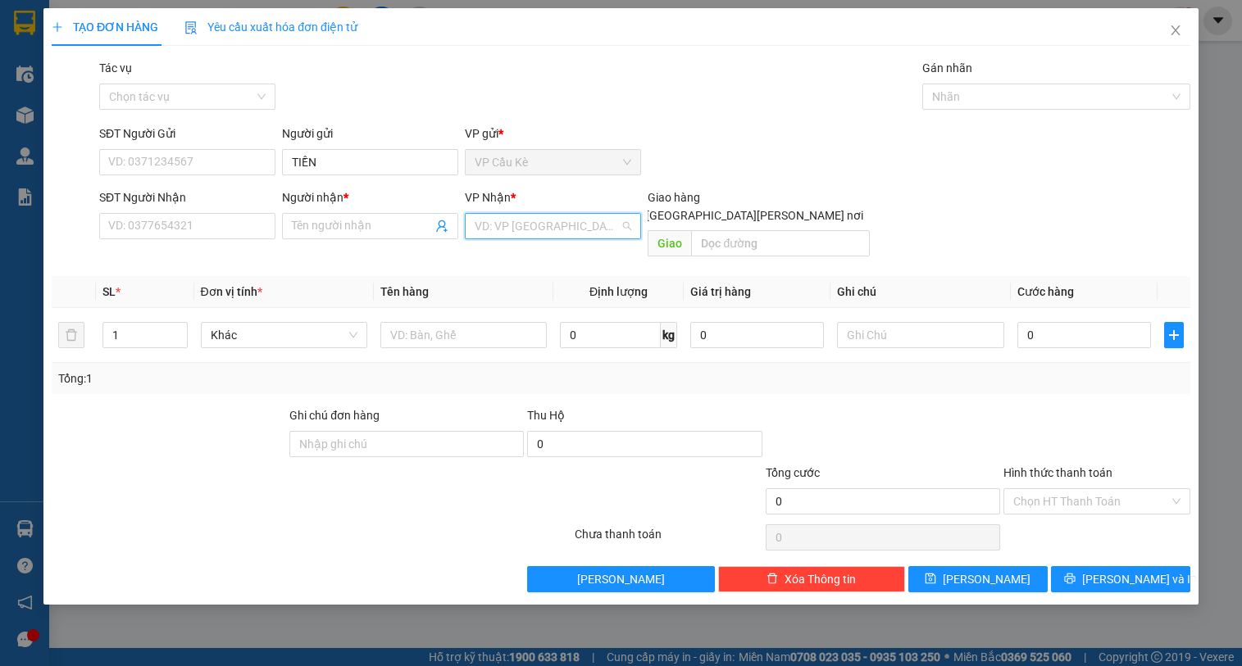
drag, startPoint x: 597, startPoint y: 225, endPoint x: 547, endPoint y: 239, distance: 51.9
click at [597, 225] on input "search" at bounding box center [547, 226] width 145 height 25
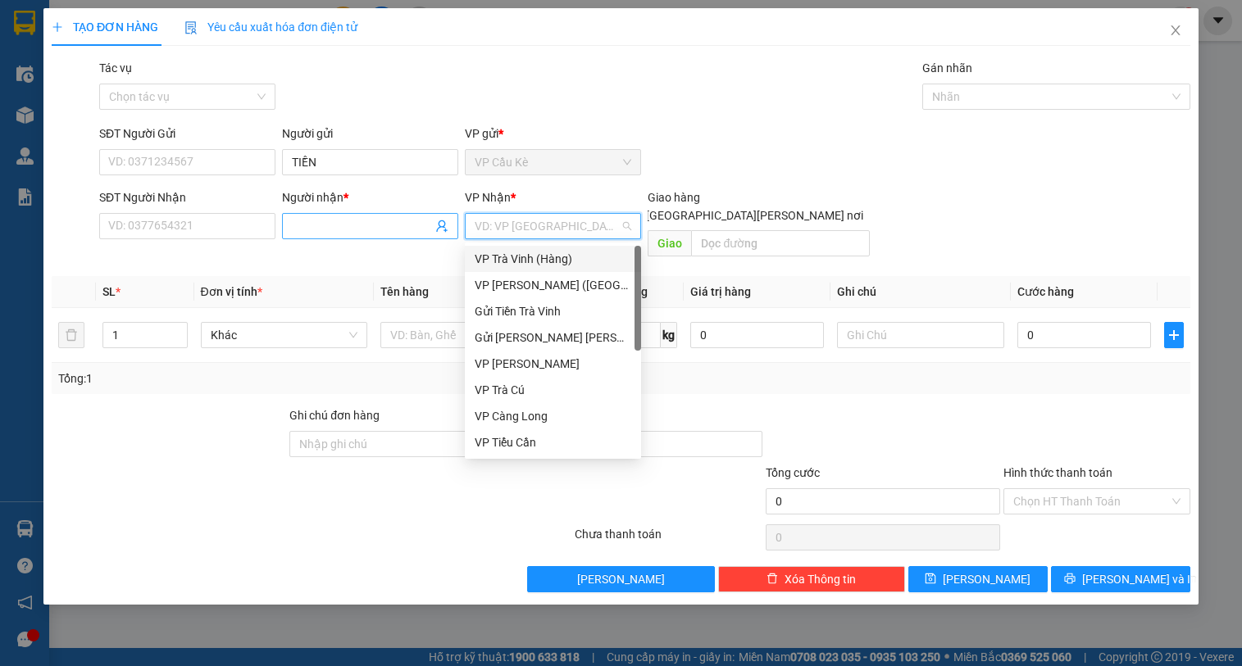
click at [384, 229] on input "Người nhận *" at bounding box center [362, 226] width 140 height 18
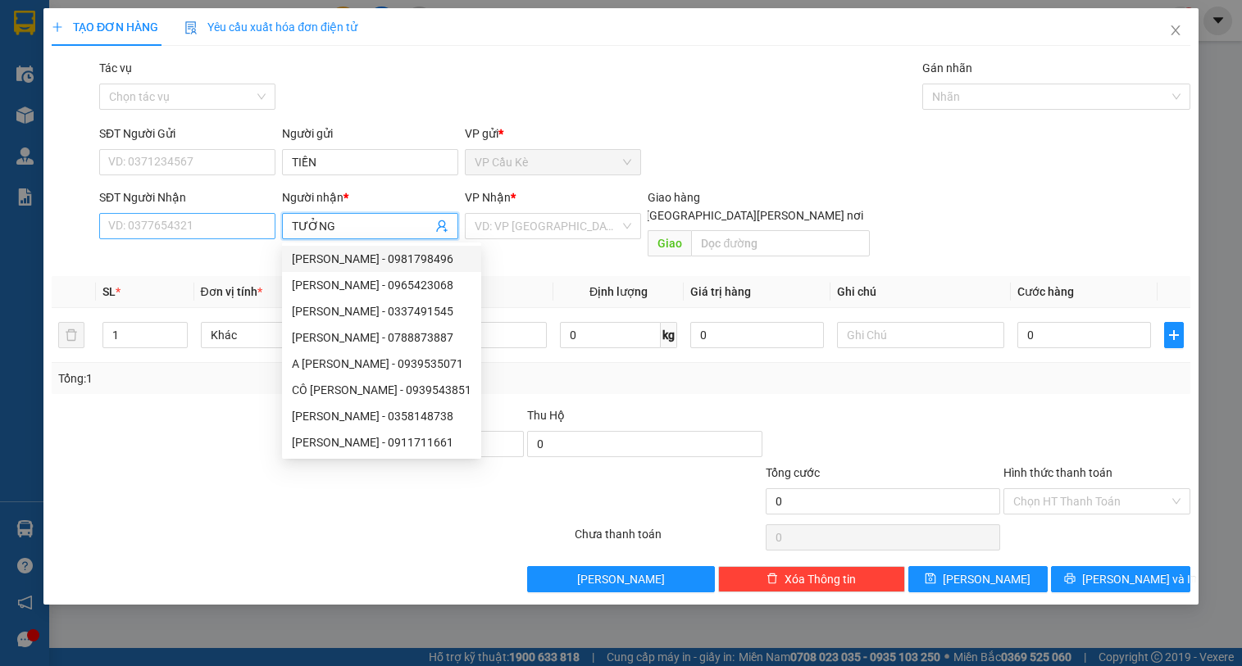
type input "TƯỞNG"
click at [225, 225] on input "SĐT Người Nhận" at bounding box center [187, 226] width 176 height 26
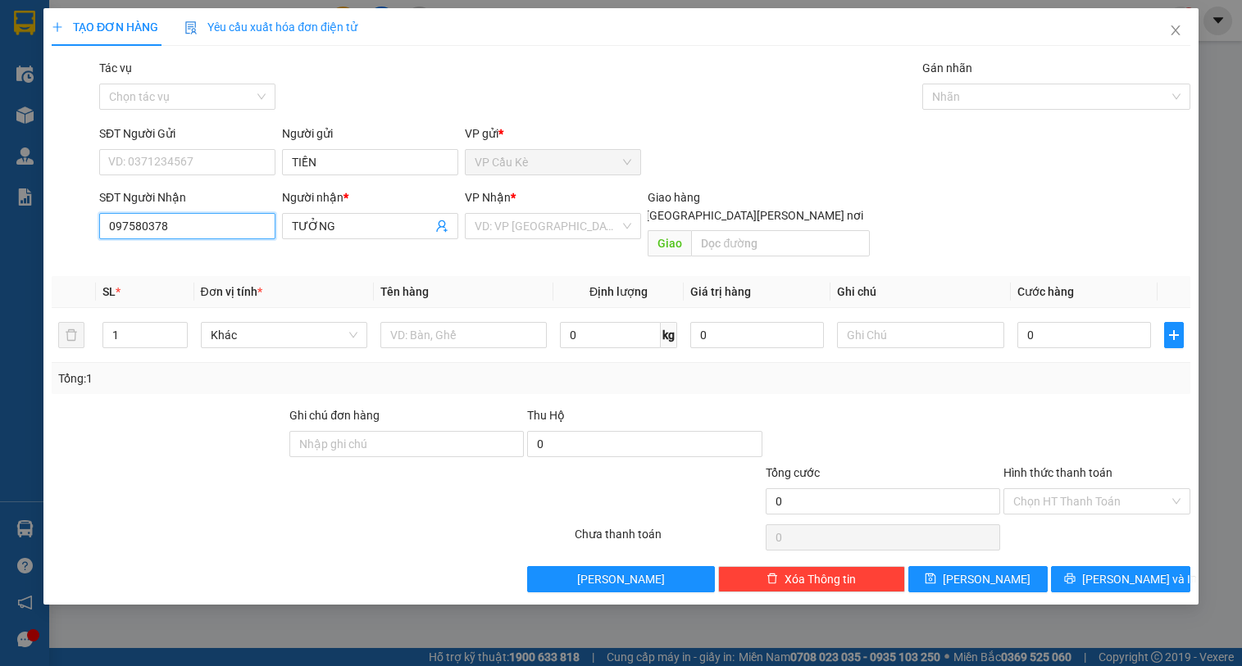
type input "0975803789"
click at [229, 257] on div "0975803789 - [PERSON_NAME]" at bounding box center [189, 259] width 161 height 18
type input "TUYỀN"
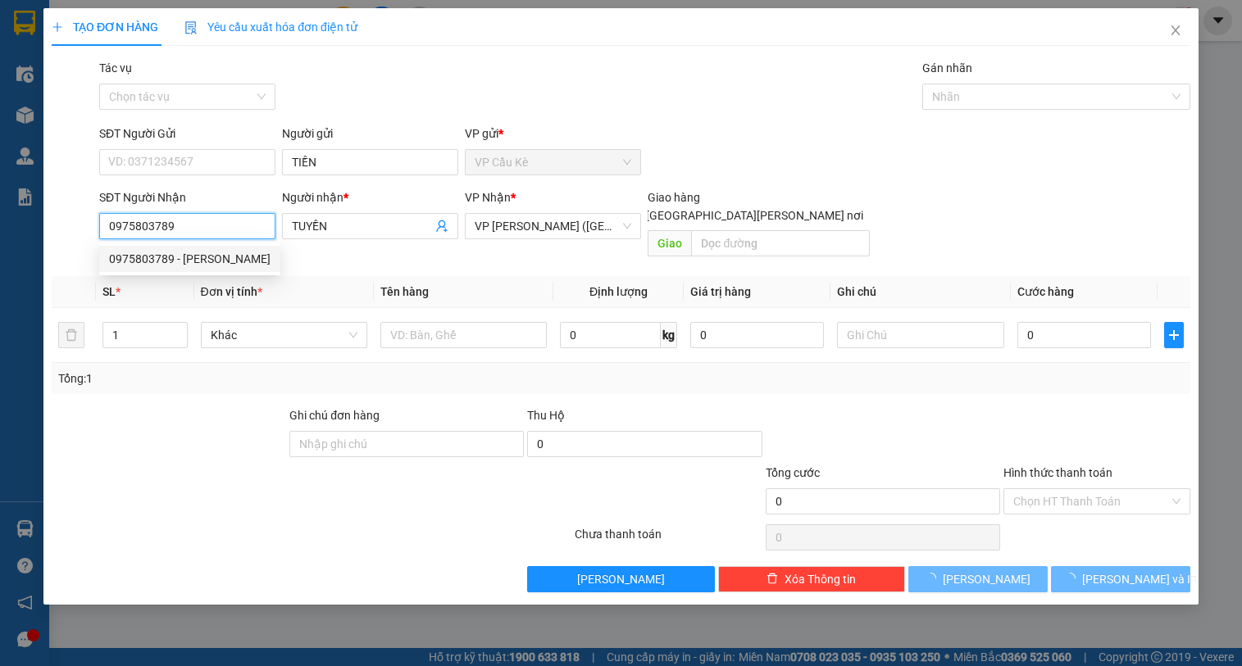
type input "50.000"
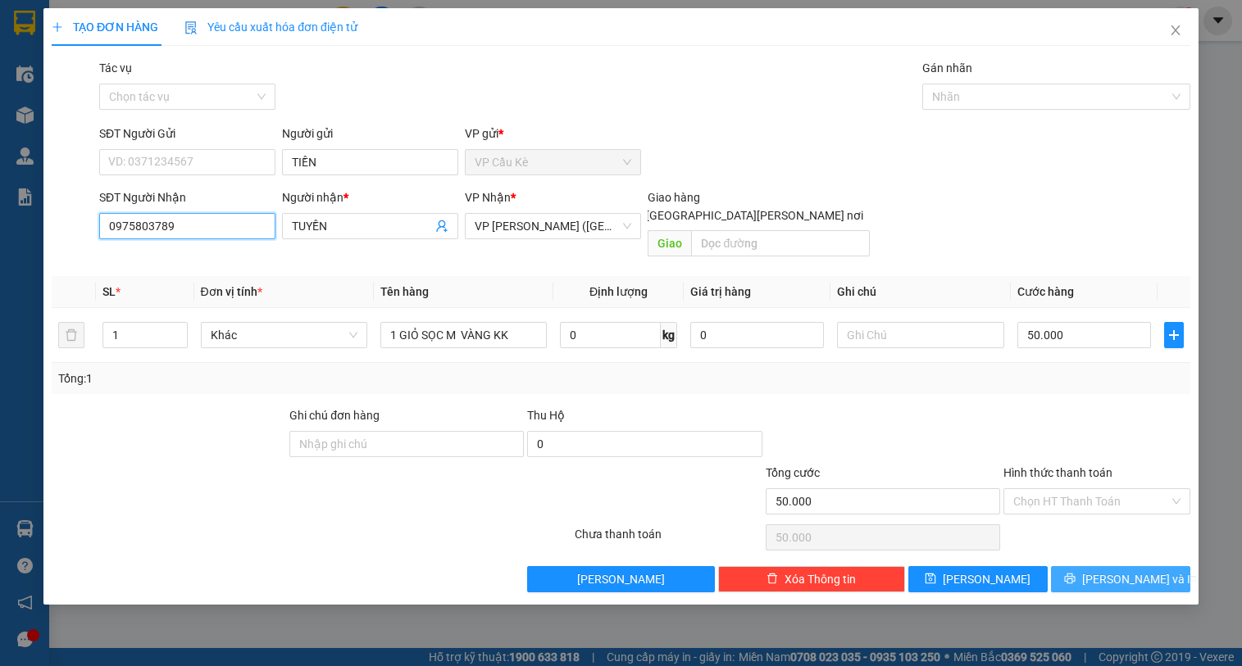
type input "0975803789"
click at [1124, 570] on span "[PERSON_NAME] và In" at bounding box center [1139, 579] width 115 height 18
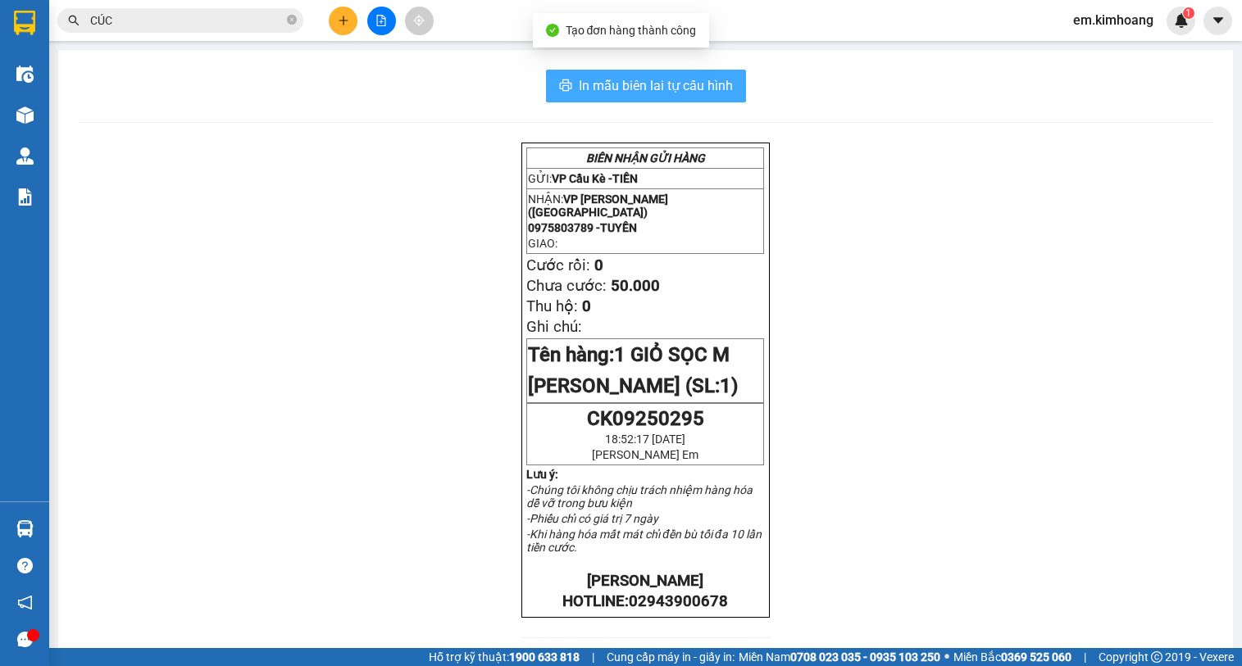
drag, startPoint x: 607, startPoint y: 76, endPoint x: 639, endPoint y: 115, distance: 50.1
click at [609, 79] on span "In mẫu biên lai tự cấu hình" at bounding box center [656, 85] width 154 height 20
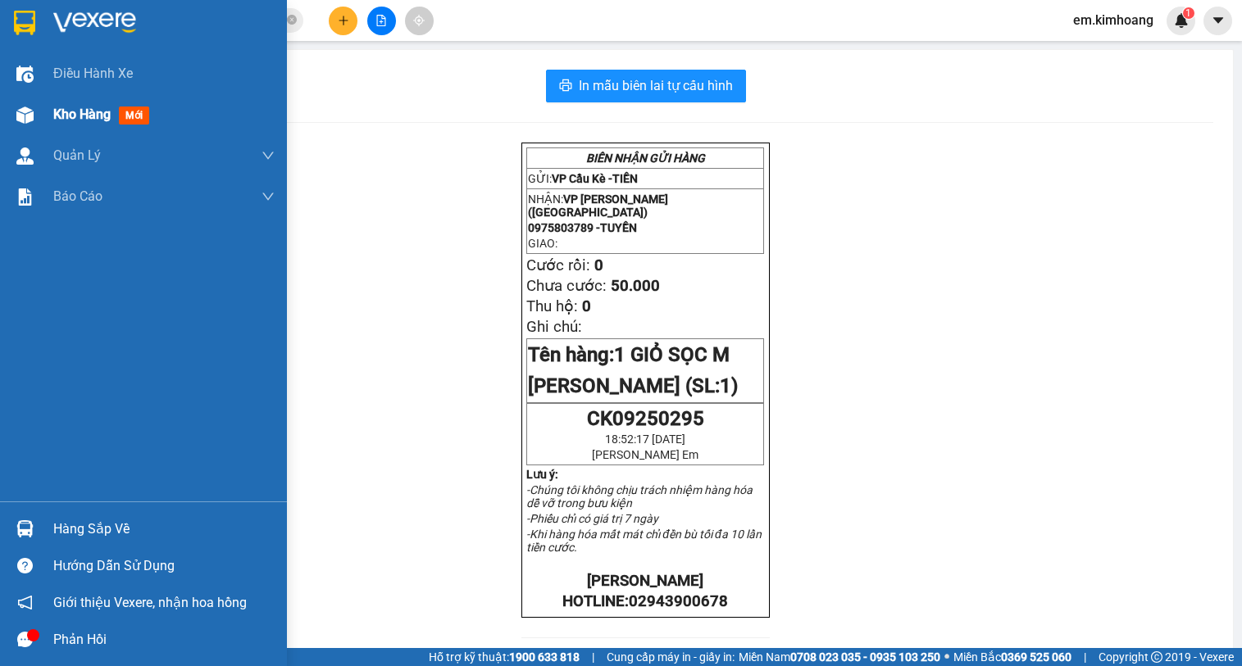
click at [66, 107] on span "Kho hàng" at bounding box center [81, 115] width 57 height 16
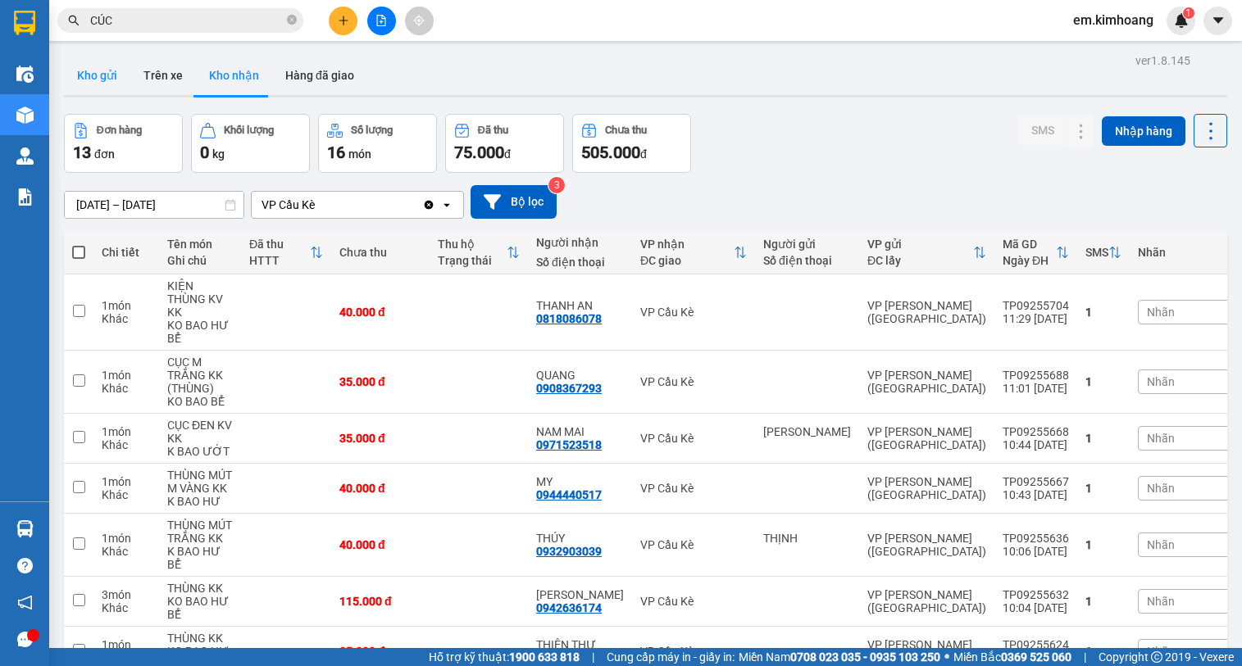
click at [111, 82] on button "Kho gửi" at bounding box center [97, 75] width 66 height 39
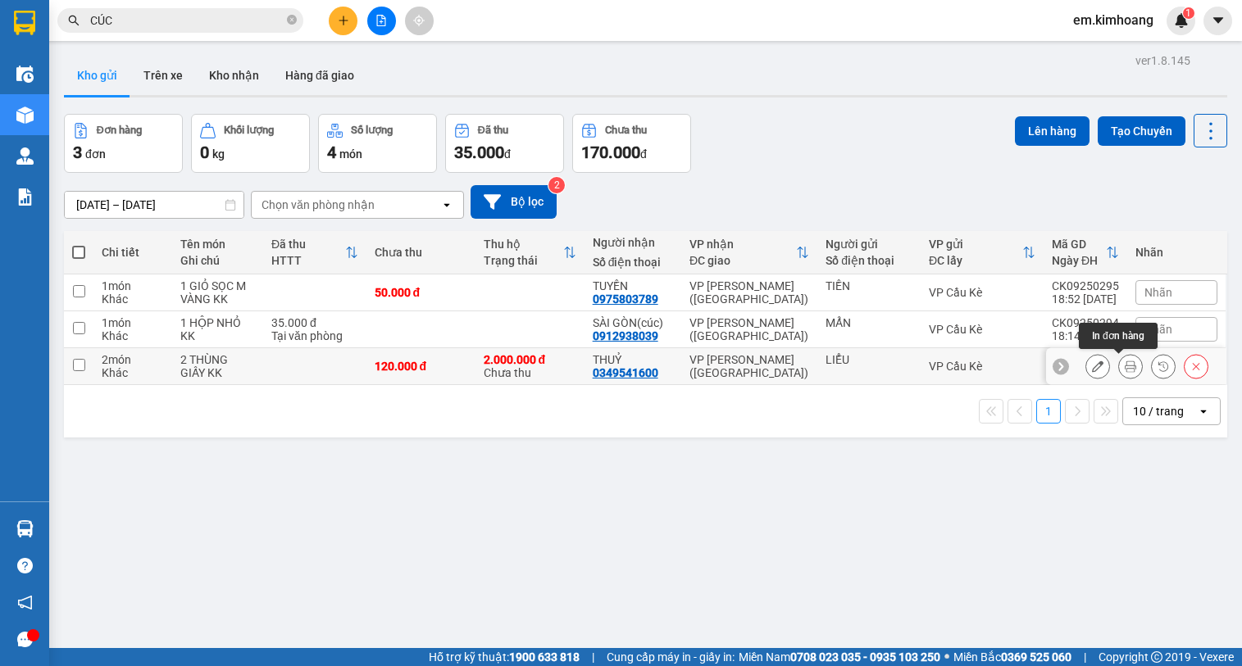
click at [1124, 362] on icon at bounding box center [1129, 366] width 11 height 11
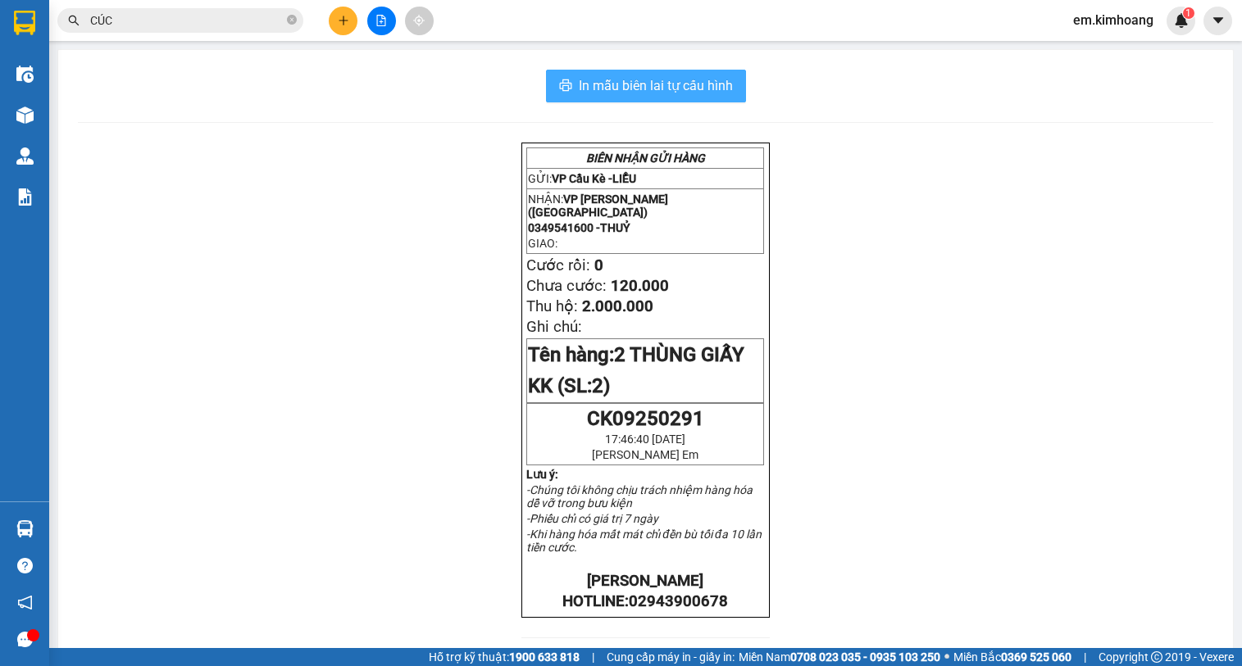
click at [648, 83] on span "In mẫu biên lai tự cấu hình" at bounding box center [656, 85] width 154 height 20
click at [335, 23] on button at bounding box center [343, 21] width 29 height 29
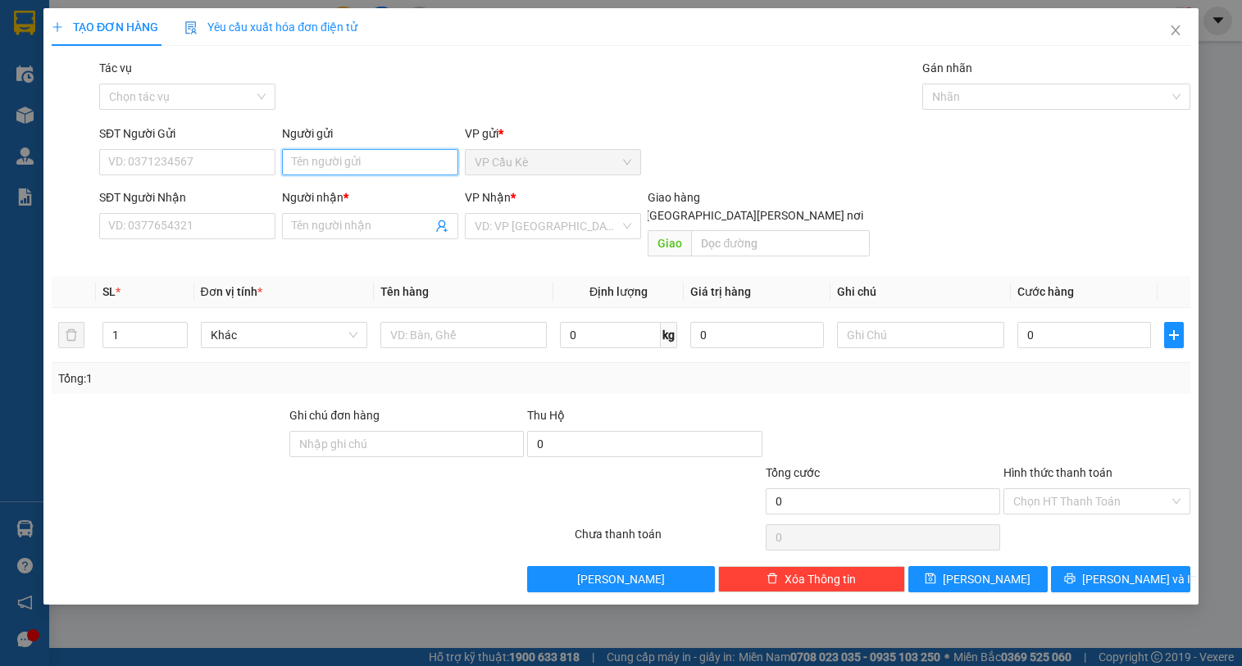
click at [376, 170] on input "Người gửi" at bounding box center [370, 162] width 176 height 26
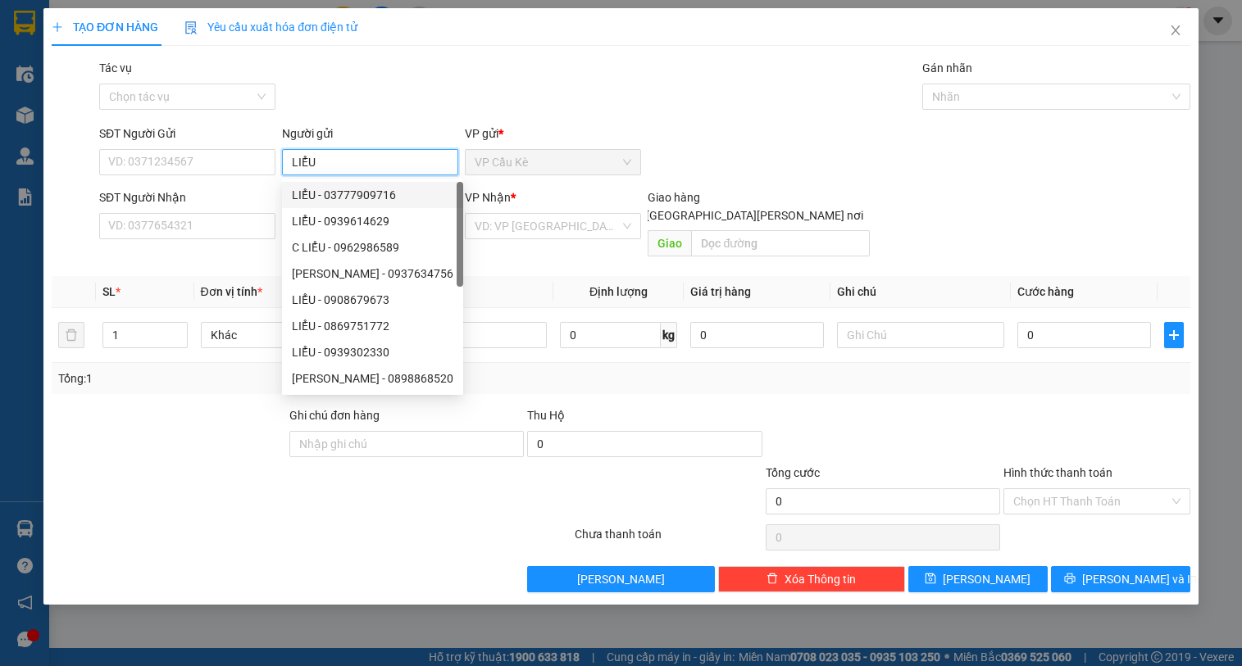
type input "LIỂU"
click at [234, 241] on div "SĐT Người Nhận VD: 0377654321" at bounding box center [187, 216] width 176 height 57
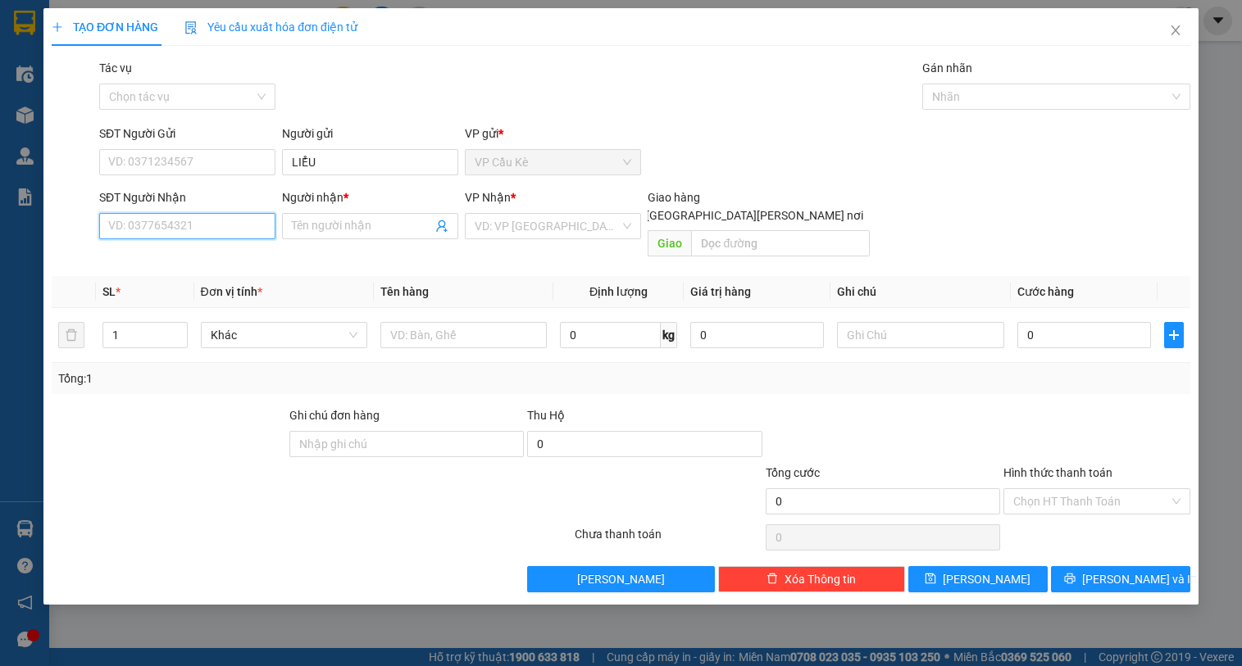
click at [236, 221] on input "SĐT Người Nhận" at bounding box center [187, 226] width 176 height 26
type input "0938575185"
click at [245, 262] on div "0938575185 - QUẾ [PERSON_NAME]" at bounding box center [202, 259] width 186 height 18
type input "QUẾ TRÂN"
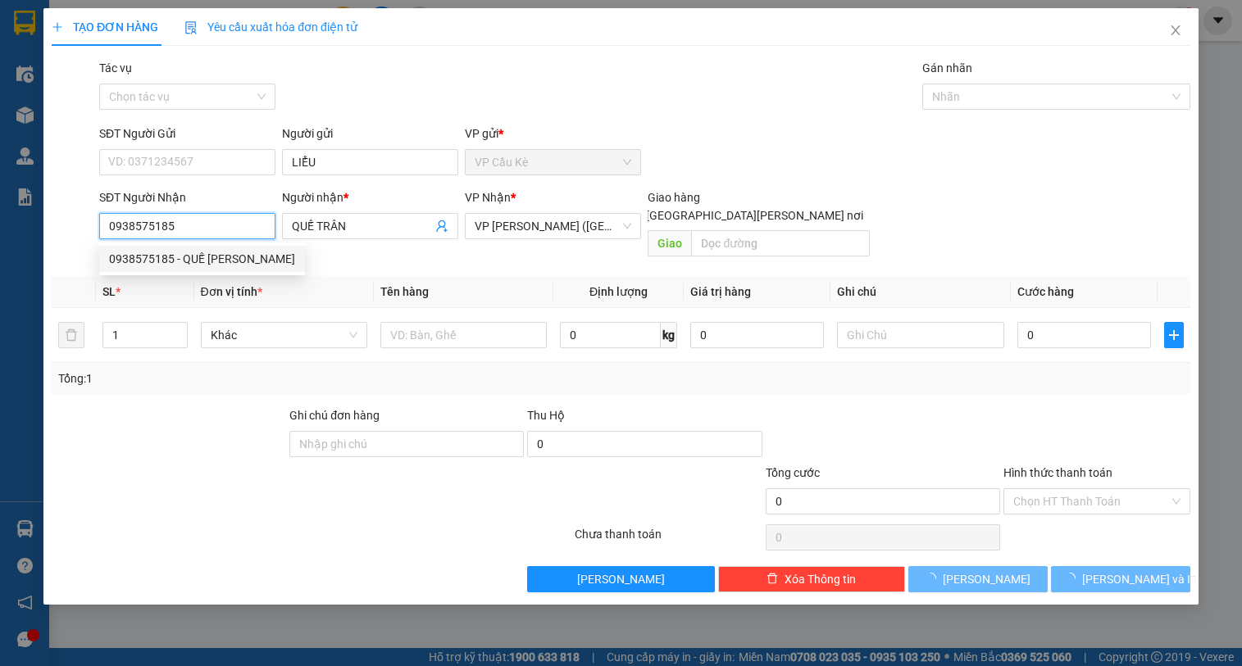
type input "35.000"
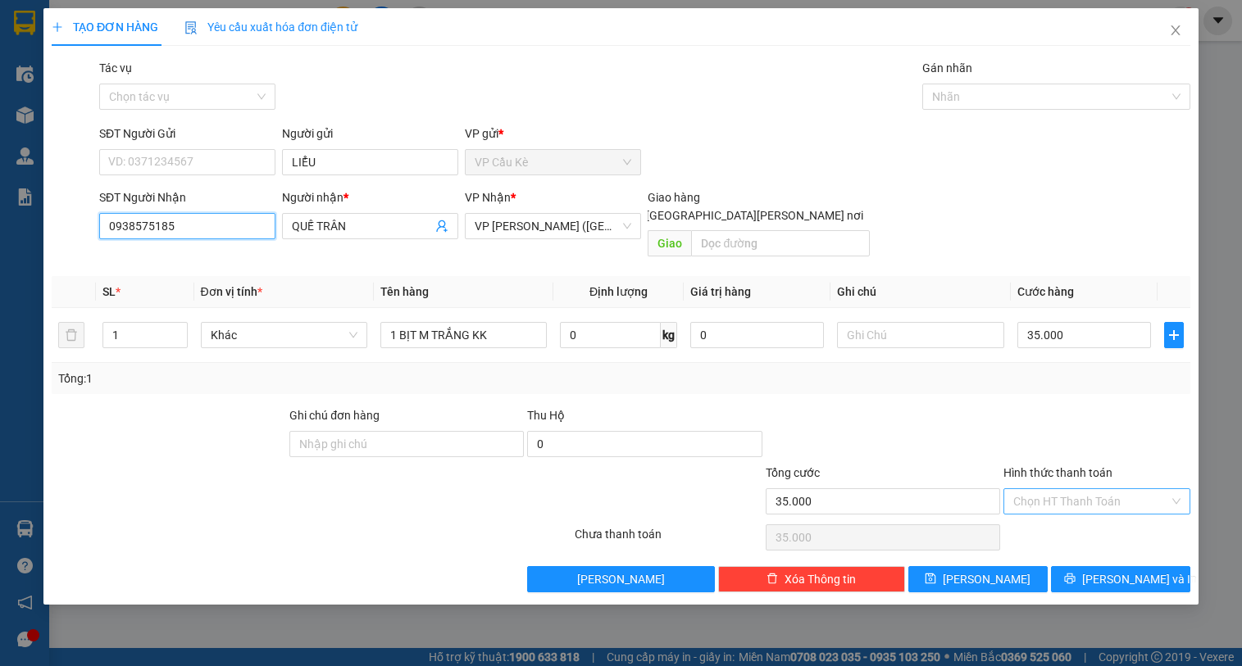
type input "0938575185"
click at [1092, 489] on input "Hình thức thanh toán" at bounding box center [1091, 501] width 156 height 25
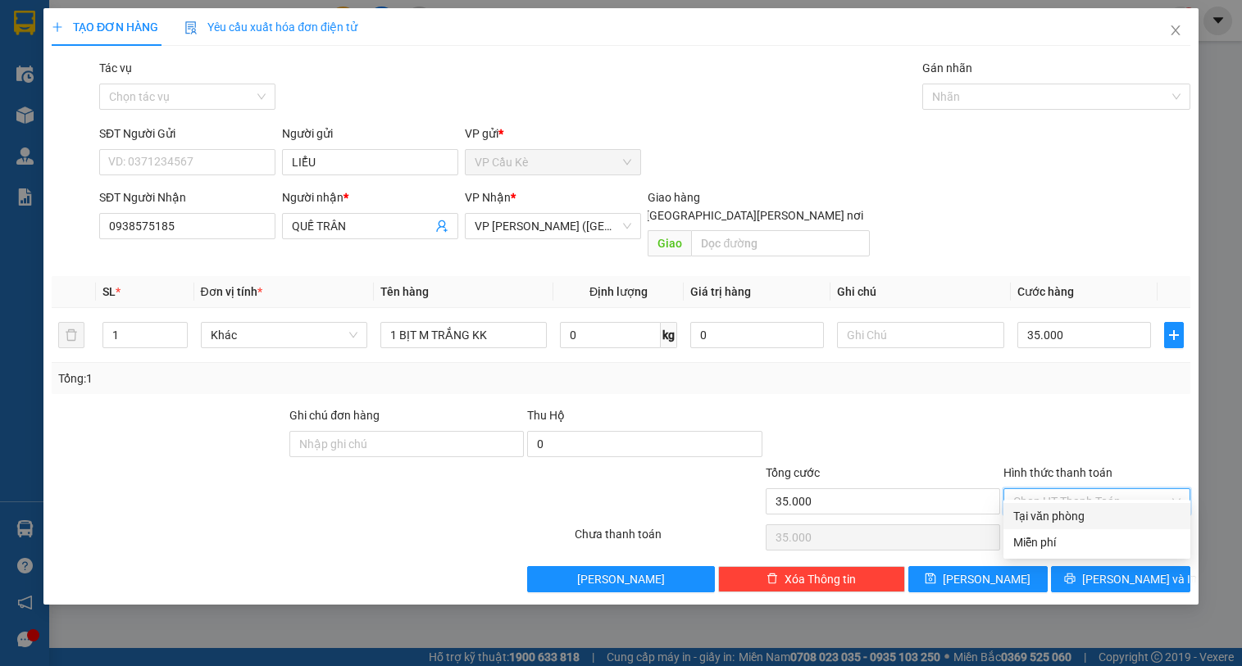
click at [1104, 517] on div "Tại văn phòng" at bounding box center [1096, 516] width 167 height 18
type input "0"
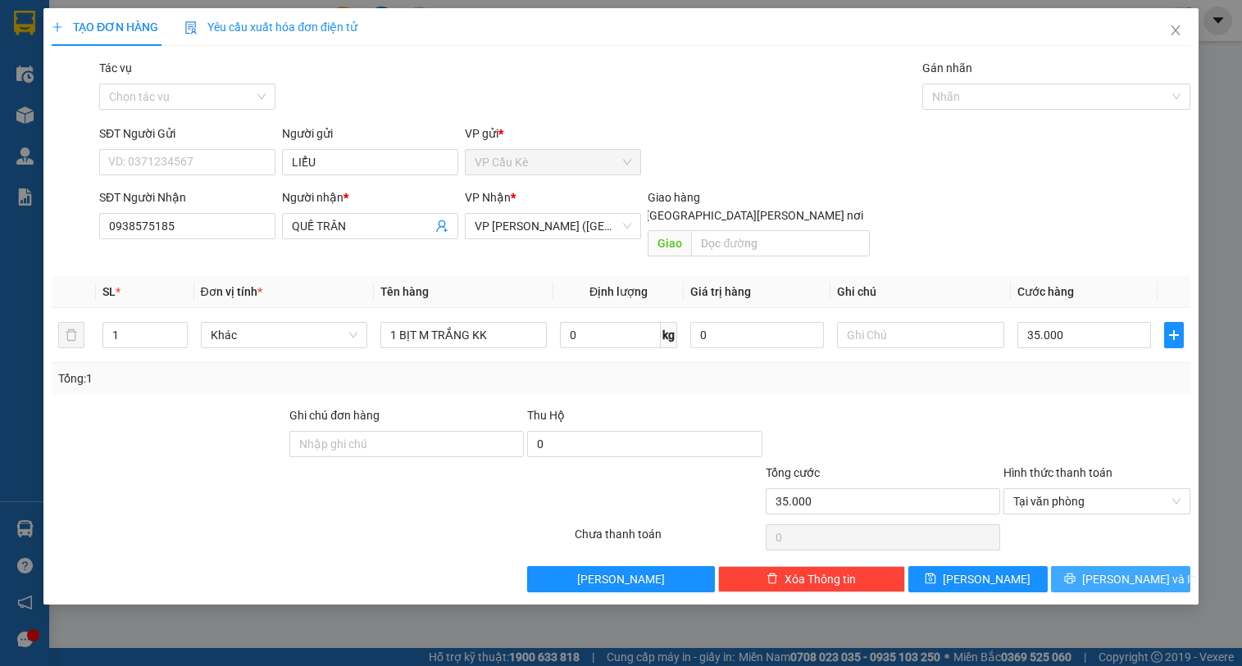
click at [1112, 570] on span "[PERSON_NAME] và In" at bounding box center [1139, 579] width 115 height 18
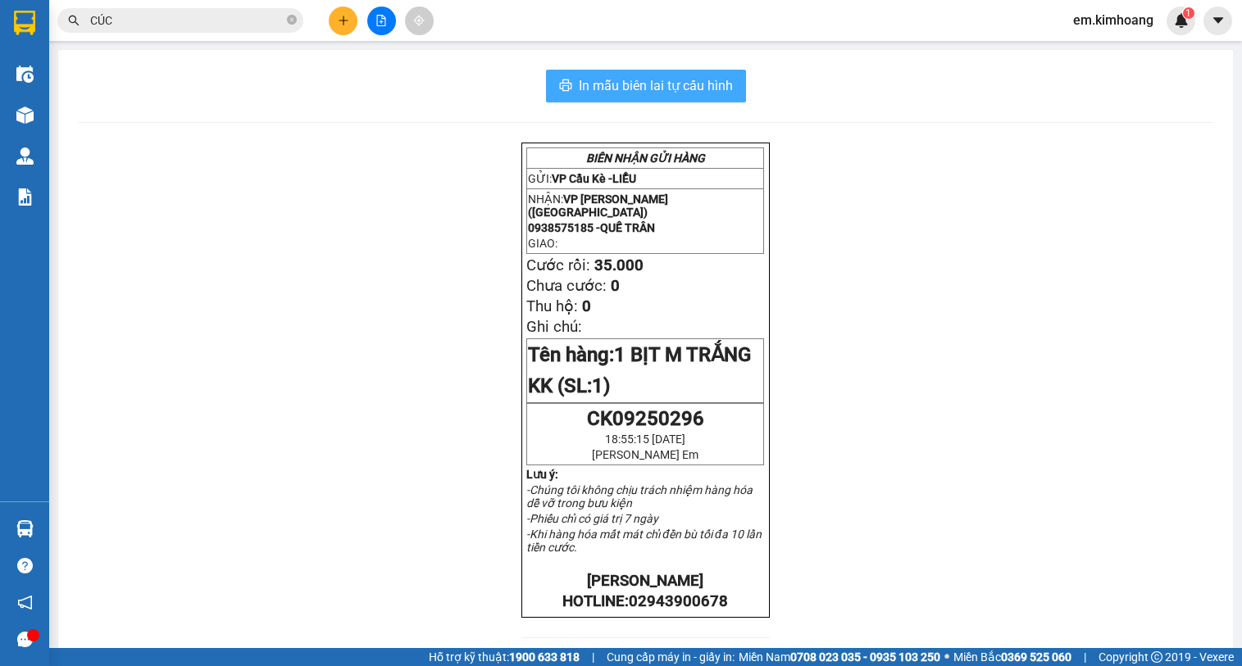
click at [680, 89] on span "In mẫu biên lai tự cấu hình" at bounding box center [656, 85] width 154 height 20
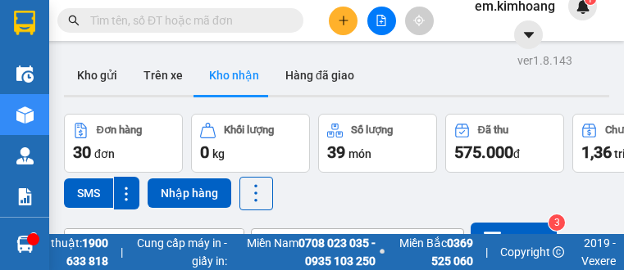
scroll to position [700, 0]
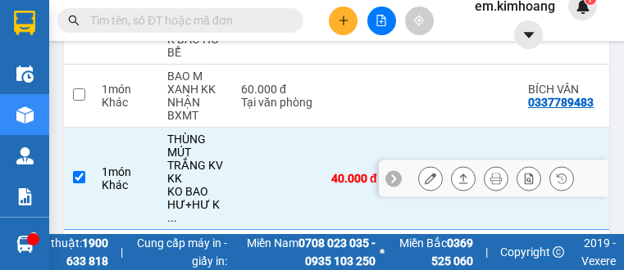
click at [370, 188] on td "40.000 đ" at bounding box center [372, 179] width 98 height 102
checkbox input "false"
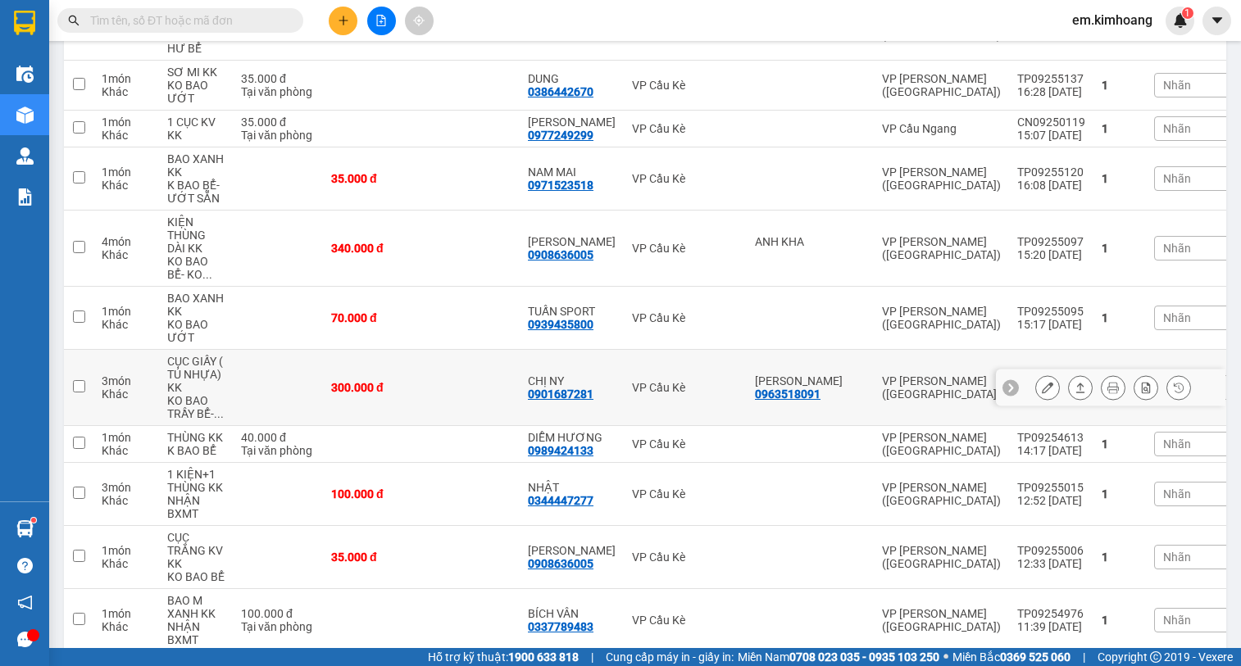
scroll to position [1146, 0]
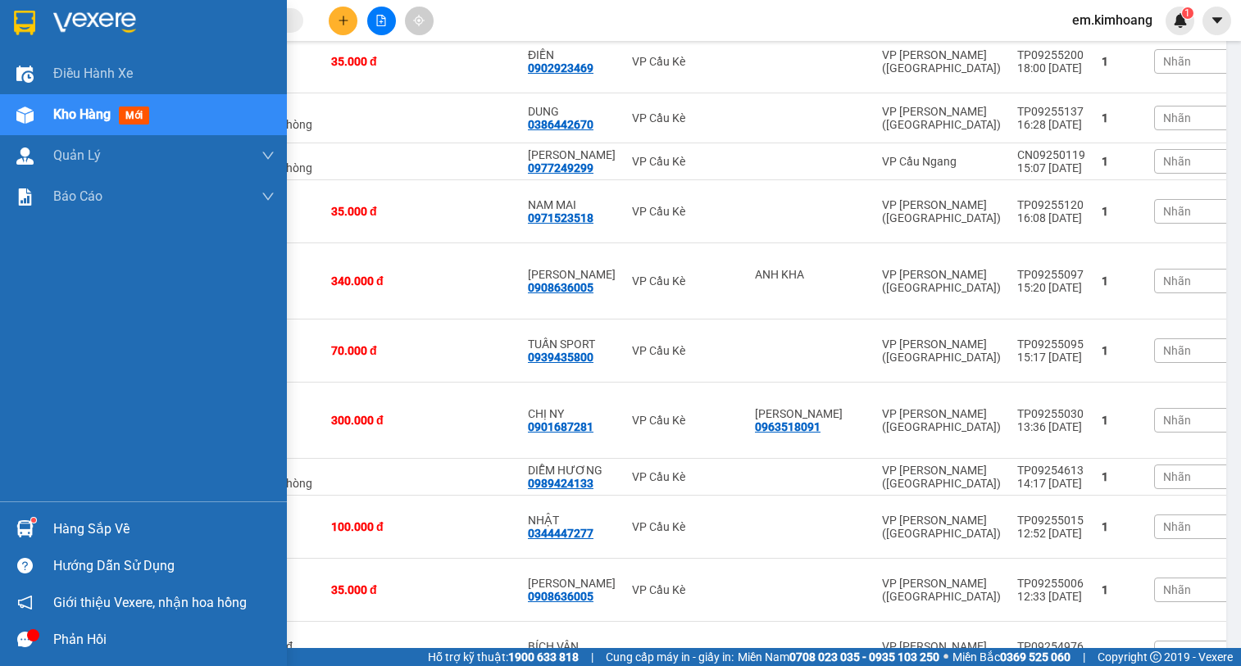
drag, startPoint x: 58, startPoint y: 531, endPoint x: 187, endPoint y: 517, distance: 129.4
click at [61, 270] on div "Hàng sắp về" at bounding box center [163, 529] width 221 height 25
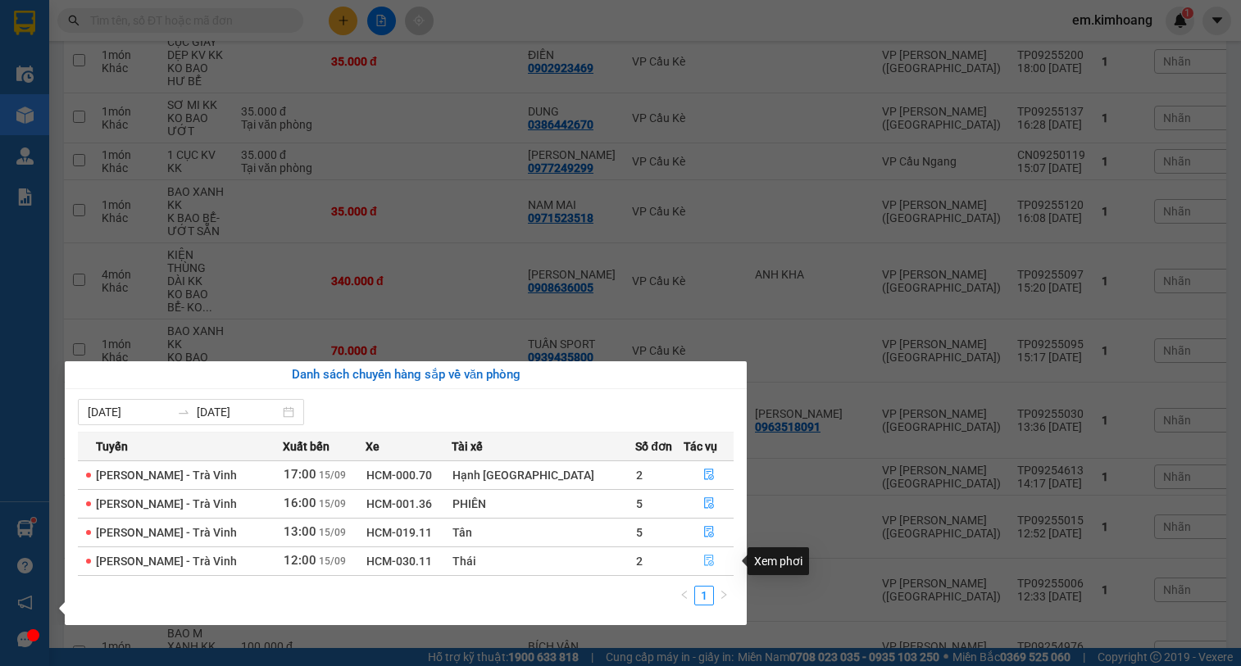
click at [623, 270] on icon "file-done" at bounding box center [708, 560] width 11 height 11
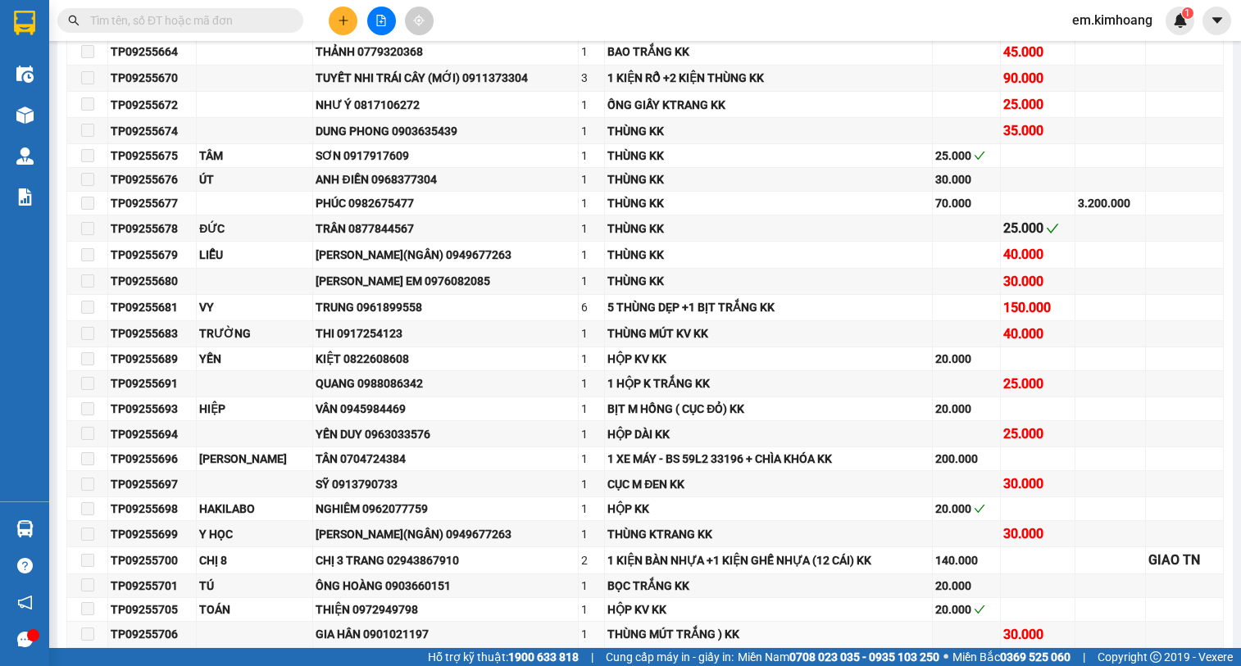
type input "[DATE]"
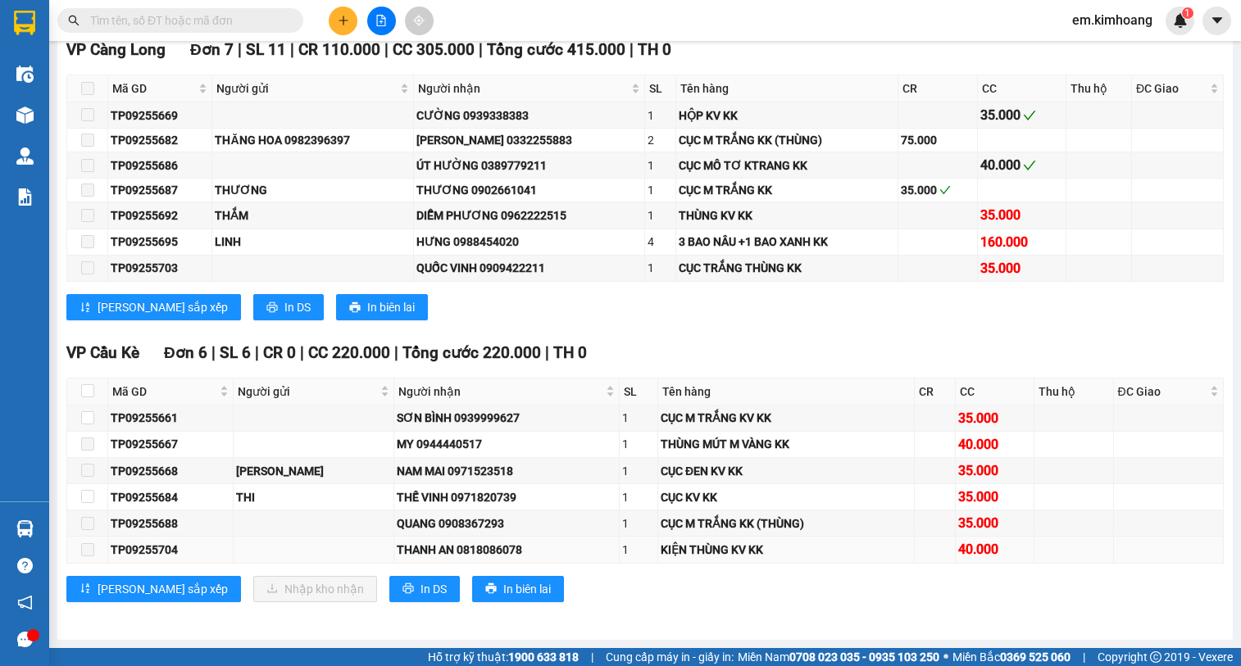
scroll to position [2136, 0]
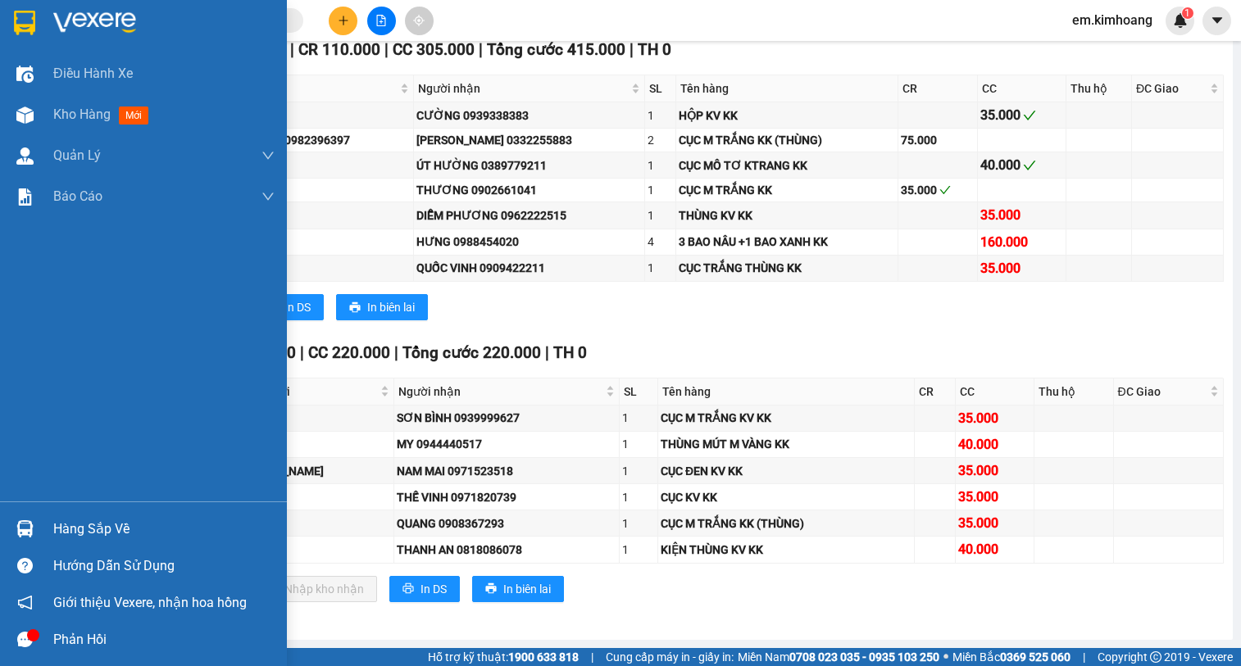
click at [89, 270] on div "Hàng sắp về" at bounding box center [163, 529] width 221 height 25
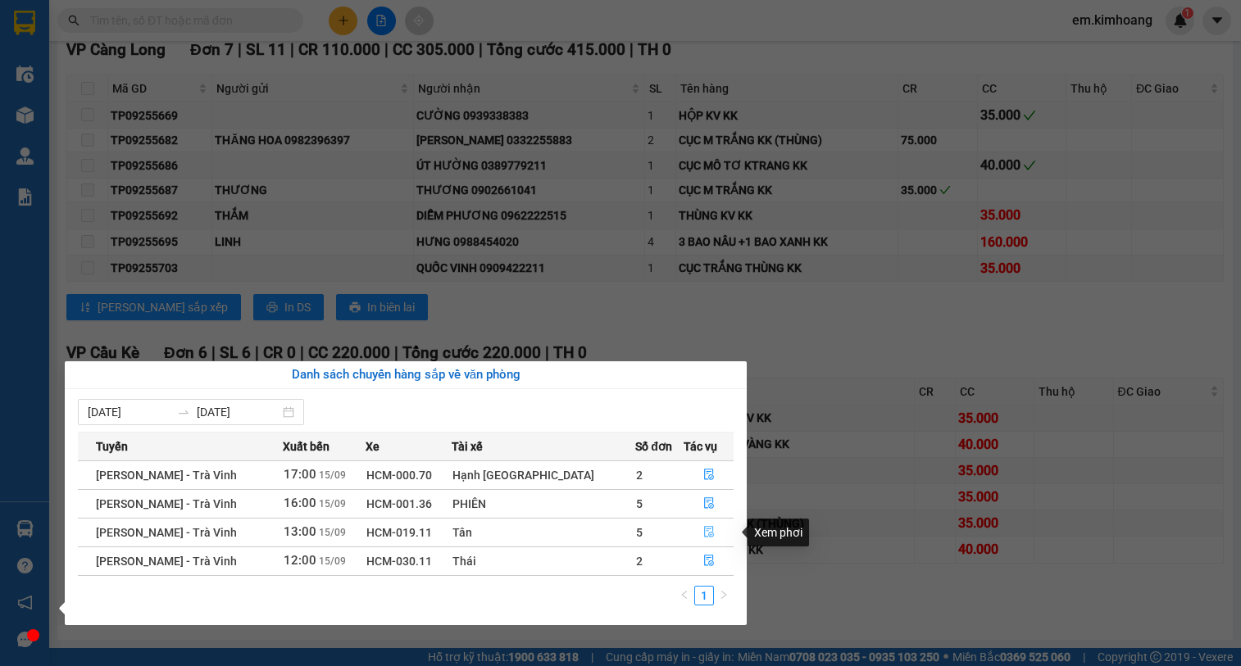
click at [623, 270] on icon "file-done" at bounding box center [708, 531] width 11 height 11
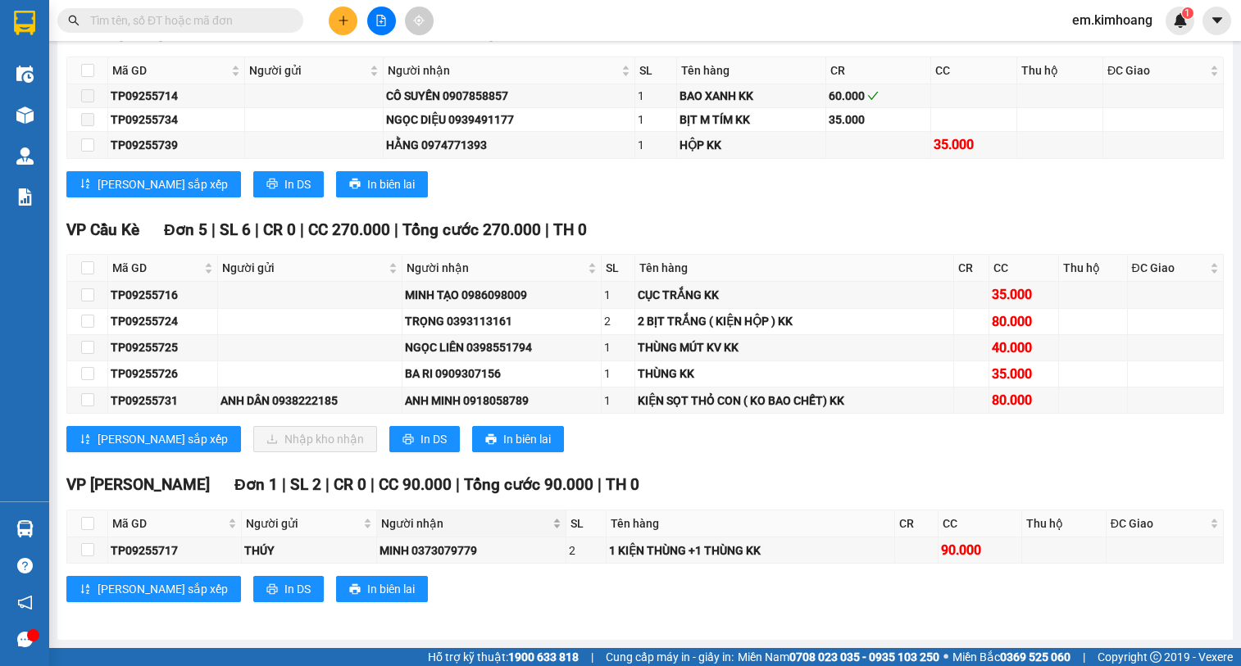
scroll to position [1331, 0]
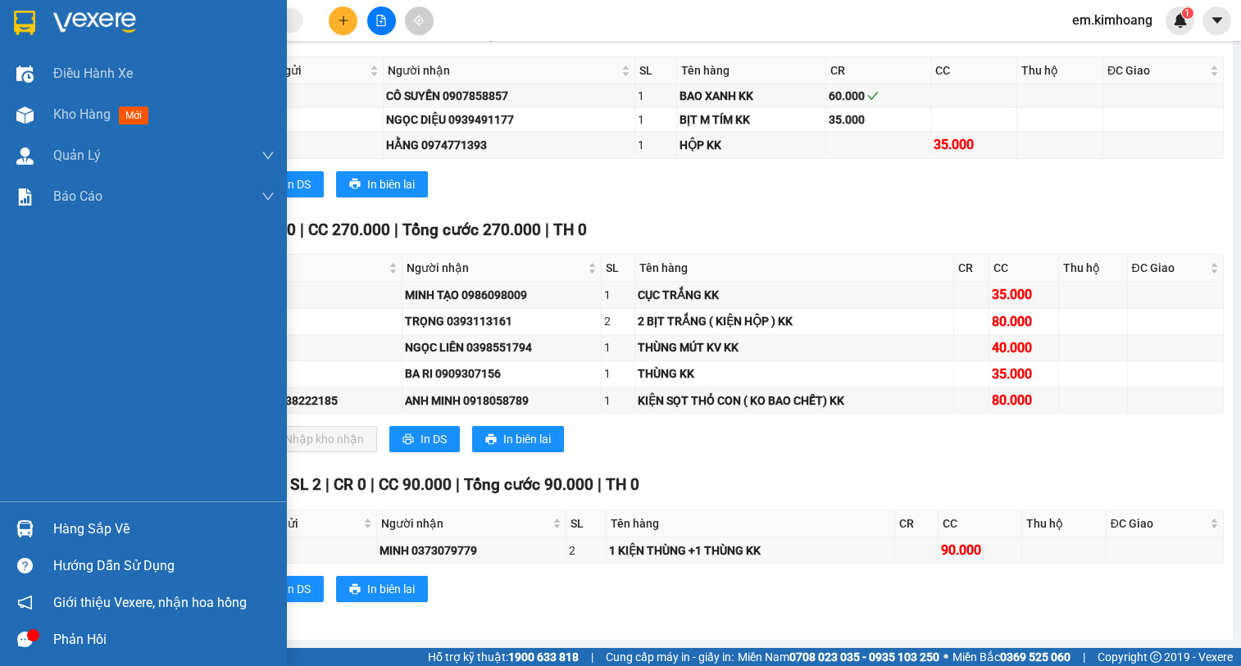
click at [111, 270] on div "Hàng sắp về" at bounding box center [163, 529] width 221 height 25
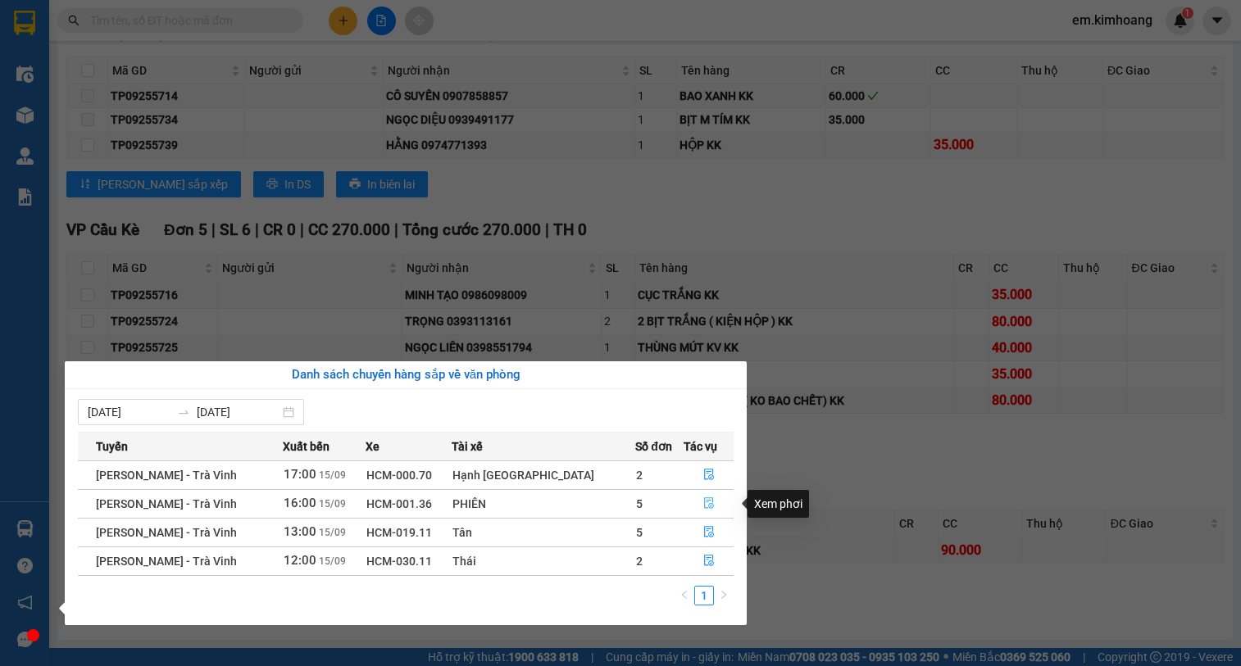
drag, startPoint x: 694, startPoint y: 503, endPoint x: 715, endPoint y: 495, distance: 22.1
click at [623, 270] on icon "file-done" at bounding box center [708, 502] width 11 height 11
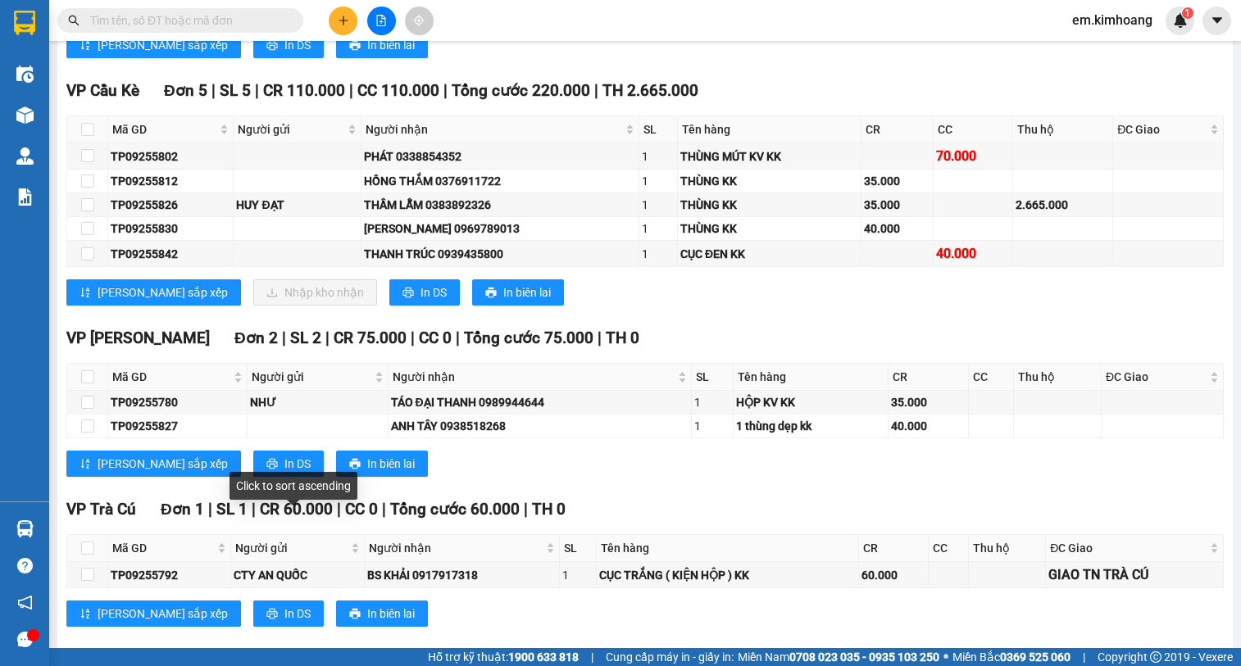
scroll to position [2625, 0]
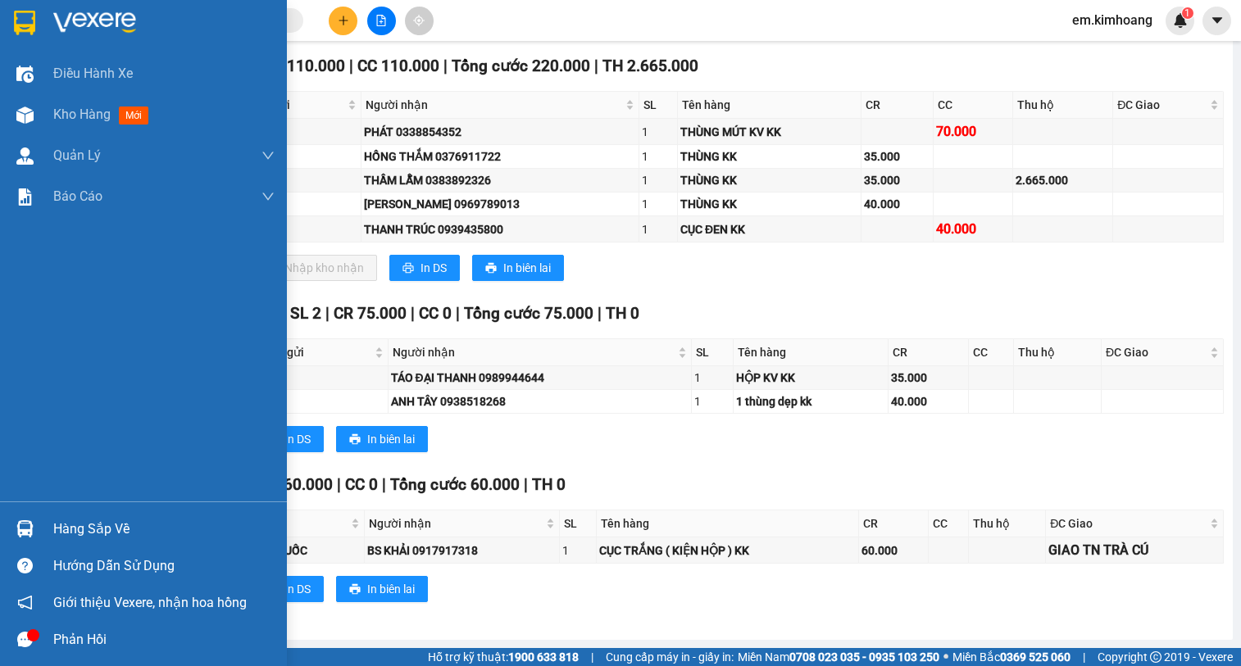
click at [79, 270] on div "Hàng sắp về" at bounding box center [163, 529] width 221 height 25
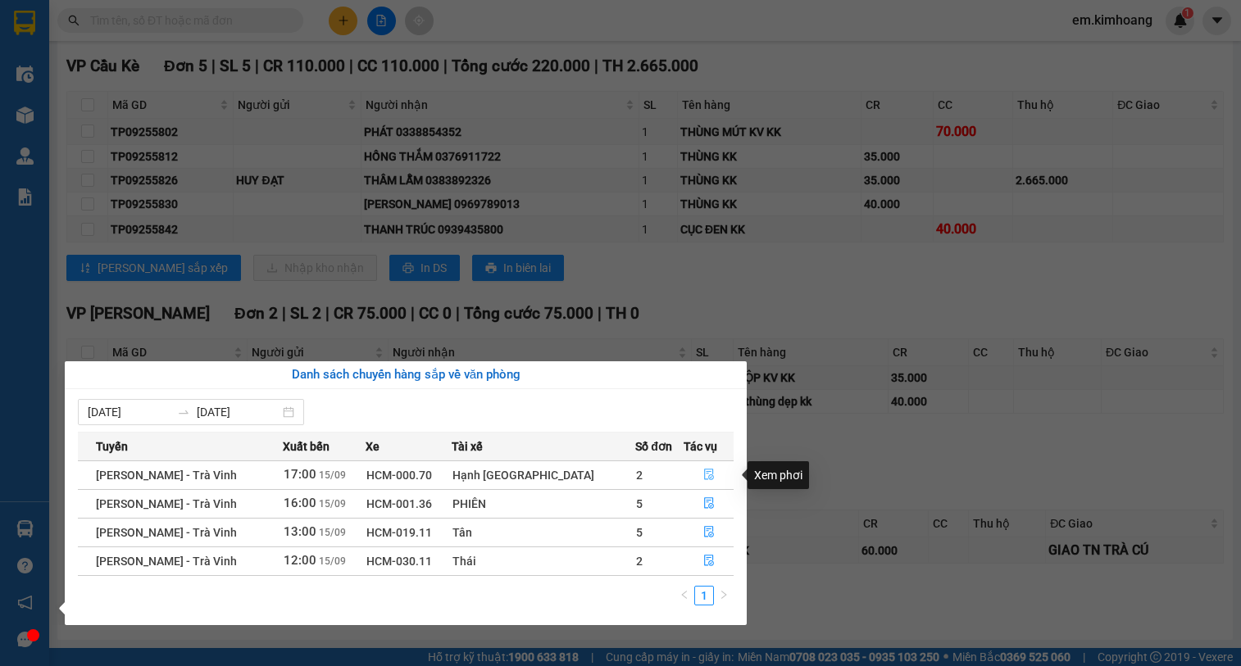
click at [623, 270] on button "button" at bounding box center [708, 475] width 49 height 26
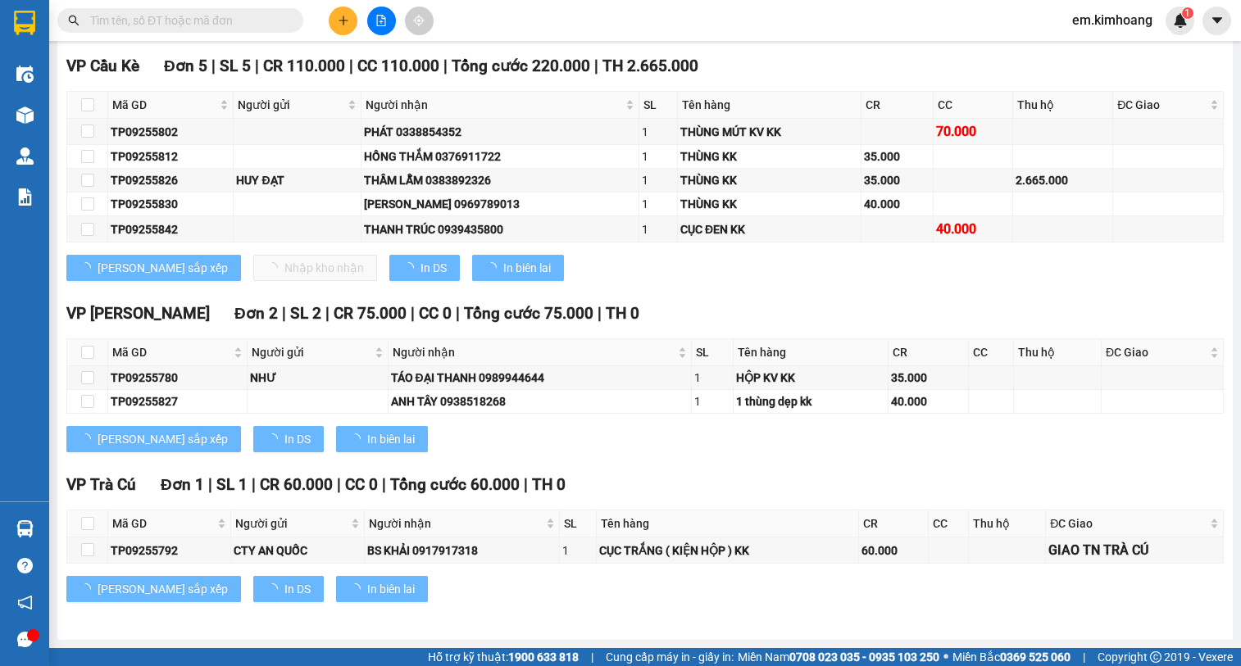
click at [623, 270] on div "VP Trà Cú Đơn 1 | SL 1 | CR 60.000 | CC 0 | Tổng cước 60.000 | TH 0" at bounding box center [644, 485] width 1157 height 25
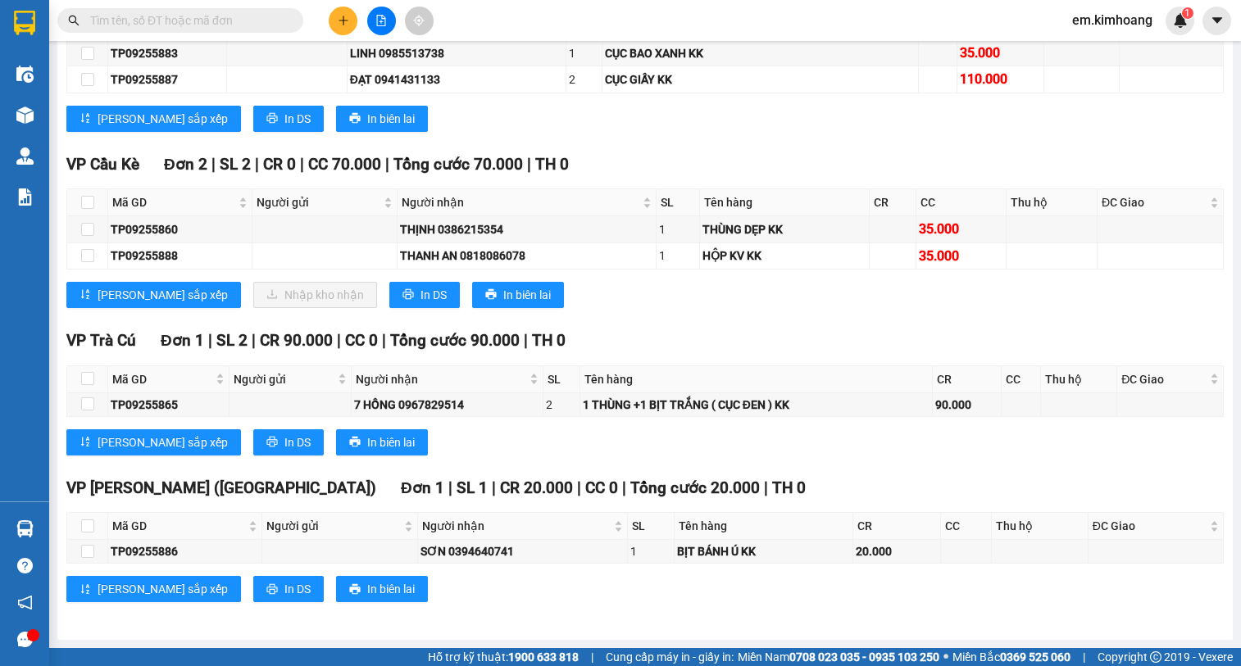
scroll to position [2034, 0]
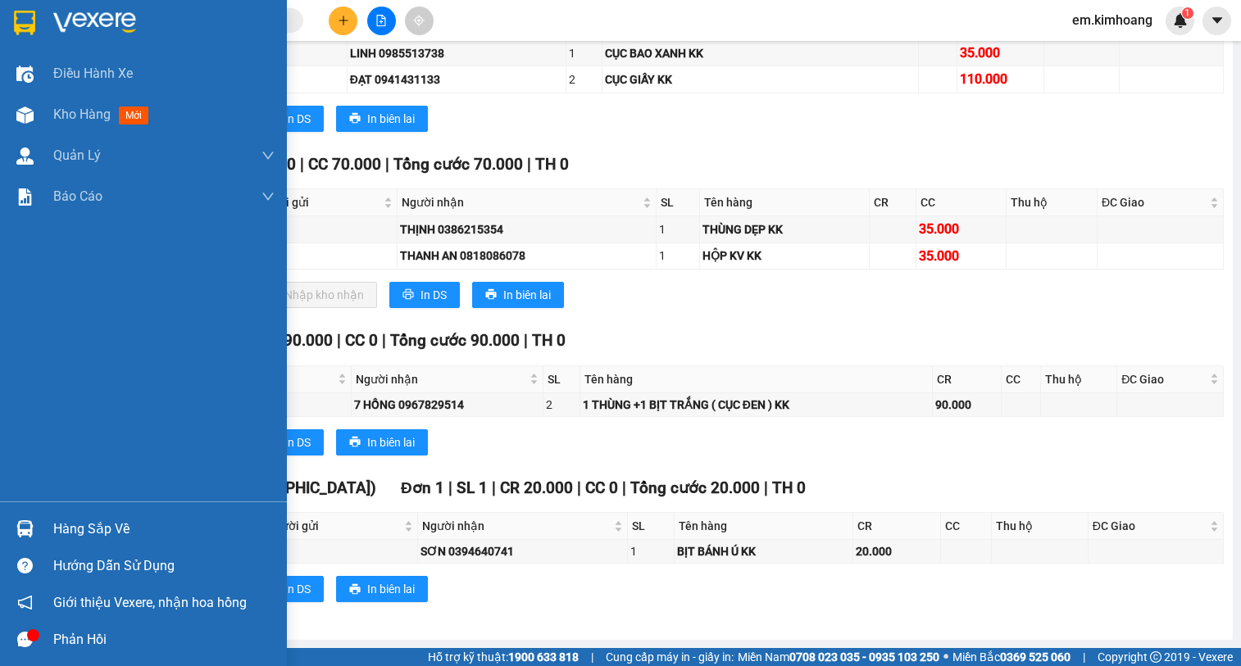
click at [78, 270] on div "Hàng sắp về" at bounding box center [163, 529] width 221 height 25
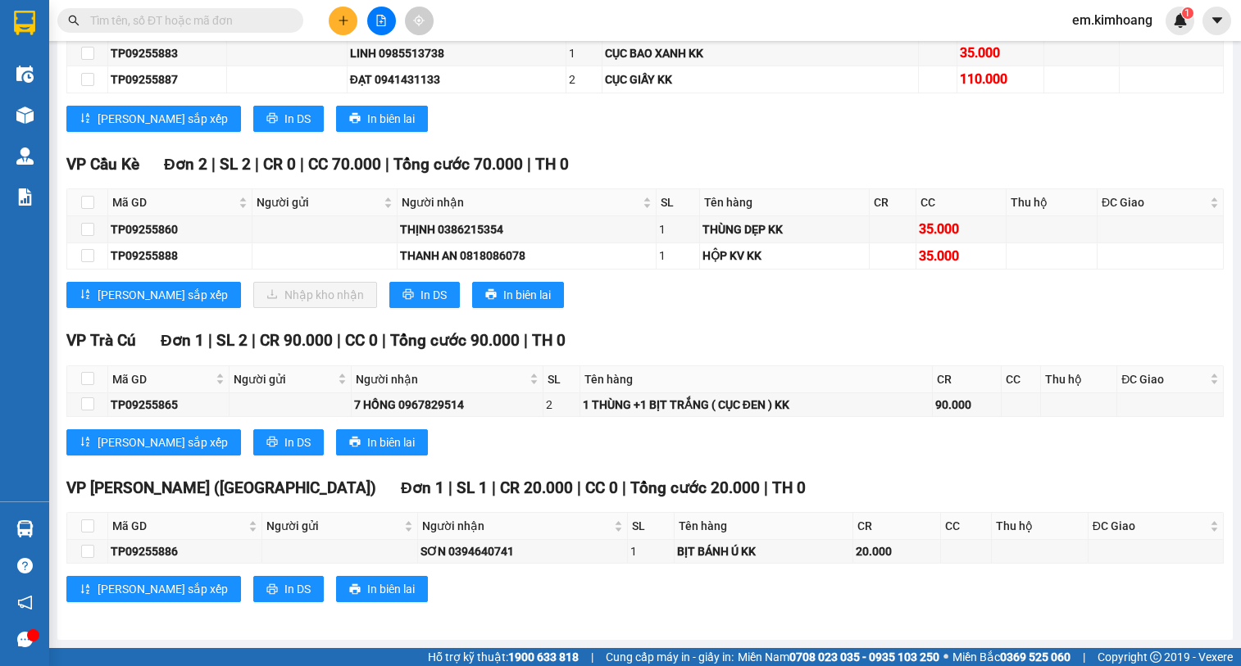
click at [602, 270] on section "Kết quả tìm kiếm ( 0 ) Bộ lọc No Data em.kimhoang 1 Điều hành xe Kho hàng mới Q…" at bounding box center [620, 333] width 1241 height 666
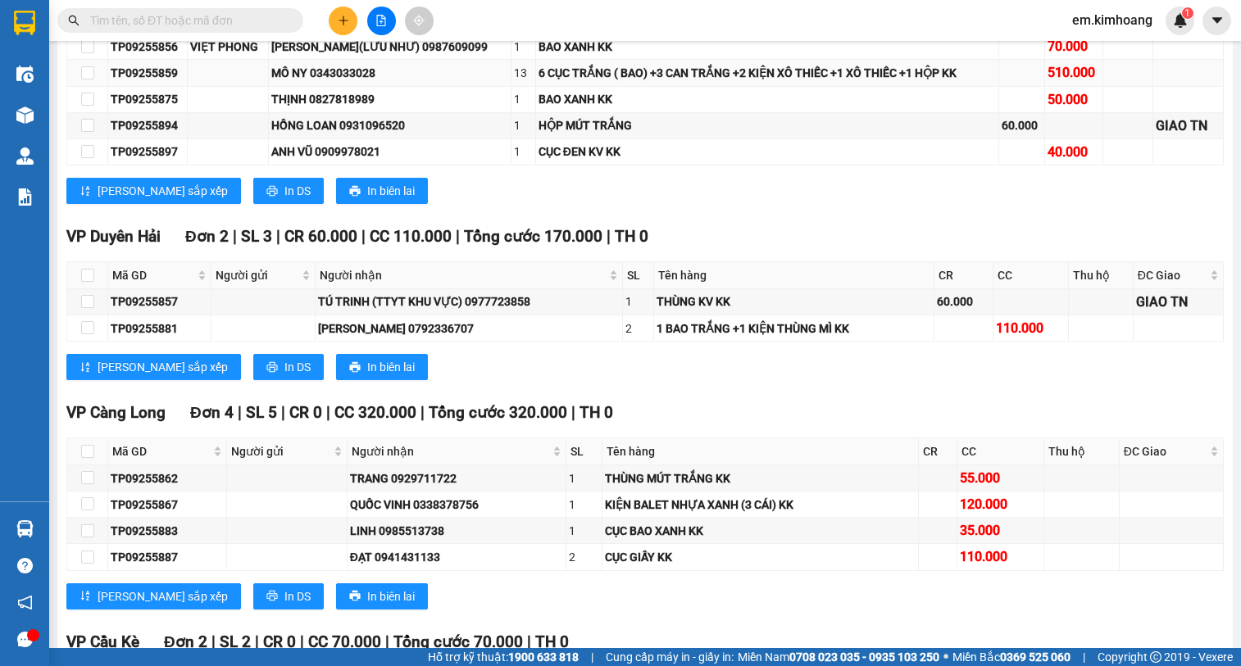
scroll to position [1378, 0]
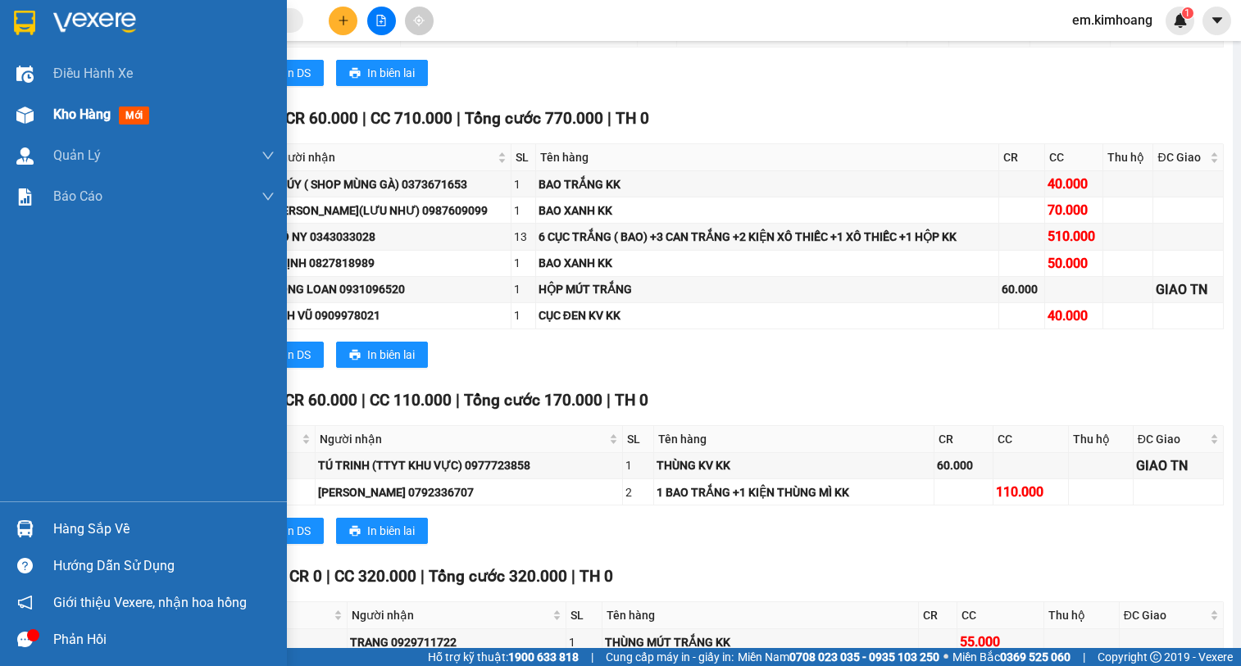
click at [78, 115] on span "Kho hàng" at bounding box center [81, 115] width 57 height 16
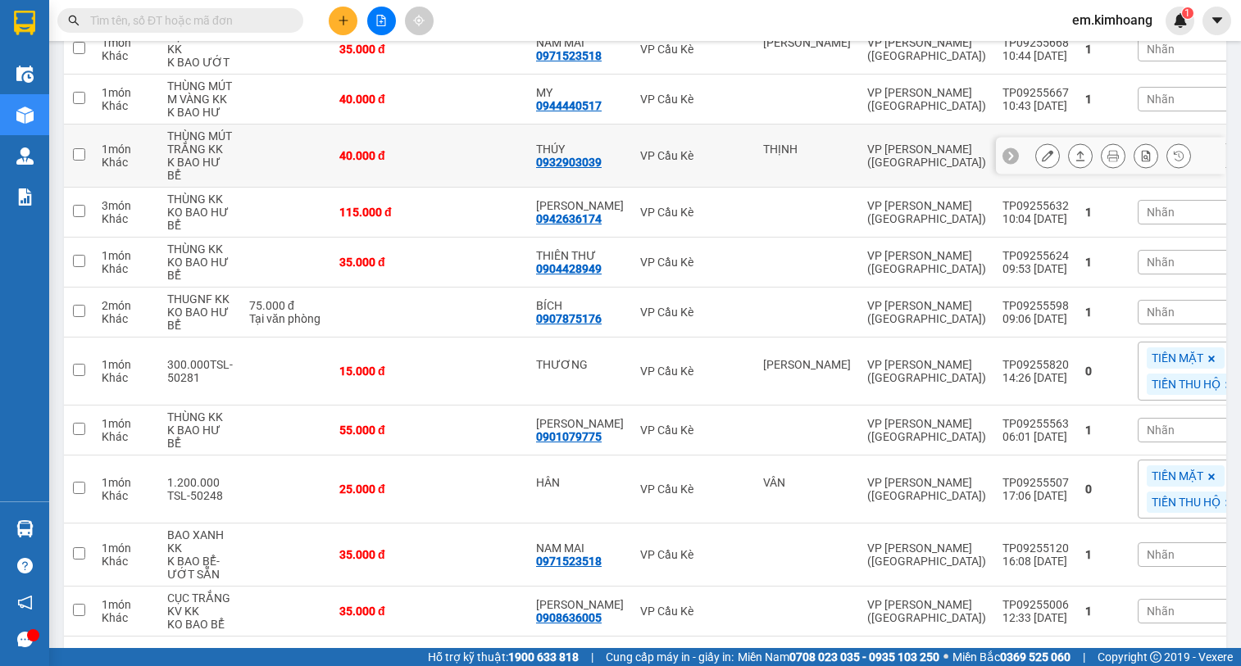
scroll to position [307, 0]
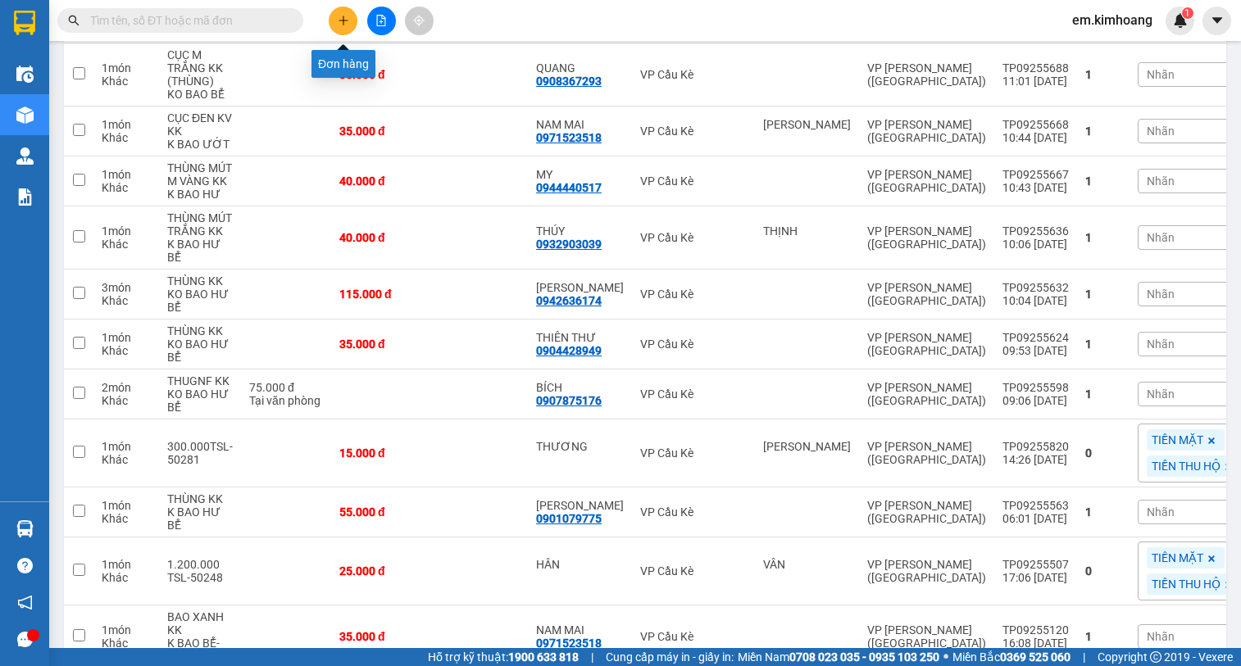
click at [342, 26] on button at bounding box center [343, 21] width 29 height 29
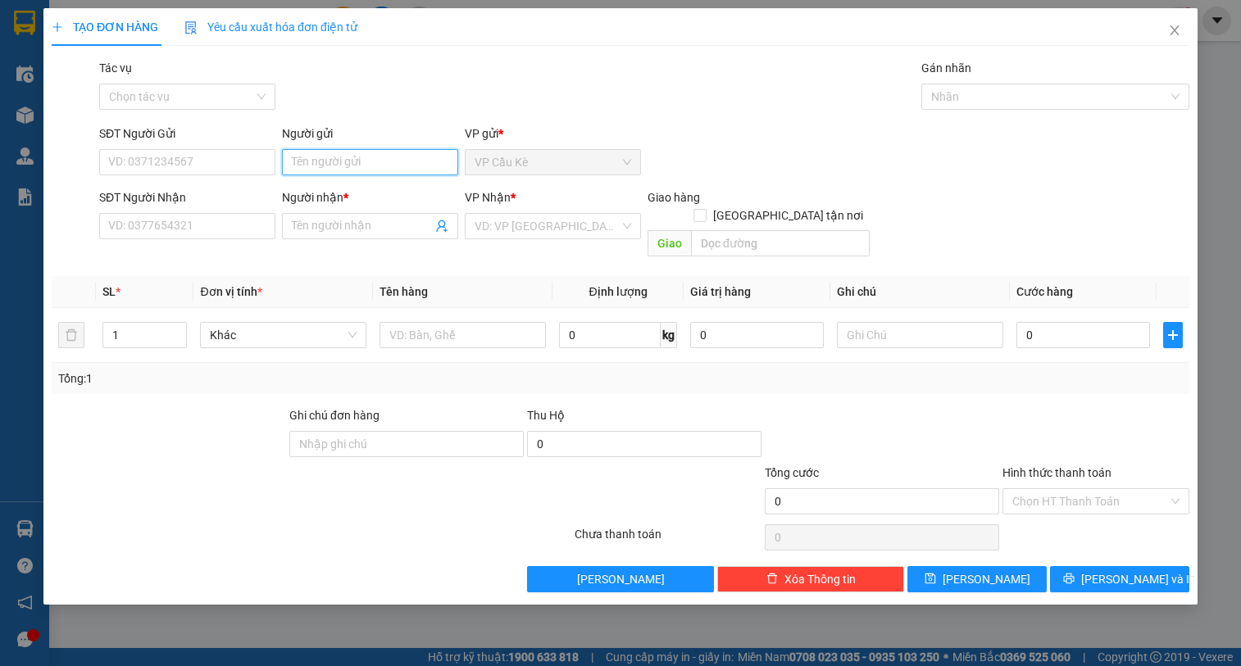
click at [430, 170] on input "Người gửi" at bounding box center [370, 162] width 176 height 26
type input "VIỆC ÚC"
click at [340, 227] on input "Người nhận *" at bounding box center [362, 226] width 140 height 18
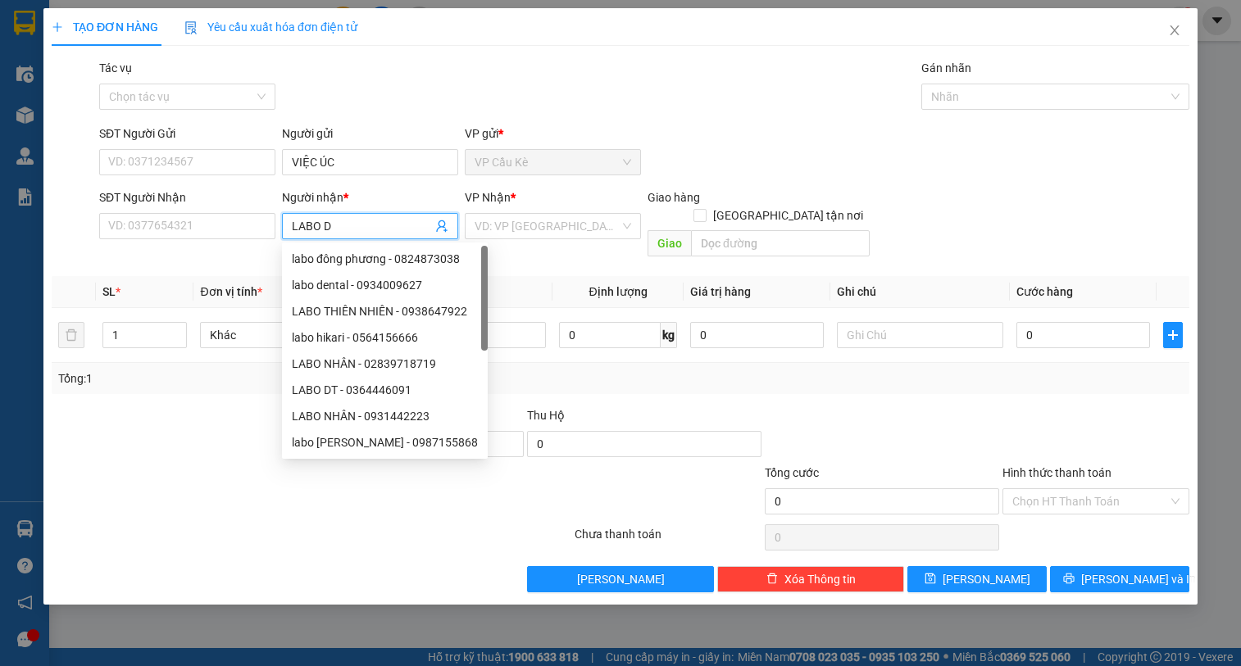
type input "LABO DT"
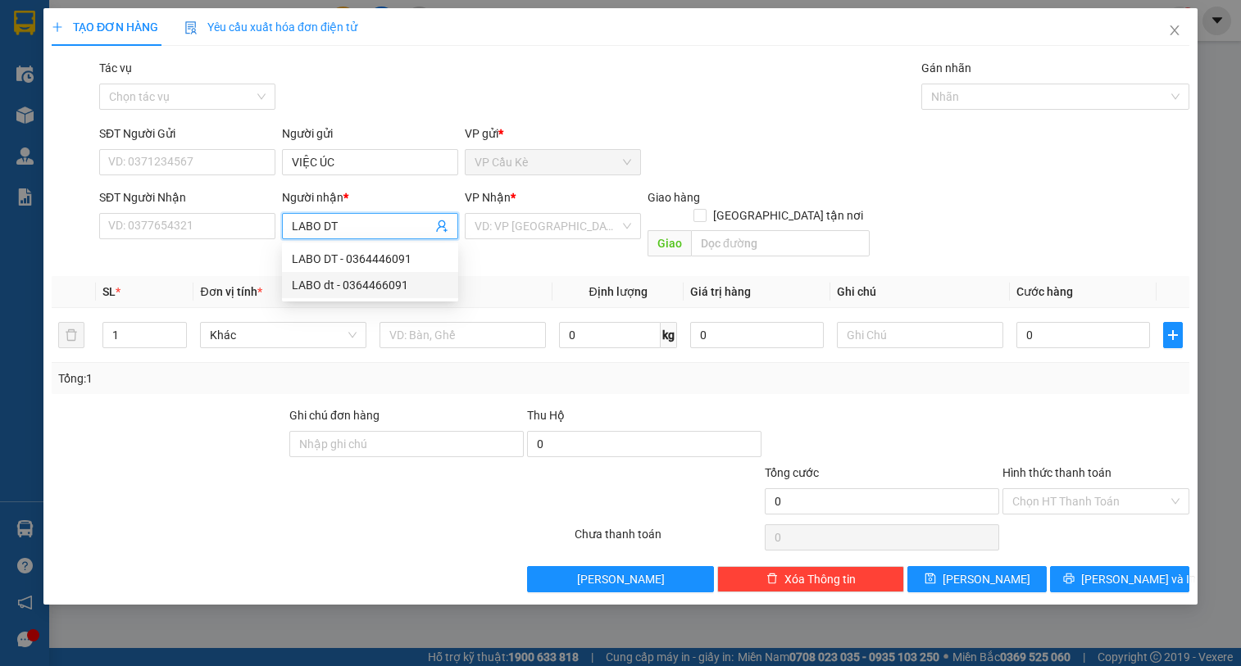
click at [400, 270] on div "LABO dt - 0364466091" at bounding box center [370, 285] width 157 height 18
type input "0364466091"
type input "LABO dt"
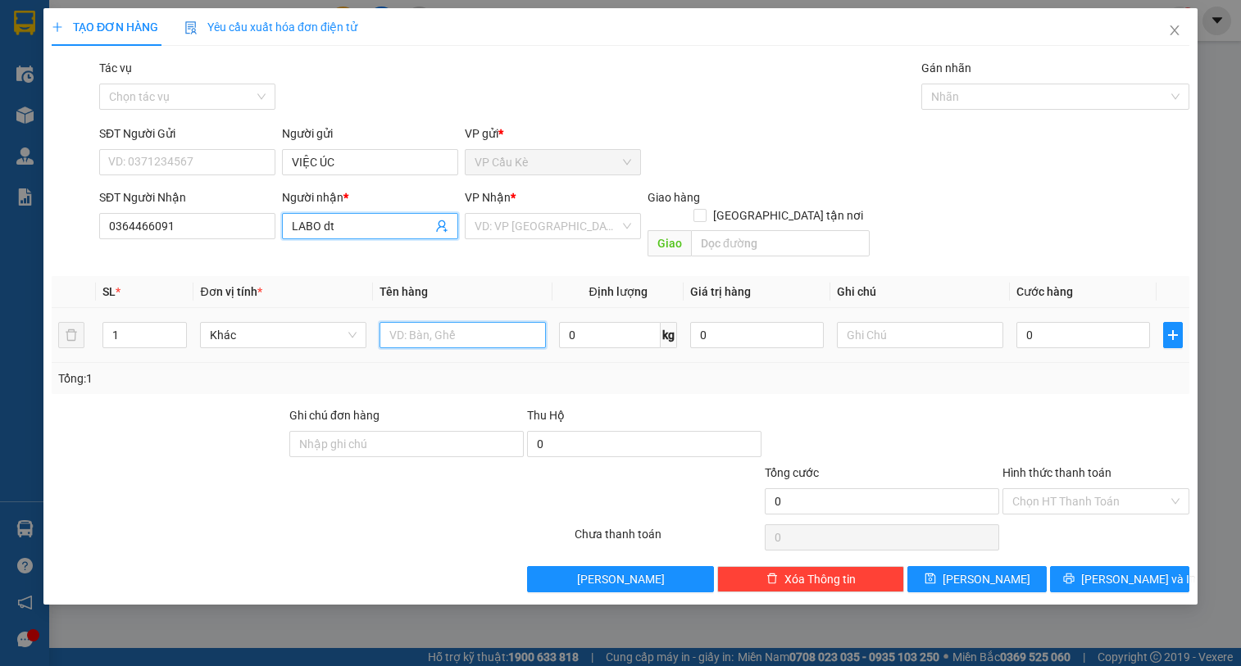
click at [409, 270] on input "text" at bounding box center [462, 335] width 166 height 26
type input "2"
type input "1 HÔP NHỎ KK"
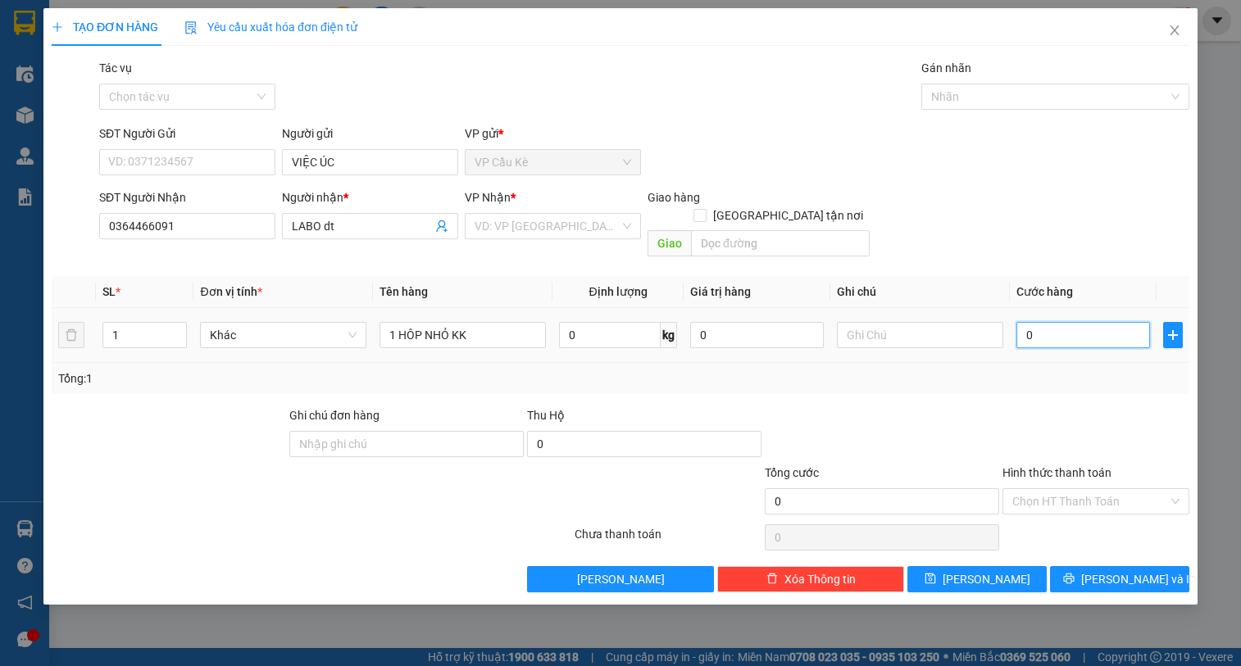
click at [623, 270] on input "0" at bounding box center [1083, 335] width 134 height 26
type input "3"
type input "35"
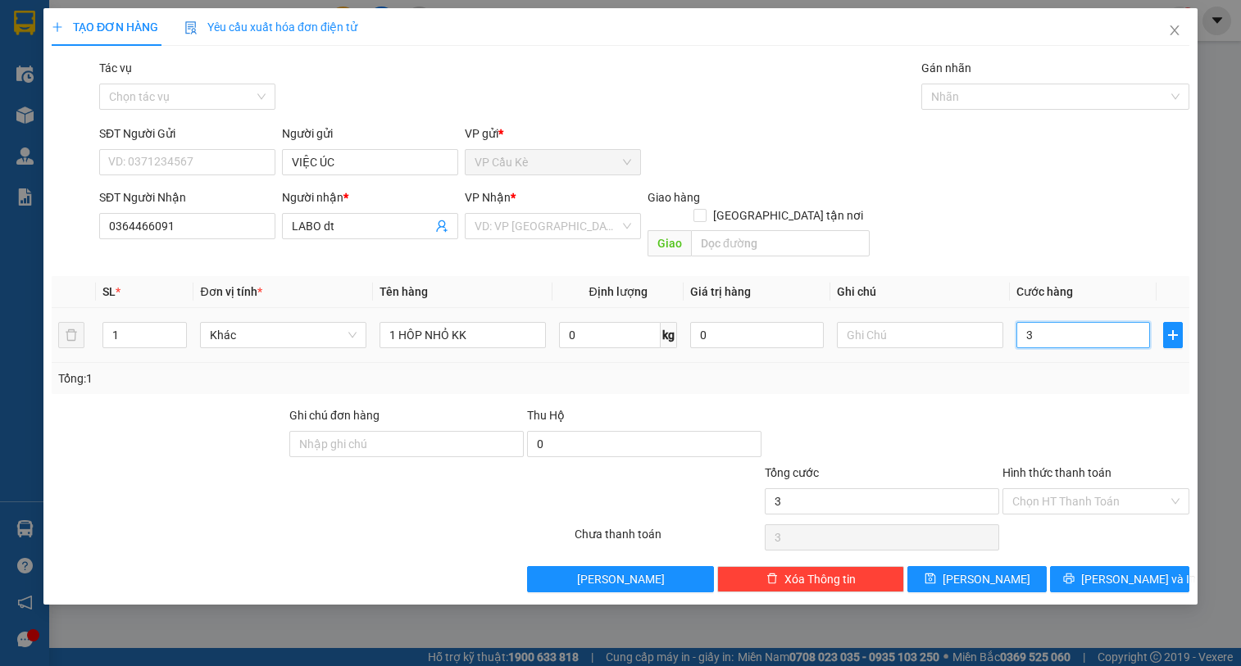
type input "35"
type input "35.000"
drag, startPoint x: 1111, startPoint y: 480, endPoint x: 1107, endPoint y: 500, distance: 20.1
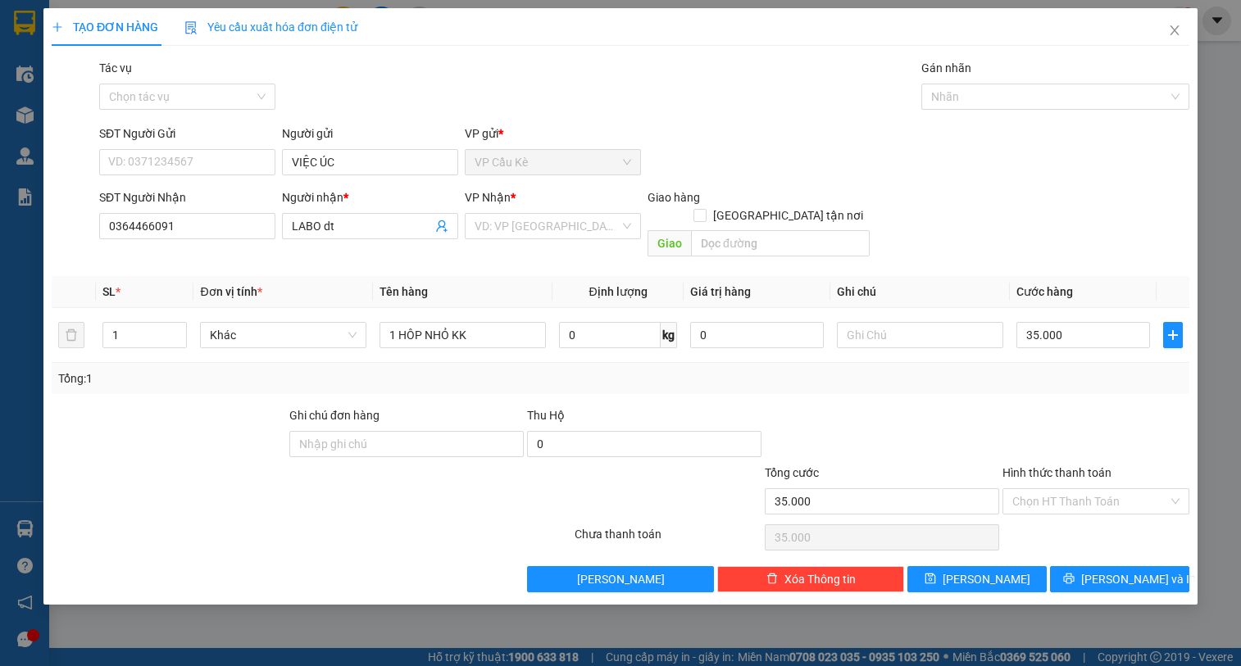
click at [623, 270] on input "Hình thức thanh toán" at bounding box center [1090, 501] width 156 height 25
drag, startPoint x: 1094, startPoint y: 507, endPoint x: 1092, endPoint y: 522, distance: 14.8
click at [623, 270] on div "Tại văn phòng" at bounding box center [1095, 516] width 167 height 18
type input "0"
click at [623, 270] on button "[PERSON_NAME] và In" at bounding box center [1119, 579] width 139 height 26
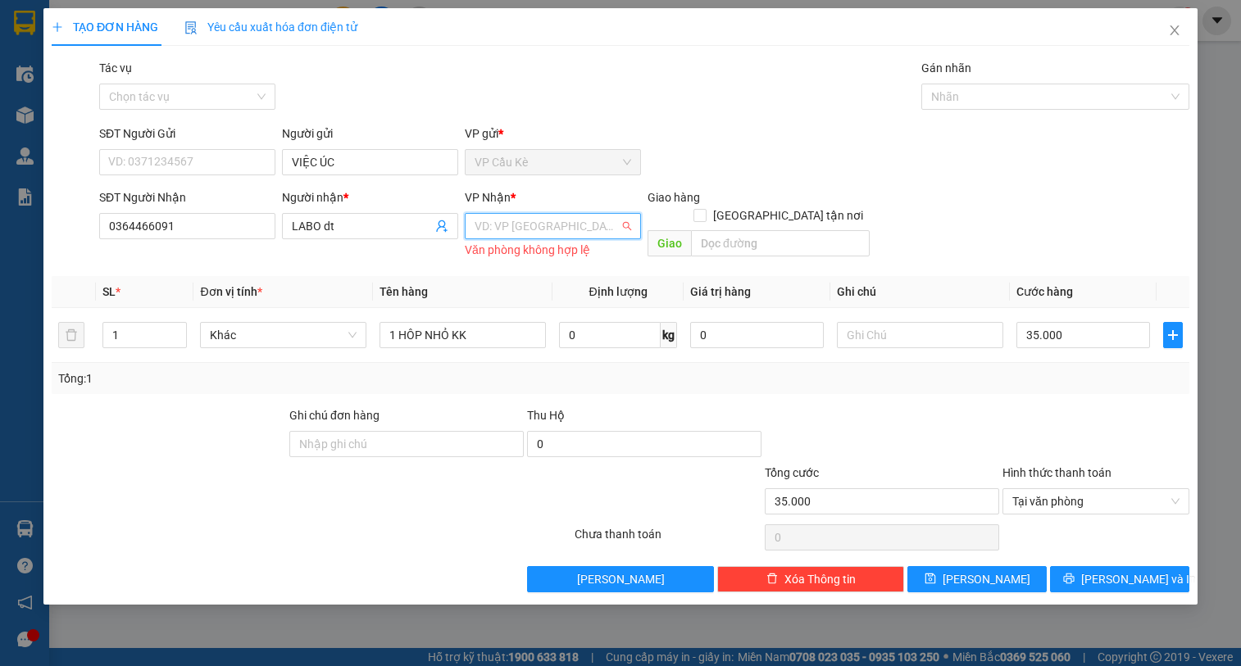
click at [552, 232] on input "search" at bounding box center [547, 226] width 145 height 25
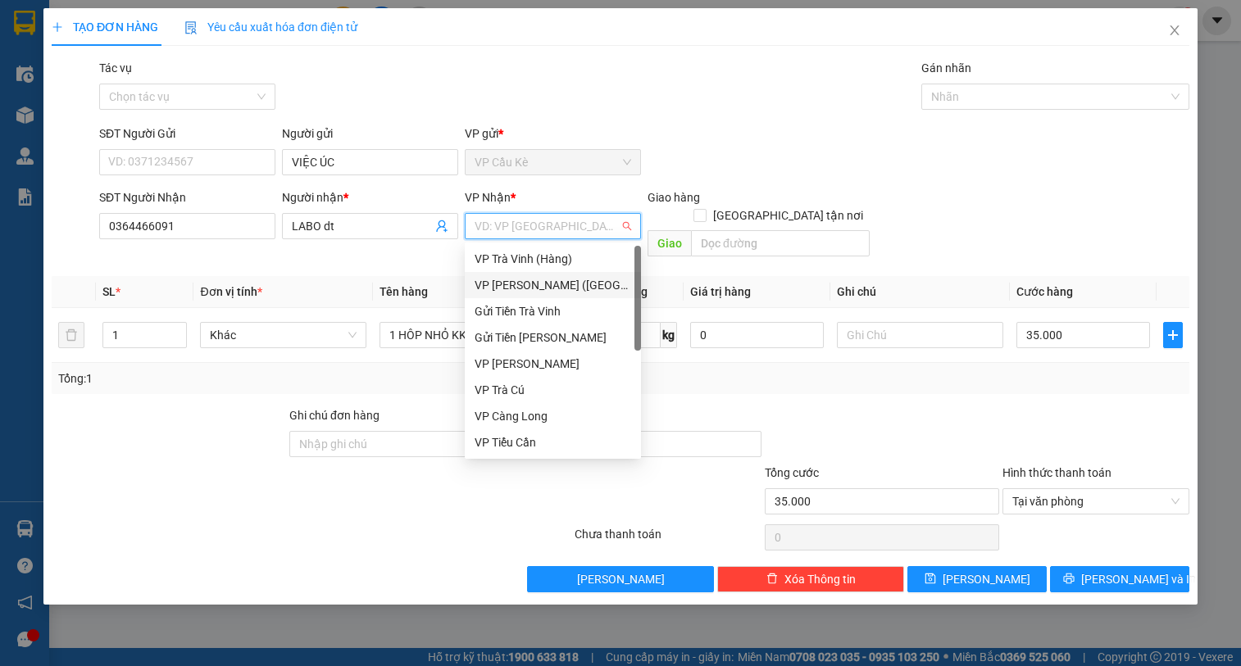
click at [552, 270] on div "VP [PERSON_NAME] ([GEOGRAPHIC_DATA])" at bounding box center [553, 285] width 157 height 18
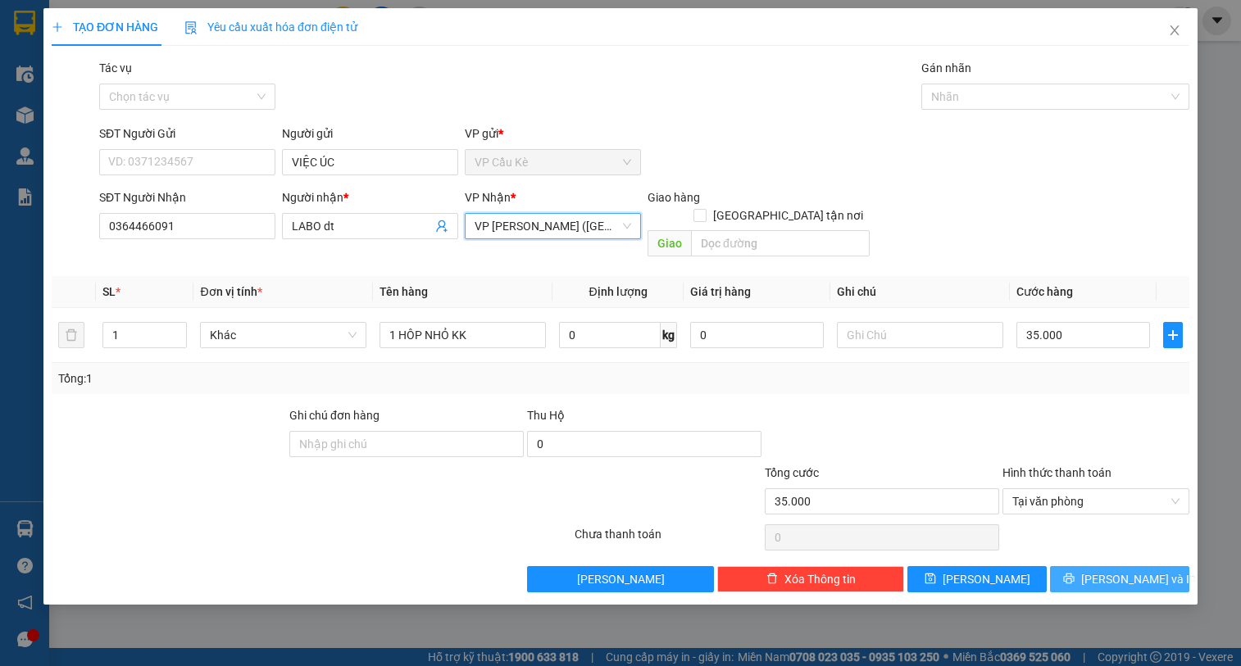
drag, startPoint x: 1115, startPoint y: 560, endPoint x: 1077, endPoint y: 545, distance: 40.5
click at [623, 270] on span "[PERSON_NAME] và In" at bounding box center [1138, 579] width 115 height 18
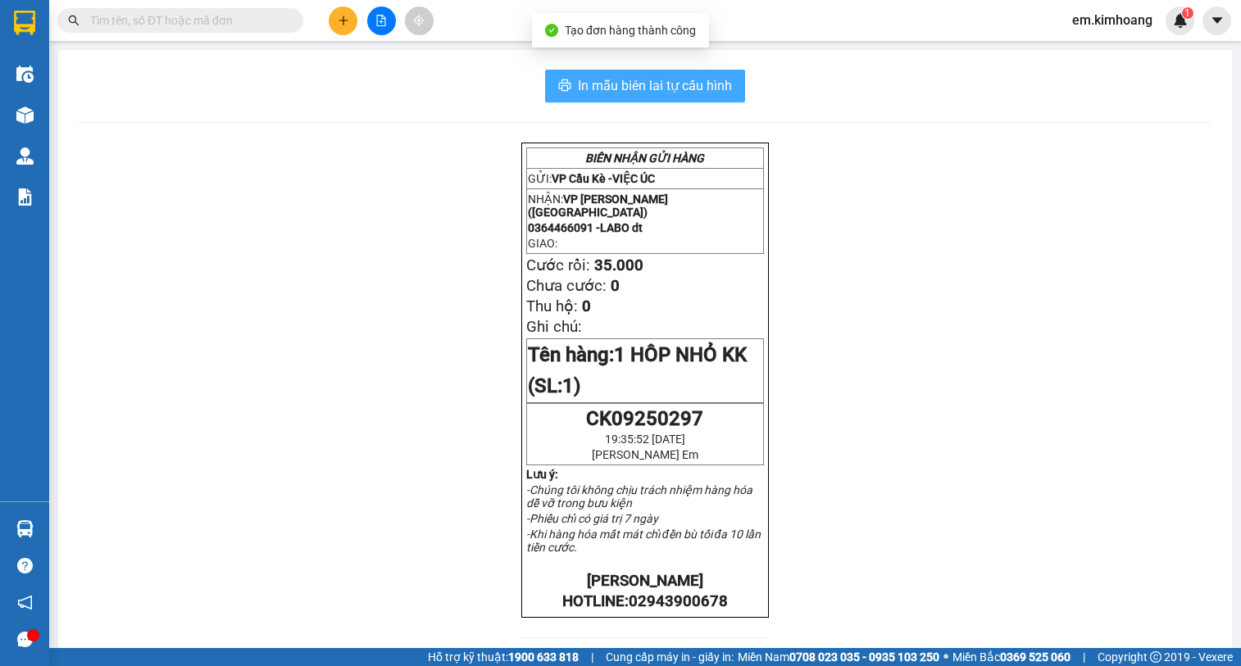
click at [623, 82] on span "In mẫu biên lai tự cấu hình" at bounding box center [655, 85] width 154 height 20
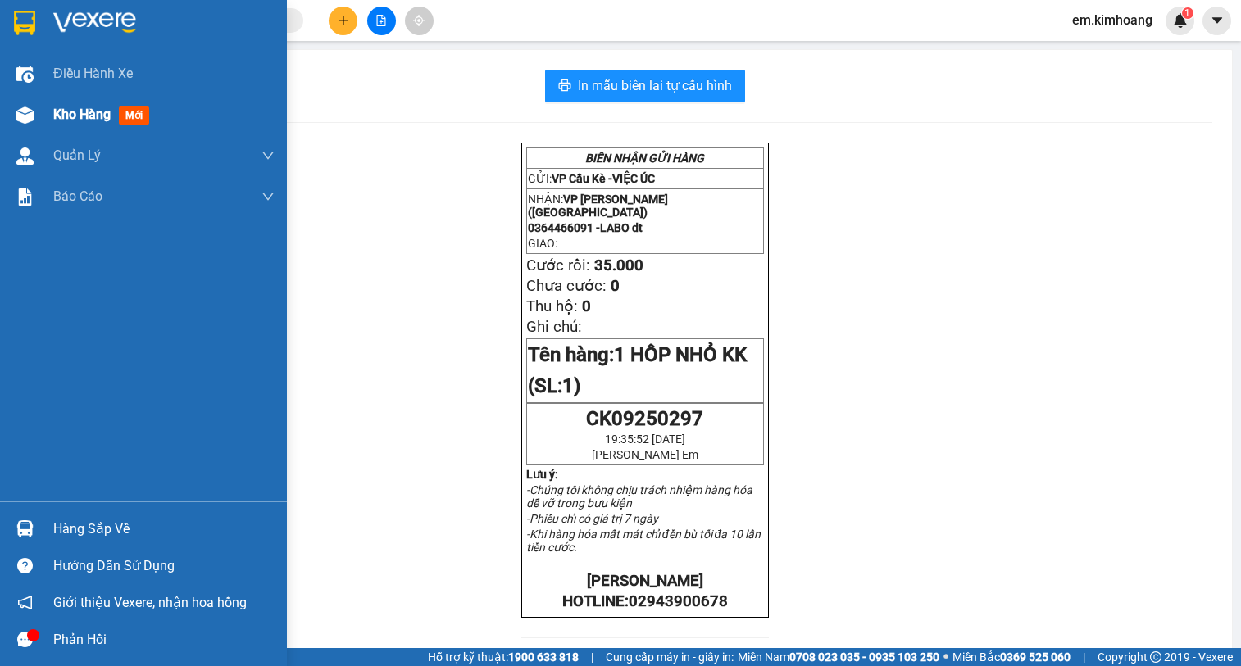
click at [85, 111] on span "Kho hàng" at bounding box center [81, 115] width 57 height 16
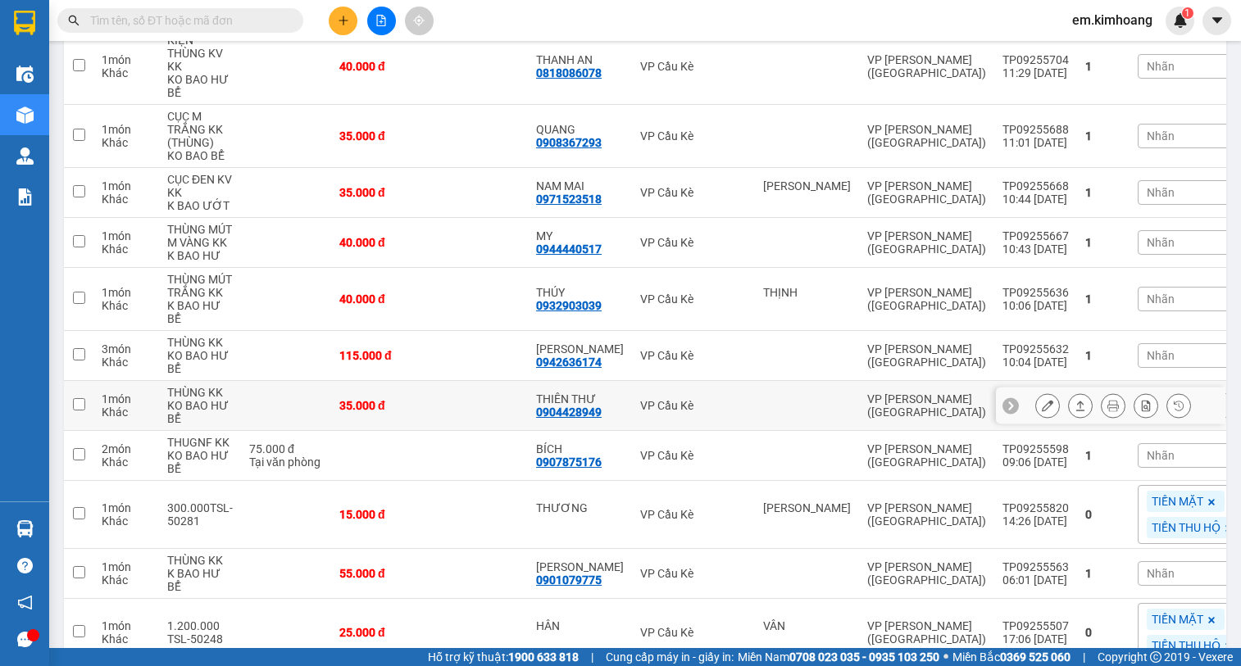
scroll to position [164, 0]
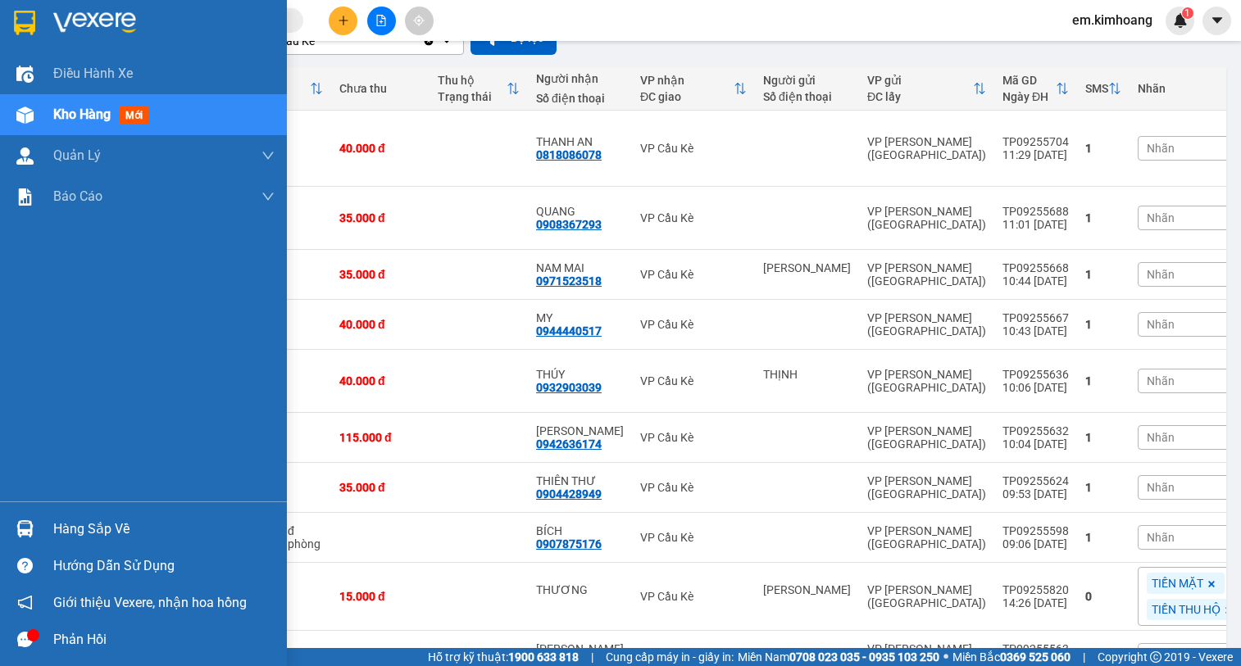
click at [75, 270] on div "Hàng sắp về" at bounding box center [163, 529] width 221 height 25
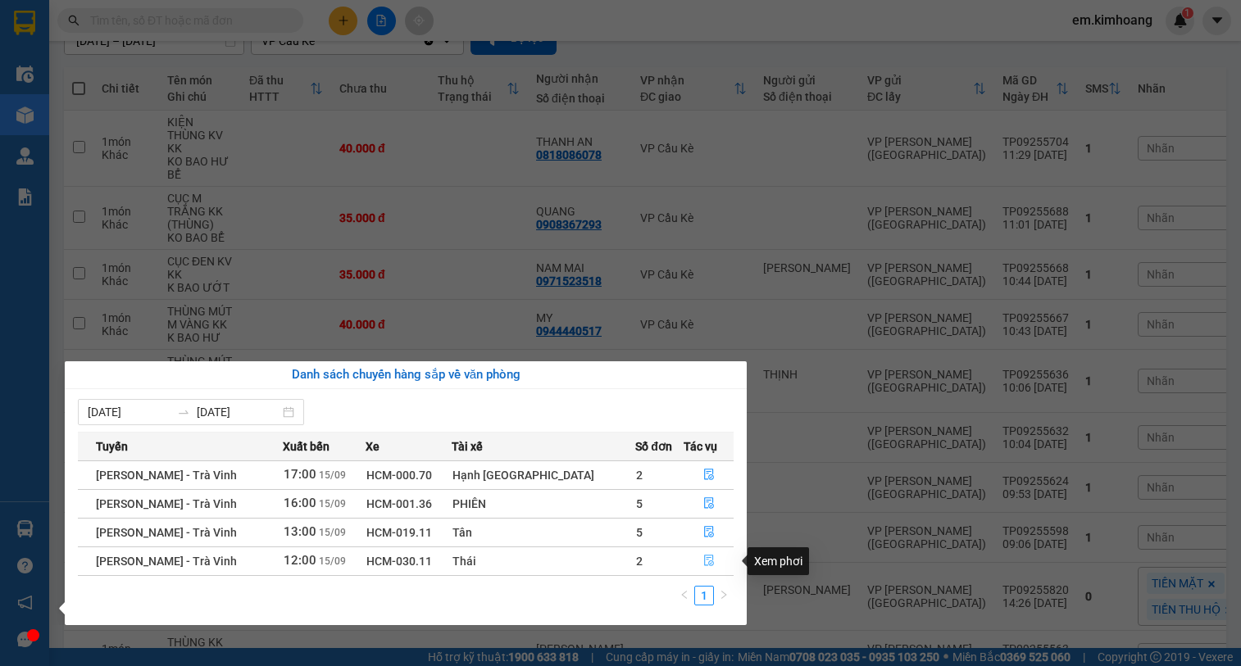
click at [623, 270] on icon "file-done" at bounding box center [709, 561] width 10 height 11
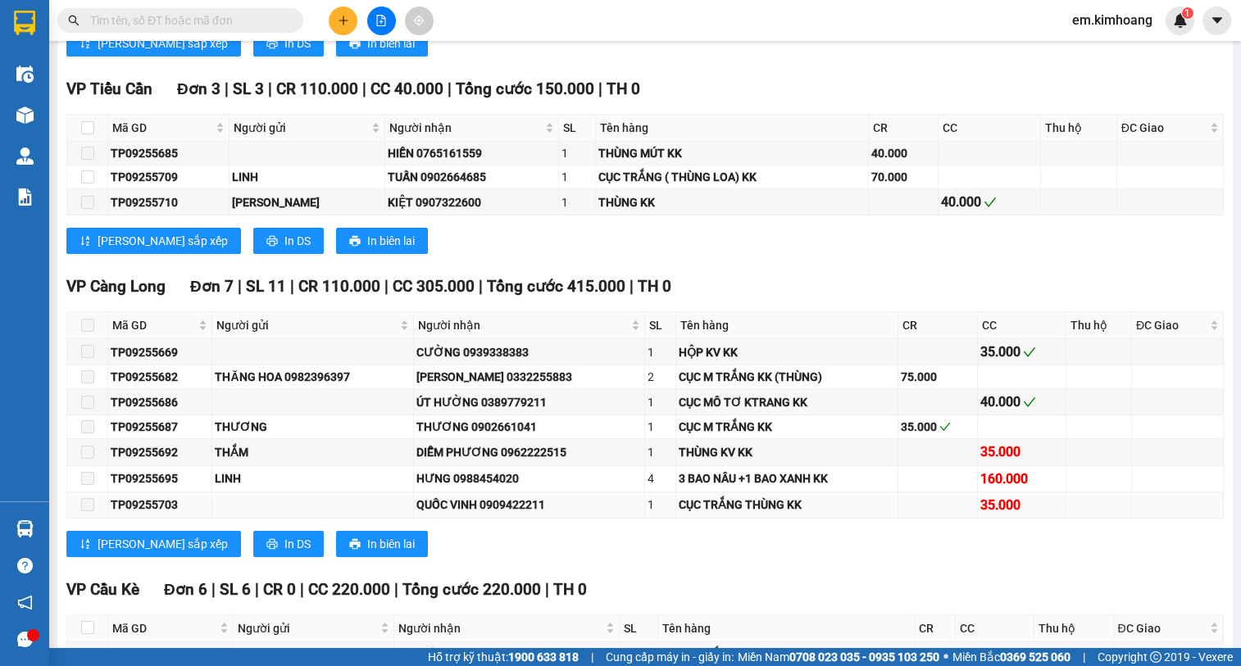
scroll to position [2136, 0]
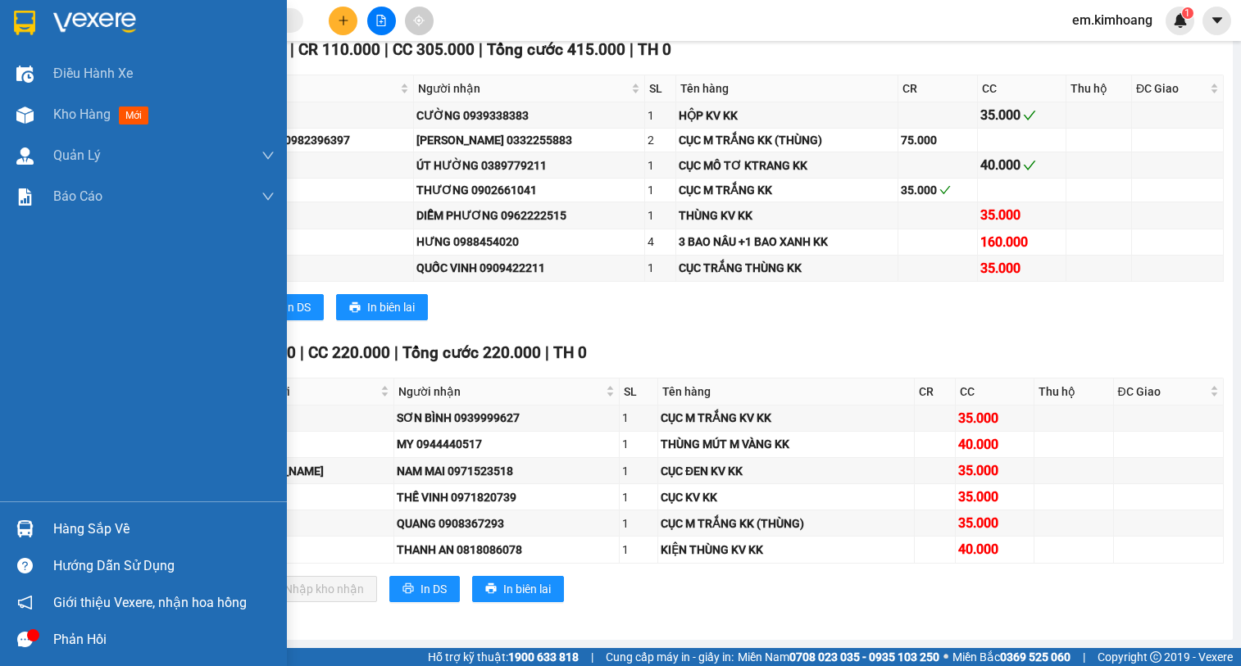
click at [107, 270] on div "Hàng sắp về" at bounding box center [163, 529] width 221 height 25
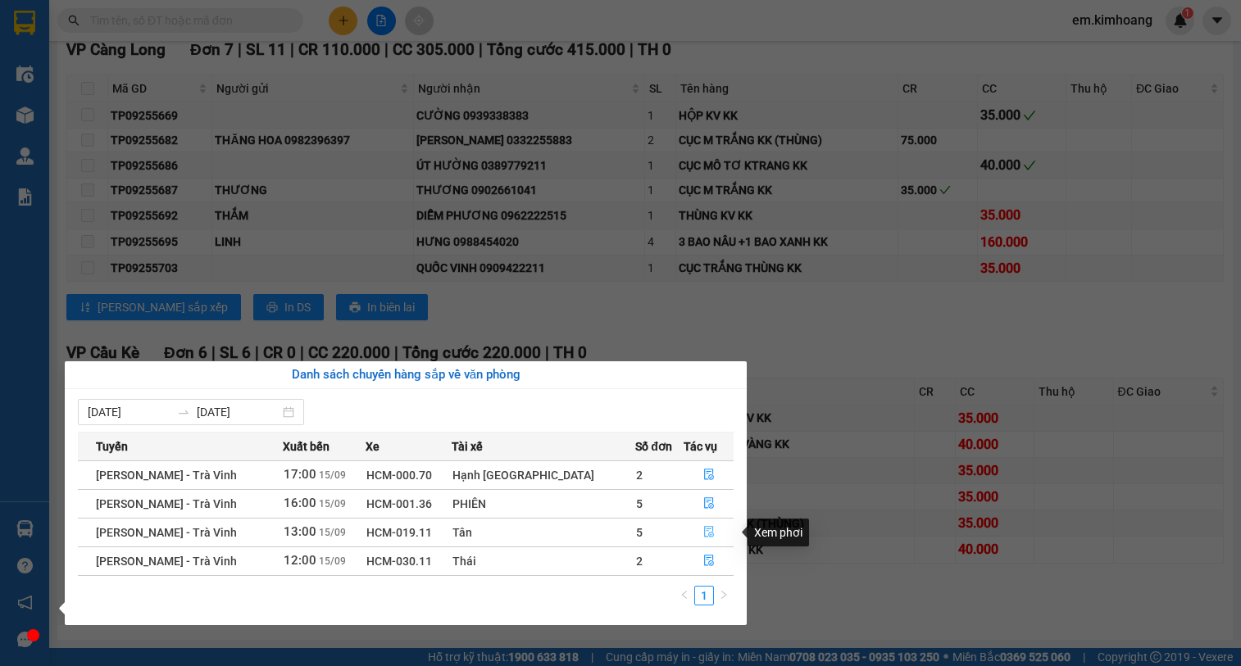
click at [623, 270] on icon "file-done" at bounding box center [708, 531] width 11 height 11
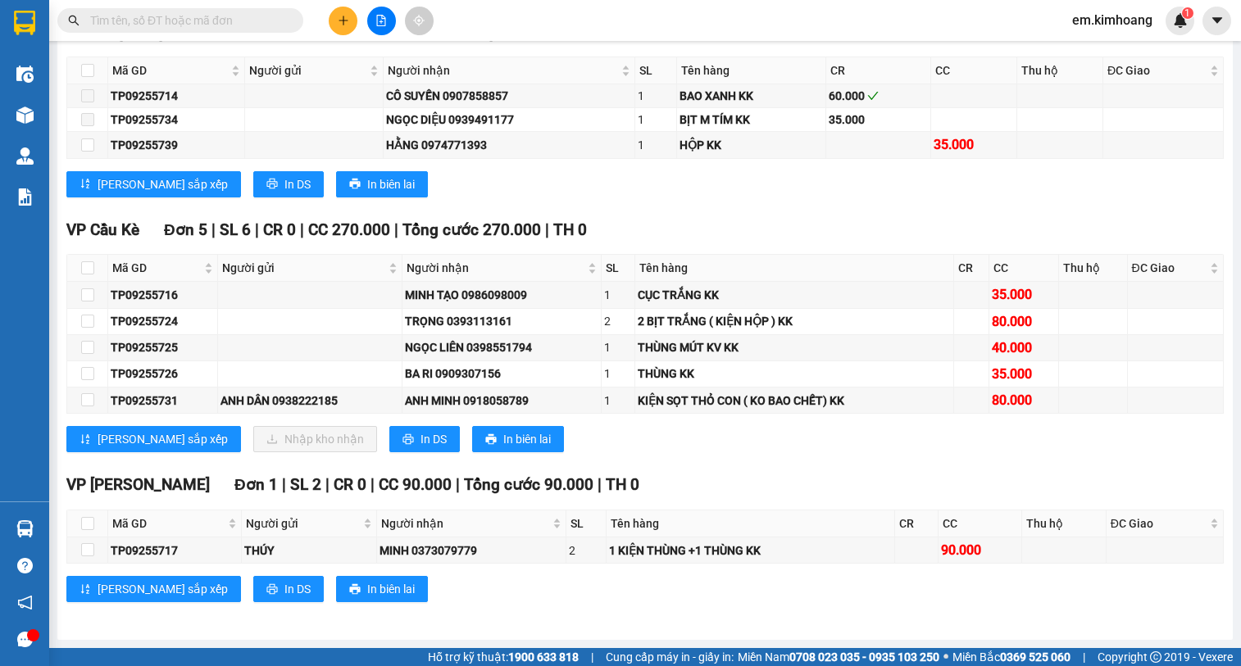
scroll to position [1331, 0]
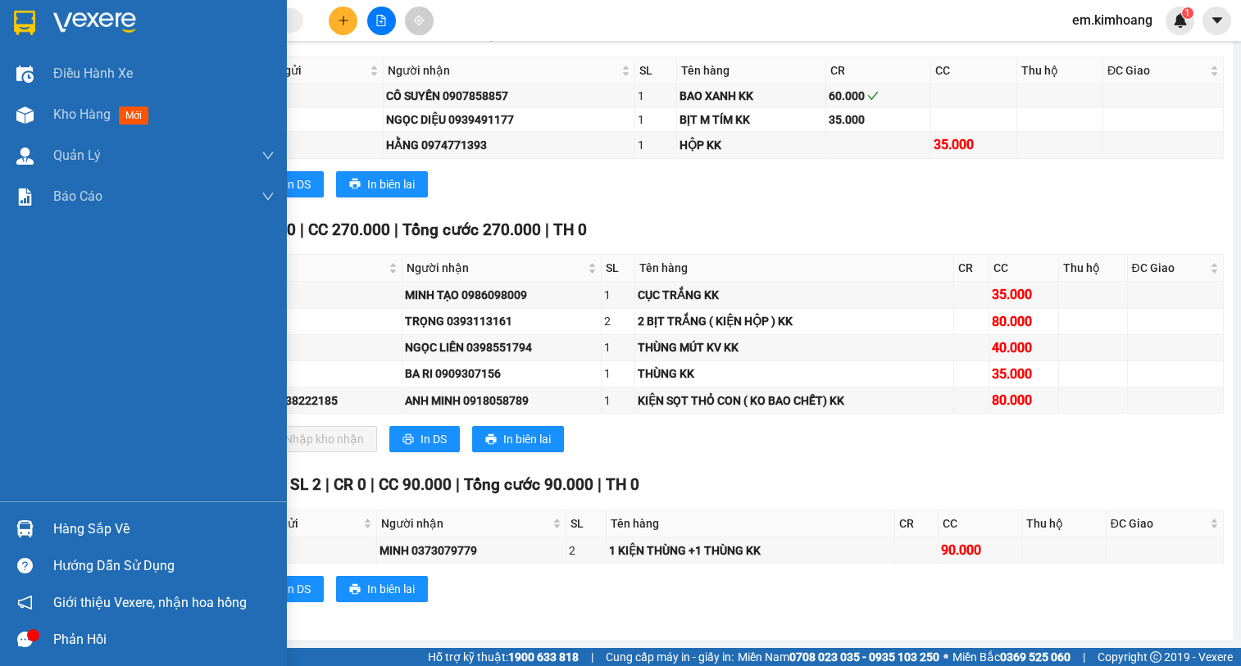
drag, startPoint x: 107, startPoint y: 535, endPoint x: 298, endPoint y: 523, distance: 191.3
click at [107, 270] on div "Hàng sắp về" at bounding box center [163, 529] width 221 height 25
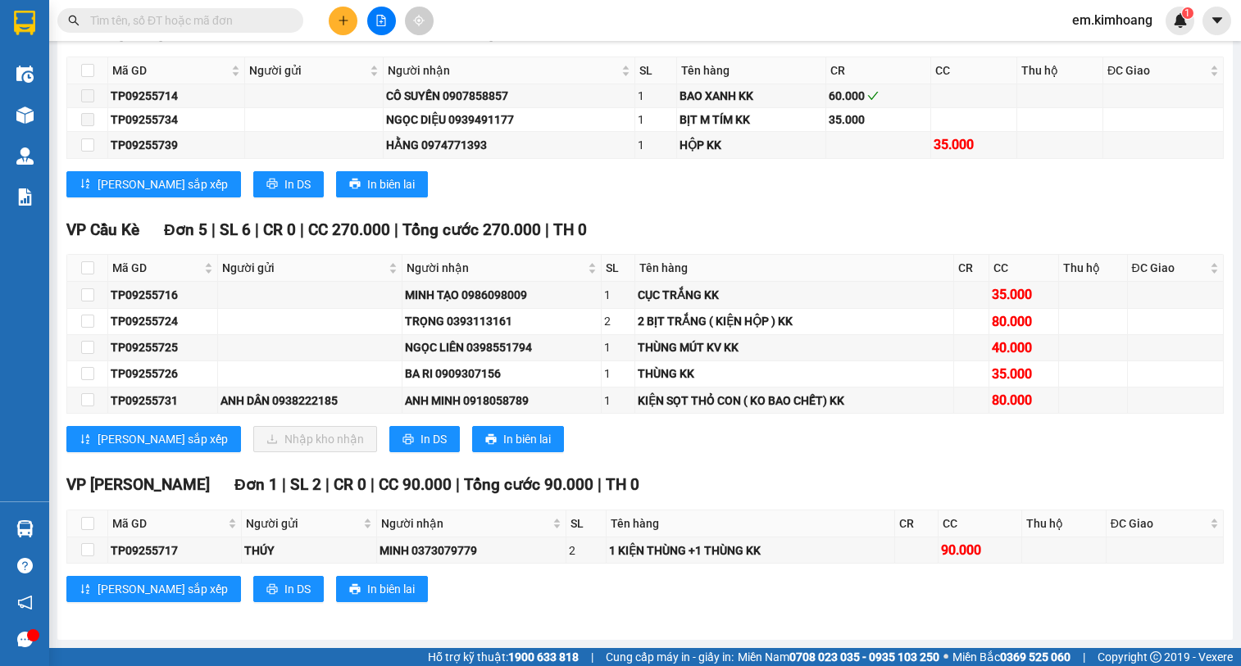
drag, startPoint x: 720, startPoint y: 193, endPoint x: 746, endPoint y: 208, distance: 29.8
click at [623, 193] on section "Kết quả tìm kiếm ( 0 ) Bộ lọc No Data em.kimhoang 1 Điều hành xe Kho hàng mới Q…" at bounding box center [620, 333] width 1241 height 666
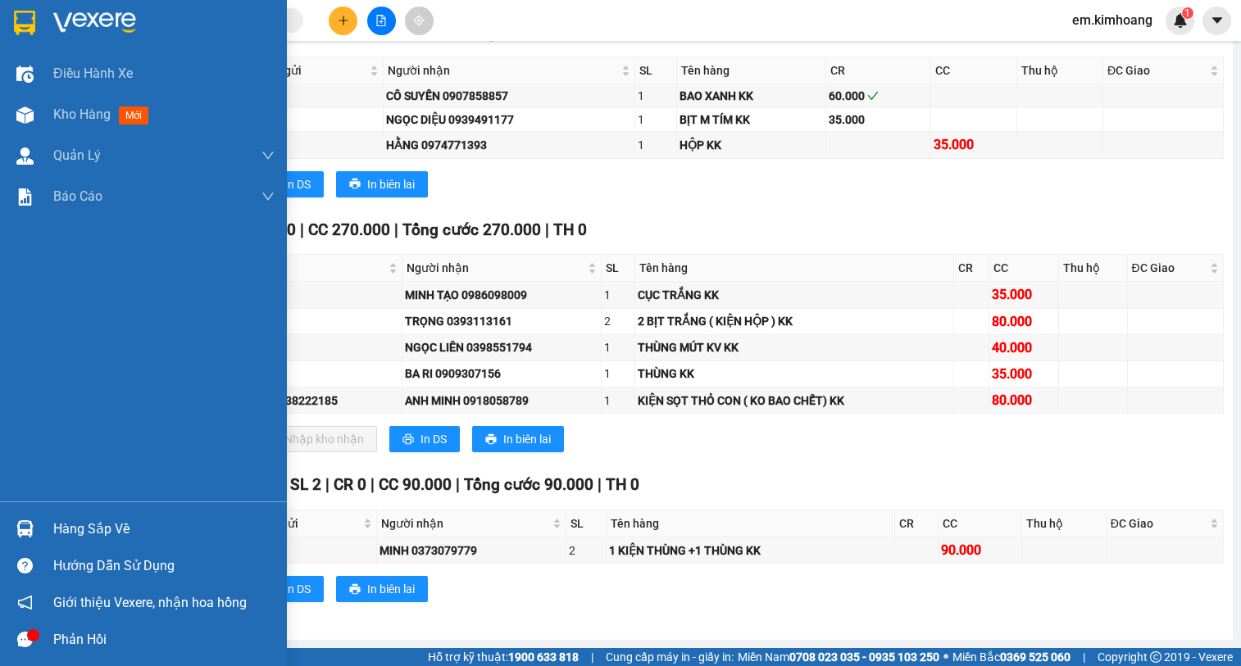
click at [96, 270] on div "Hàng sắp về" at bounding box center [163, 529] width 221 height 25
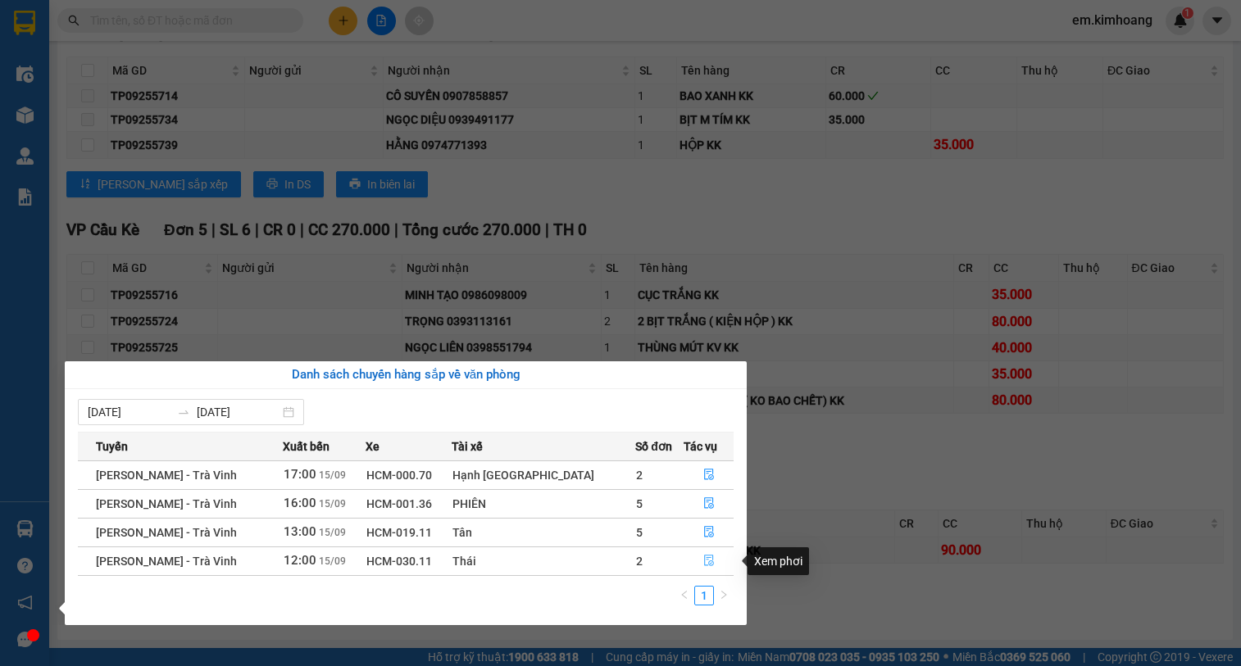
click at [623, 270] on icon "file-done" at bounding box center [708, 560] width 11 height 11
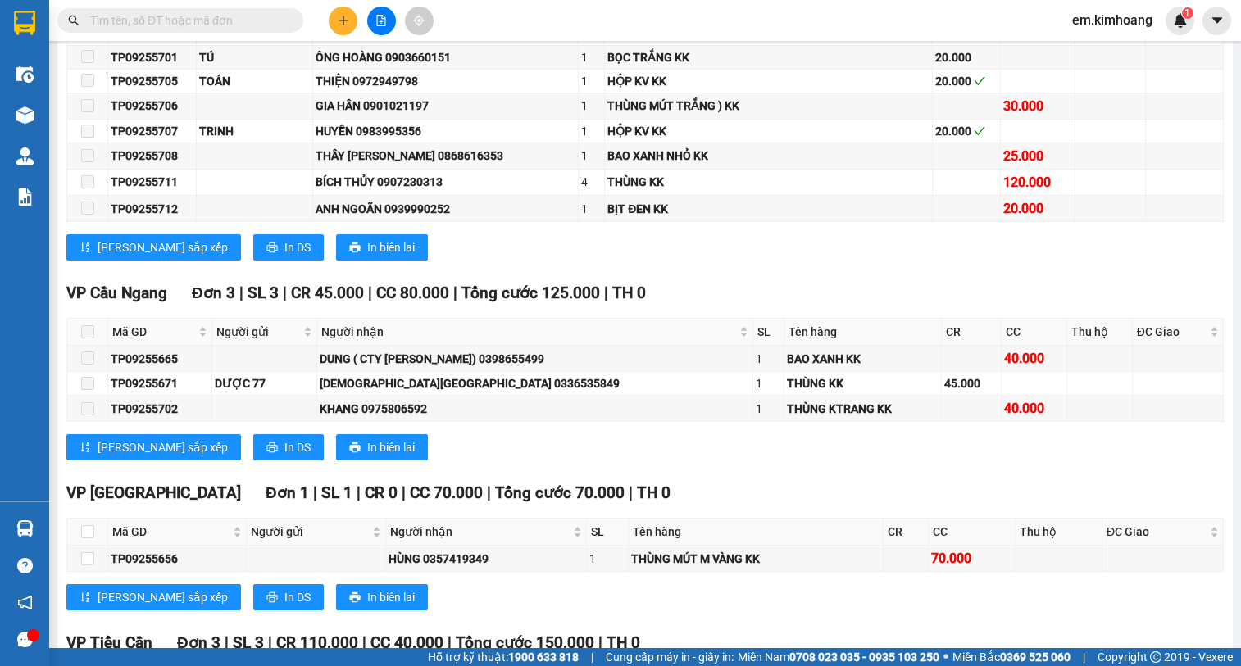
scroll to position [2136, 0]
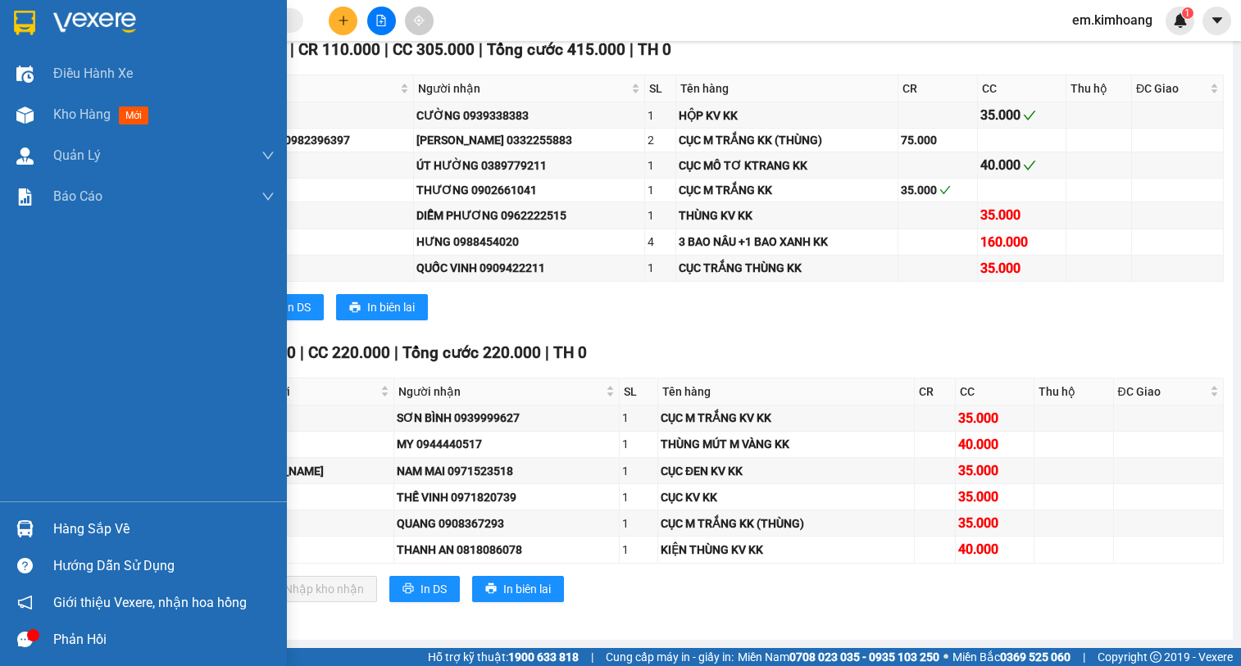
click at [75, 270] on div "Hàng sắp về" at bounding box center [163, 529] width 221 height 25
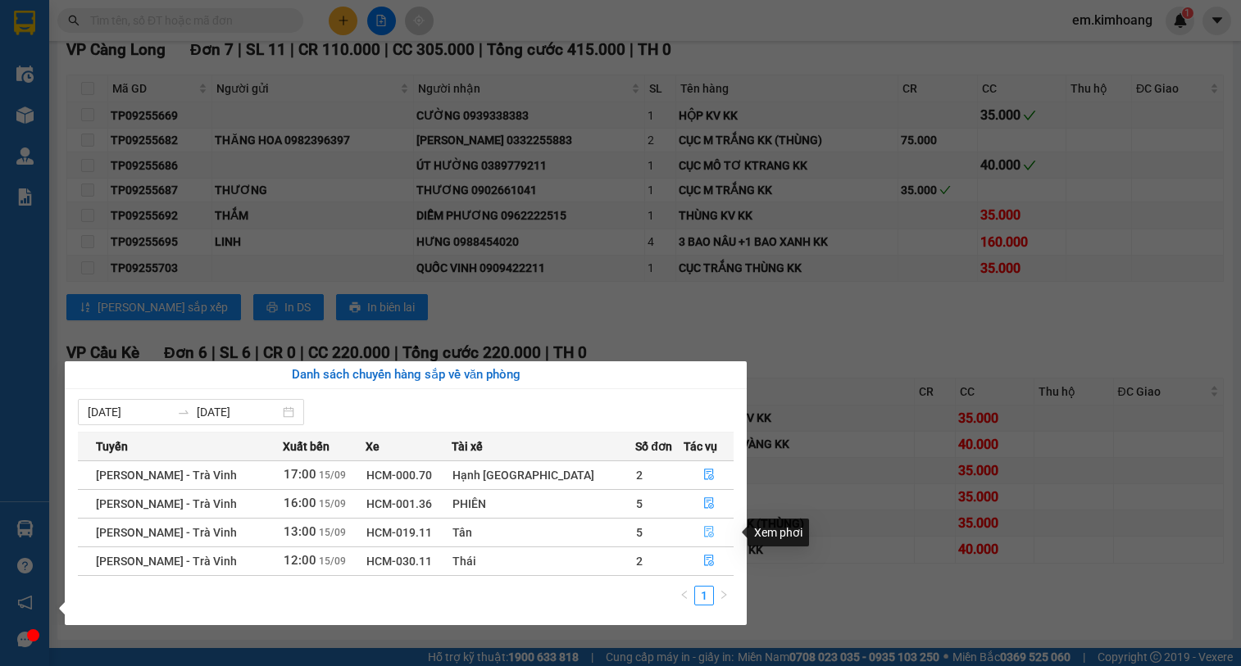
click at [623, 270] on icon "file-done" at bounding box center [708, 531] width 11 height 11
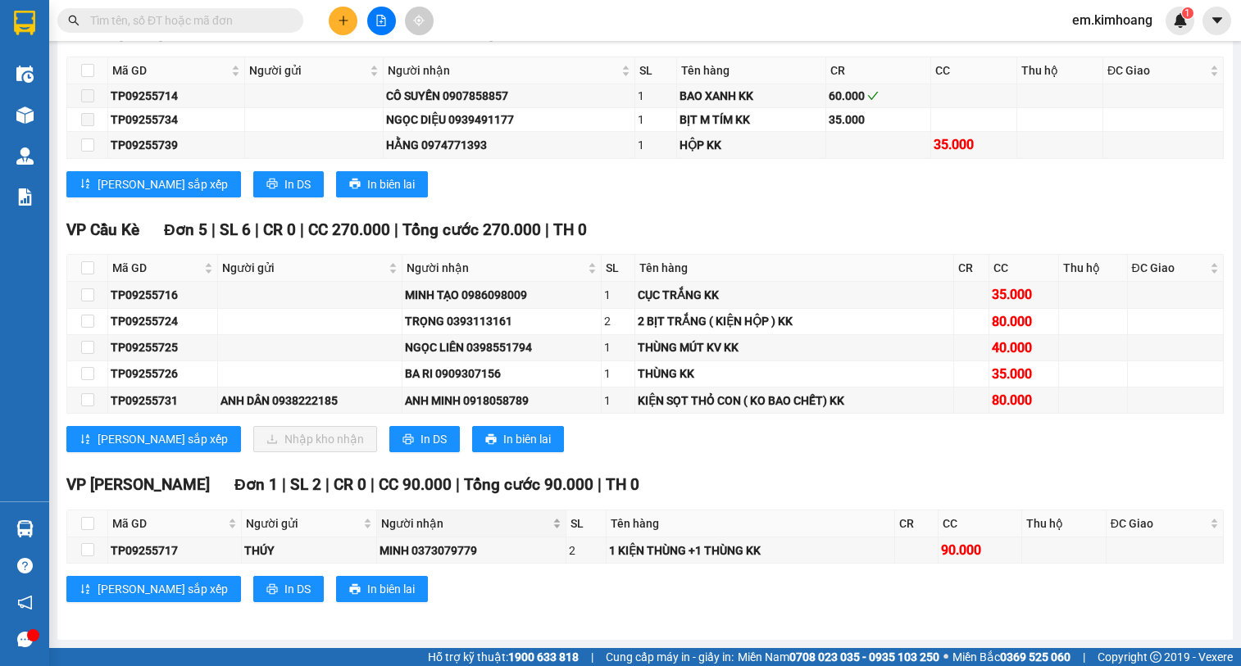
scroll to position [1331, 0]
click at [83, 270] on input "checkbox" at bounding box center [87, 294] width 13 height 13
checkbox input "true"
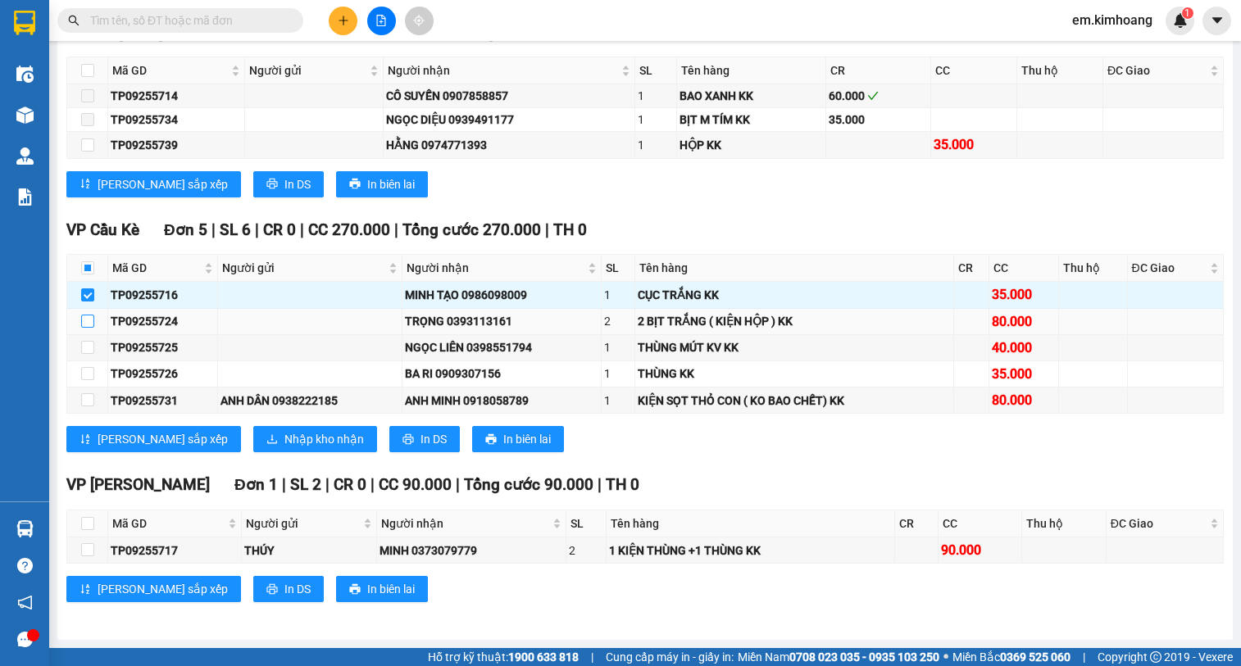
click at [85, 270] on input "checkbox" at bounding box center [87, 321] width 13 height 13
checkbox input "true"
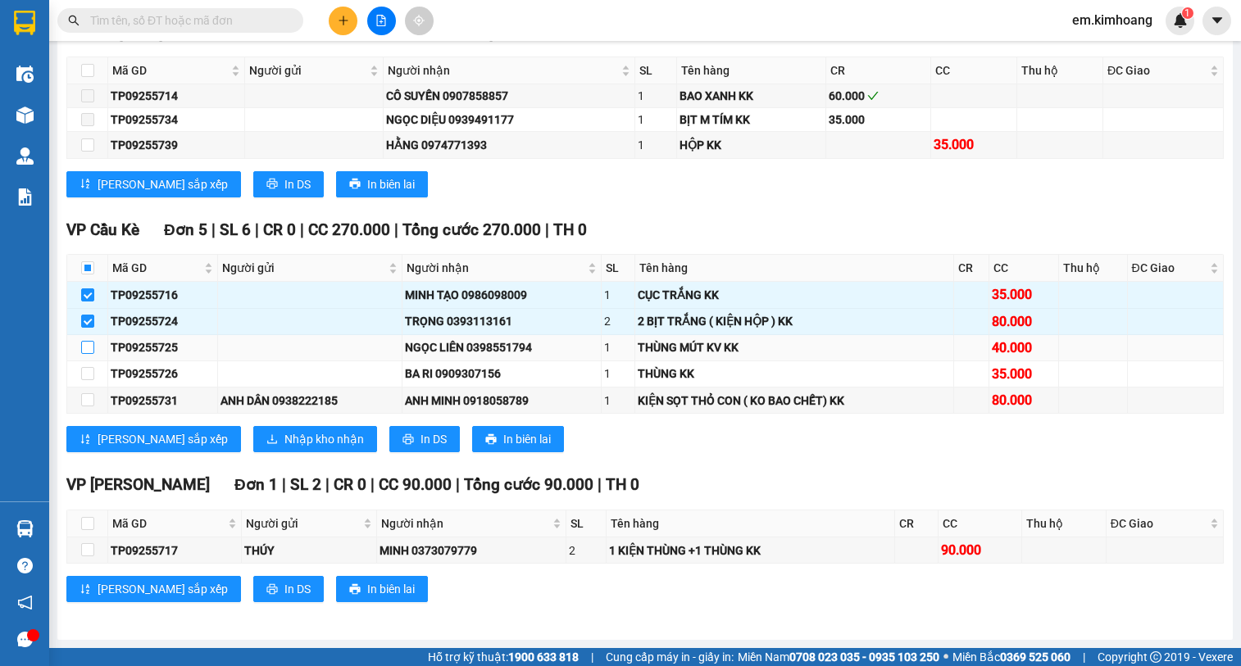
click at [89, 270] on input "checkbox" at bounding box center [87, 347] width 13 height 13
checkbox input "true"
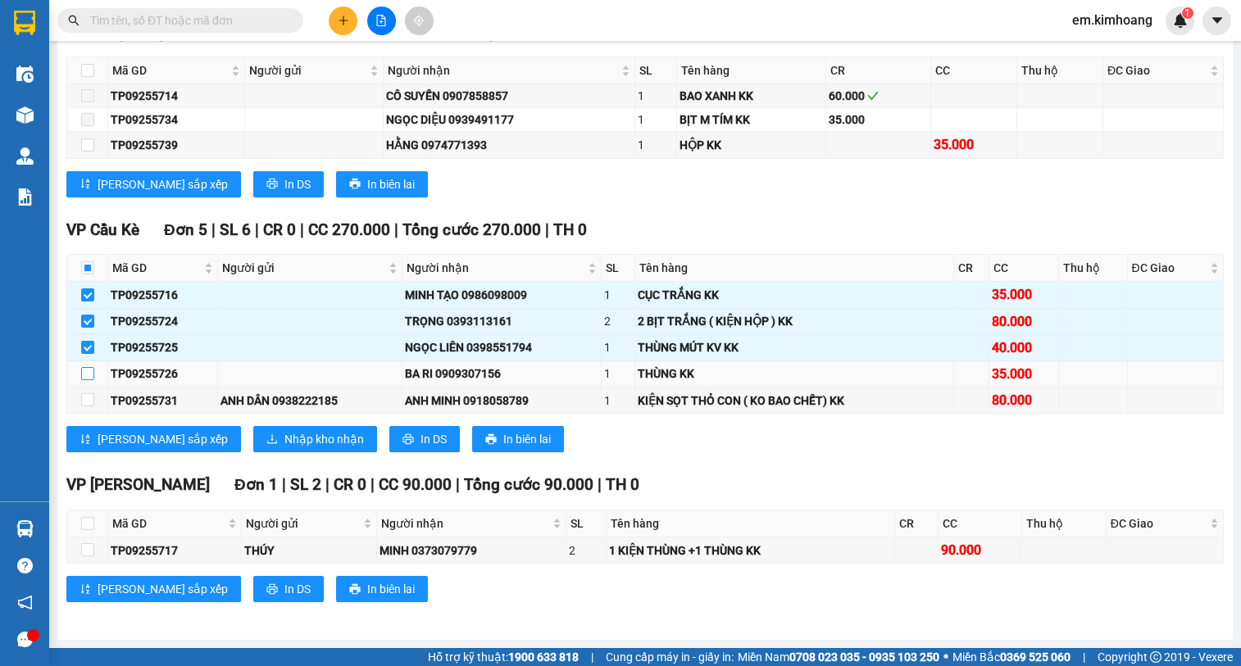
click at [90, 270] on input "checkbox" at bounding box center [87, 373] width 13 height 13
checkbox input "true"
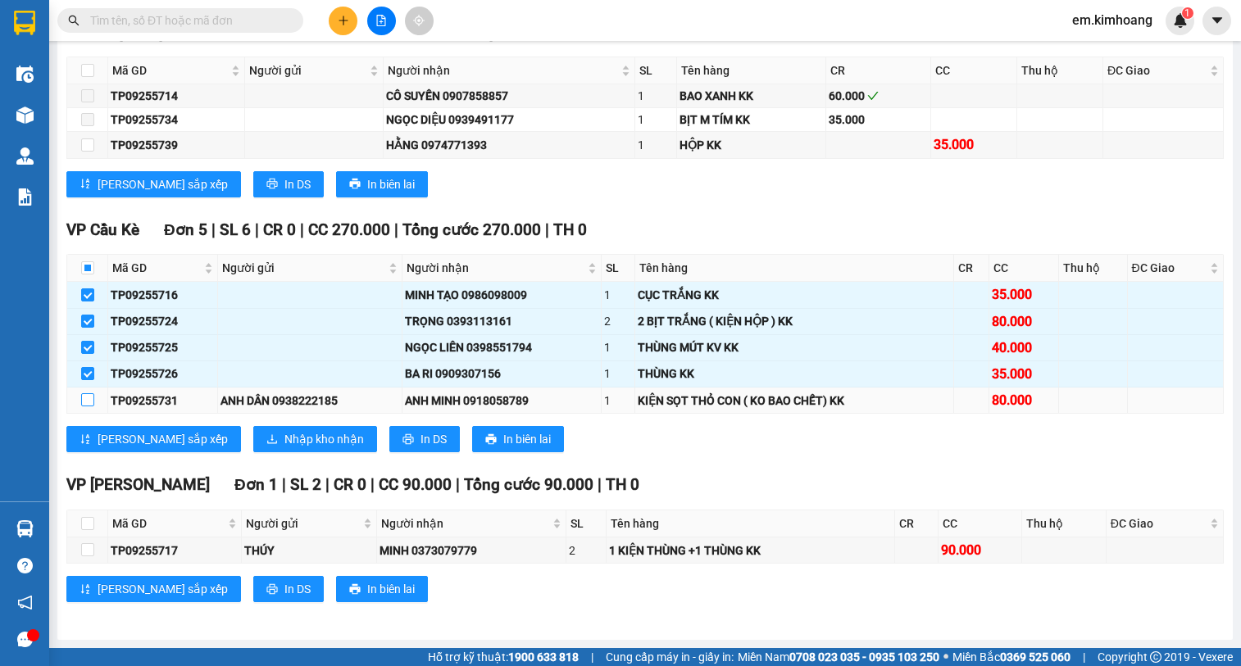
click at [87, 270] on input "checkbox" at bounding box center [87, 399] width 13 height 13
checkbox input "true"
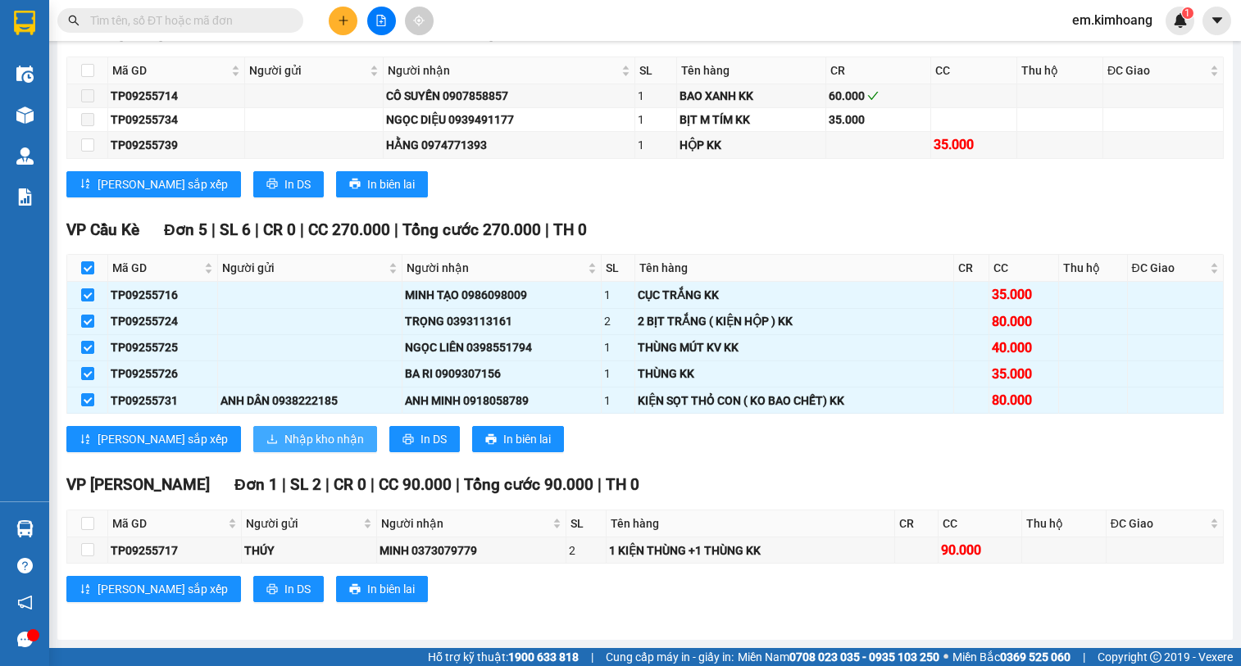
click at [284, 270] on span "Nhập kho nhận" at bounding box center [323, 439] width 79 height 18
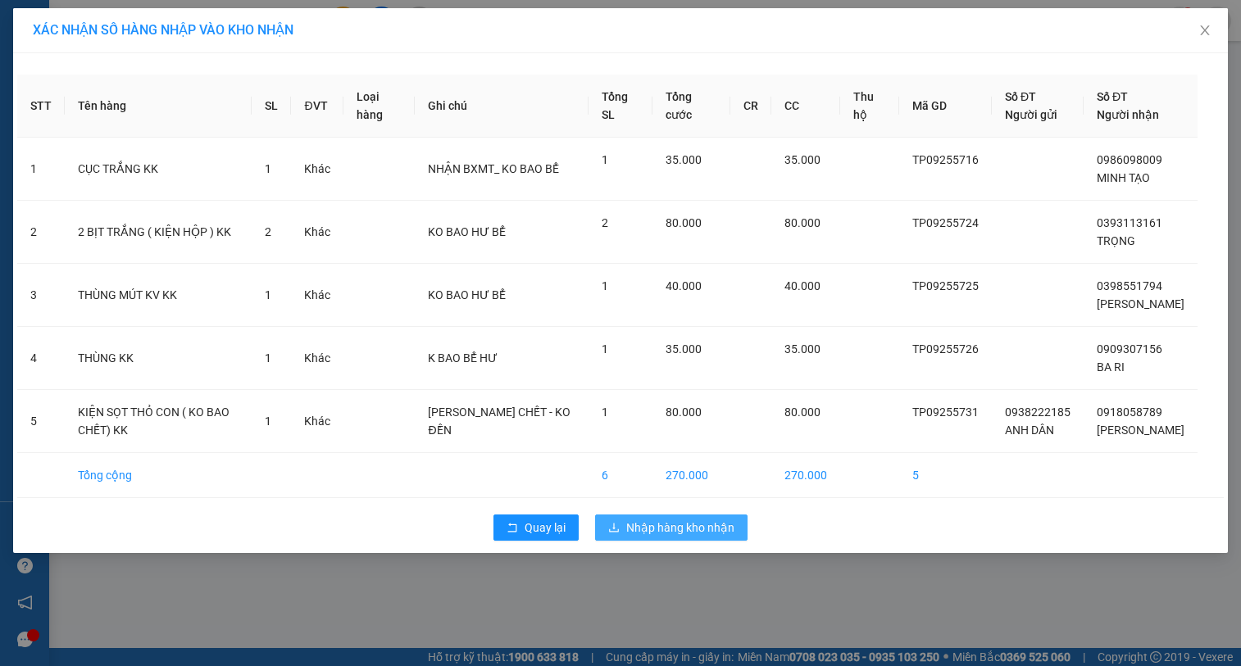
click at [623, 270] on span "Nhập hàng kho nhận" at bounding box center [680, 528] width 108 height 18
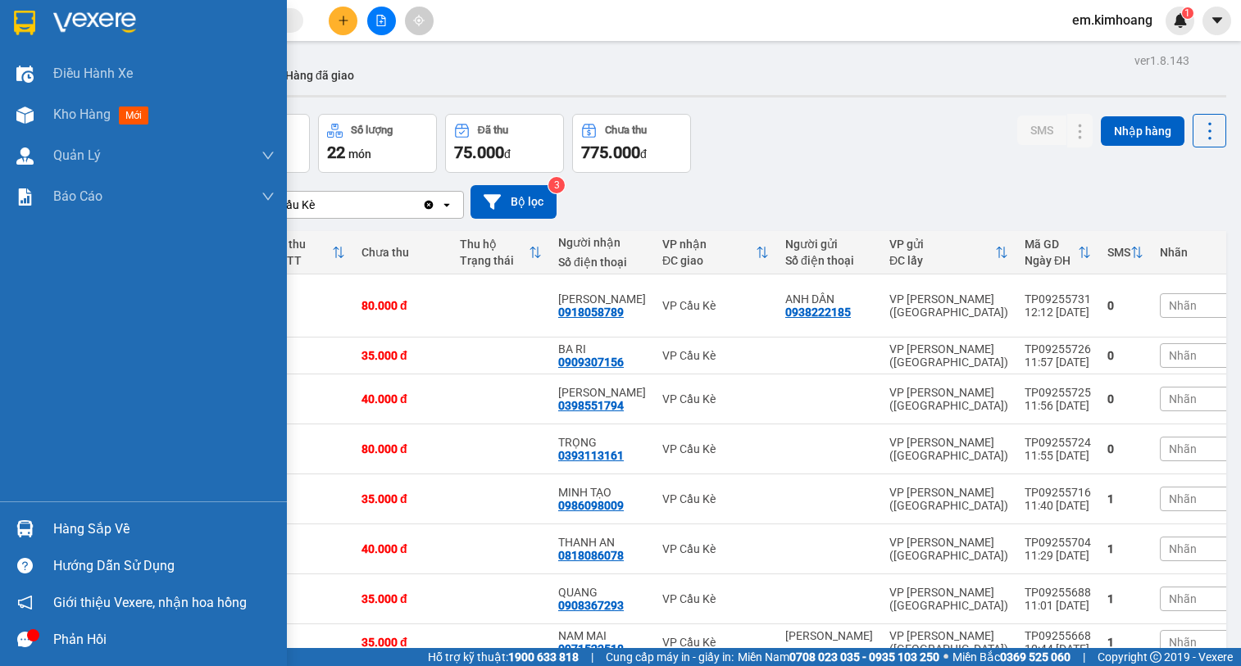
drag, startPoint x: 81, startPoint y: 532, endPoint x: 137, endPoint y: 533, distance: 55.7
click at [84, 270] on div "Hàng sắp về" at bounding box center [163, 529] width 221 height 25
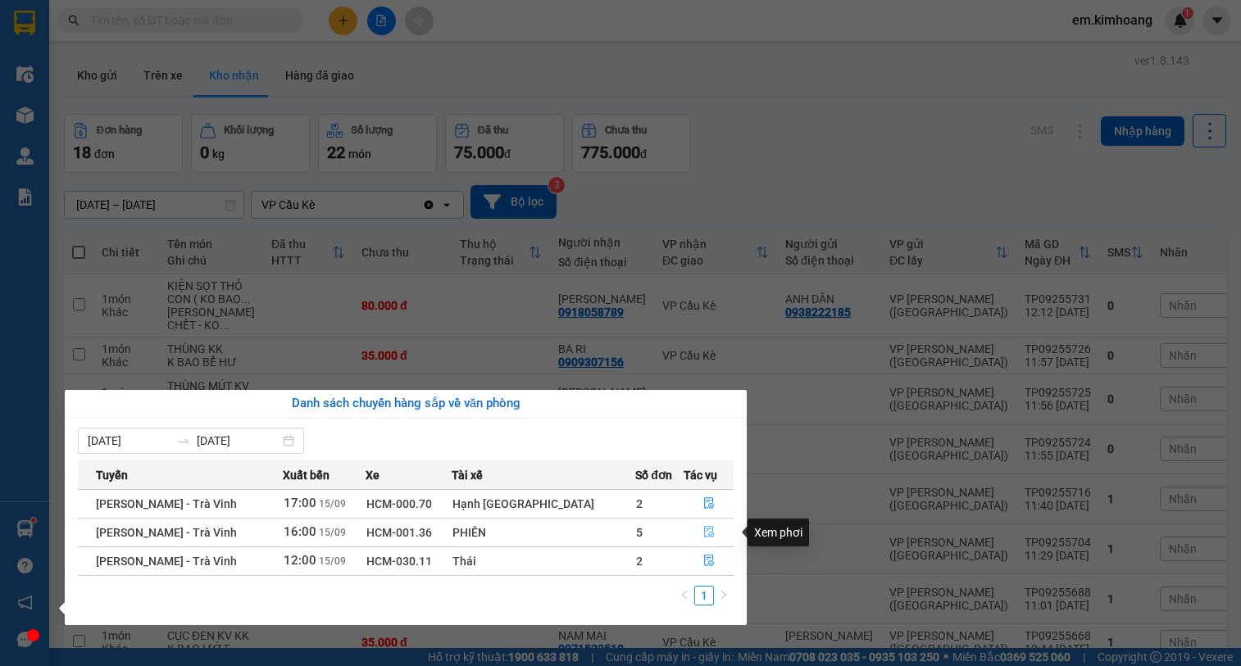
click at [623, 270] on icon "file-done" at bounding box center [708, 531] width 11 height 11
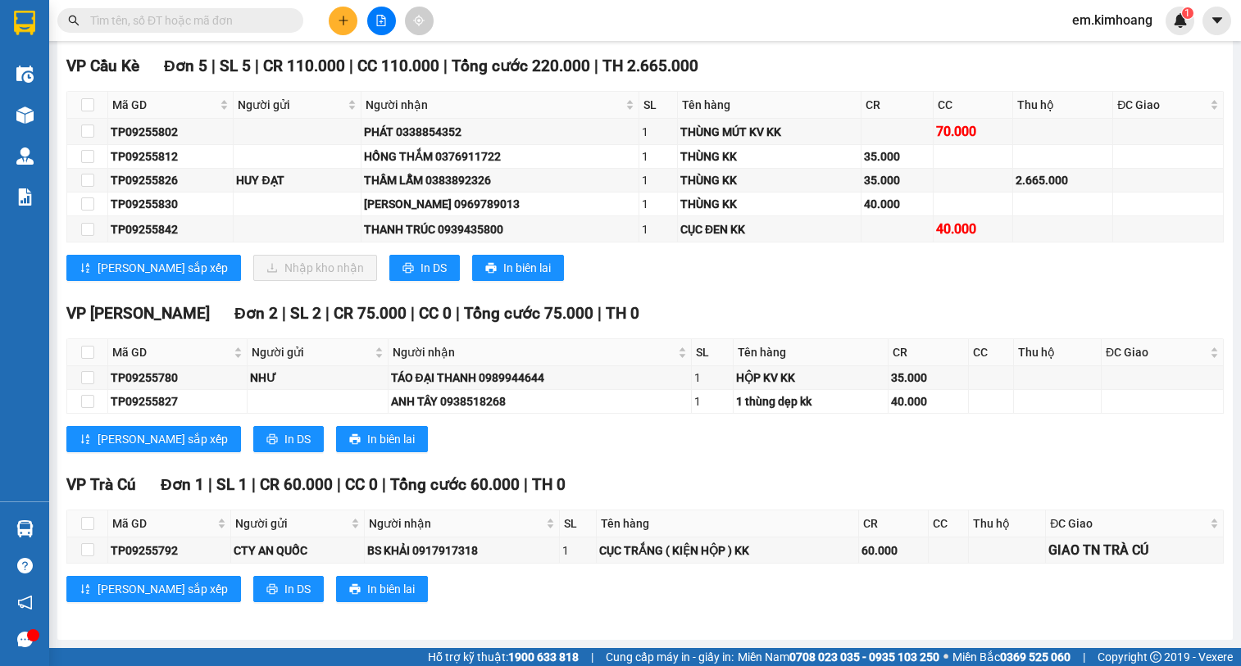
scroll to position [2543, 0]
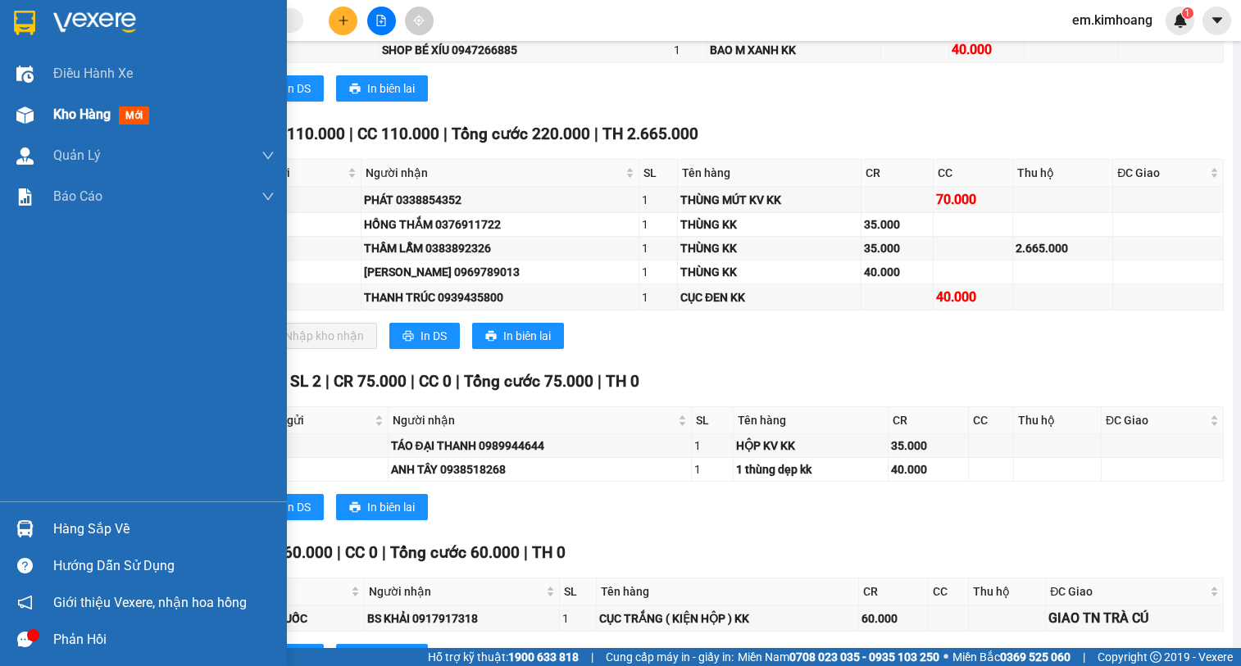
click at [81, 115] on span "Kho hàng" at bounding box center [81, 115] width 57 height 16
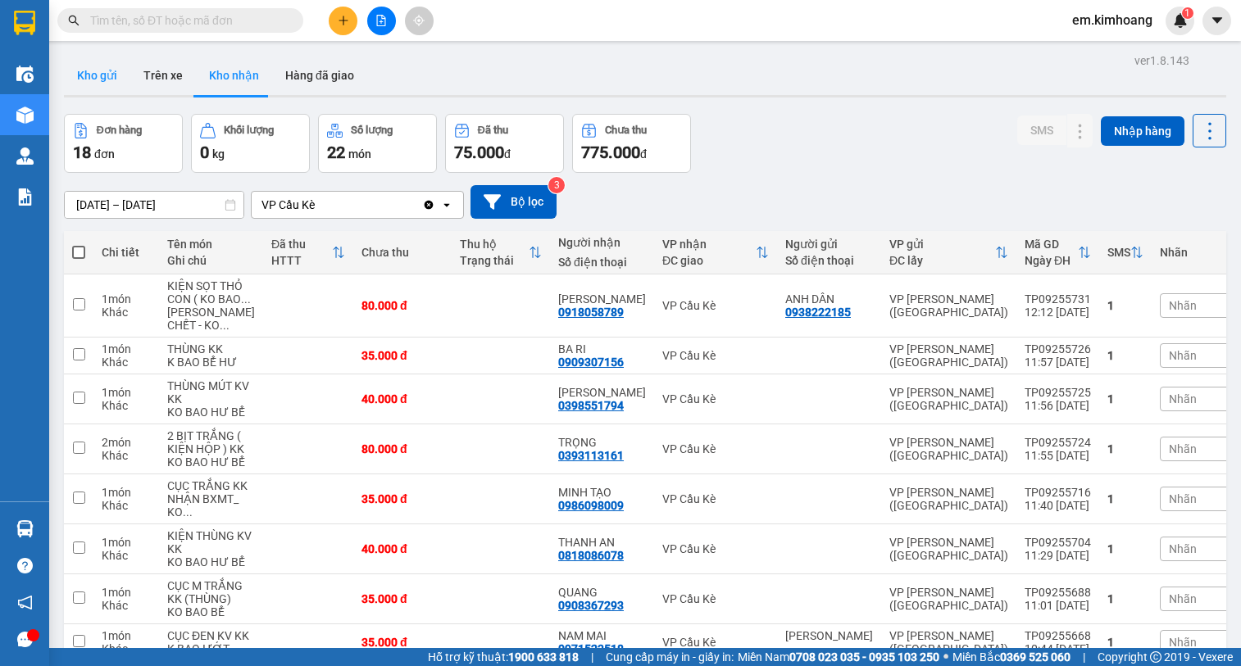
click at [87, 74] on button "Kho gửi" at bounding box center [97, 75] width 66 height 39
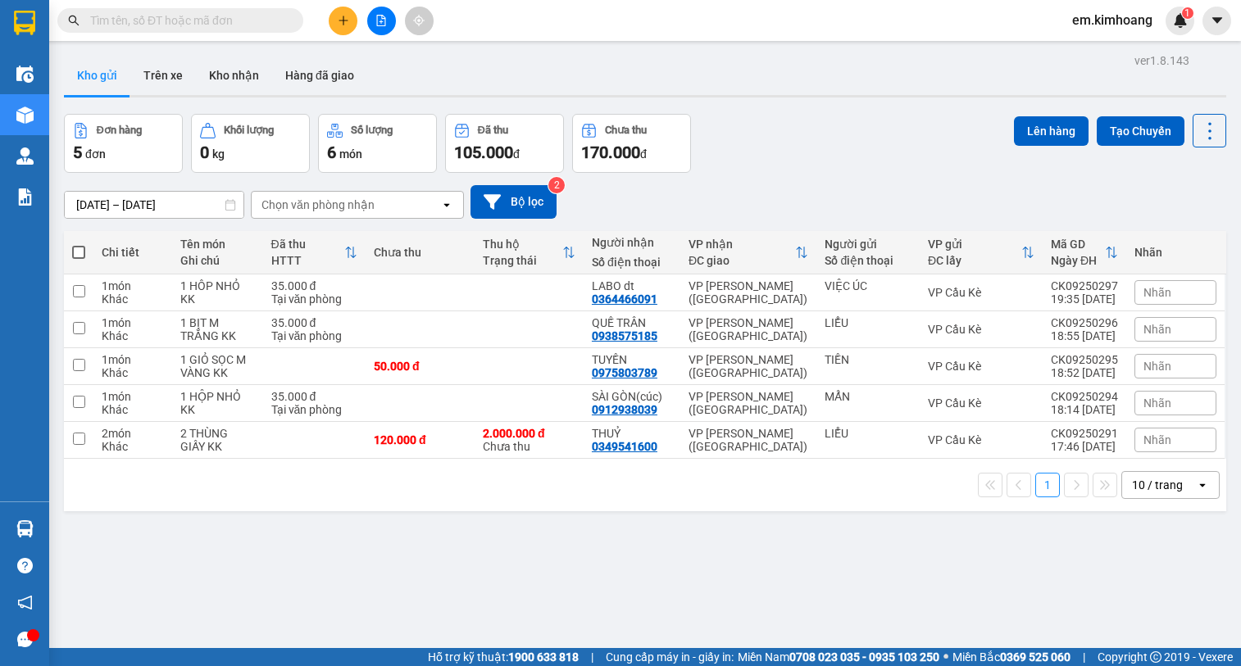
click at [623, 270] on div "10 / trang" at bounding box center [1157, 485] width 51 height 16
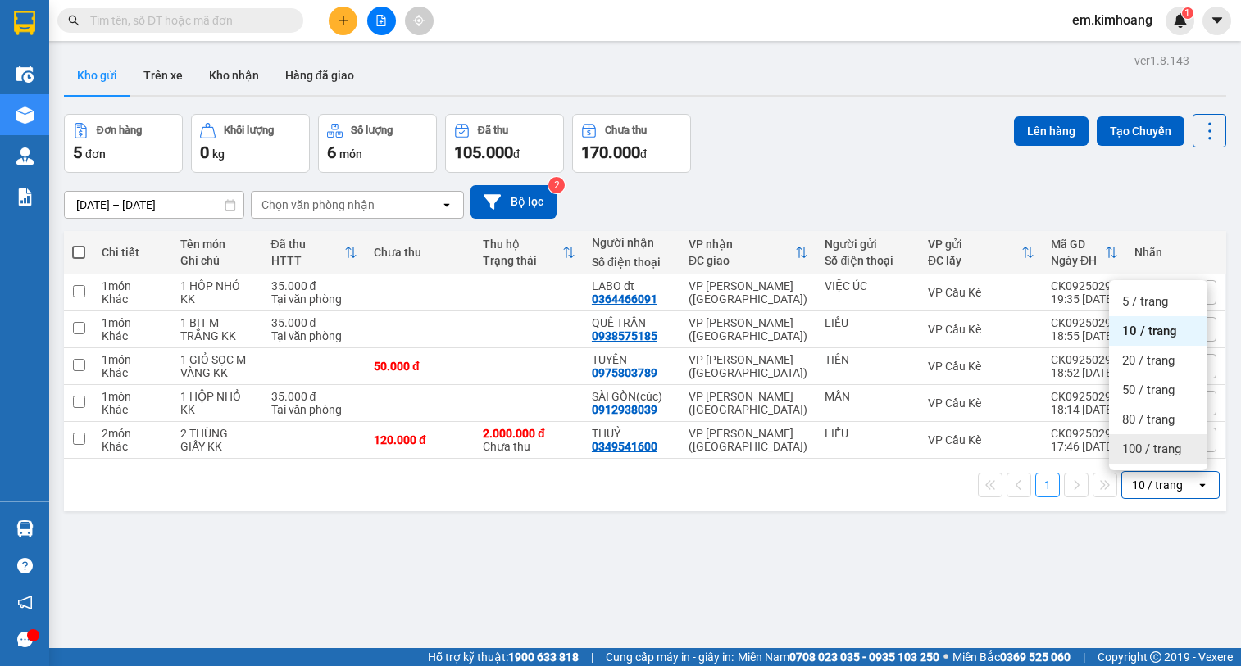
click at [623, 270] on span "100 / trang" at bounding box center [1151, 449] width 59 height 16
